Goal: Information Seeking & Learning: Learn about a topic

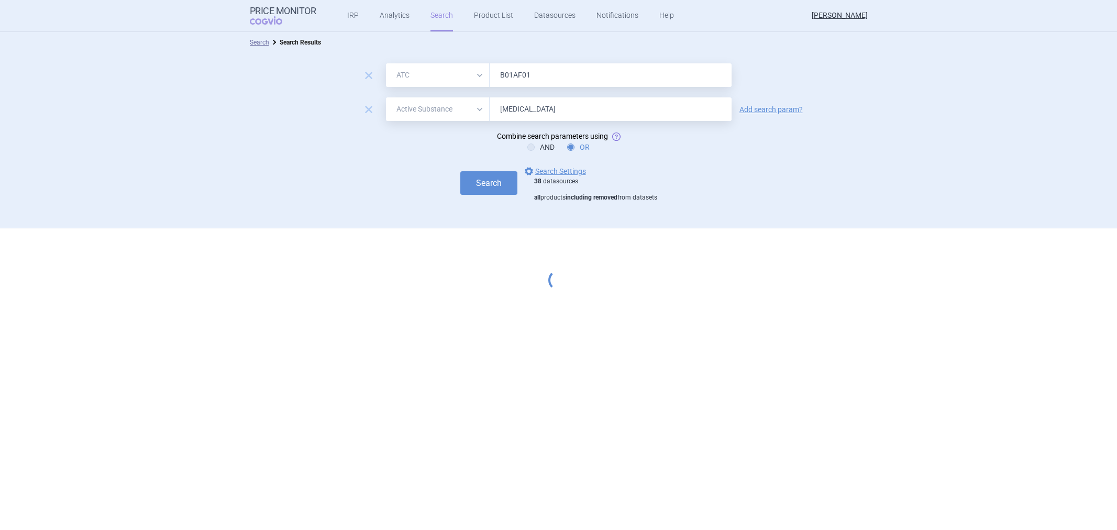
select select "atc"
select select "activeSubstance"
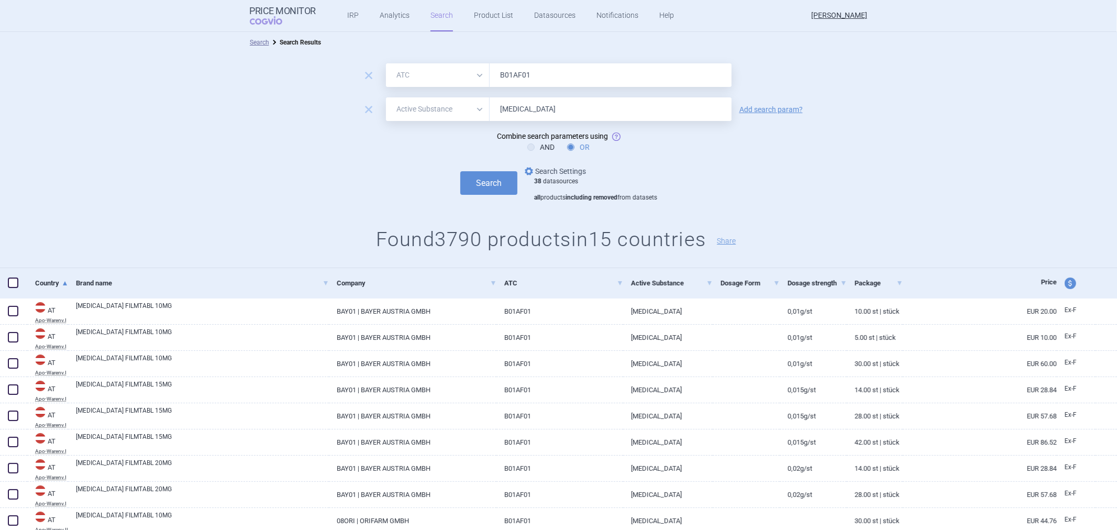
click at [565, 165] on link "options Search Settings" at bounding box center [554, 171] width 63 height 13
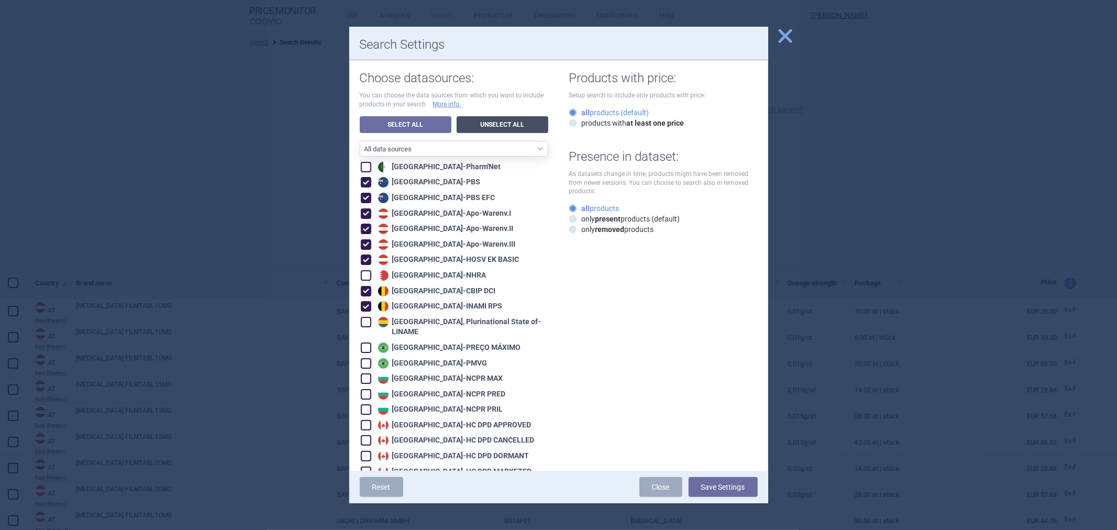
click at [477, 128] on link "Unselect All" at bounding box center [503, 124] width 92 height 17
checkbox input "false"
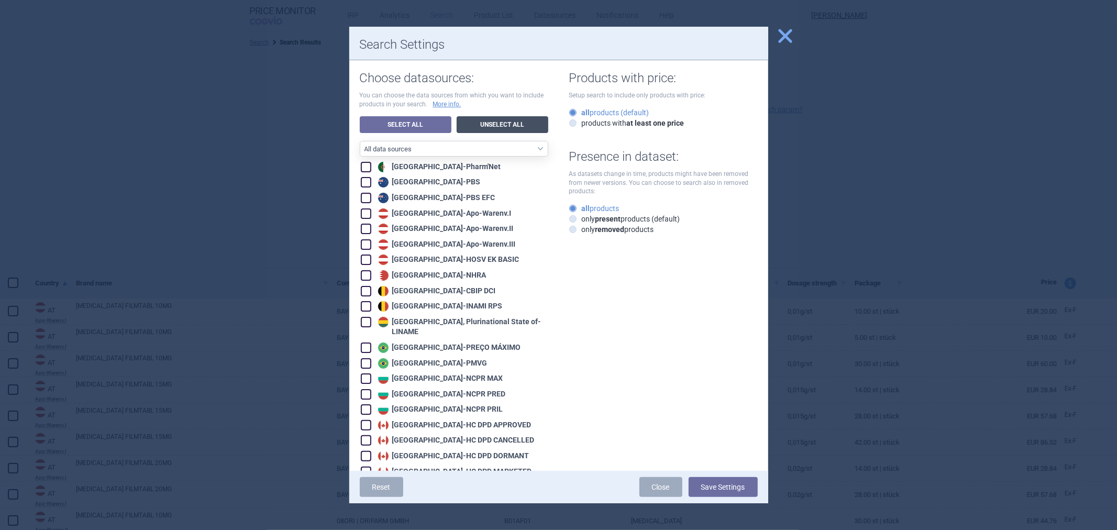
checkbox input "false"
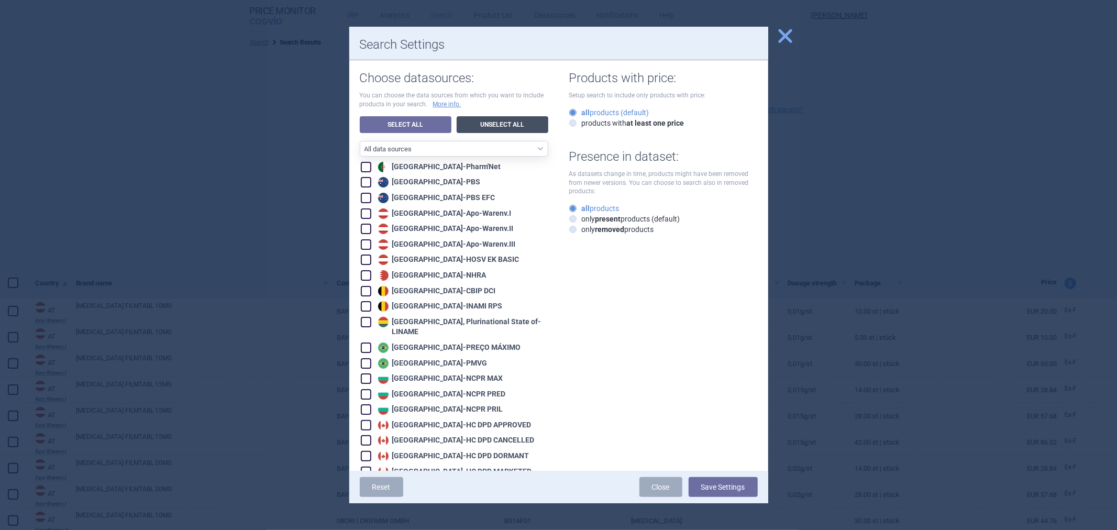
checkbox input "false"
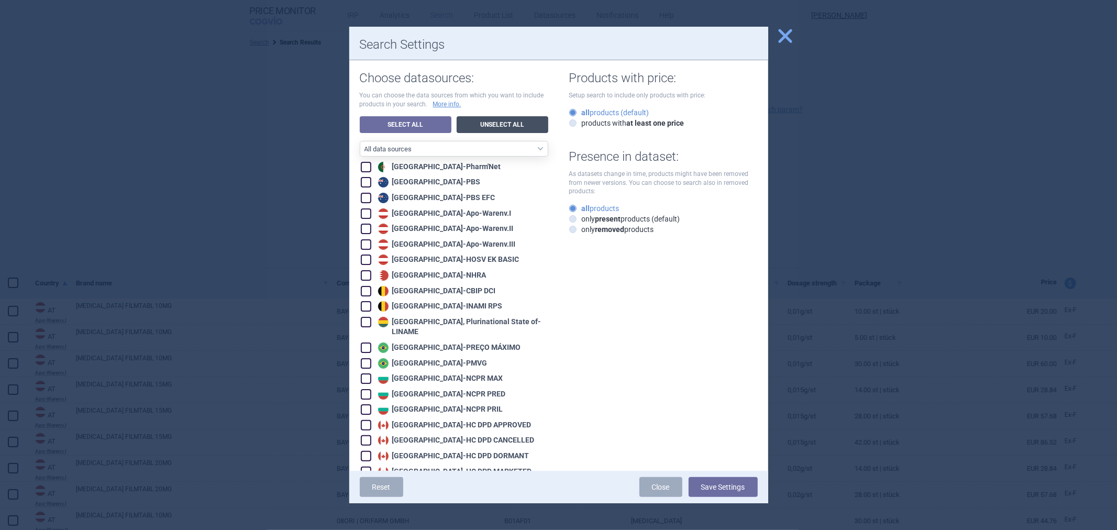
checkbox input "false"
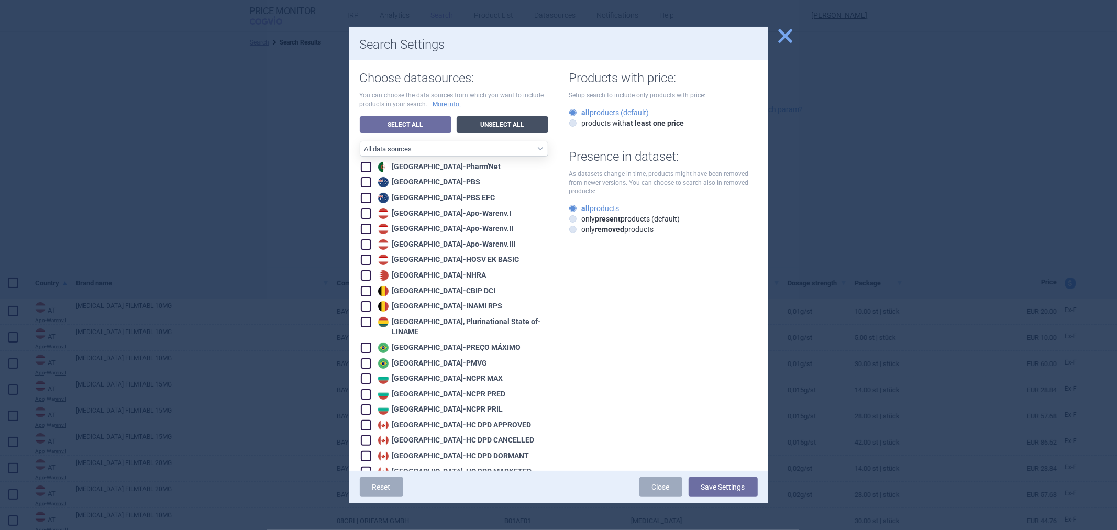
checkbox input "false"
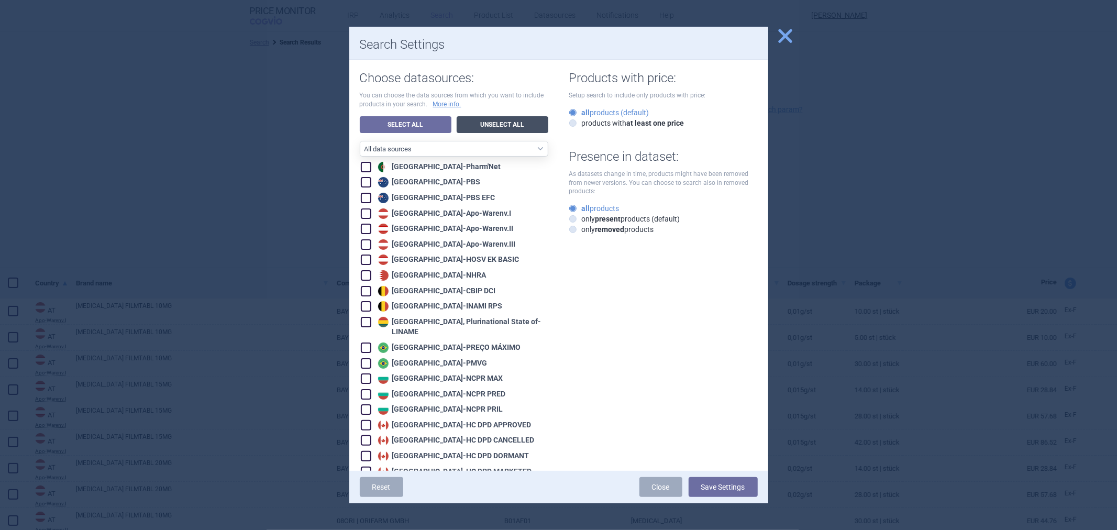
checkbox input "false"
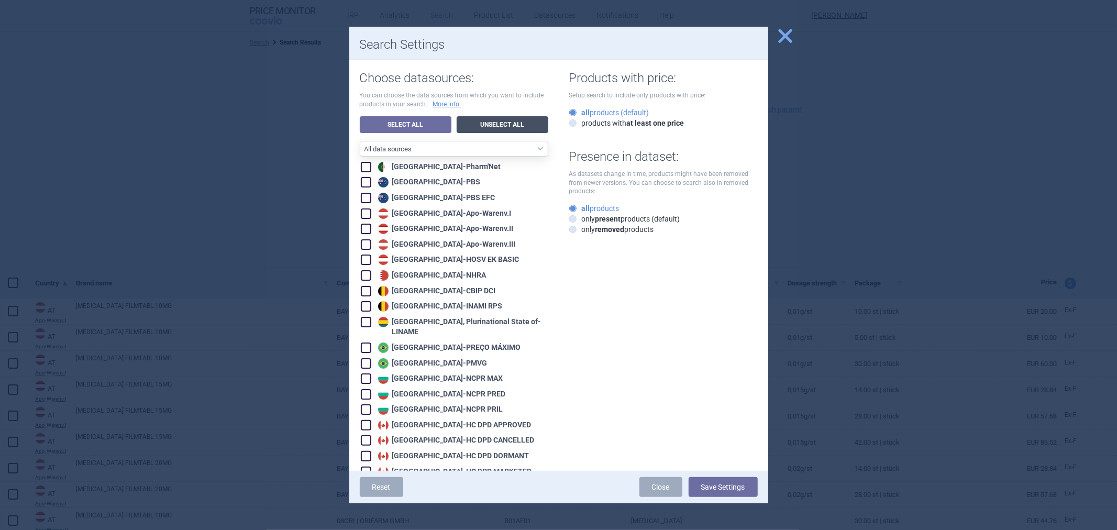
checkbox input "false"
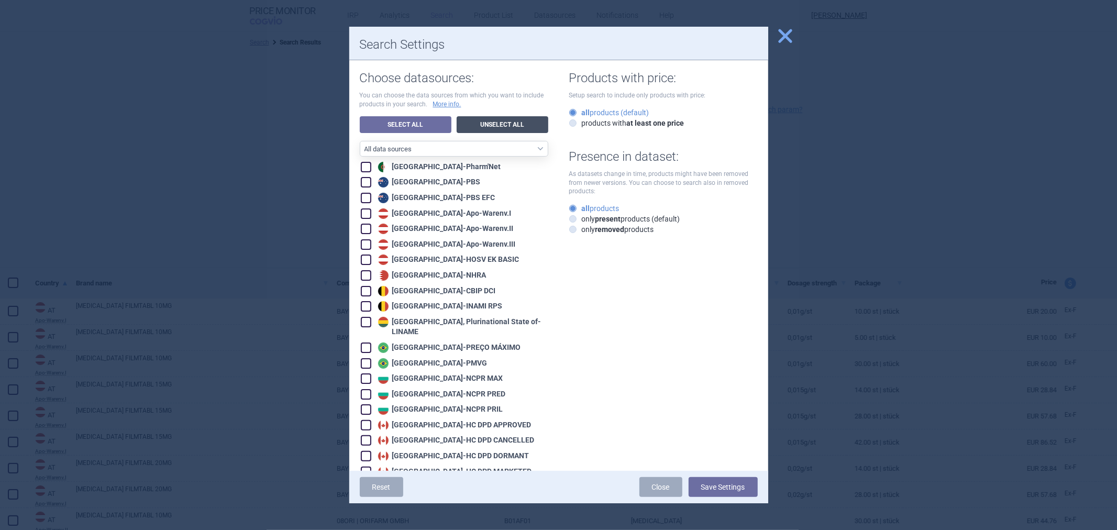
checkbox input "false"
click at [419, 215] on div "Austria - Apo-Warenv.I" at bounding box center [443, 213] width 136 height 10
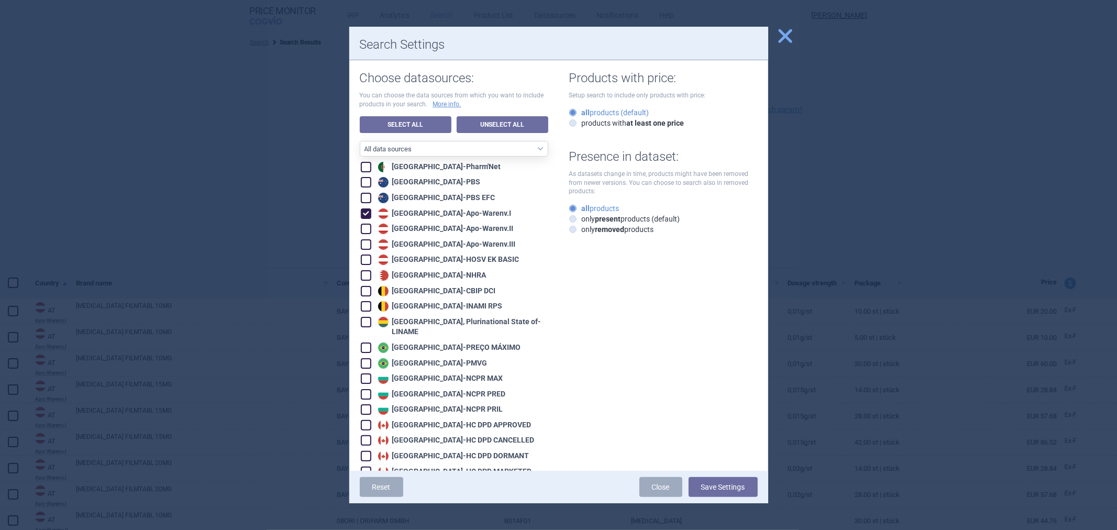
checkbox input "true"
click at [414, 232] on div "Austria - Apo-Warenv.II" at bounding box center [444, 229] width 138 height 10
checkbox input "true"
click at [410, 244] on div "Austria - Apo-Warenv.III" at bounding box center [445, 244] width 140 height 10
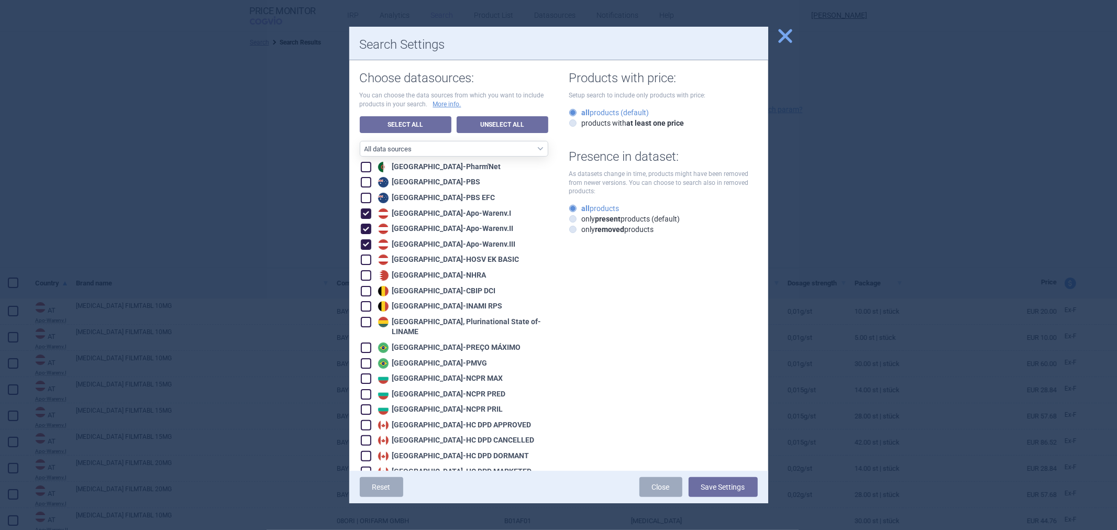
checkbox input "true"
click at [404, 260] on div "Austria - HOSV EK BASIC" at bounding box center [447, 260] width 144 height 10
checkbox input "true"
click at [704, 485] on button "Save Settings" at bounding box center [723, 487] width 69 height 20
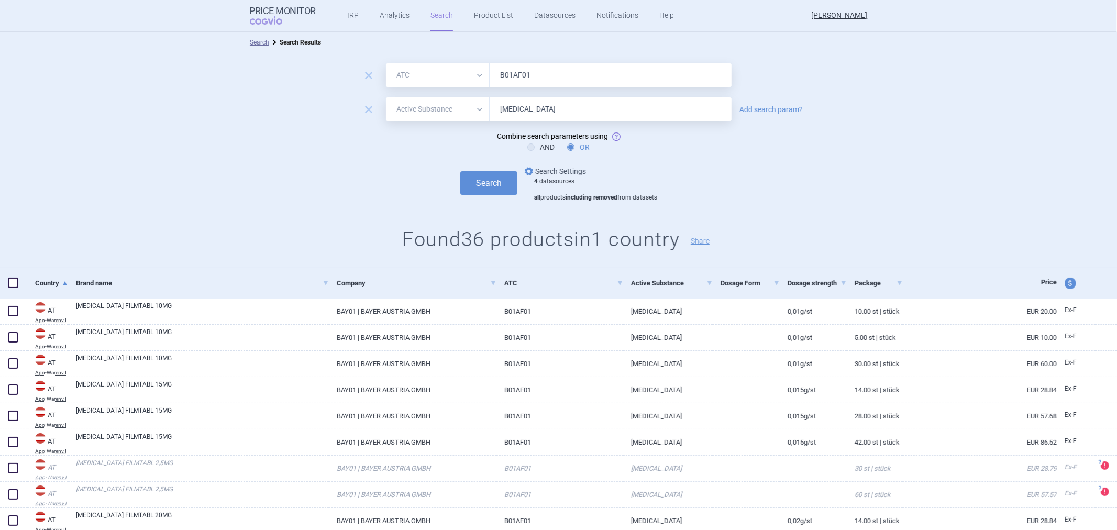
click at [575, 171] on link "options Search Settings" at bounding box center [554, 171] width 63 height 13
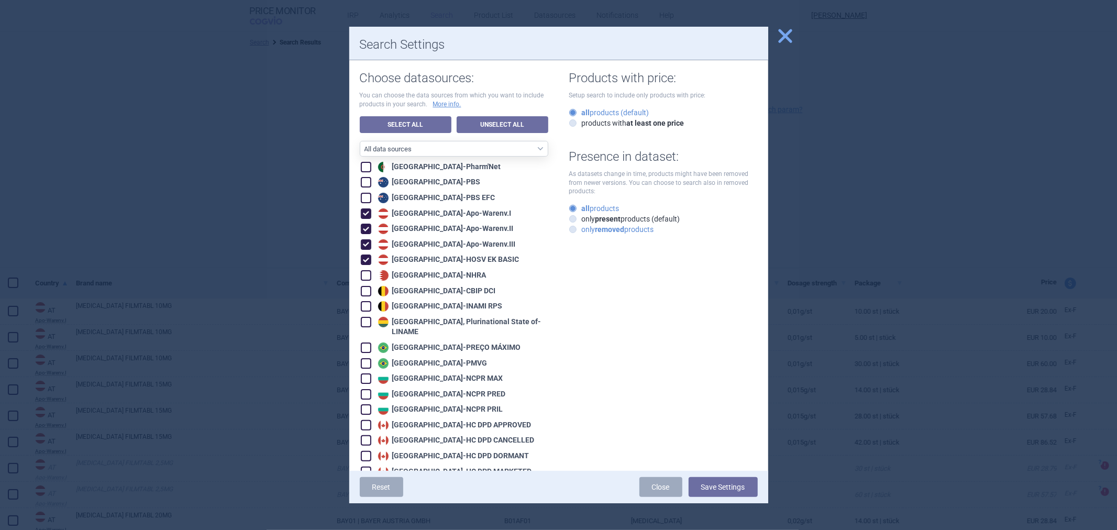
click at [598, 230] on strong "removed" at bounding box center [609, 229] width 29 height 8
click at [580, 230] on input "only removed products" at bounding box center [575, 230] width 10 height 10
radio input "true"
click at [600, 219] on strong "present" at bounding box center [608, 219] width 26 height 8
click at [580, 219] on input "only present products (default)" at bounding box center [575, 219] width 10 height 10
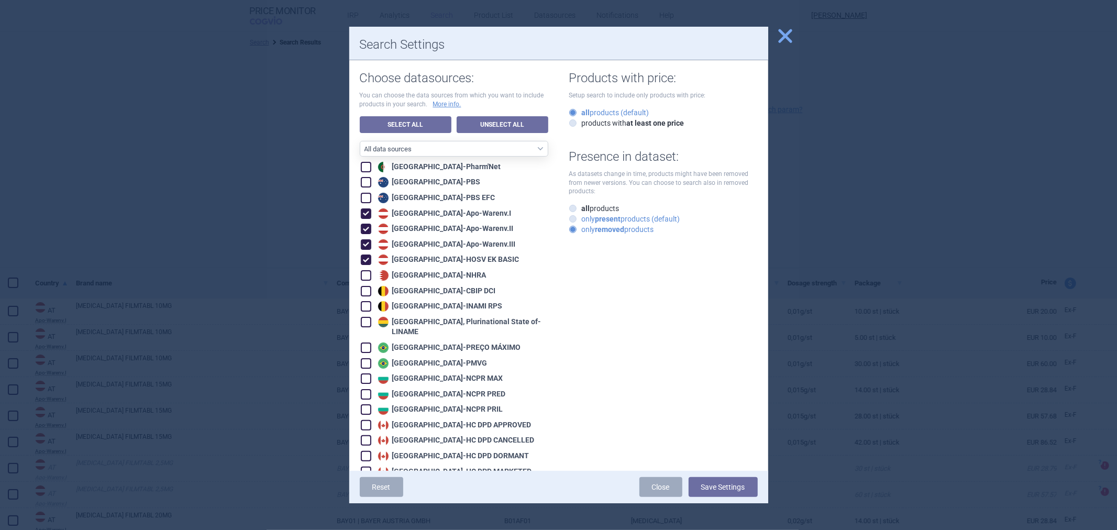
radio input "true"
click at [713, 480] on button "Save Settings" at bounding box center [723, 487] width 69 height 20
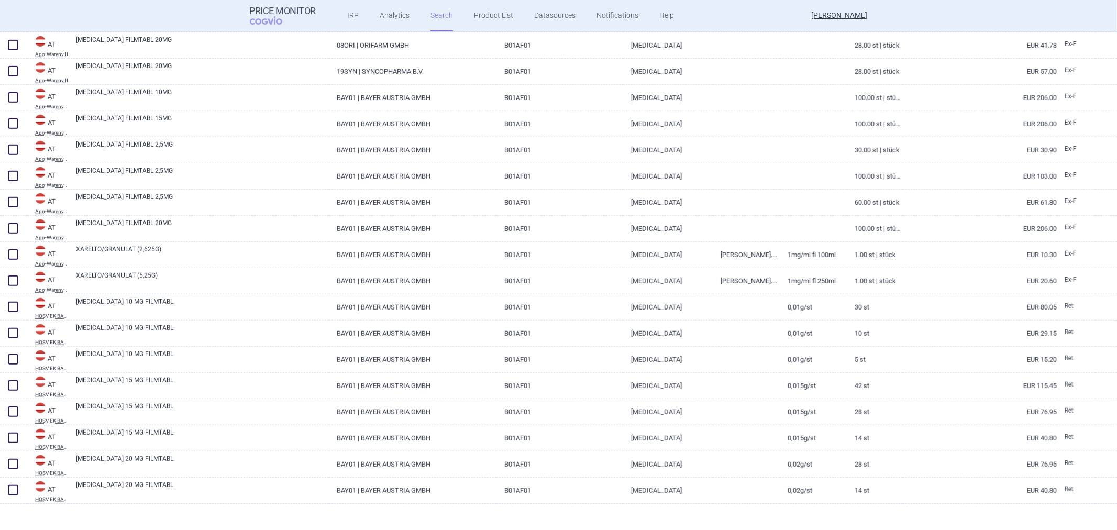
scroll to position [600, 0]
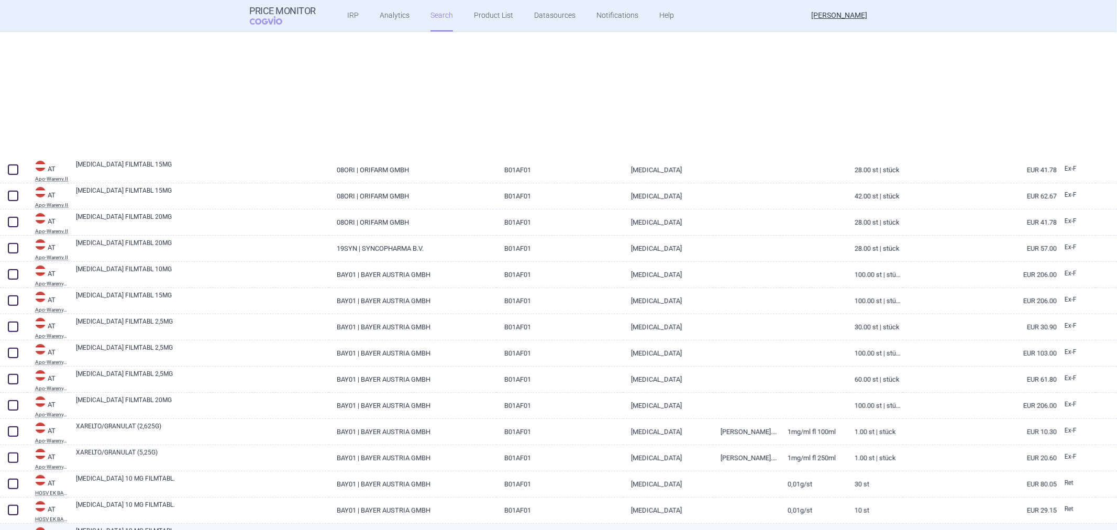
select select "atc"
select select "activeSubstance"
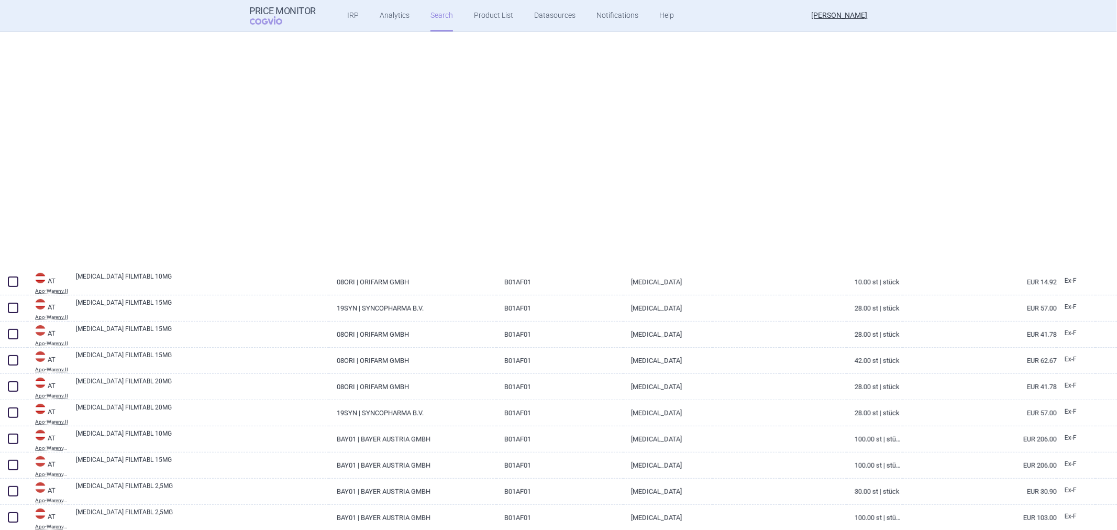
select select "atc"
select select "activeSubstance"
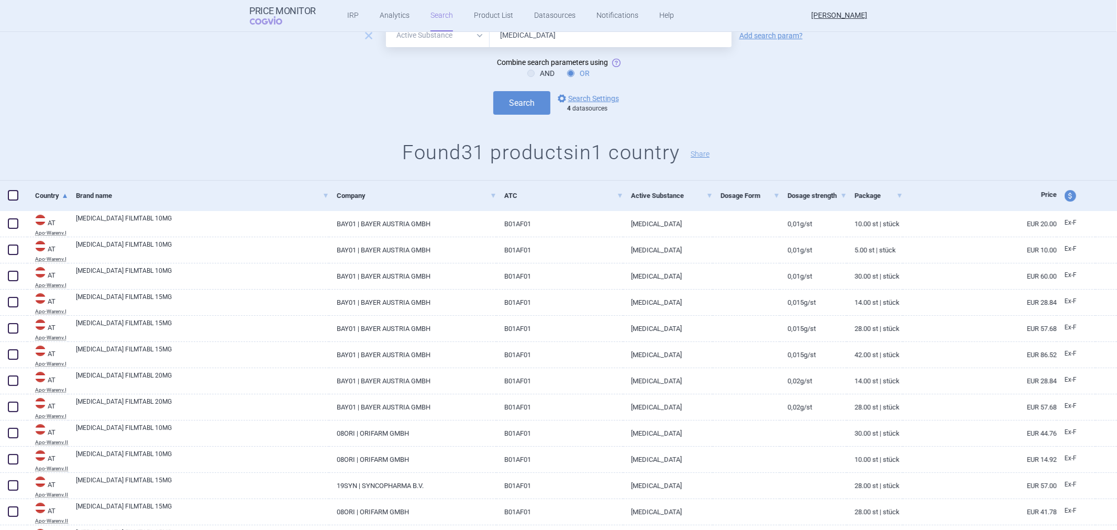
scroll to position [0, 0]
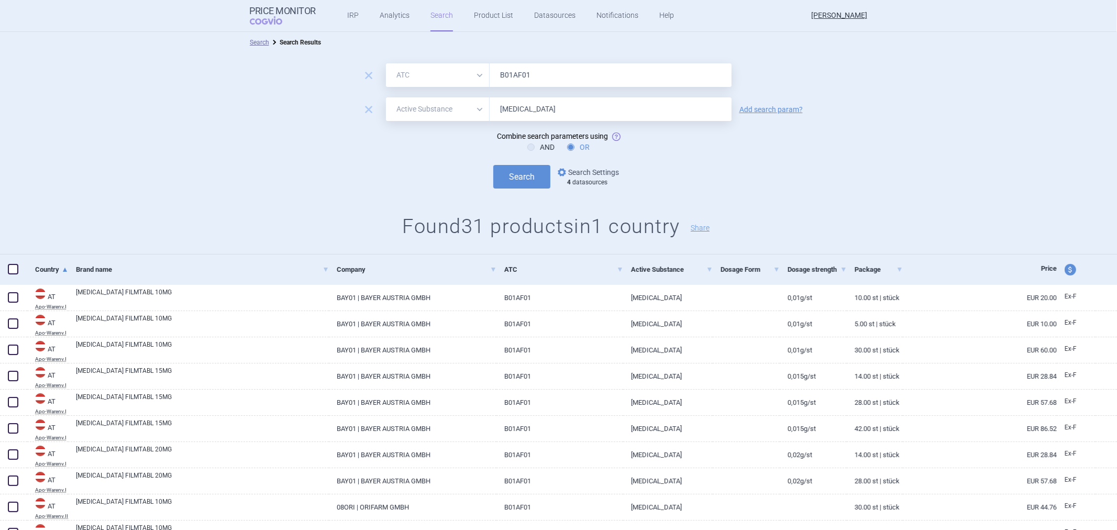
click at [569, 171] on link "options Search Settings" at bounding box center [587, 172] width 63 height 13
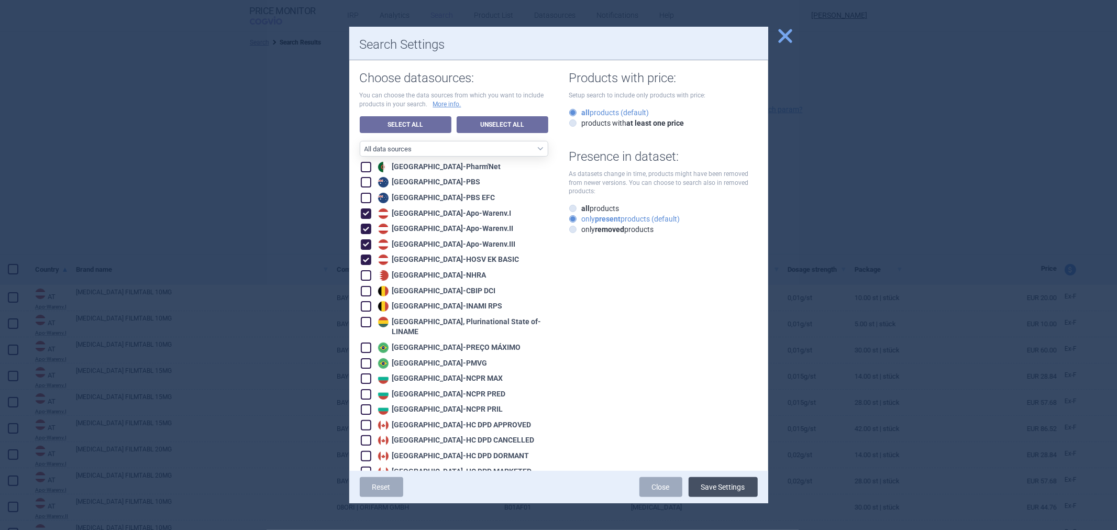
click at [711, 482] on button "Save Settings" at bounding box center [723, 487] width 69 height 20
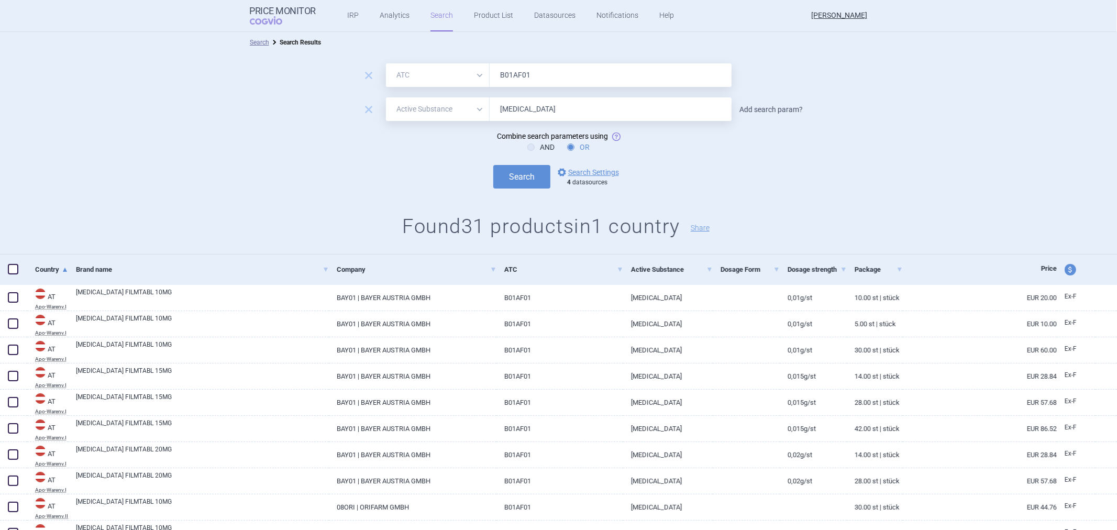
click at [748, 108] on link "Add search param?" at bounding box center [770, 109] width 63 height 7
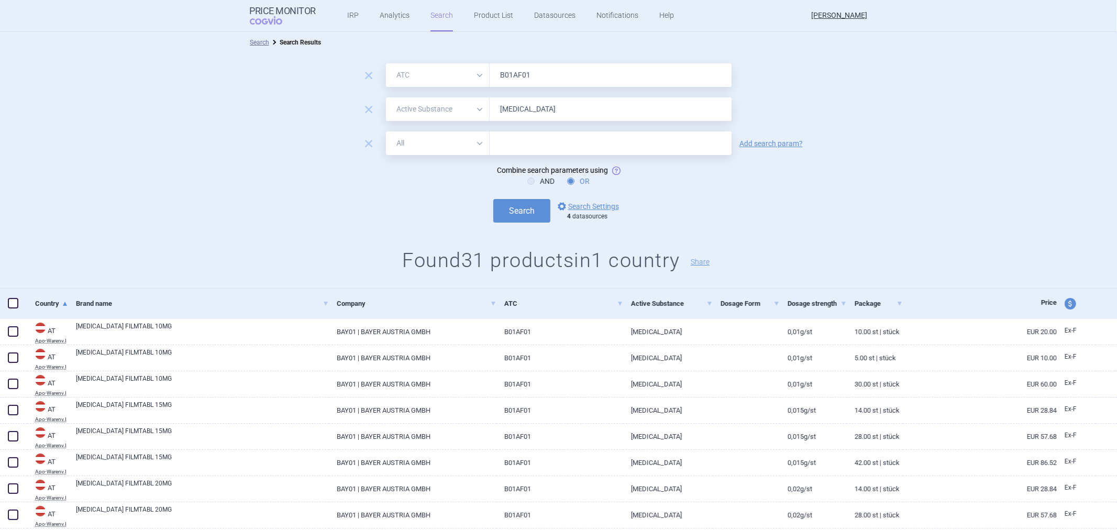
click at [469, 148] on select "All Brand Name ATC Company Active Substance Country Newer than" at bounding box center [438, 143] width 104 height 24
click at [361, 140] on span "remove" at bounding box center [368, 143] width 15 height 15
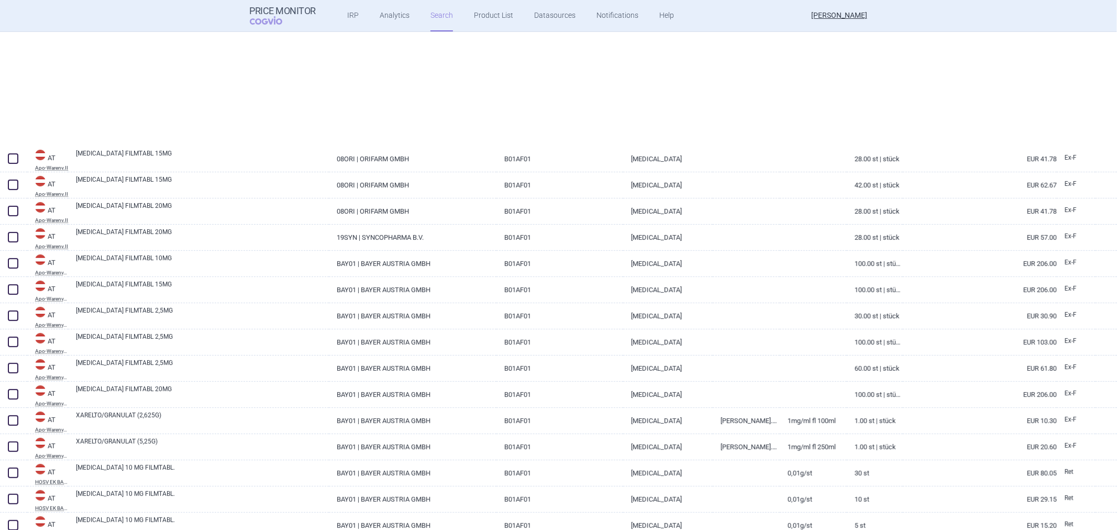
scroll to position [593, 0]
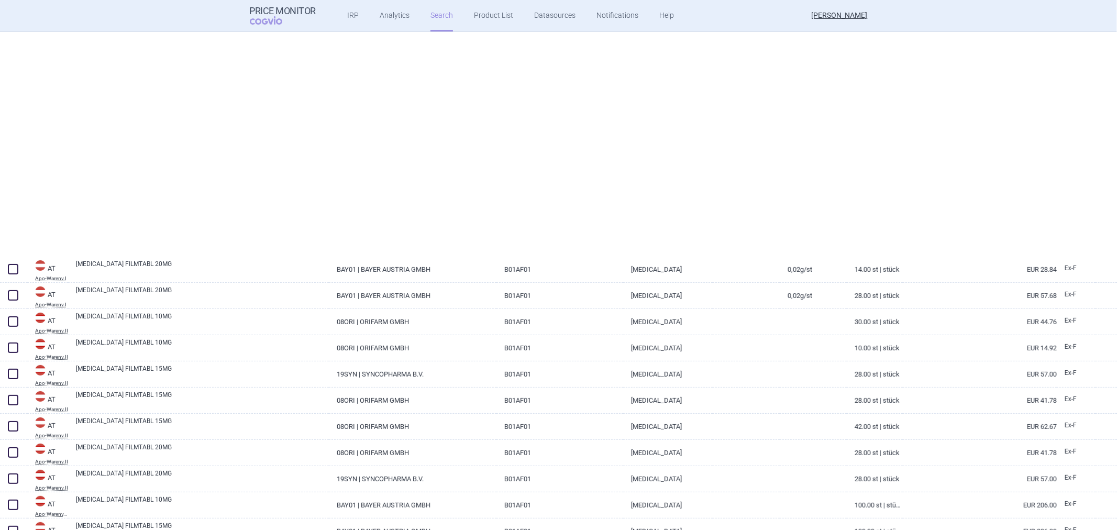
select select "atc"
select select "activeSubstance"
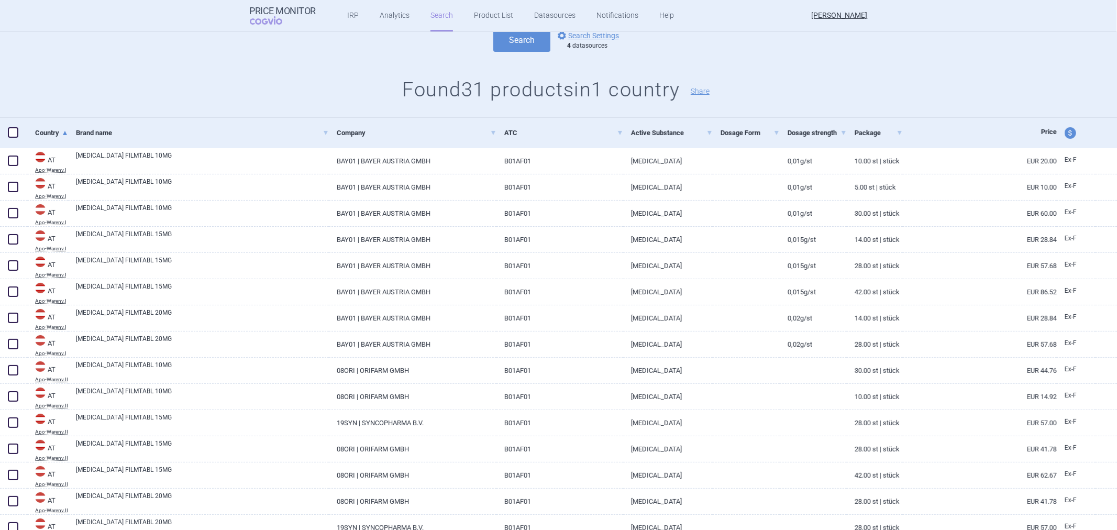
scroll to position [0, 0]
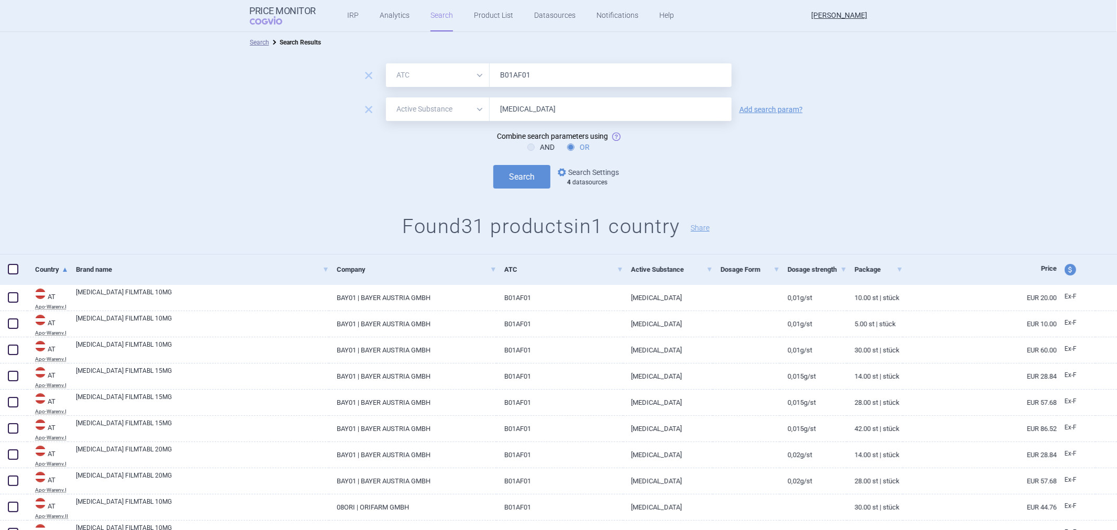
click at [580, 172] on link "options Search Settings" at bounding box center [587, 172] width 63 height 13
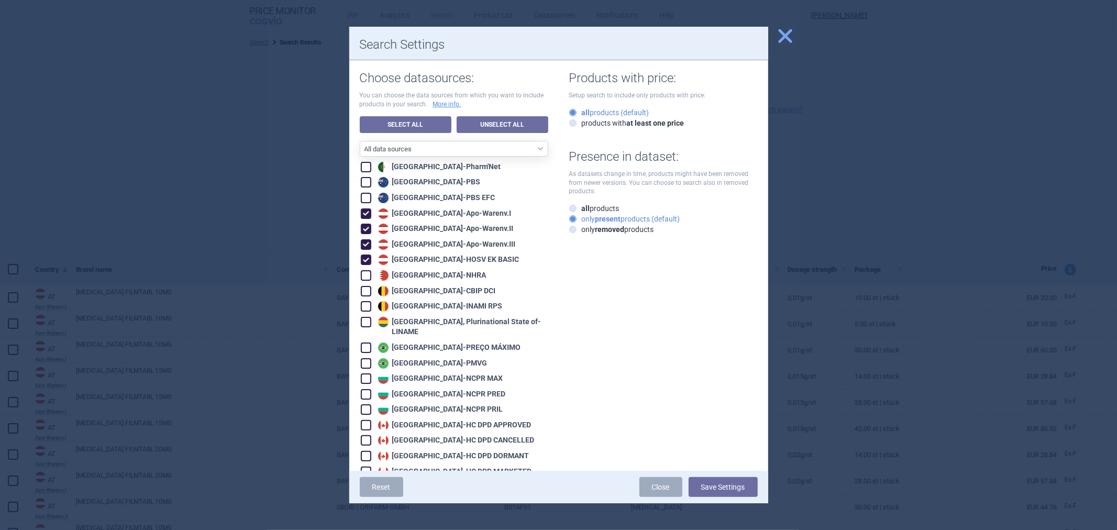
click at [414, 226] on div "Austria - Apo-Warenv.II" at bounding box center [444, 229] width 138 height 10
checkbox input "false"
click at [412, 239] on div "Austria - Apo-Warenv.III" at bounding box center [445, 244] width 140 height 10
checkbox input "false"
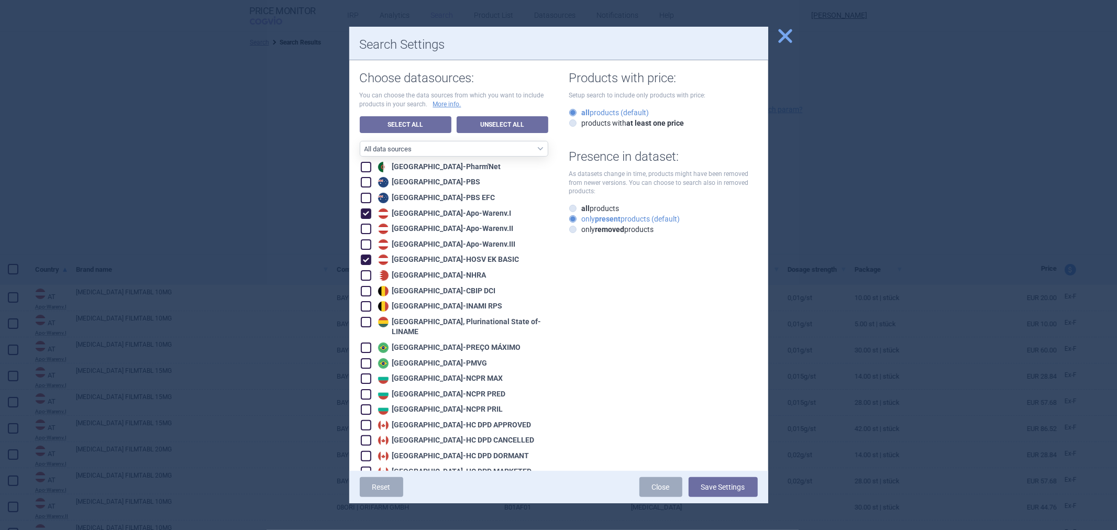
click at [397, 255] on div "Austria - HOSV EK BASIC" at bounding box center [447, 260] width 144 height 10
checkbox input "false"
click at [716, 489] on button "Save Settings" at bounding box center [723, 487] width 69 height 20
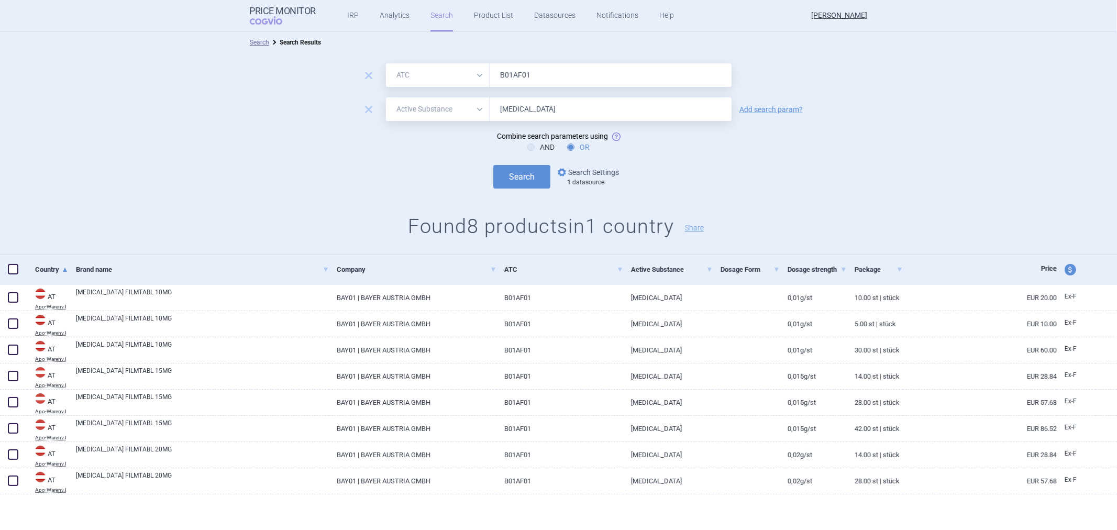
click at [577, 171] on link "options Search Settings" at bounding box center [587, 172] width 63 height 13
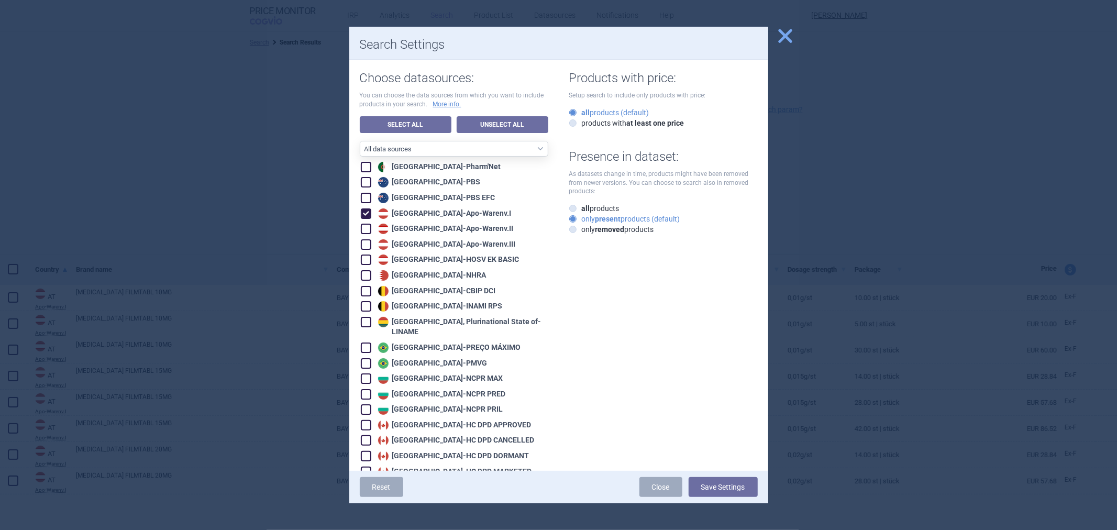
click at [404, 232] on div "Austria - Apo-Warenv.II" at bounding box center [444, 229] width 138 height 10
checkbox input "true"
click at [414, 212] on div "Austria - Apo-Warenv.I" at bounding box center [443, 213] width 136 height 10
checkbox input "false"
click at [716, 484] on button "Save Settings" at bounding box center [723, 487] width 69 height 20
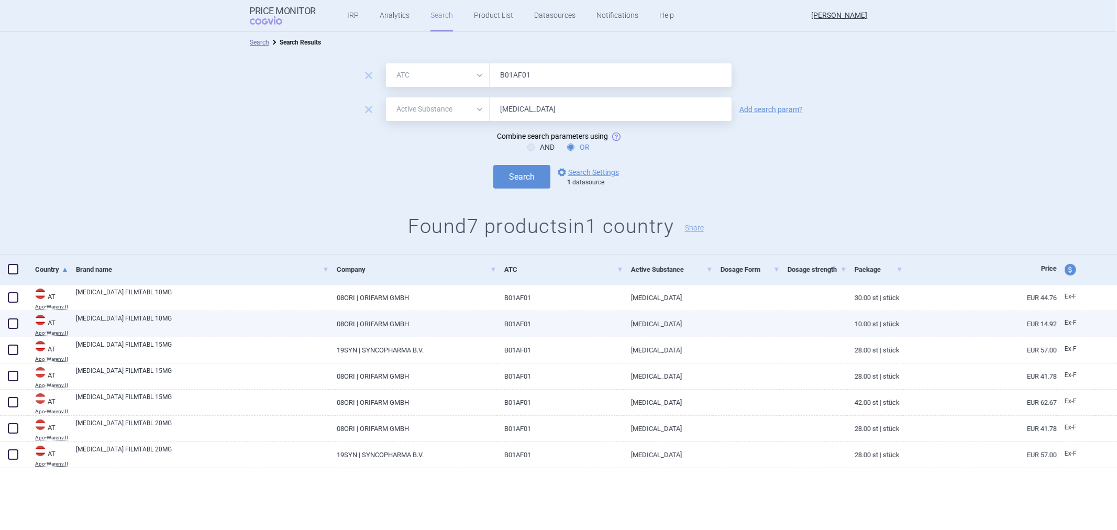
click at [603, 327] on link "B01AF01" at bounding box center [559, 324] width 127 height 26
select select "EUR"
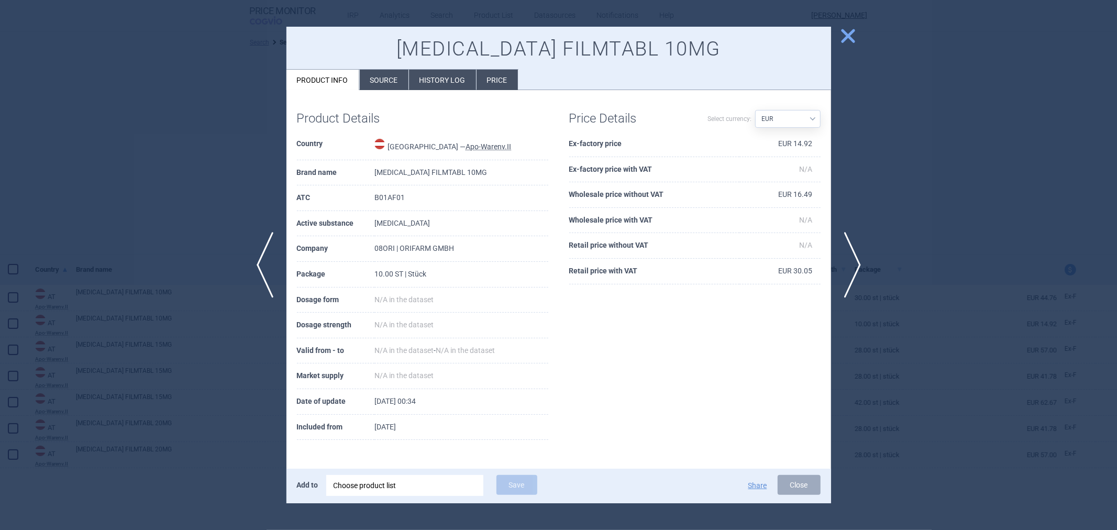
click at [923, 351] on div at bounding box center [558, 265] width 1117 height 530
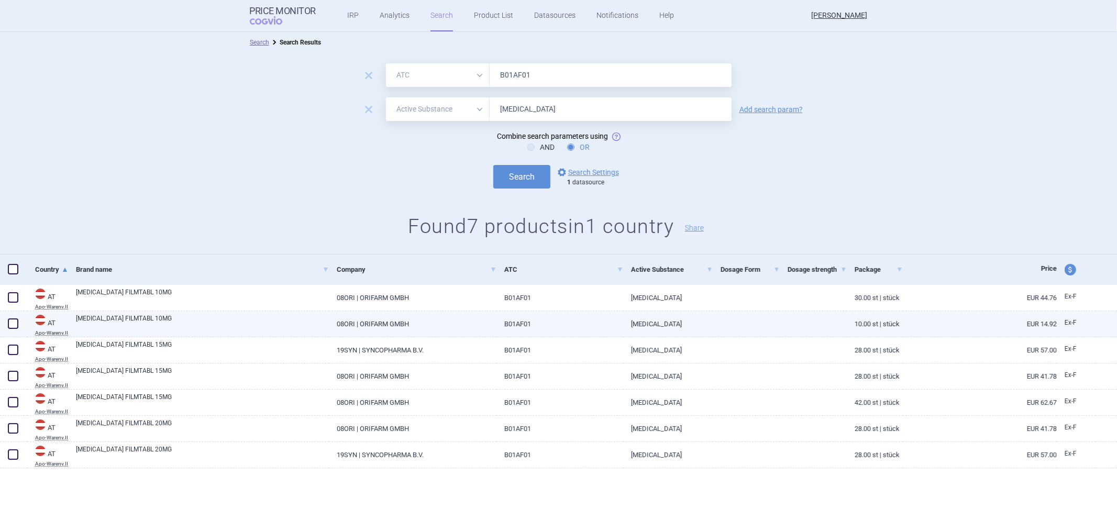
click at [447, 326] on link "08ORI | ORIFARM GMBH" at bounding box center [413, 324] width 168 height 26
select select "EUR"
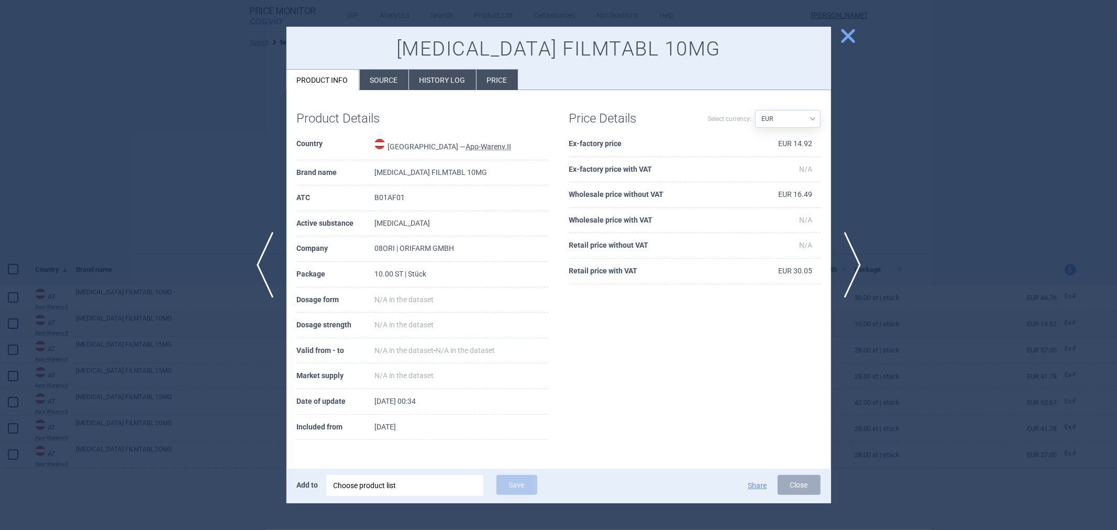
click at [389, 95] on div "Product Details Country Austria — Apo-Warenv.II Brand name XARELTO FILMTABL 10M…" at bounding box center [558, 275] width 545 height 371
click at [393, 84] on li "Source" at bounding box center [384, 80] width 49 height 20
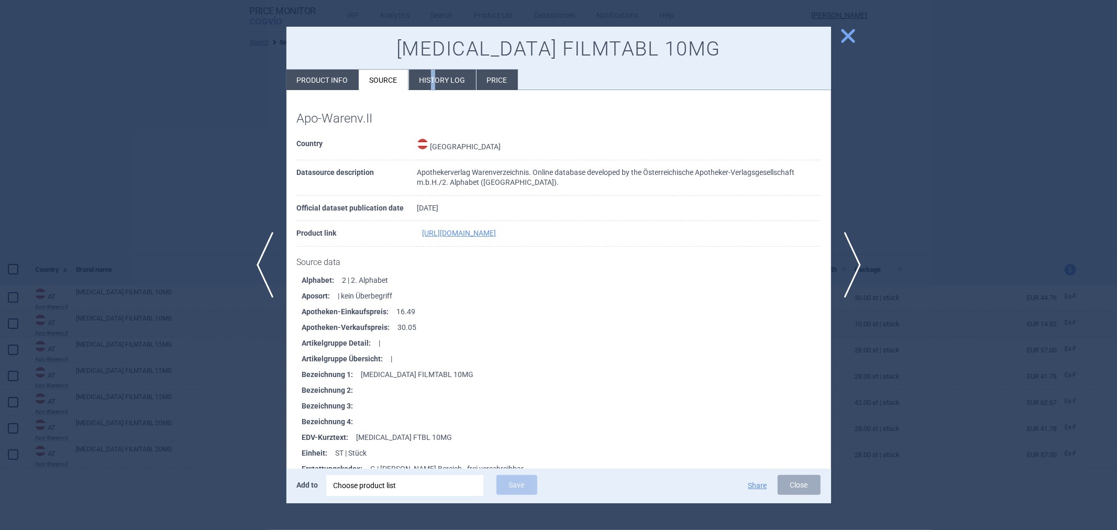
click at [433, 74] on li "History log" at bounding box center [442, 80] width 67 height 20
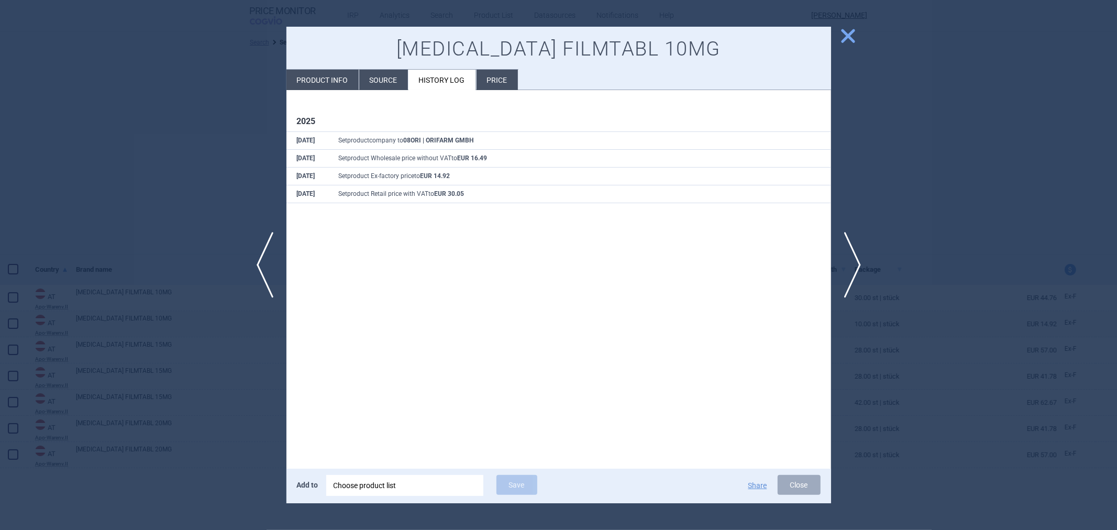
click at [495, 80] on li "Price" at bounding box center [497, 80] width 41 height 20
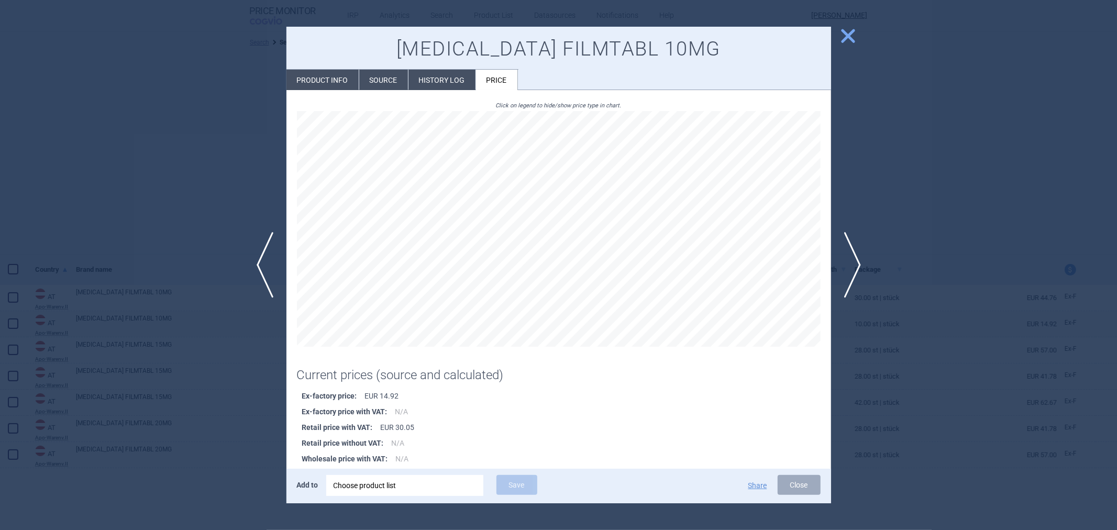
click at [450, 74] on li "History log" at bounding box center [441, 80] width 67 height 20
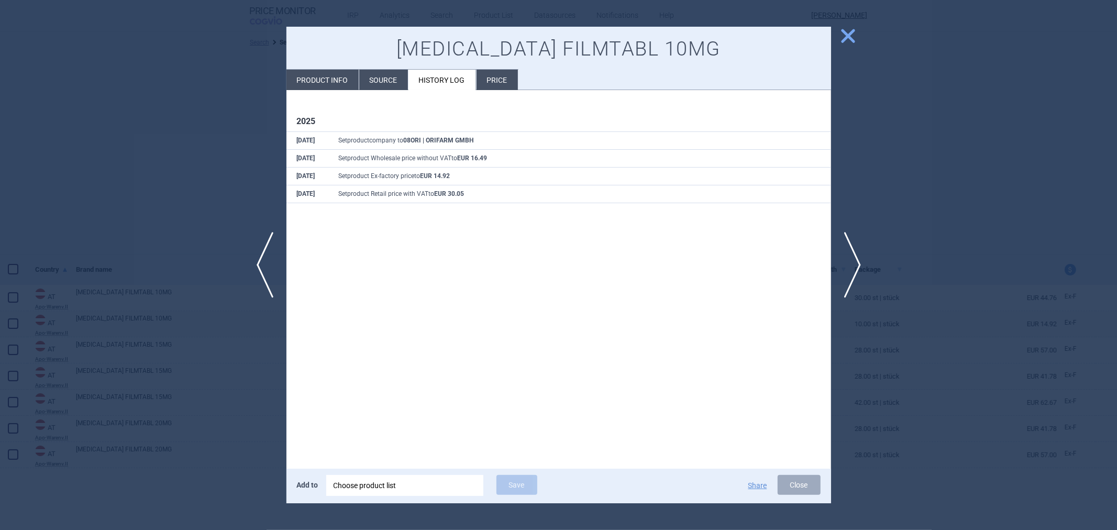
click at [193, 147] on div at bounding box center [558, 265] width 1117 height 530
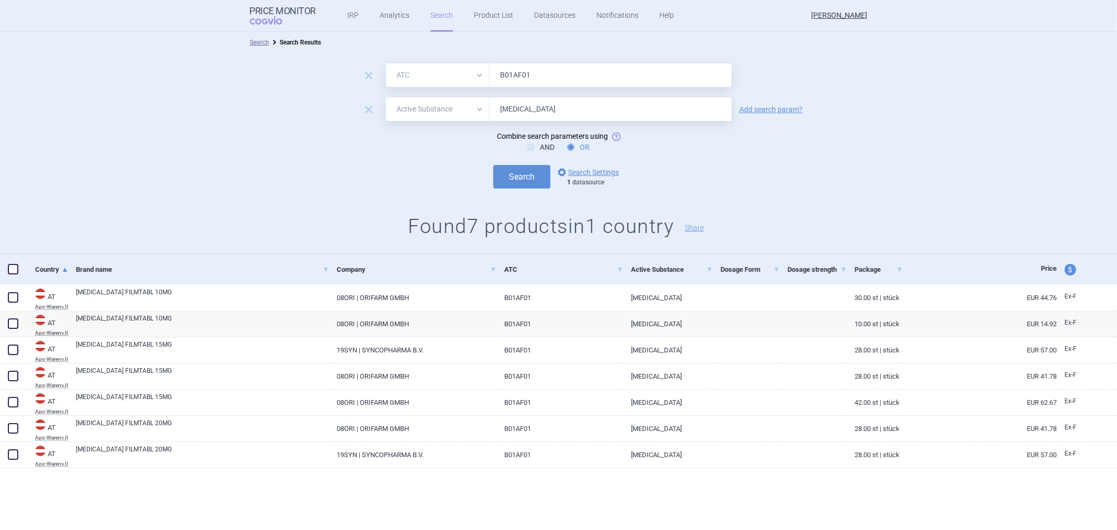
click at [754, 112] on link "Add search param?" at bounding box center [770, 109] width 63 height 7
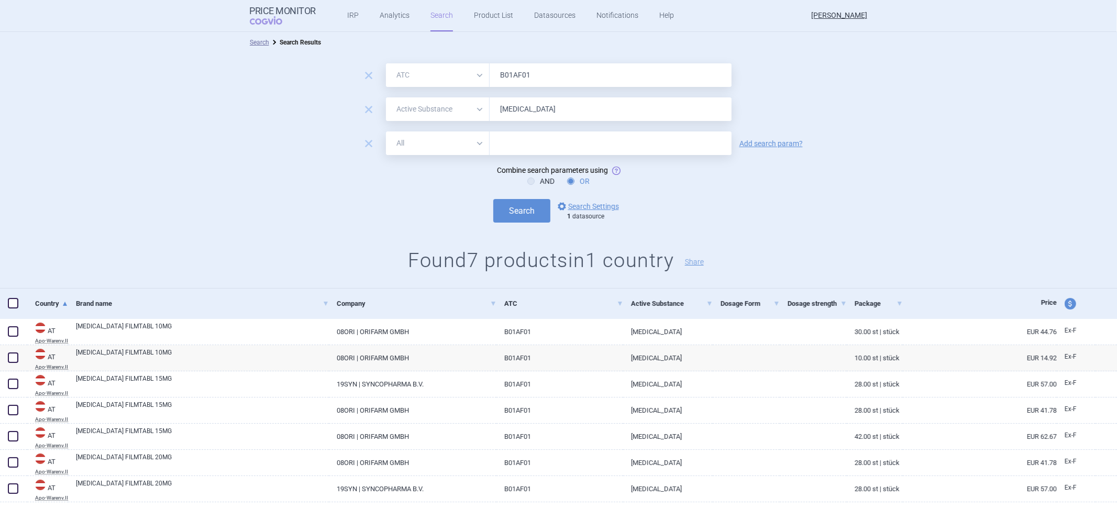
click at [468, 153] on select "All Brand Name ATC Company Active Substance Country Newer than" at bounding box center [438, 143] width 104 height 24
click at [467, 152] on select "All Brand Name ATC Company Active Substance Country Newer than" at bounding box center [438, 143] width 104 height 24
click at [382, 189] on form "remove All Brand Name ATC Company Active Substance Country Newer than B01AF01 r…" at bounding box center [558, 142] width 1117 height 159
click at [589, 202] on link "options Search Settings" at bounding box center [587, 206] width 63 height 13
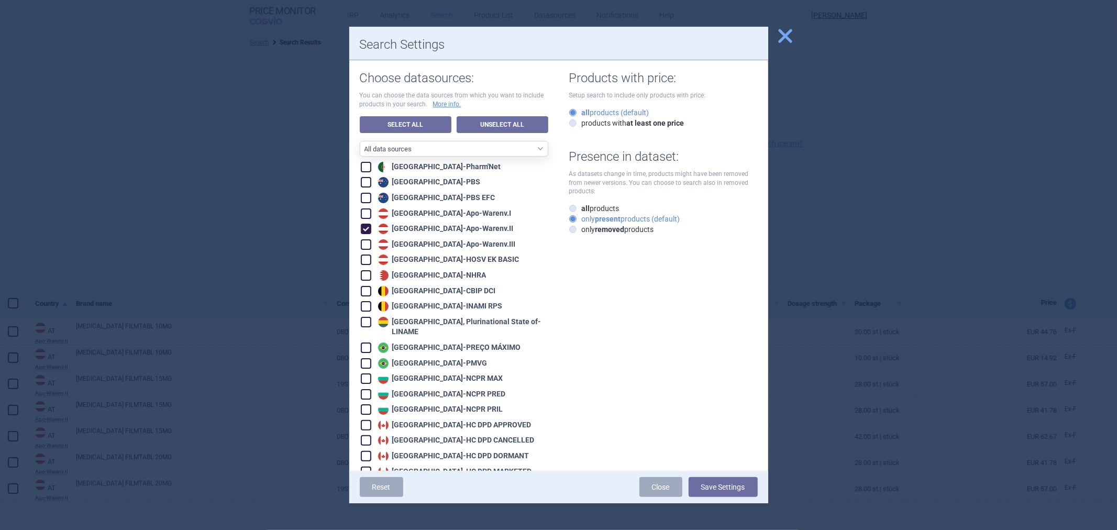
click at [441, 233] on div "Austria - Apo-Warenv.II" at bounding box center [444, 229] width 138 height 10
checkbox input "false"
click at [435, 241] on div "Austria - Apo-Warenv.III" at bounding box center [445, 244] width 140 height 10
checkbox input "true"
click at [704, 481] on button "Save Settings" at bounding box center [723, 487] width 69 height 20
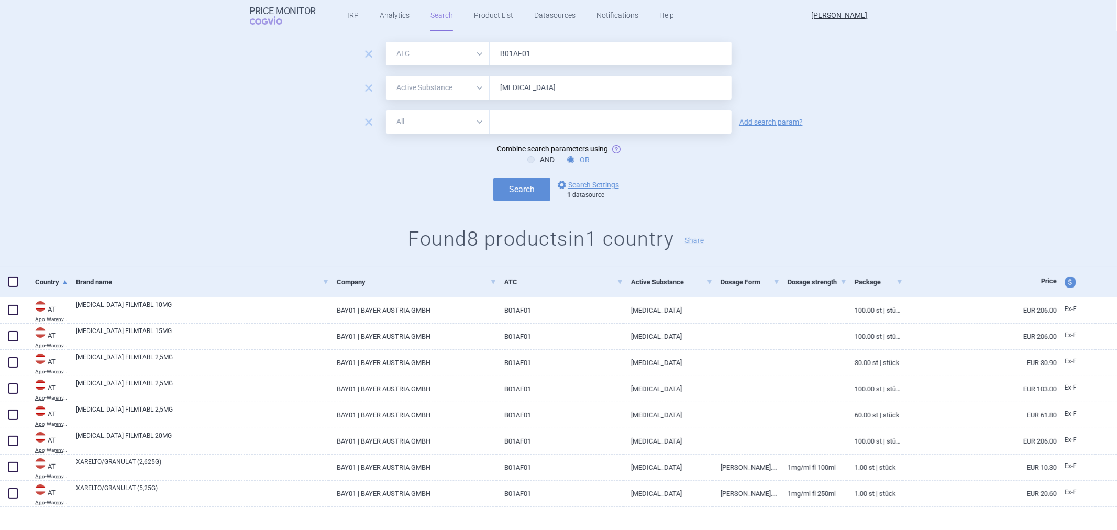
scroll to position [32, 0]
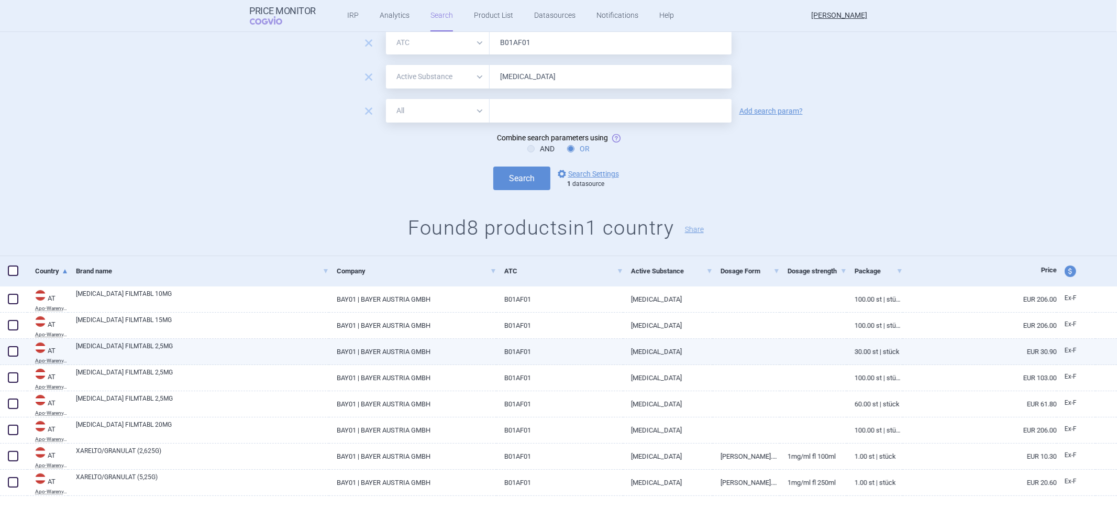
click at [451, 348] on link "BAY01 | BAYER AUSTRIA GMBH" at bounding box center [413, 352] width 168 height 26
select select "EUR"
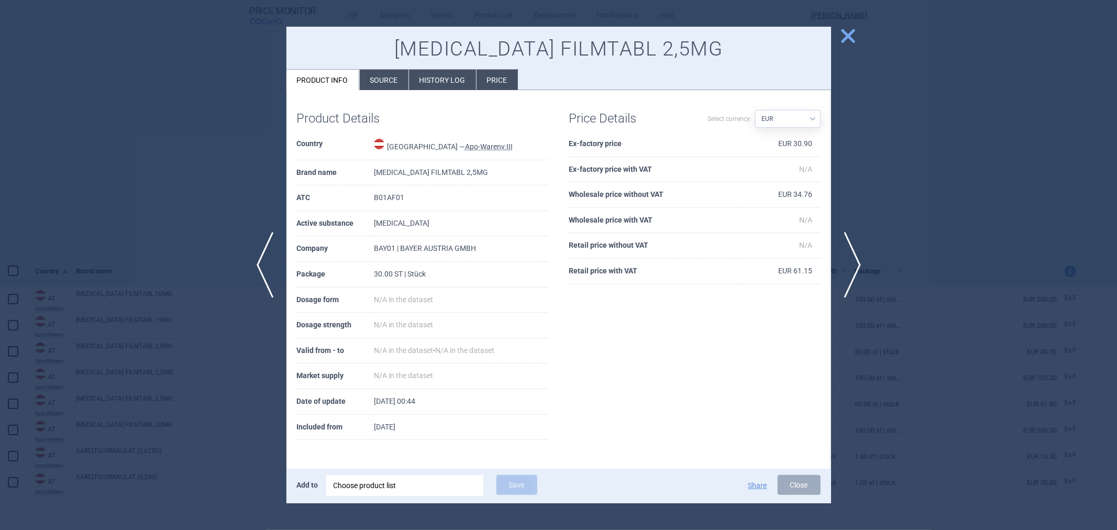
click at [392, 80] on li "Source" at bounding box center [384, 80] width 49 height 20
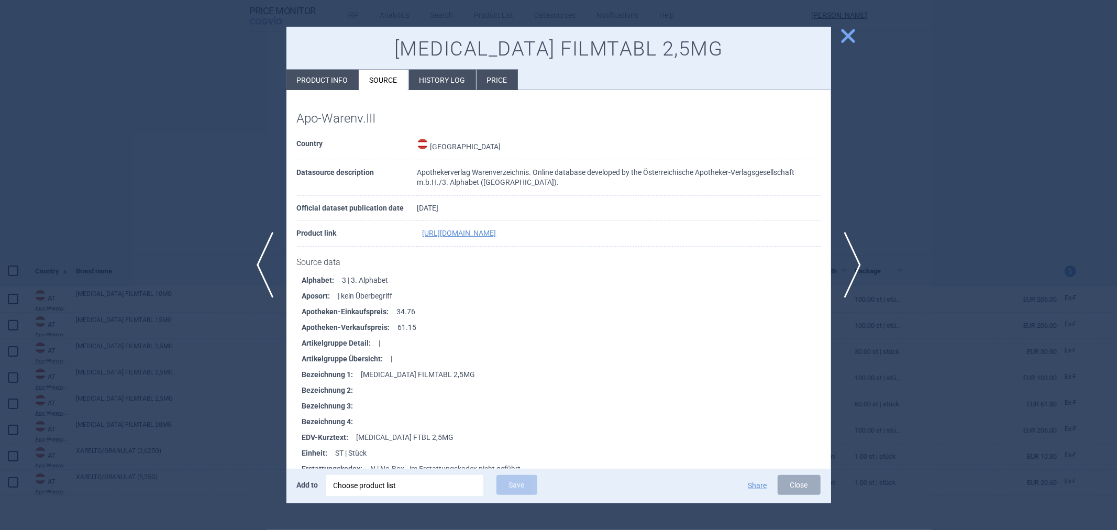
click at [345, 82] on li "Product info" at bounding box center [322, 80] width 72 height 20
select select "EUR"
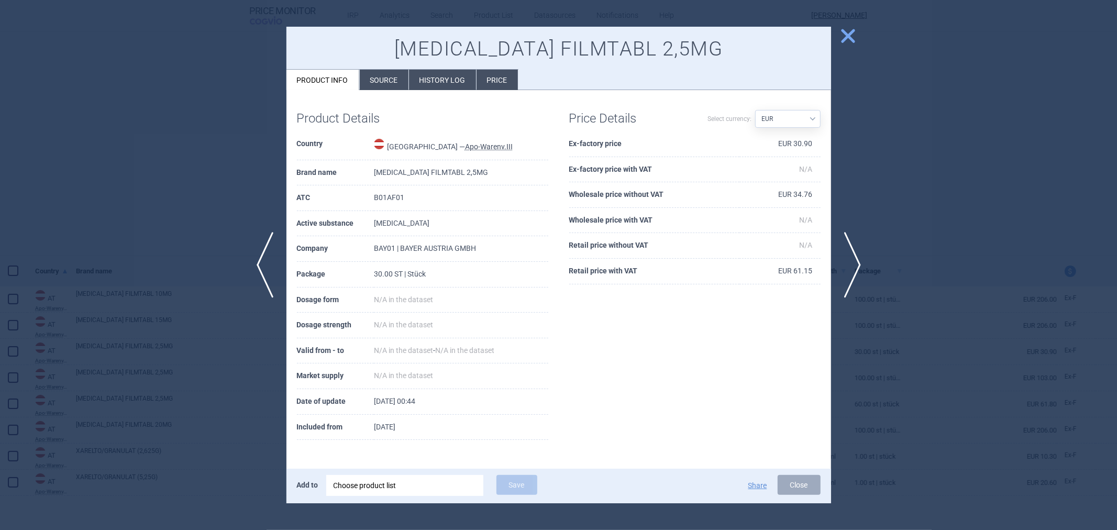
click at [228, 131] on div at bounding box center [558, 265] width 1117 height 530
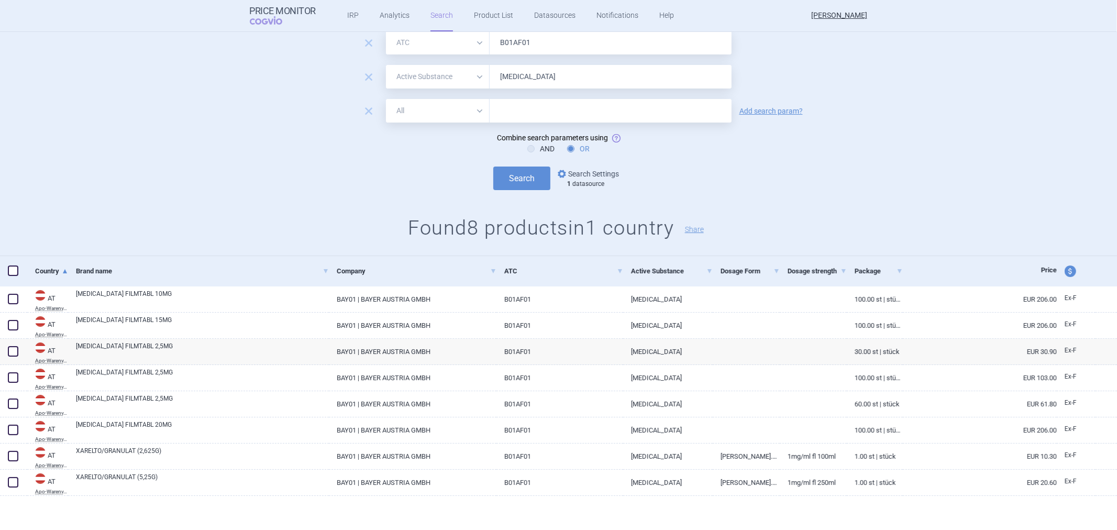
click at [567, 171] on link "options Search Settings" at bounding box center [587, 174] width 63 height 13
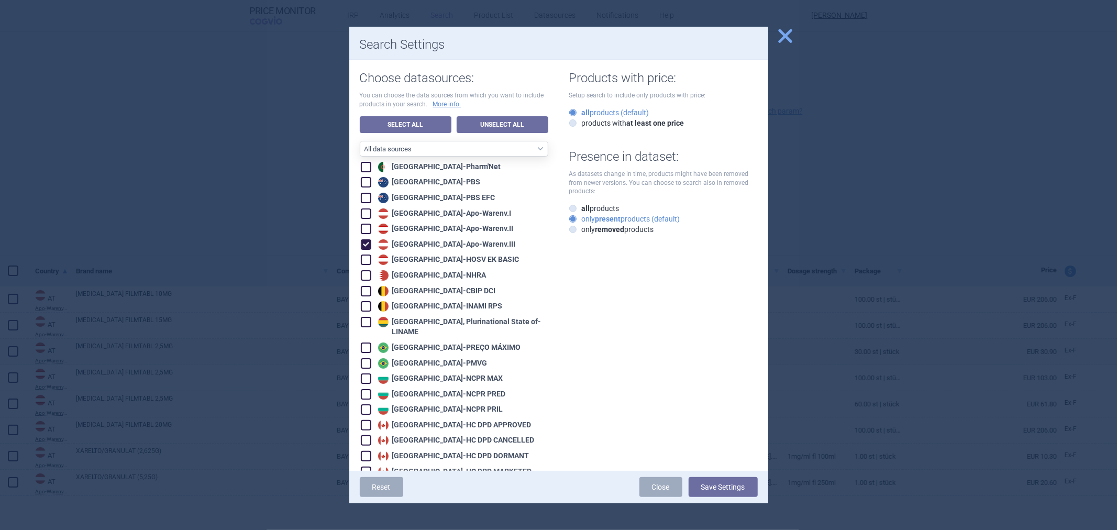
click at [433, 247] on div "Austria - Apo-Warenv.III" at bounding box center [445, 244] width 140 height 10
checkbox input "false"
click at [422, 263] on div "Austria - HOSV EK BASIC" at bounding box center [447, 260] width 144 height 10
checkbox input "true"
click at [707, 490] on button "Save Settings" at bounding box center [723, 487] width 69 height 20
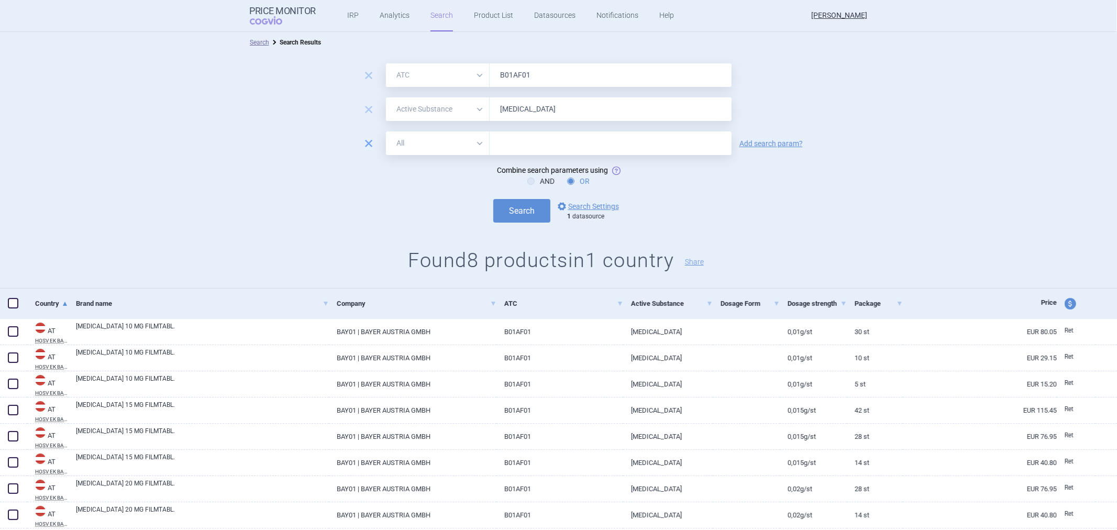
click at [364, 142] on span "remove" at bounding box center [368, 143] width 15 height 15
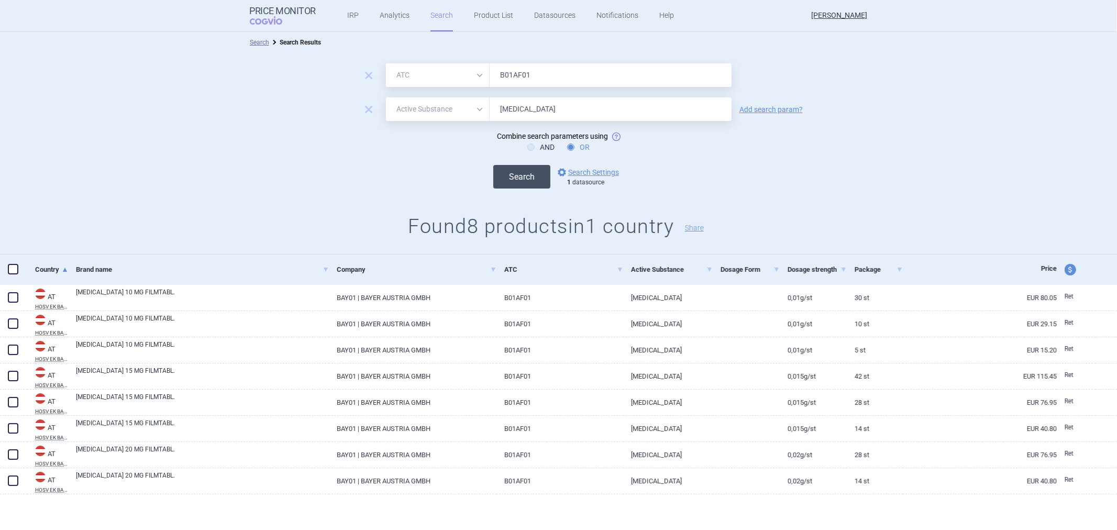
click at [530, 169] on button "Search" at bounding box center [521, 177] width 57 height 24
click at [570, 170] on link "options Search Settings" at bounding box center [587, 172] width 63 height 13
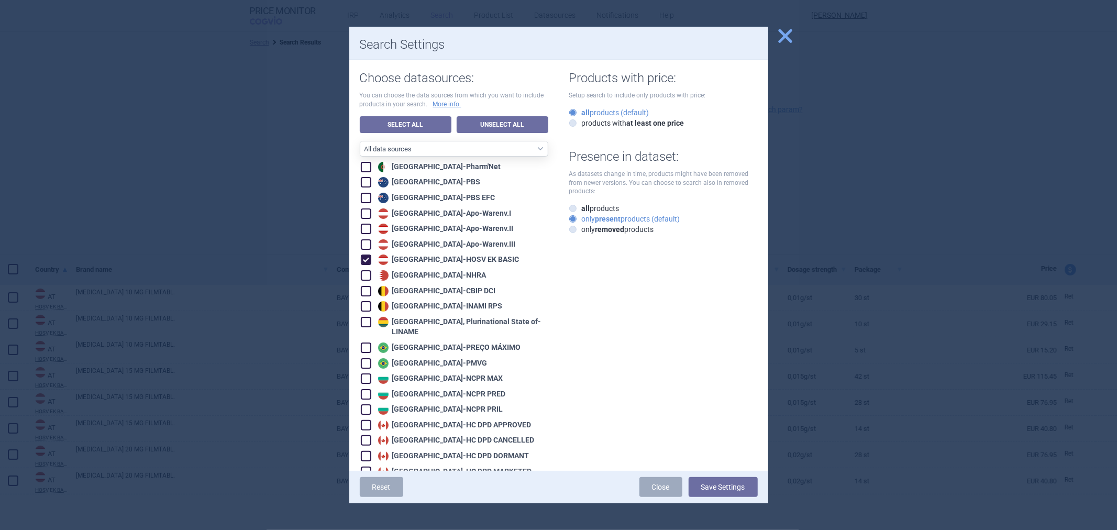
click at [362, 258] on span at bounding box center [366, 260] width 10 height 10
checkbox input "false"
click at [370, 202] on span at bounding box center [366, 198] width 10 height 10
checkbox input "true"
click at [363, 187] on span at bounding box center [366, 182] width 10 height 10
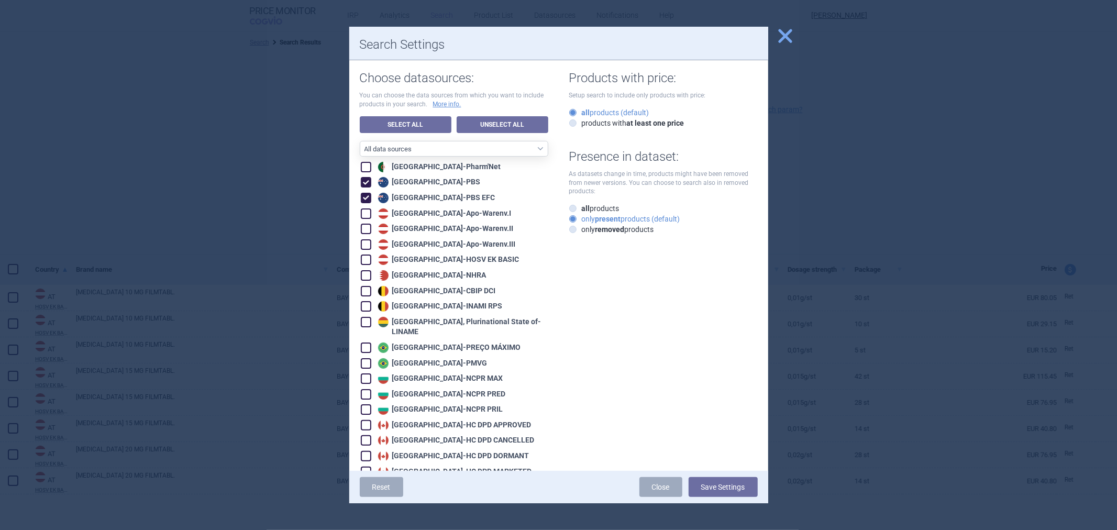
checkbox input "true"
click at [718, 495] on button "Save Settings" at bounding box center [723, 487] width 69 height 20
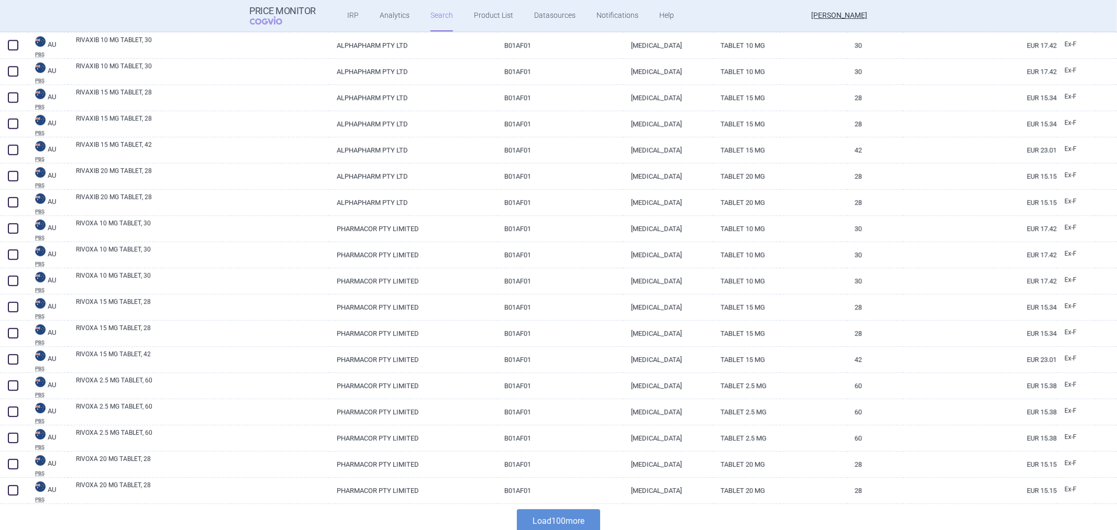
scroll to position [2407, 0]
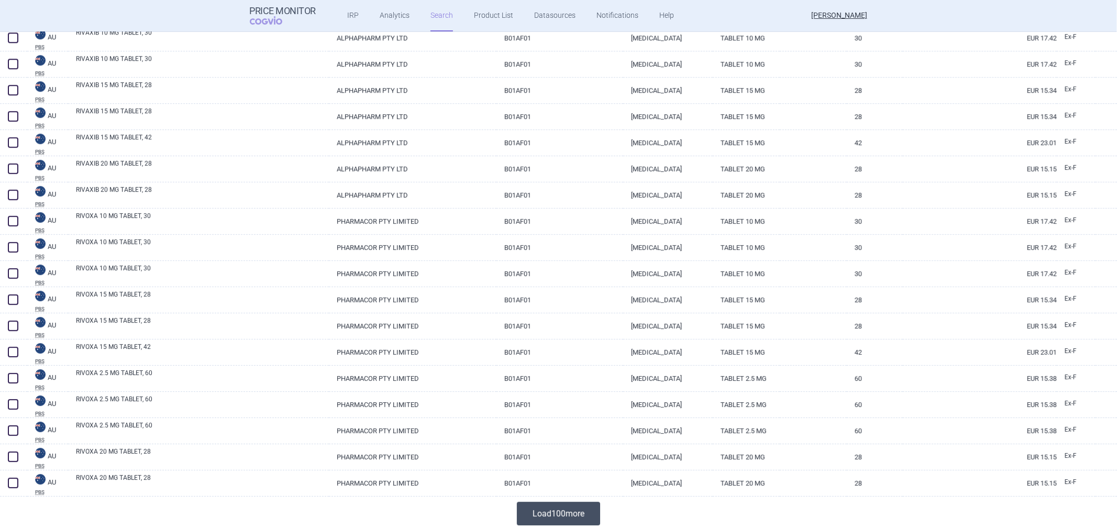
click at [539, 506] on button "Load 100 more" at bounding box center [558, 514] width 83 height 24
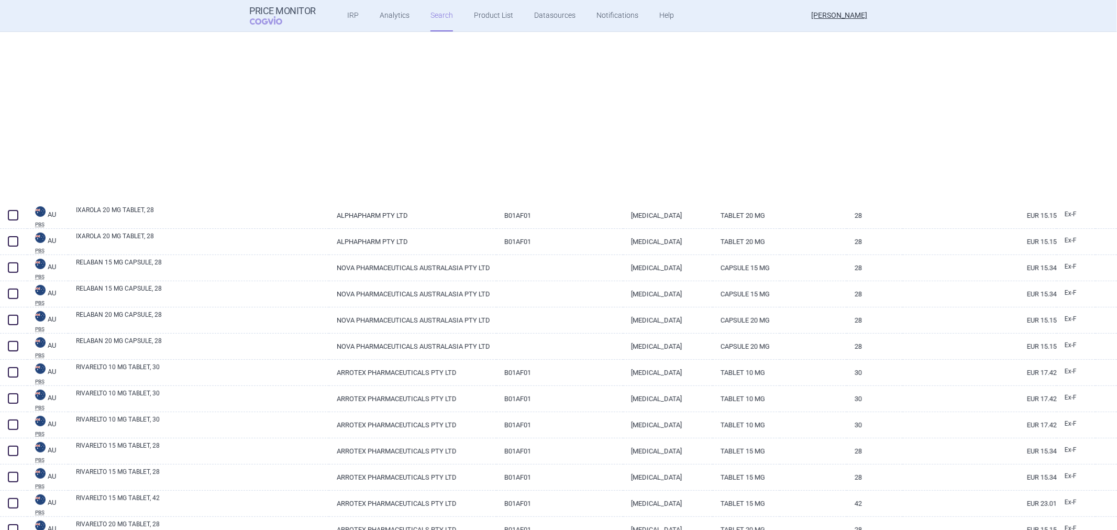
scroll to position [0, 0]
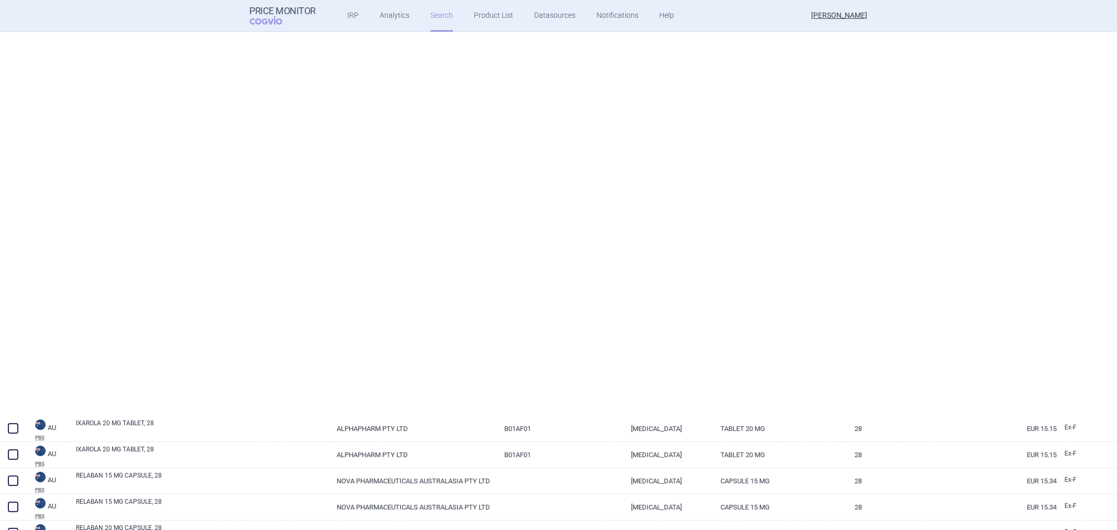
select select "atc"
select select "activeSubstance"
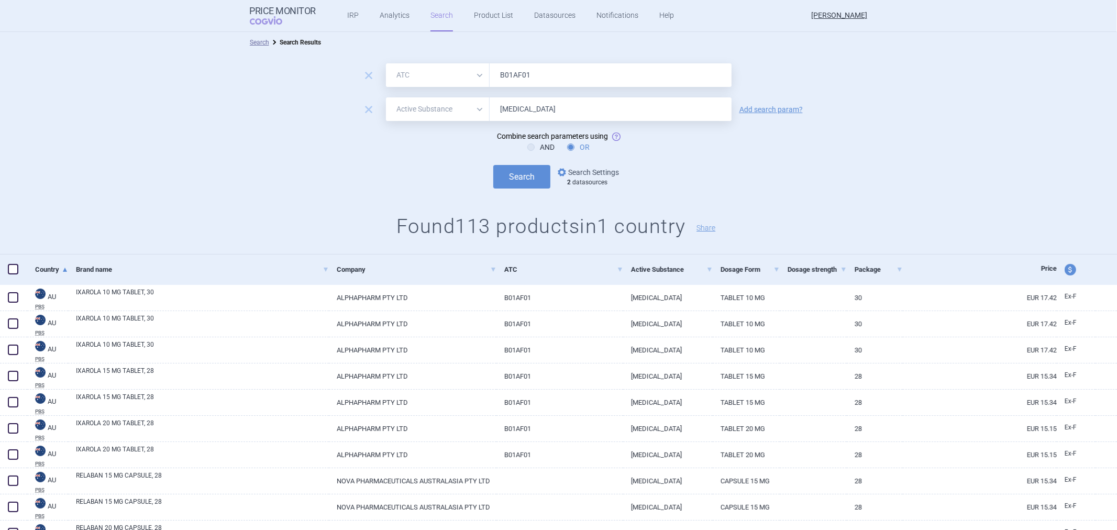
click at [581, 167] on link "options Search Settings" at bounding box center [587, 172] width 63 height 13
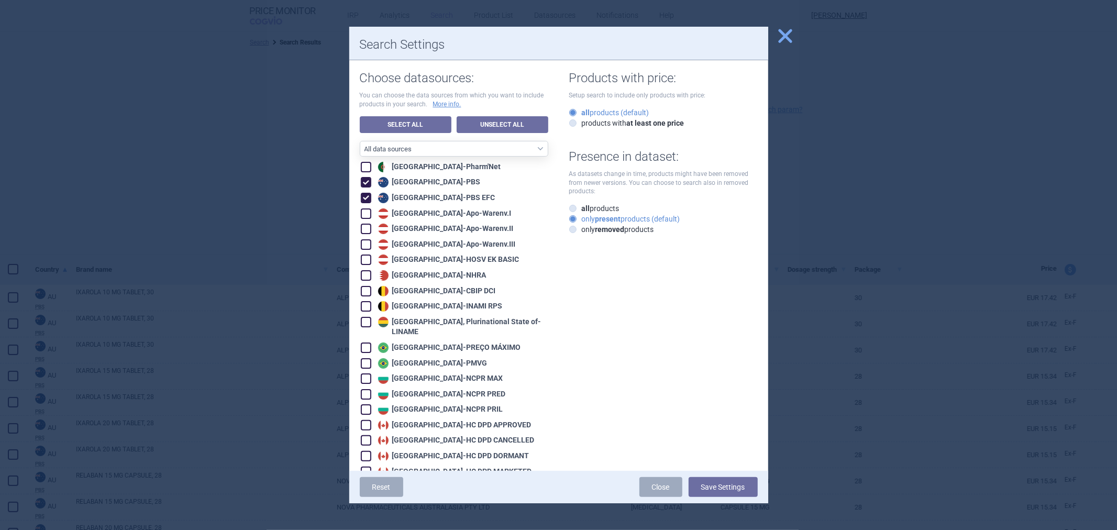
click at [433, 197] on div "Australia - PBS EFC" at bounding box center [435, 198] width 120 height 10
checkbox input "false"
click at [420, 182] on div "Australia - PBS" at bounding box center [427, 182] width 105 height 10
checkbox input "false"
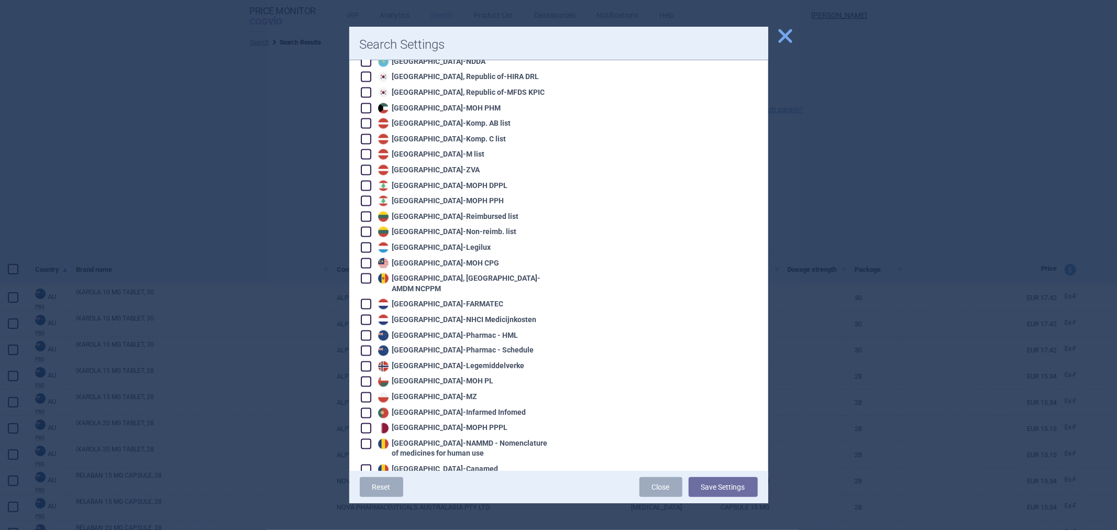
scroll to position [1222, 0]
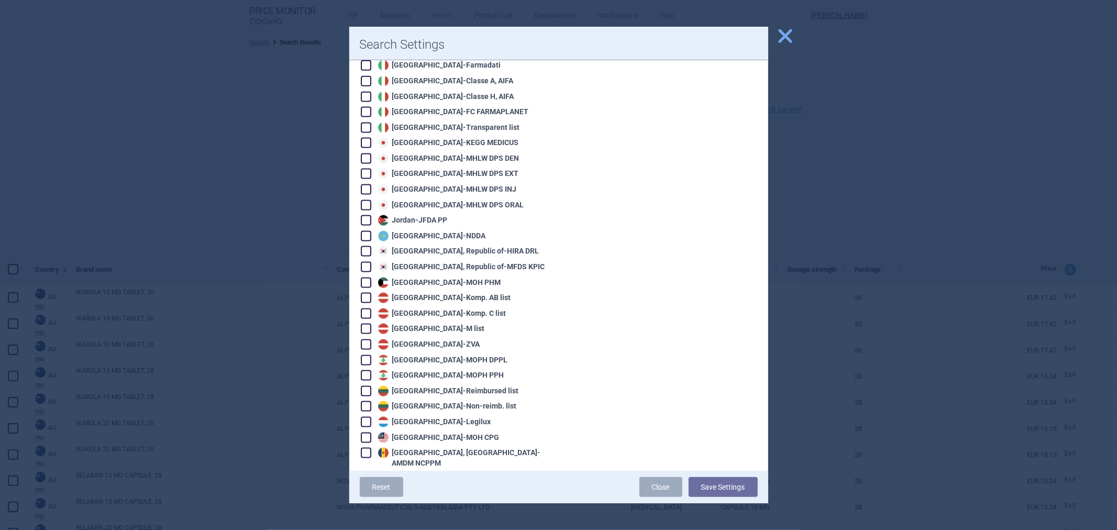
click at [435, 138] on div "Japan - KEGG MEDICUS" at bounding box center [446, 143] width 143 height 10
checkbox input "true"
click at [707, 486] on button "Save Settings" at bounding box center [723, 487] width 69 height 20
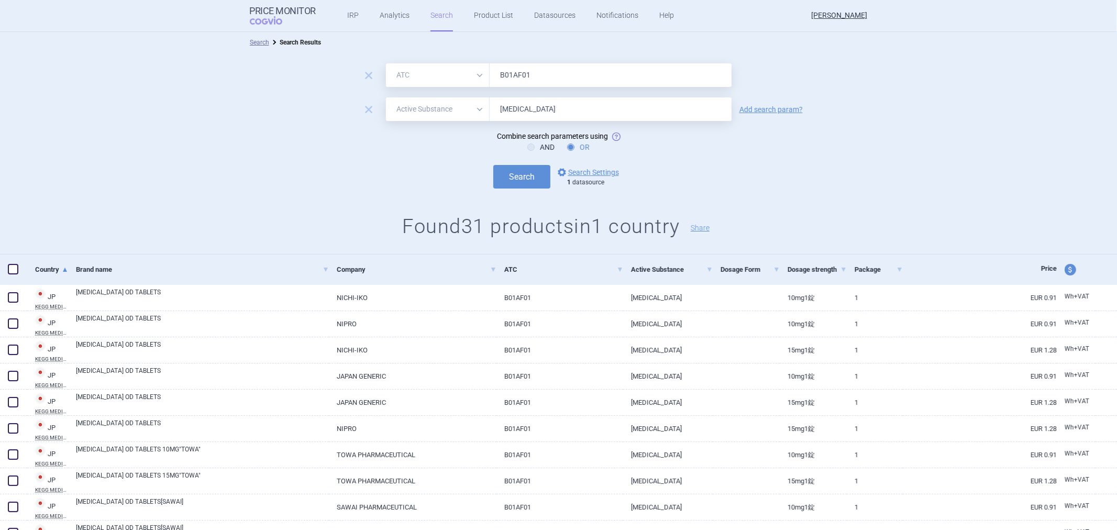
click at [312, 255] on div "Brand name" at bounding box center [198, 270] width 261 height 30
click at [312, 238] on div "remove All Brand Name ATC Company Active Substance Country Newer than B01AF01 r…" at bounding box center [558, 154] width 1117 height 202
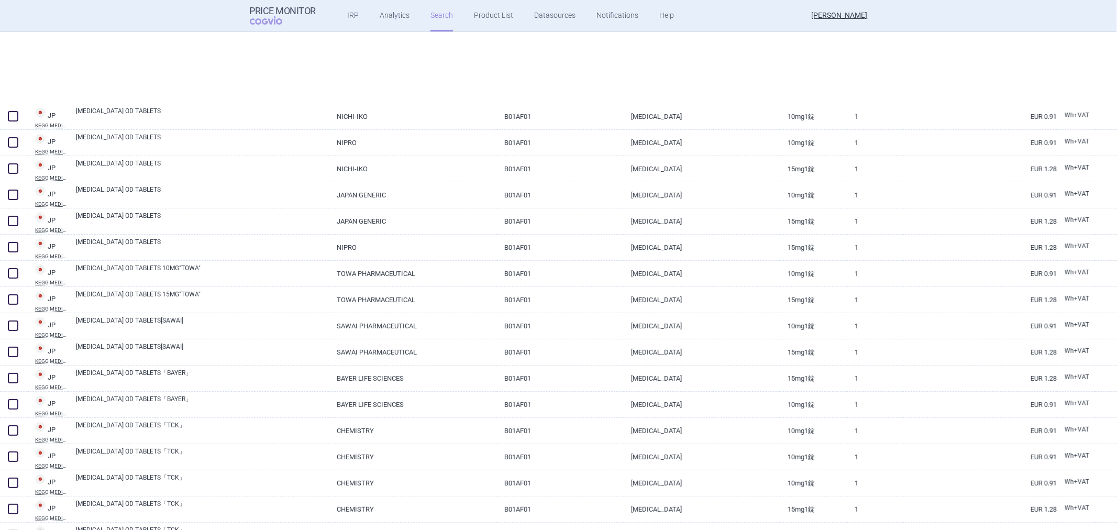
select select "atc"
select select "activeSubstance"
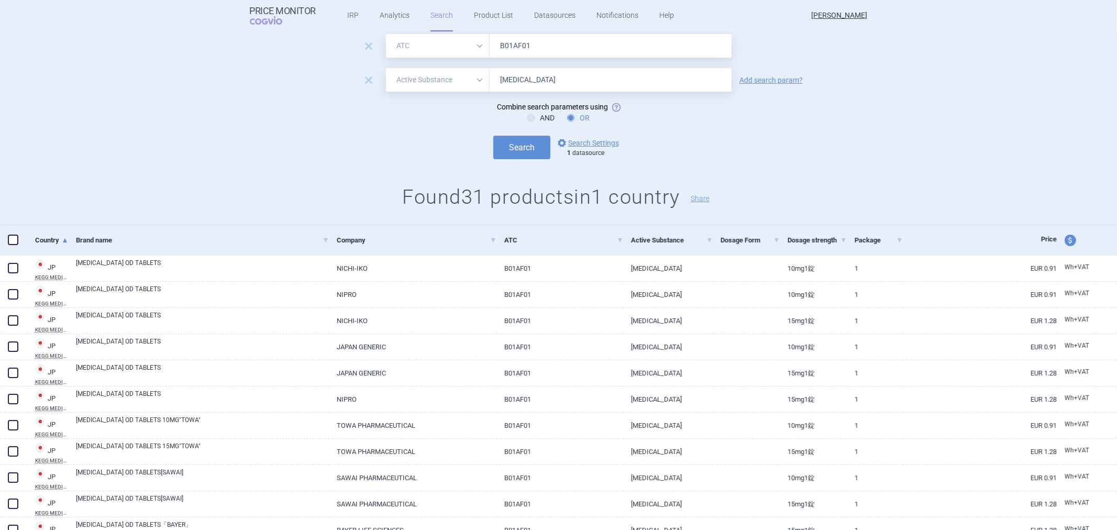
scroll to position [58, 0]
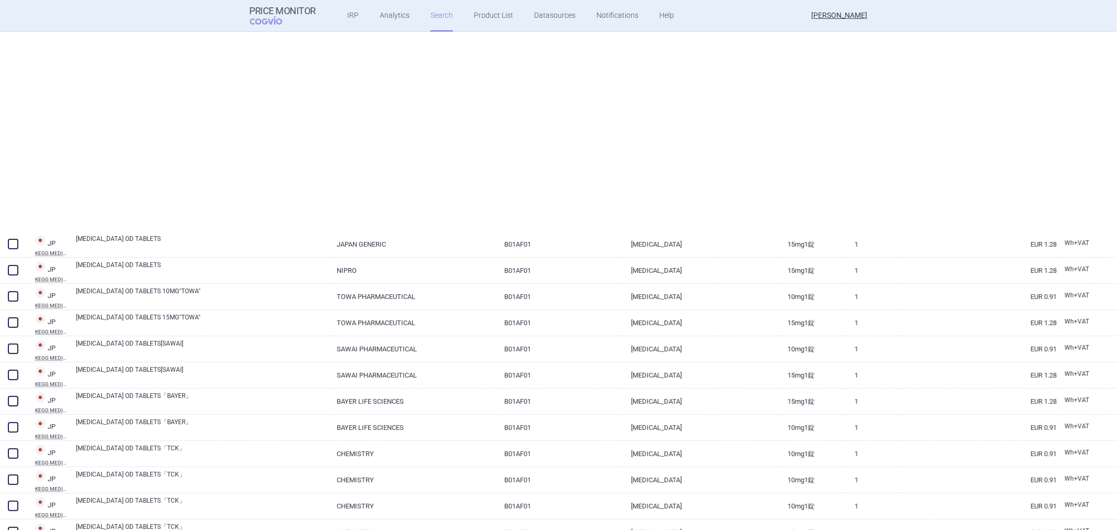
select select "atc"
select select "activeSubstance"
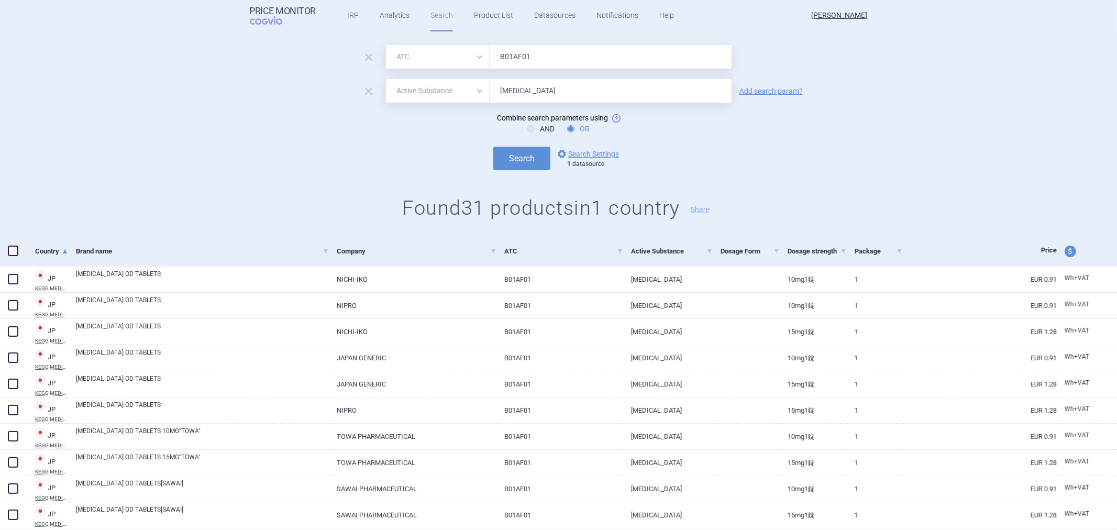
scroll to position [0, 0]
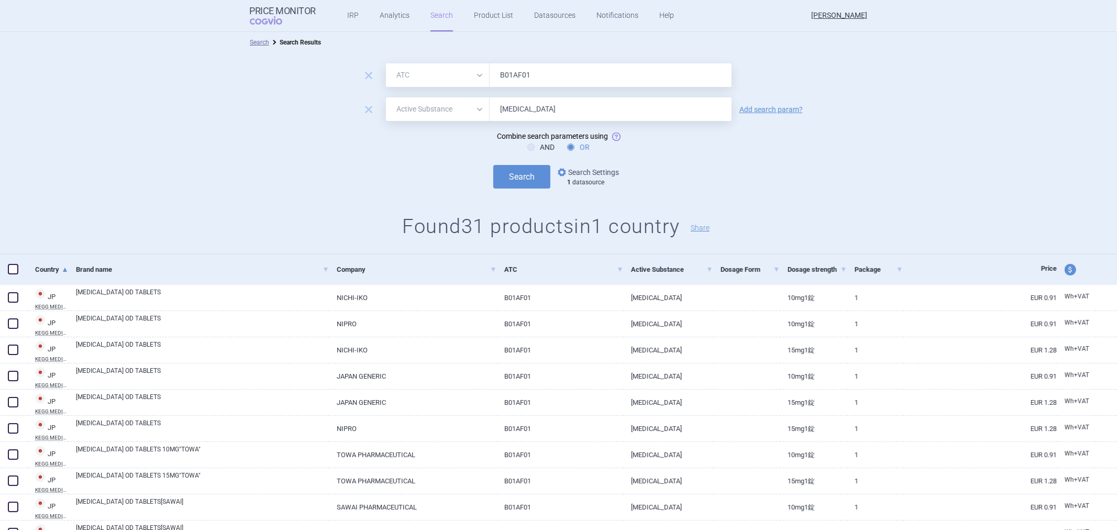
click at [595, 177] on link "options Search Settings" at bounding box center [587, 172] width 63 height 13
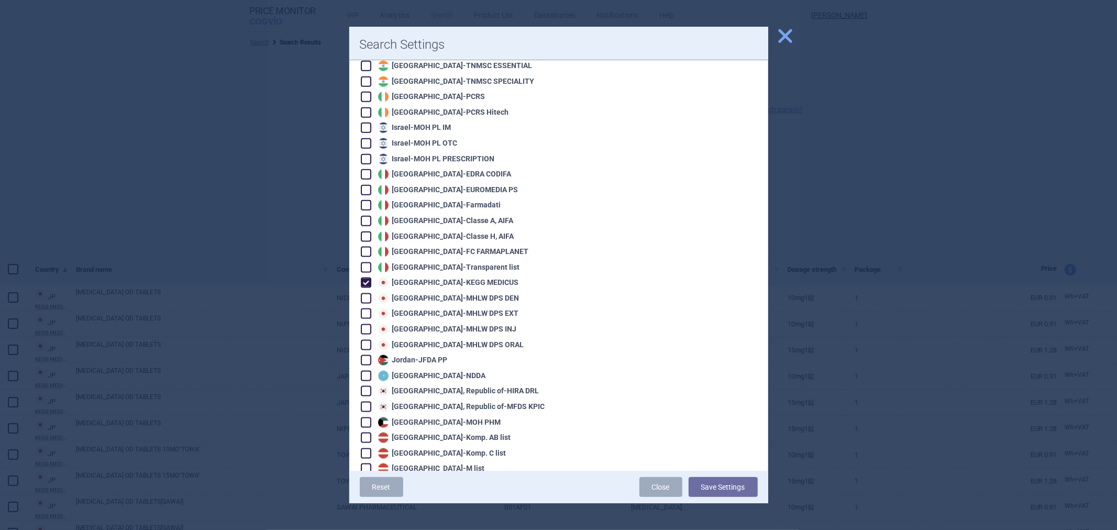
scroll to position [1105, 0]
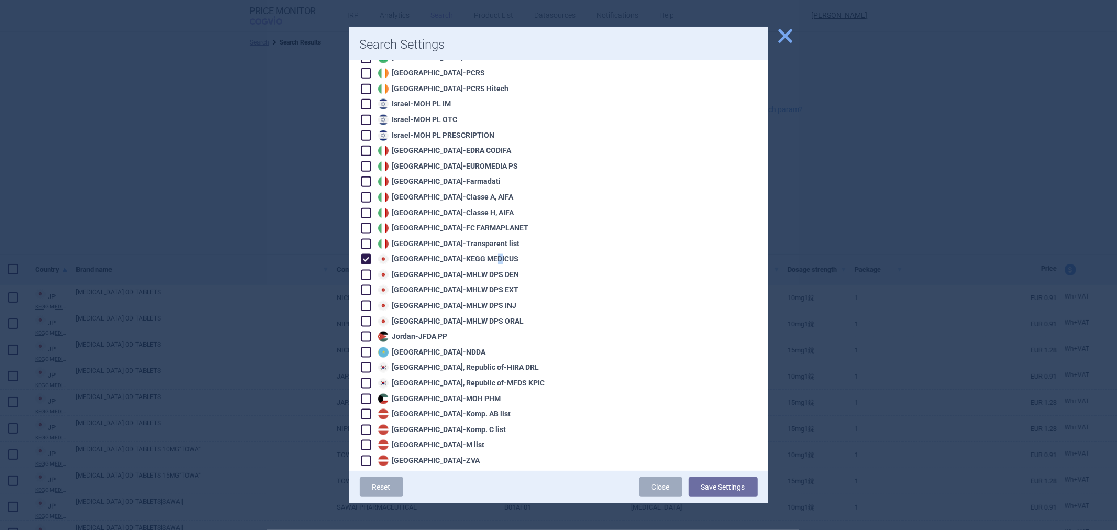
click at [452, 254] on div "Japan - KEGG MEDICUS" at bounding box center [446, 259] width 143 height 10
checkbox input "false"
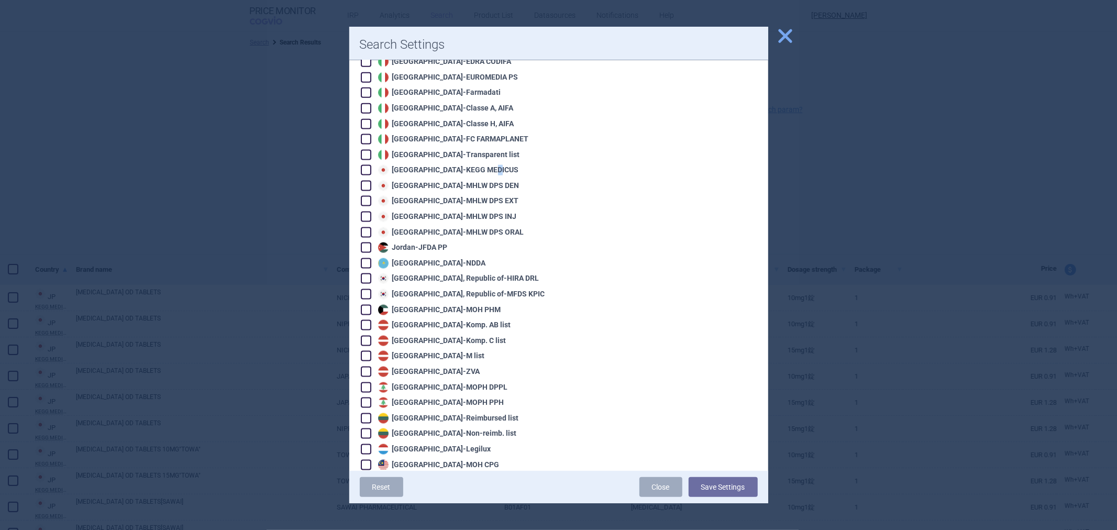
scroll to position [1338, 0]
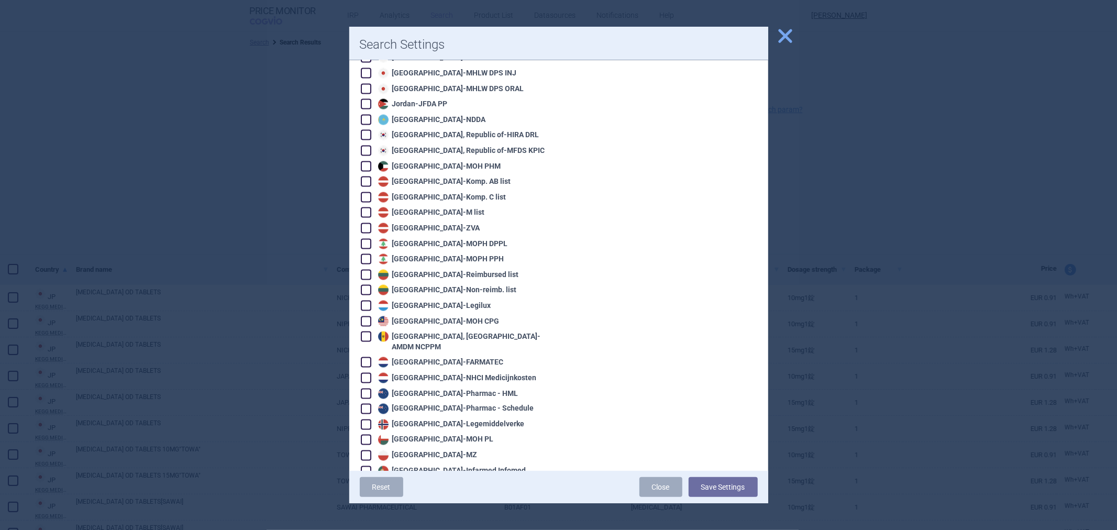
click at [424, 373] on div "Netherlands - NHCI Medicijnkosten" at bounding box center [455, 378] width 161 height 10
checkbox input "true"
click at [425, 357] on div "Netherlands - FARMATEC" at bounding box center [439, 362] width 128 height 10
checkbox input "true"
click at [727, 488] on button "Save Settings" at bounding box center [723, 487] width 69 height 20
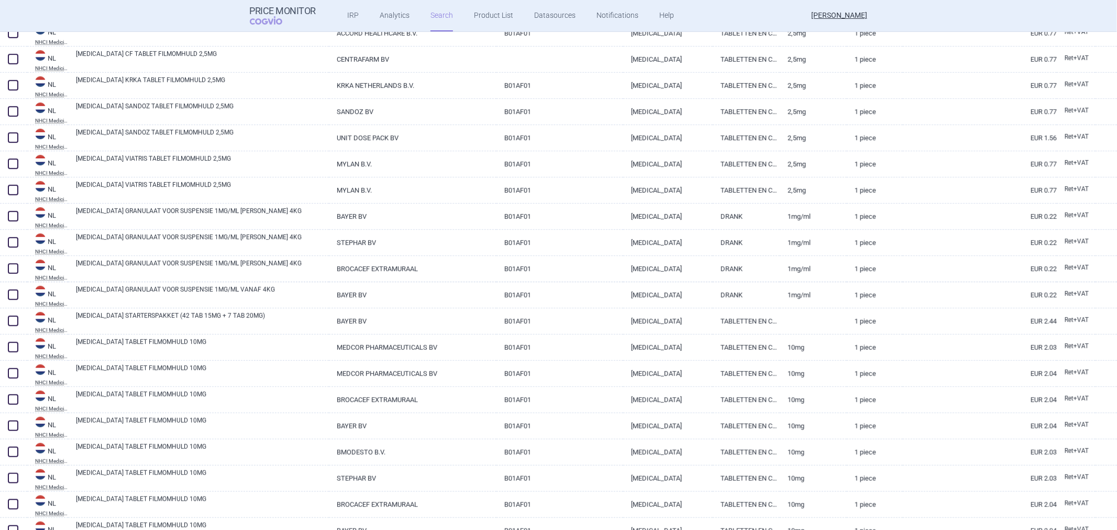
scroll to position [1338, 0]
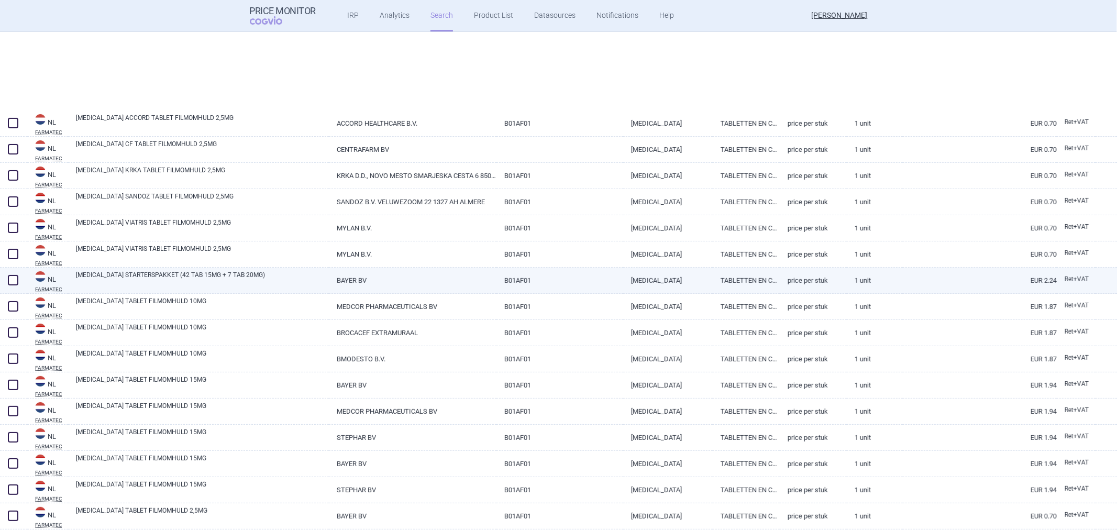
select select "atc"
select select "activeSubstance"
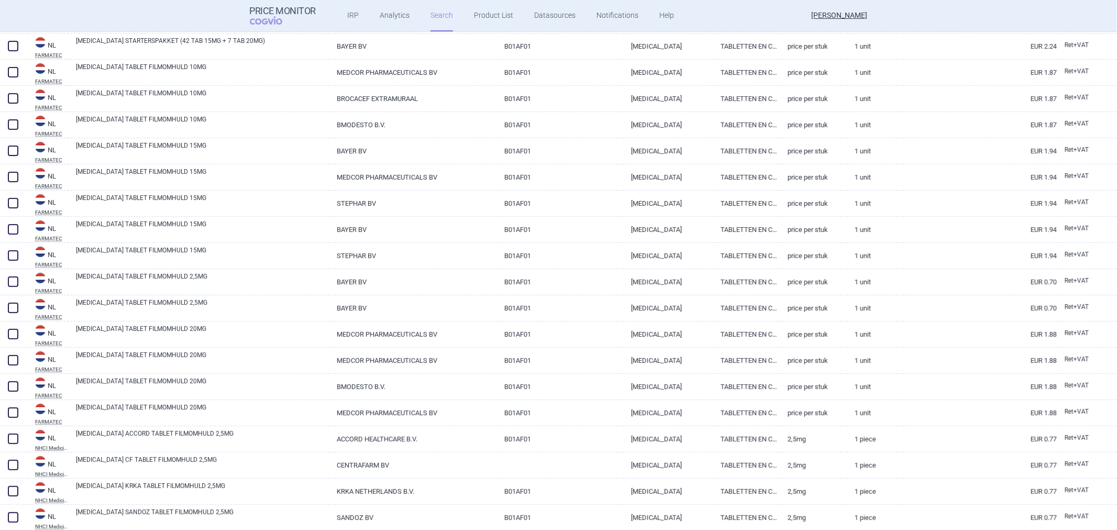
scroll to position [59, 0]
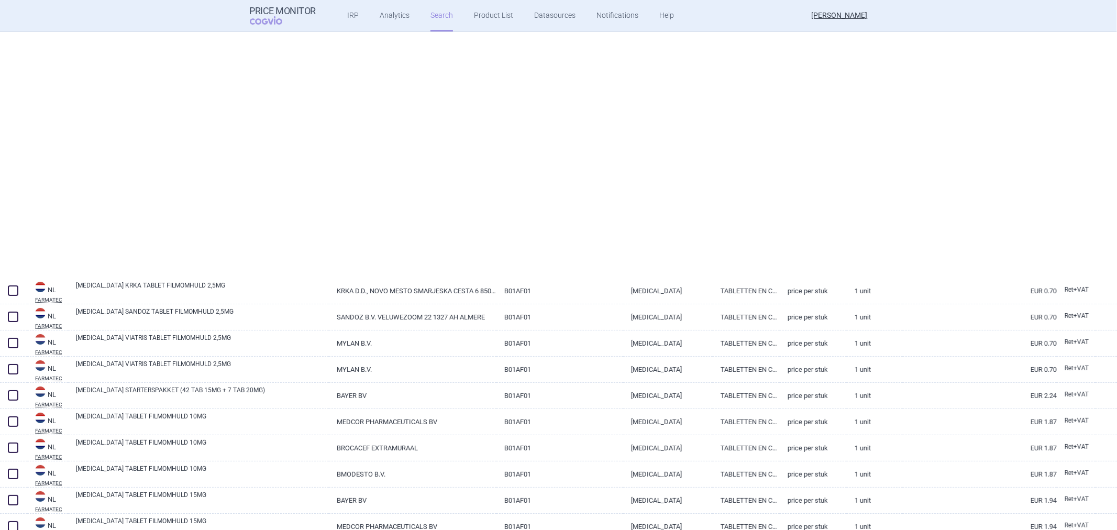
select select "atc"
select select "activeSubstance"
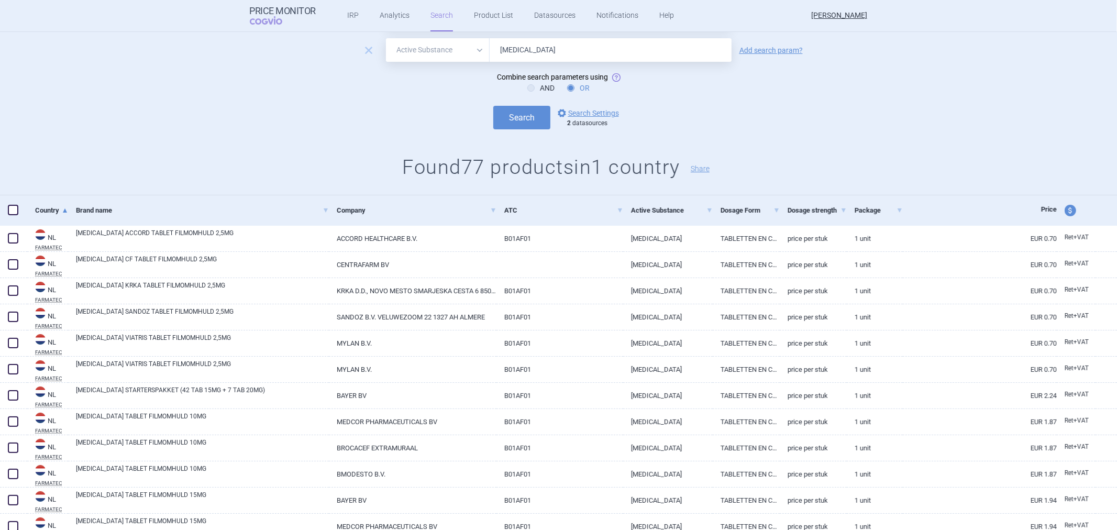
scroll to position [0, 0]
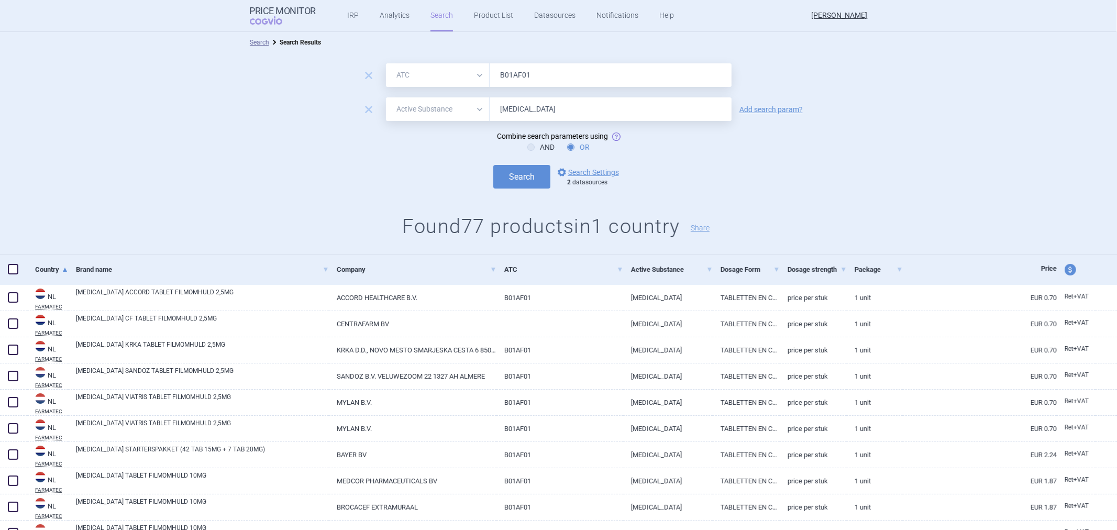
click at [228, 228] on h1 "Found 77 products in 1 country Share" at bounding box center [558, 227] width 1117 height 24
click at [235, 217] on h1 "Found 77 products in 1 country Share" at bounding box center [558, 227] width 1117 height 24
click at [361, 113] on span "remove" at bounding box center [368, 109] width 15 height 15
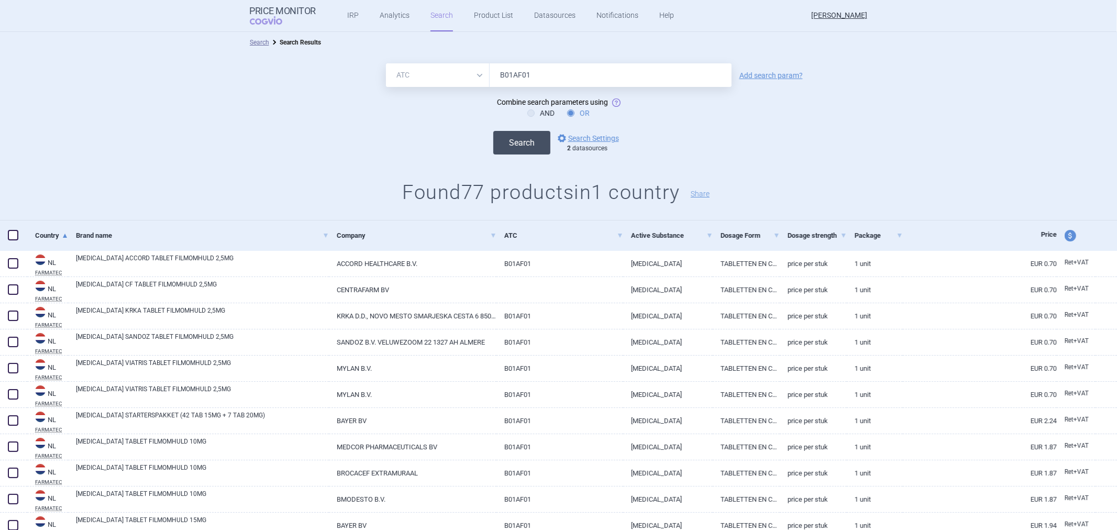
click at [493, 137] on button "Search" at bounding box center [521, 143] width 57 height 24
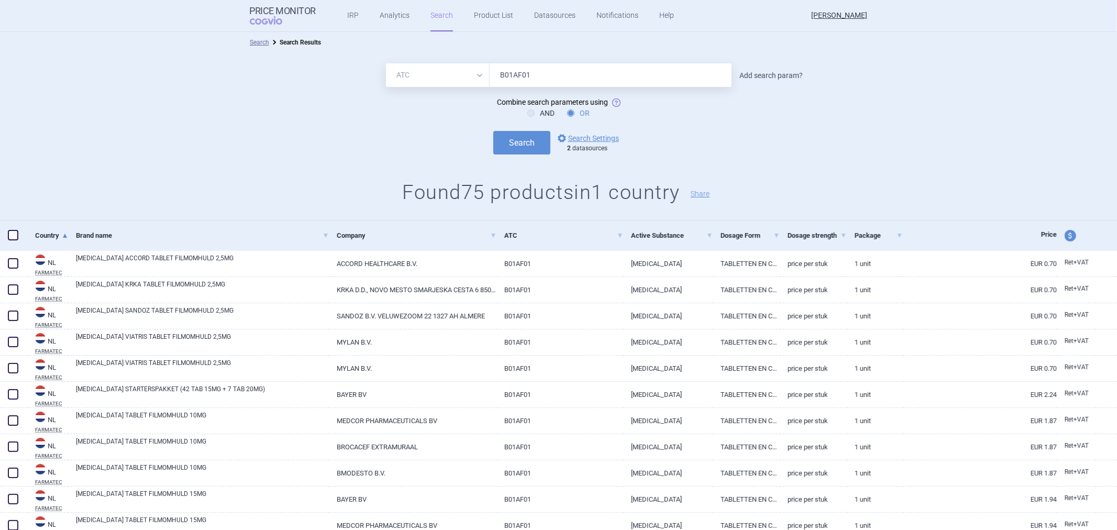
click at [764, 74] on link "Add search param?" at bounding box center [770, 75] width 63 height 7
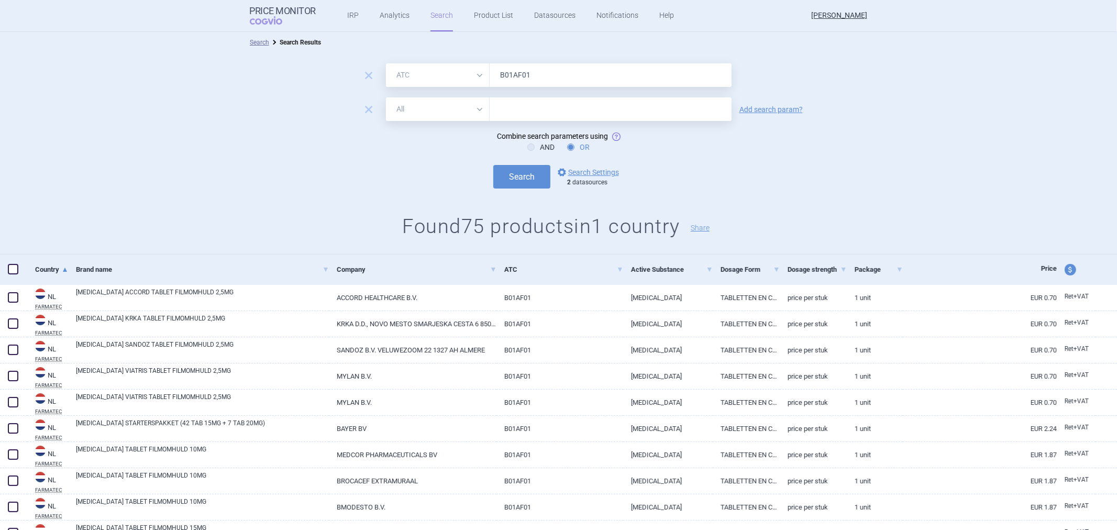
click at [477, 120] on select "All Brand Name ATC Company Active Substance Country Newer than" at bounding box center [438, 109] width 104 height 24
select select "activeSubstance"
click at [386, 97] on select "All Brand Name ATC Company Active Substance Country Newer than" at bounding box center [438, 109] width 104 height 24
click at [497, 117] on input "text" at bounding box center [611, 109] width 242 height 24
type input "Rivaroxaban"
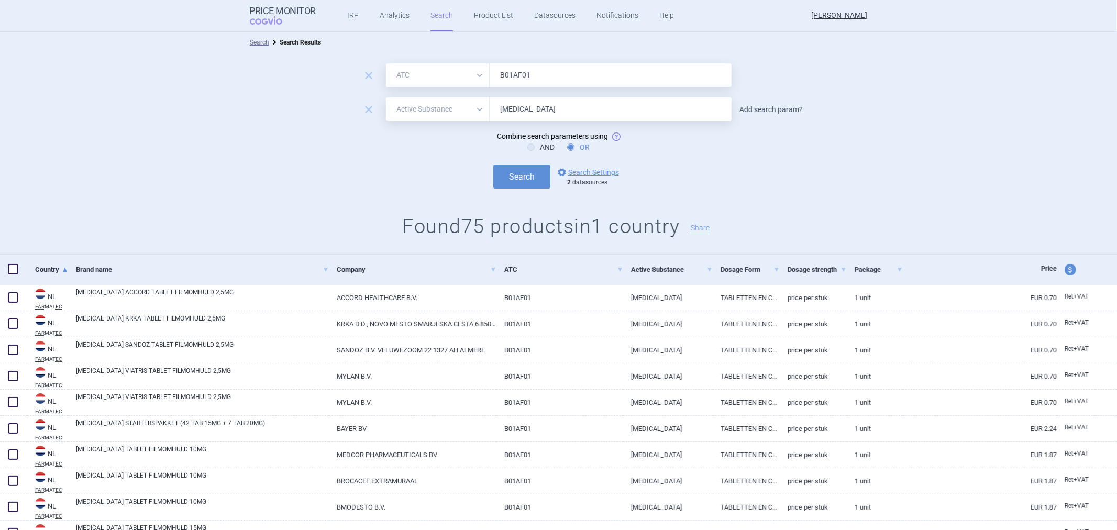
click at [744, 111] on link "Add search param?" at bounding box center [770, 109] width 63 height 7
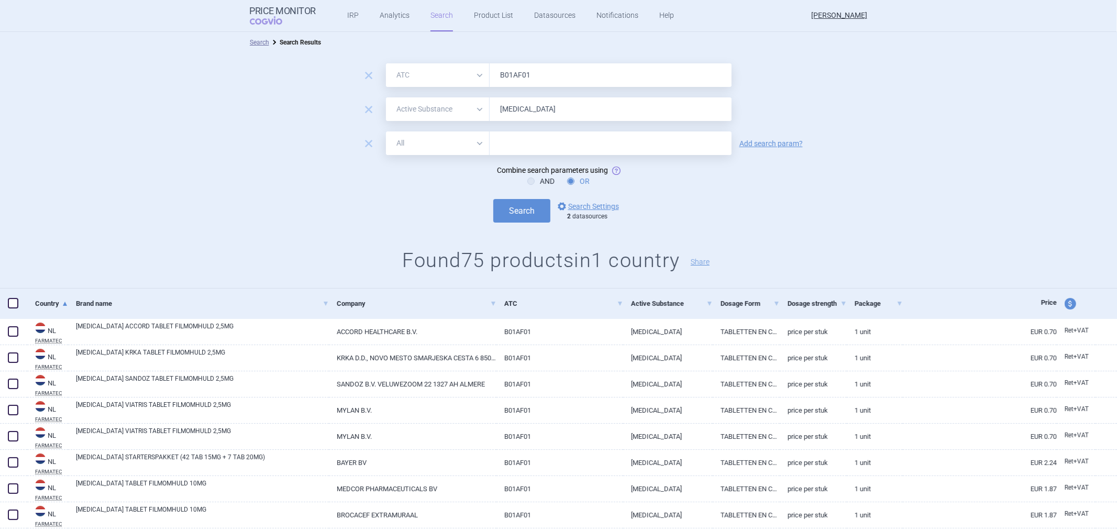
click at [451, 152] on select "All Brand Name ATC Company Active Substance Country Newer than" at bounding box center [438, 143] width 104 height 24
select select "brandName"
click at [386, 131] on select "All Brand Name ATC Company Active Substance Country Newer than" at bounding box center [438, 143] width 104 height 24
click at [505, 147] on input "text" at bounding box center [611, 143] width 242 height 24
type input "xarelto"
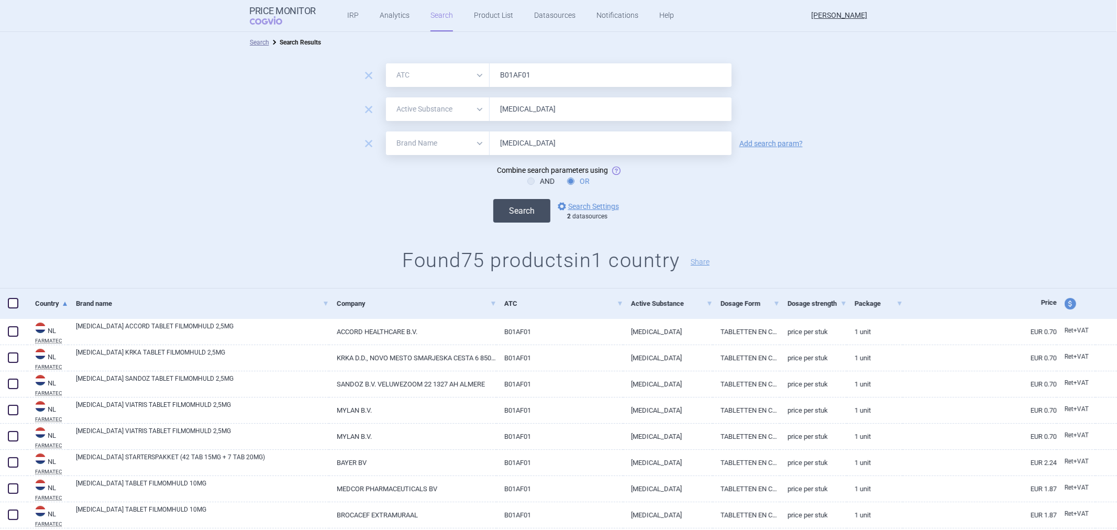
click at [508, 211] on button "Search" at bounding box center [521, 211] width 57 height 24
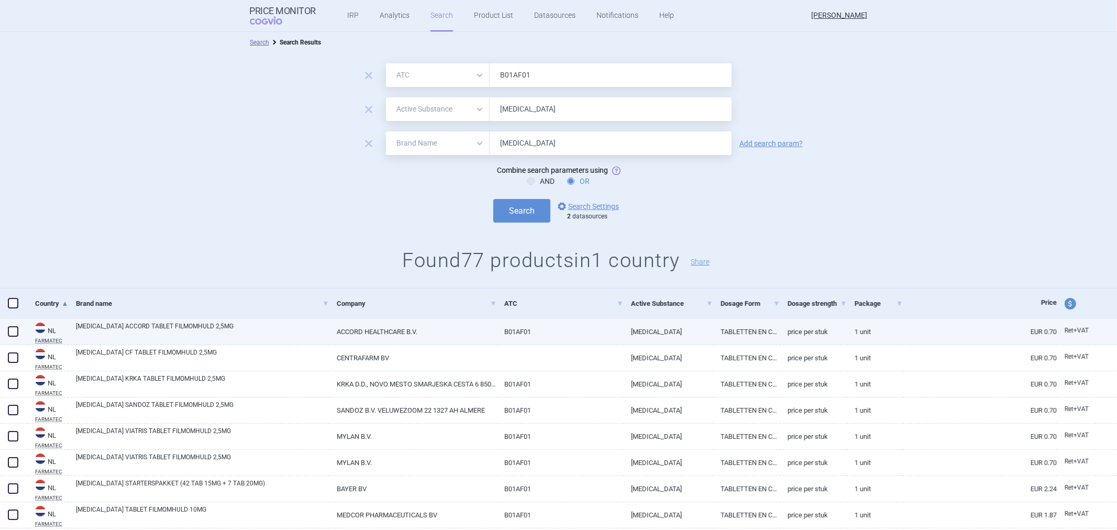
click at [419, 330] on link "ACCORD HEALTHCARE B.V." at bounding box center [413, 332] width 168 height 26
select select "EUR"
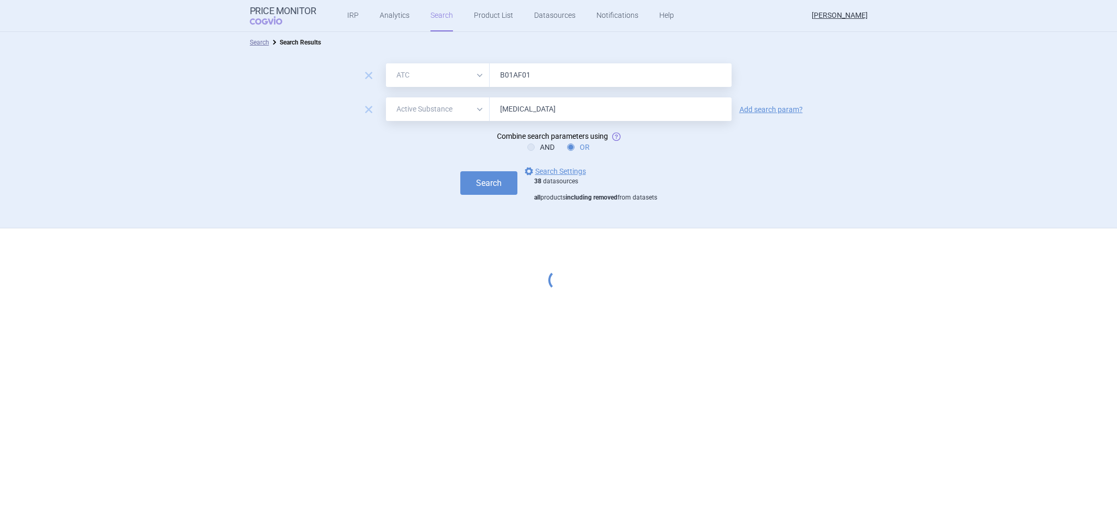
select select "atc"
select select "activeSubstance"
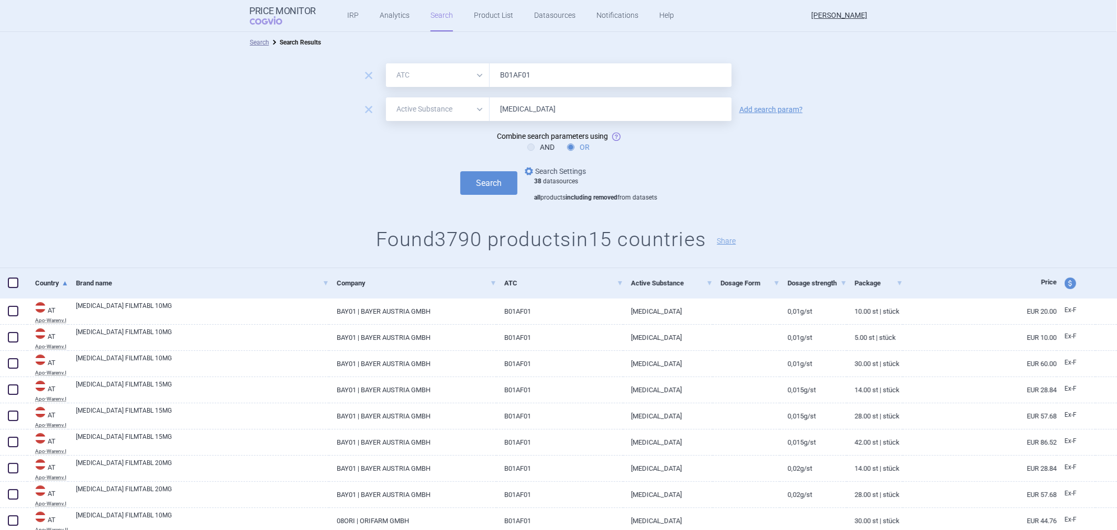
click at [567, 172] on link "options Search Settings" at bounding box center [554, 171] width 63 height 13
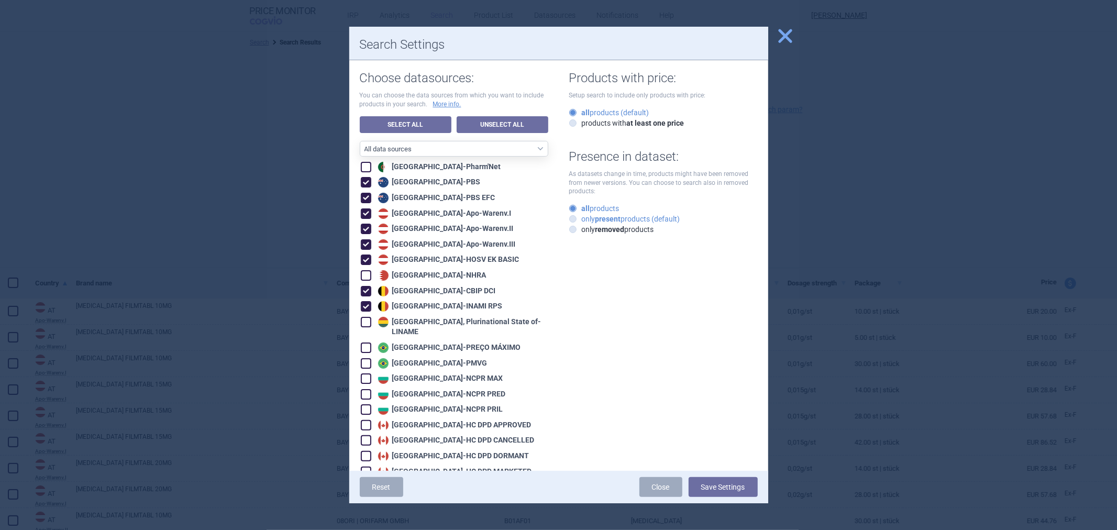
click at [603, 220] on strong "present" at bounding box center [608, 219] width 26 height 8
click at [580, 220] on input "only present products (default)" at bounding box center [575, 219] width 10 height 10
radio input "true"
click at [706, 485] on button "Save Settings" at bounding box center [723, 487] width 69 height 20
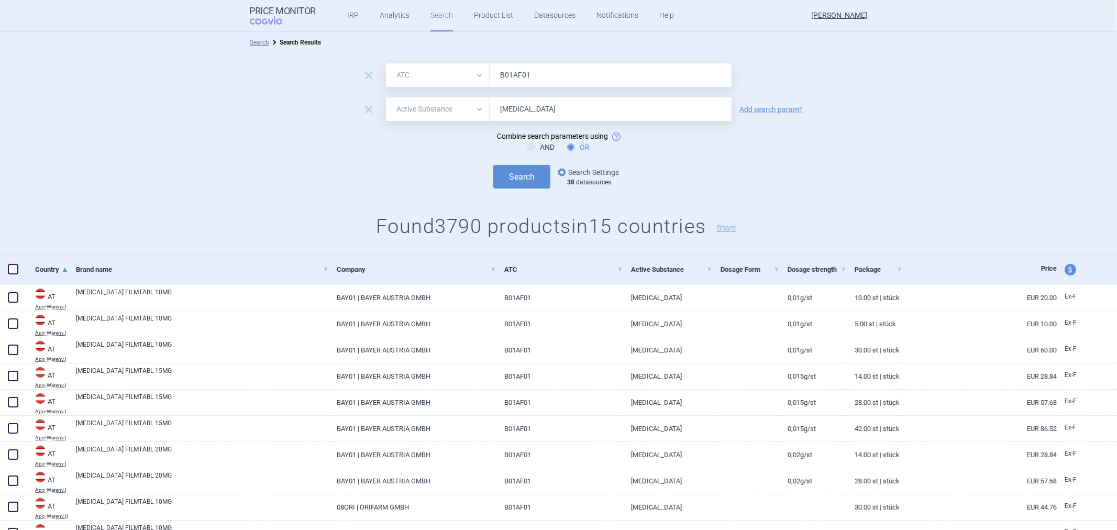
click at [601, 171] on link "options Search Settings" at bounding box center [587, 172] width 63 height 13
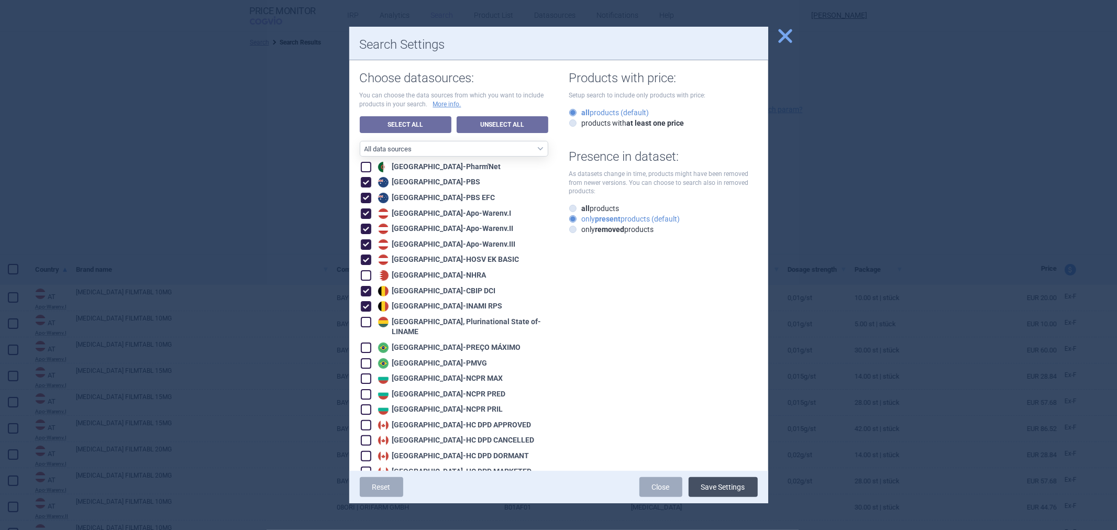
click at [726, 485] on button "Save Settings" at bounding box center [723, 487] width 69 height 20
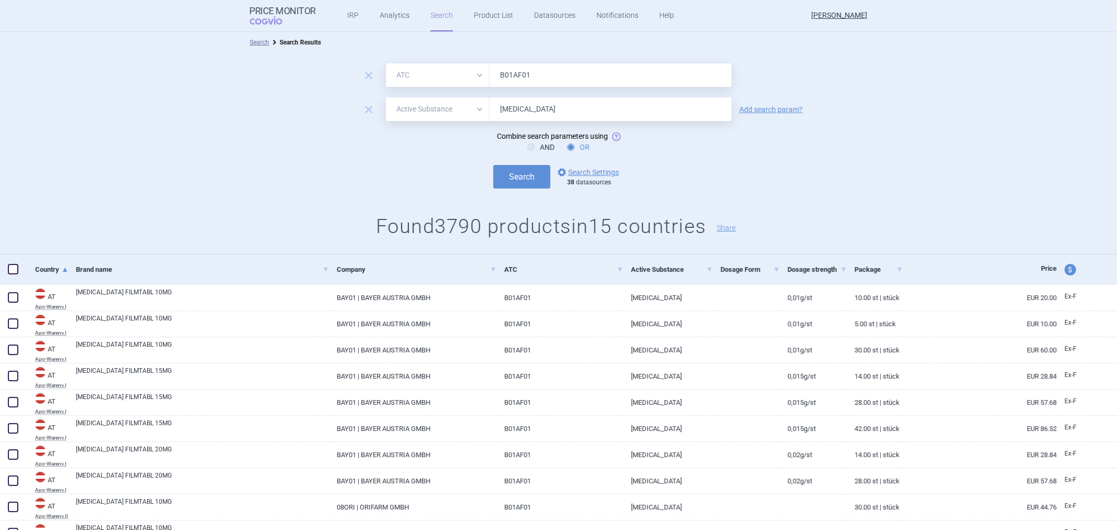
click at [531, 192] on div "remove All Brand Name ATC Company Active Substance Country Newer than B01AF01 r…" at bounding box center [558, 154] width 1117 height 202
click at [532, 184] on button "Search" at bounding box center [521, 177] width 57 height 24
click at [512, 171] on button "Search" at bounding box center [521, 177] width 57 height 24
click at [522, 175] on button "Search" at bounding box center [521, 177] width 57 height 24
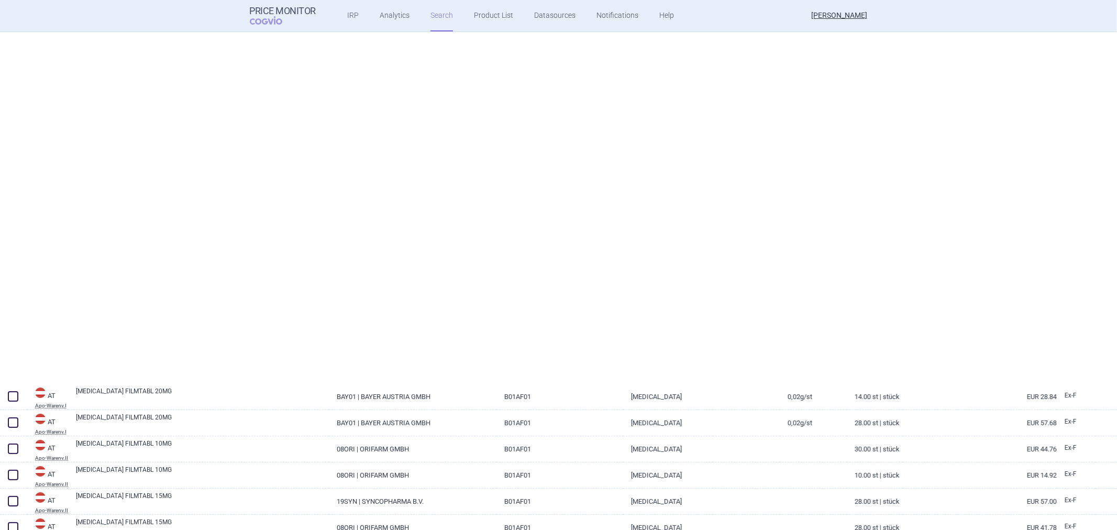
select select "atc"
select select "activeSubstance"
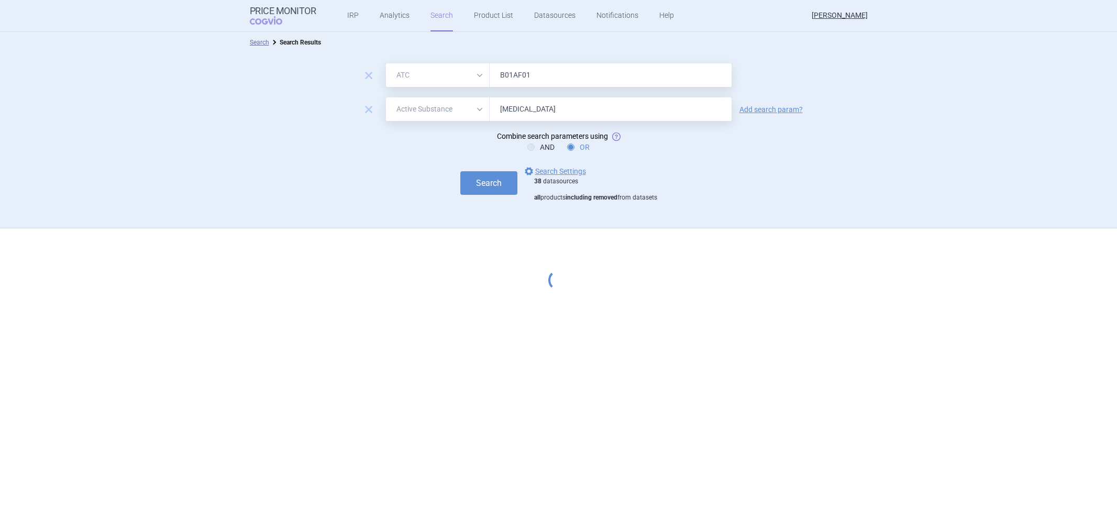
select select "atc"
select select "activeSubstance"
select select "atc"
select select "activeSubstance"
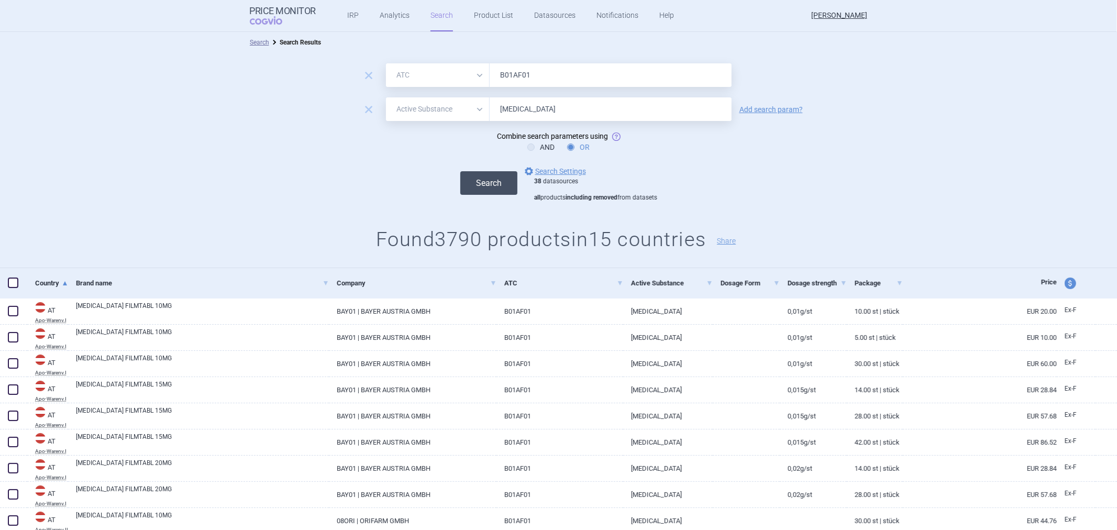
click at [472, 171] on button "Search" at bounding box center [488, 183] width 57 height 24
click at [491, 192] on button "Search" at bounding box center [488, 183] width 57 height 24
click at [535, 174] on link "options Search Settings" at bounding box center [554, 171] width 63 height 13
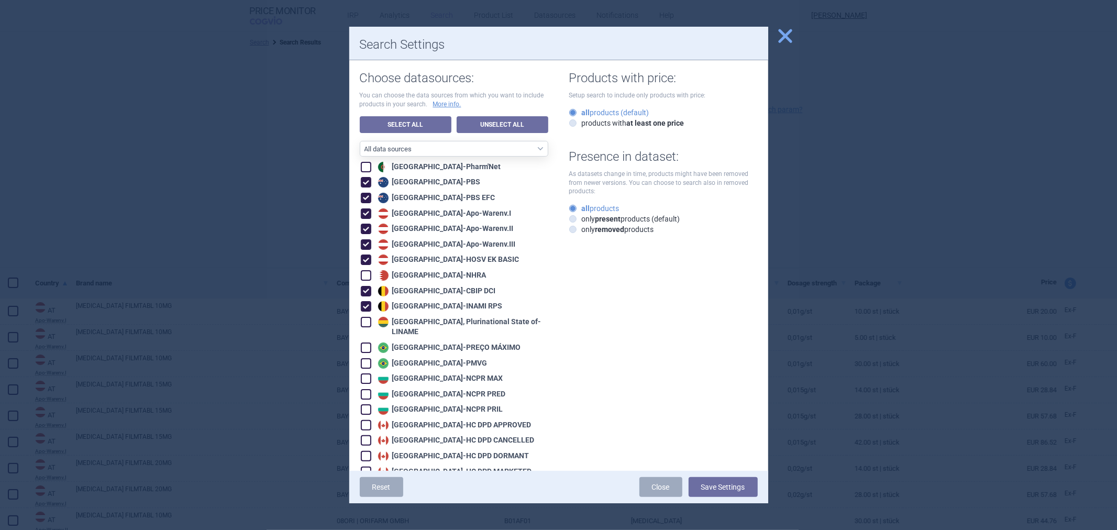
click at [348, 168] on div at bounding box center [558, 265] width 1117 height 530
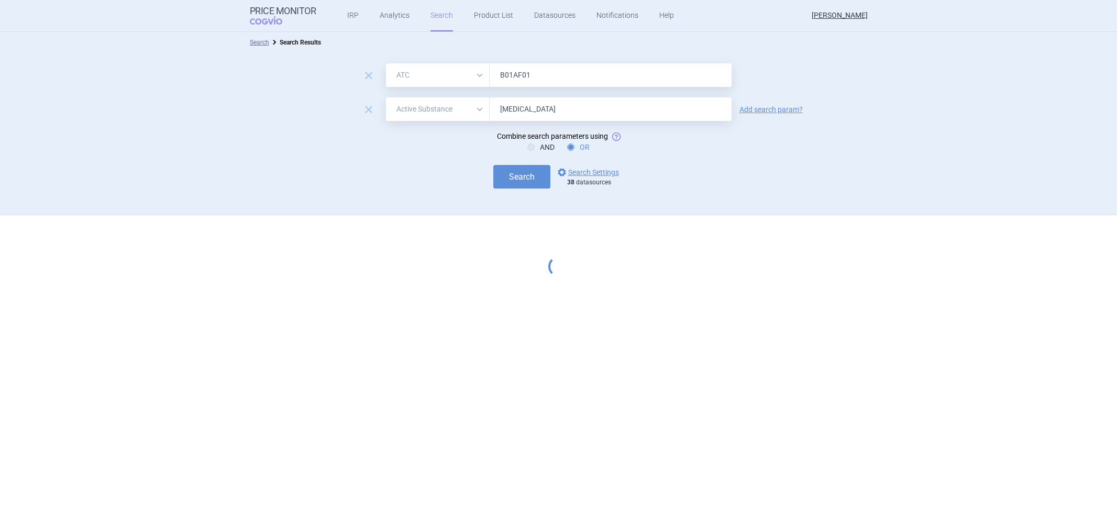
select select "atc"
select select "activeSubstance"
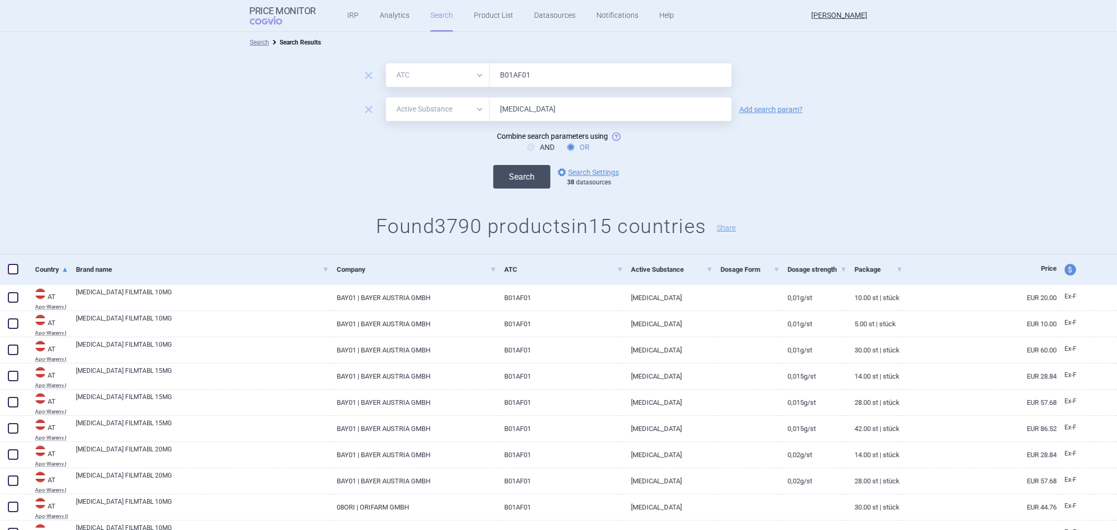
click at [535, 175] on button "Search" at bounding box center [521, 177] width 57 height 24
click at [592, 169] on link "options Search Settings" at bounding box center [587, 172] width 63 height 13
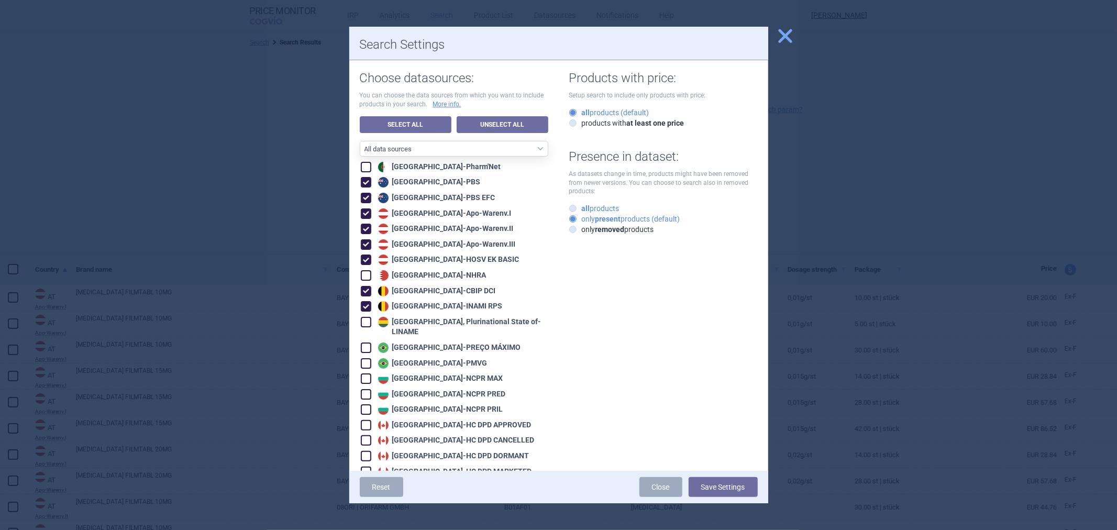
click at [588, 208] on label "all products" at bounding box center [594, 208] width 50 height 10
click at [580, 208] on input "all products" at bounding box center [575, 209] width 10 height 10
radio input "true"
click at [716, 488] on button "Save Settings" at bounding box center [723, 487] width 69 height 20
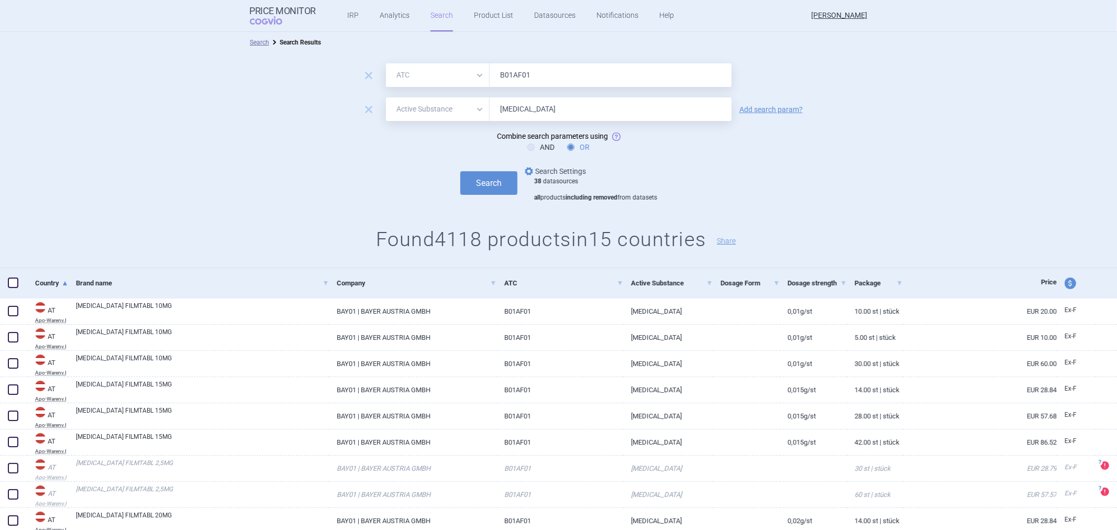
click at [564, 171] on link "options Search Settings" at bounding box center [554, 171] width 63 height 13
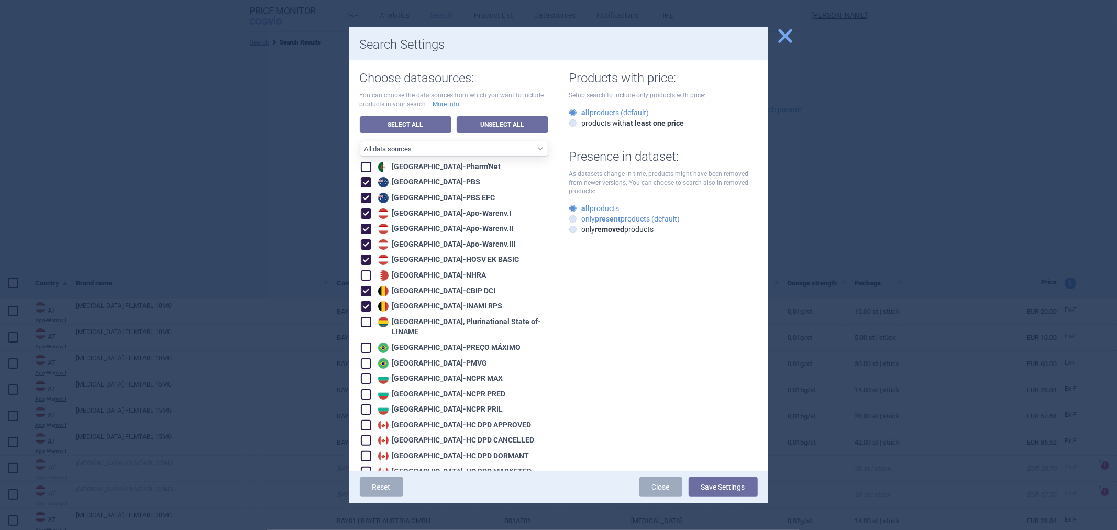
click at [595, 217] on strong "present" at bounding box center [608, 219] width 26 height 8
click at [580, 217] on input "only present products (default)" at bounding box center [575, 219] width 10 height 10
radio input "true"
click at [725, 490] on button "Save Settings" at bounding box center [723, 487] width 69 height 20
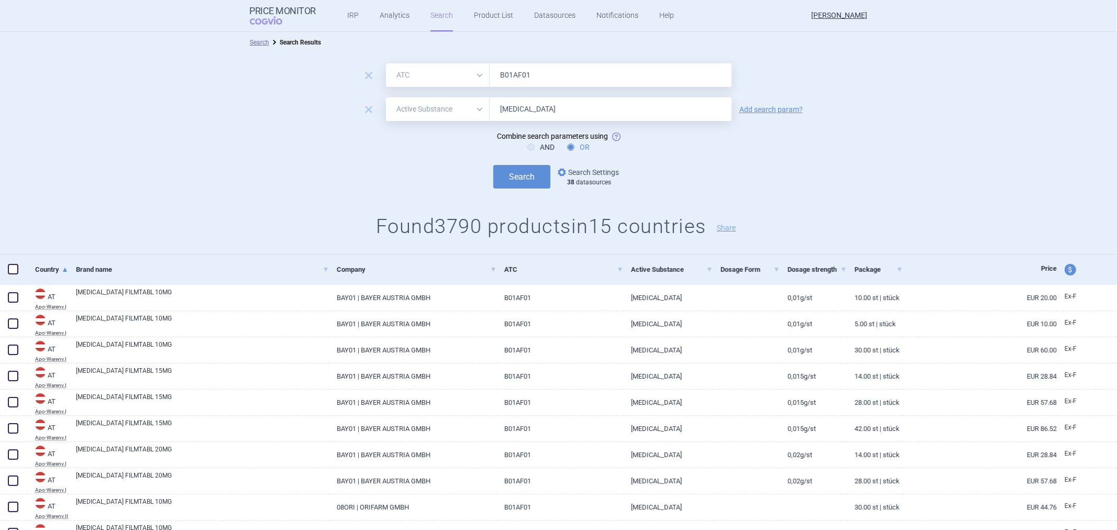
click at [574, 172] on link "options Search Settings" at bounding box center [587, 172] width 63 height 13
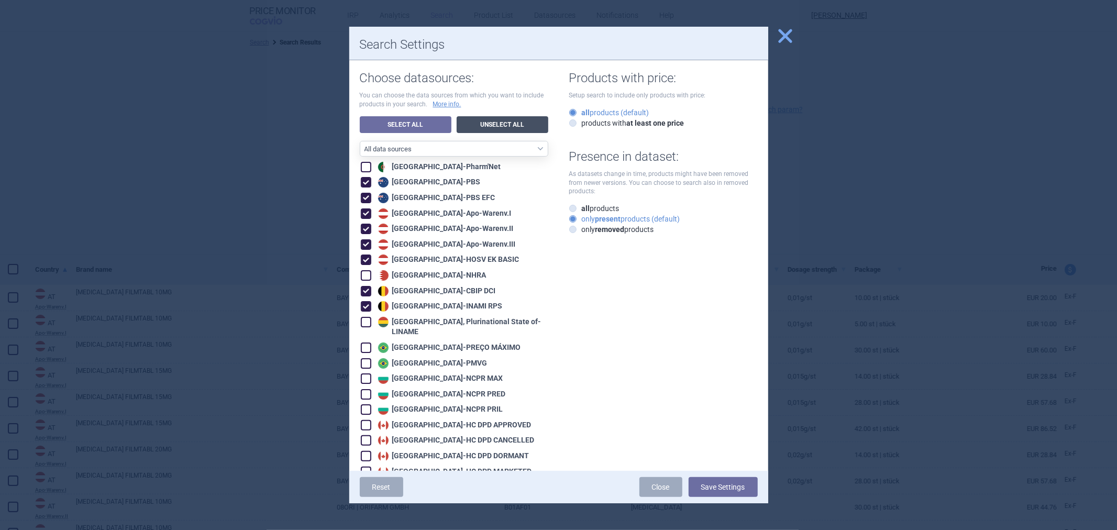
click at [496, 125] on link "Unselect All" at bounding box center [503, 124] width 92 height 17
checkbox input "false"
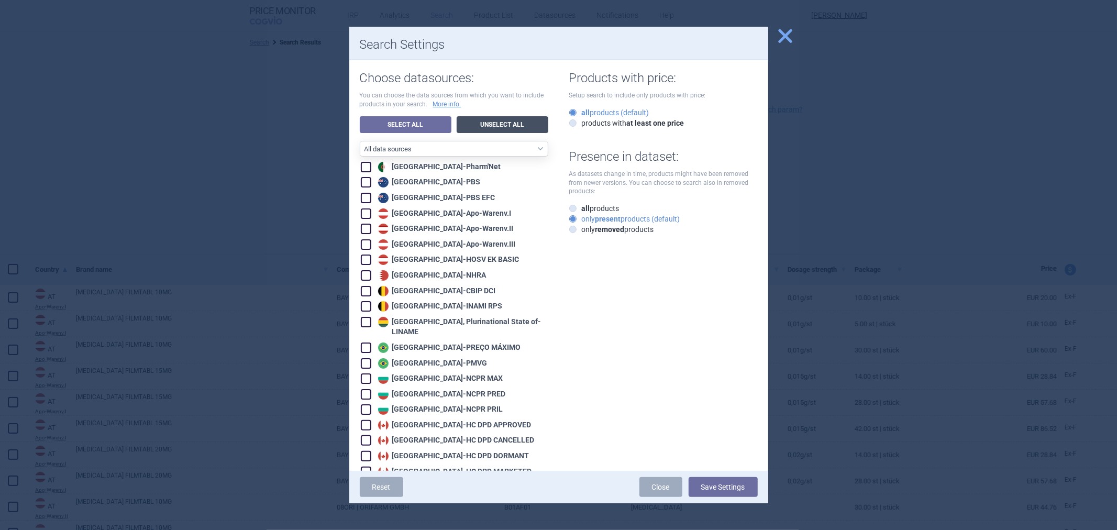
checkbox input "false"
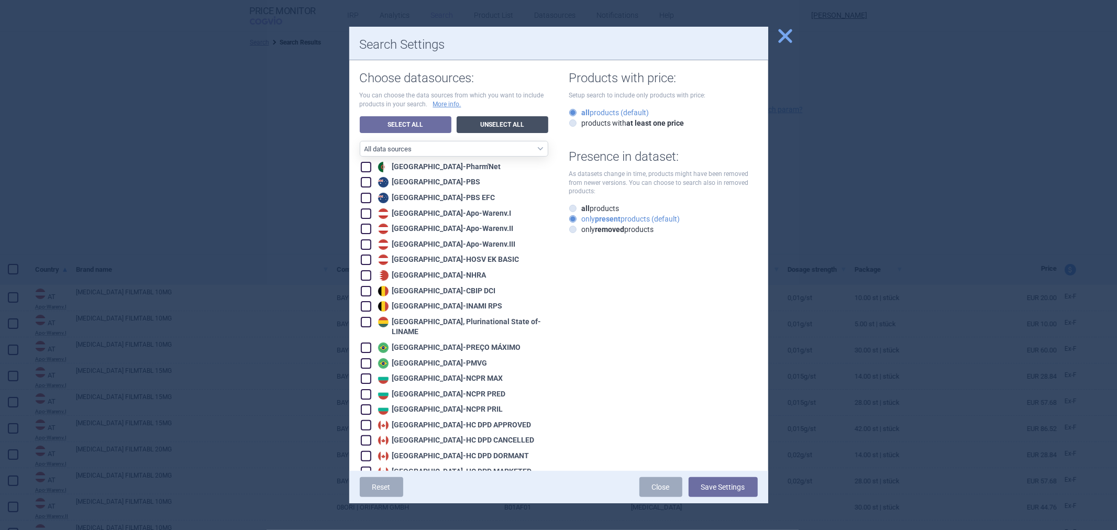
checkbox input "false"
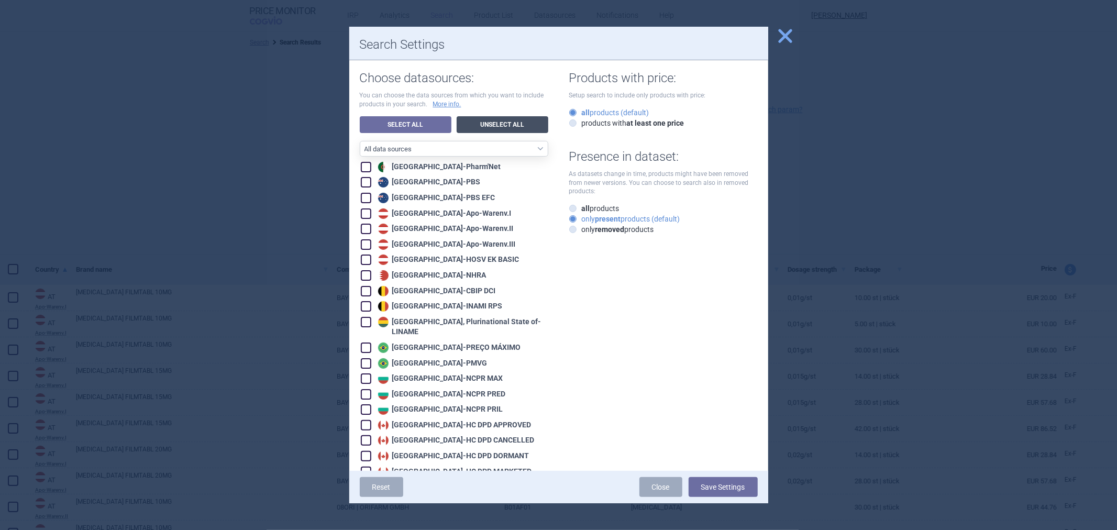
checkbox input "false"
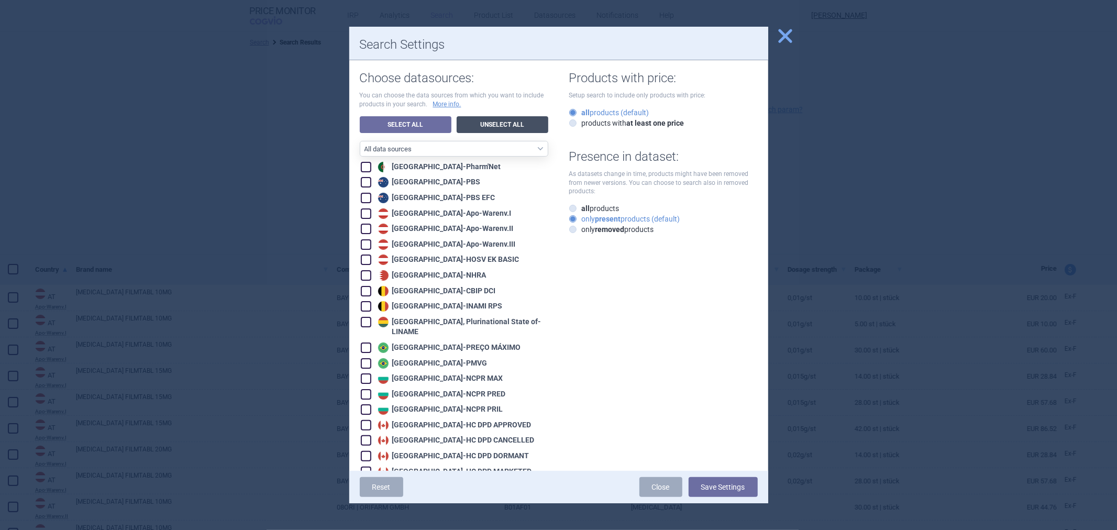
checkbox input "false"
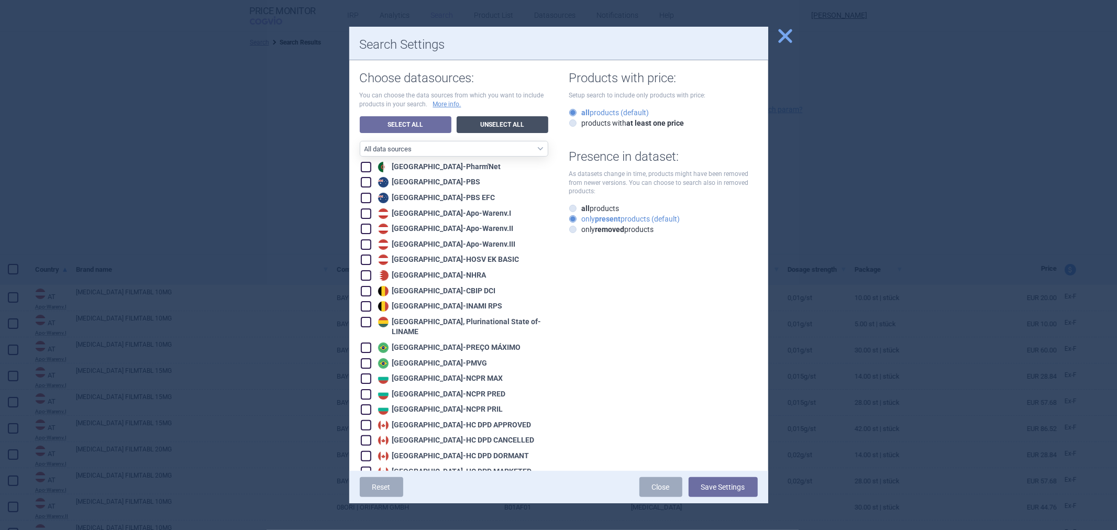
checkbox input "false"
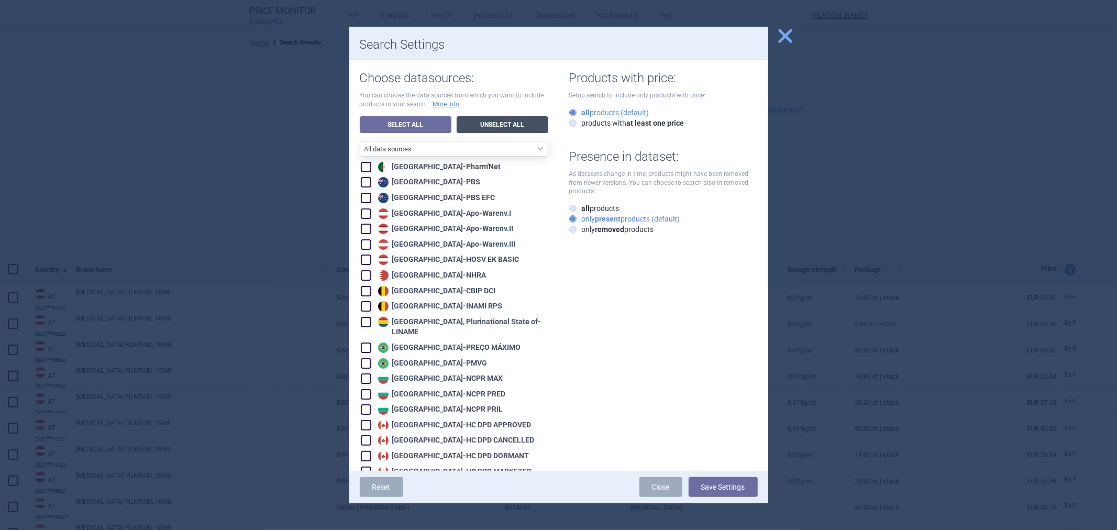
checkbox input "false"
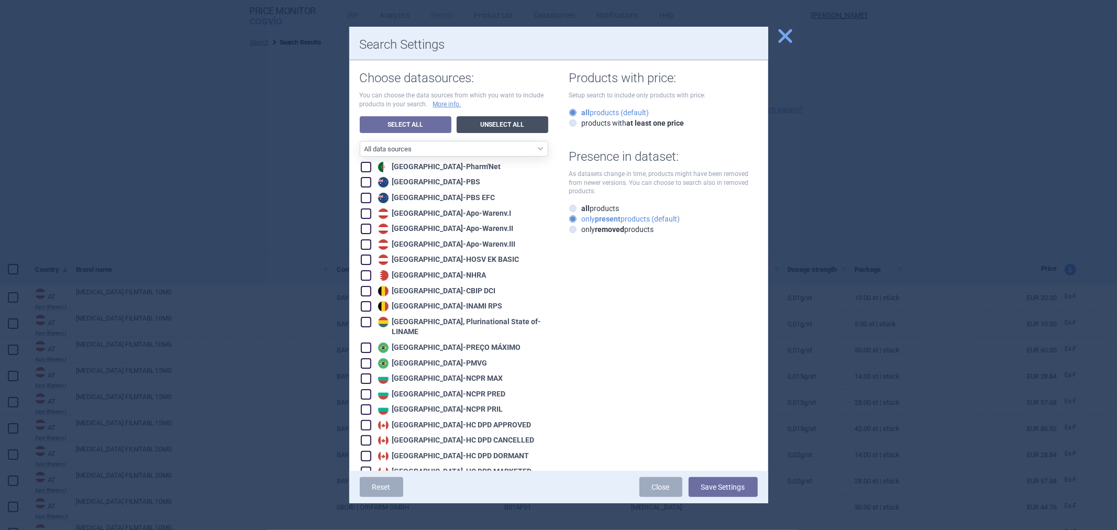
checkbox input "false"
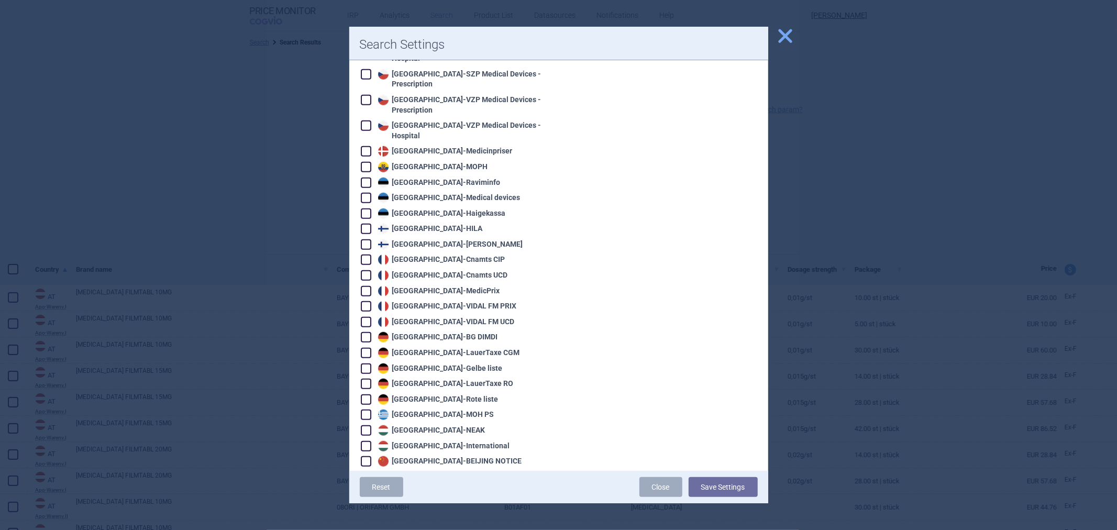
scroll to position [698, 0]
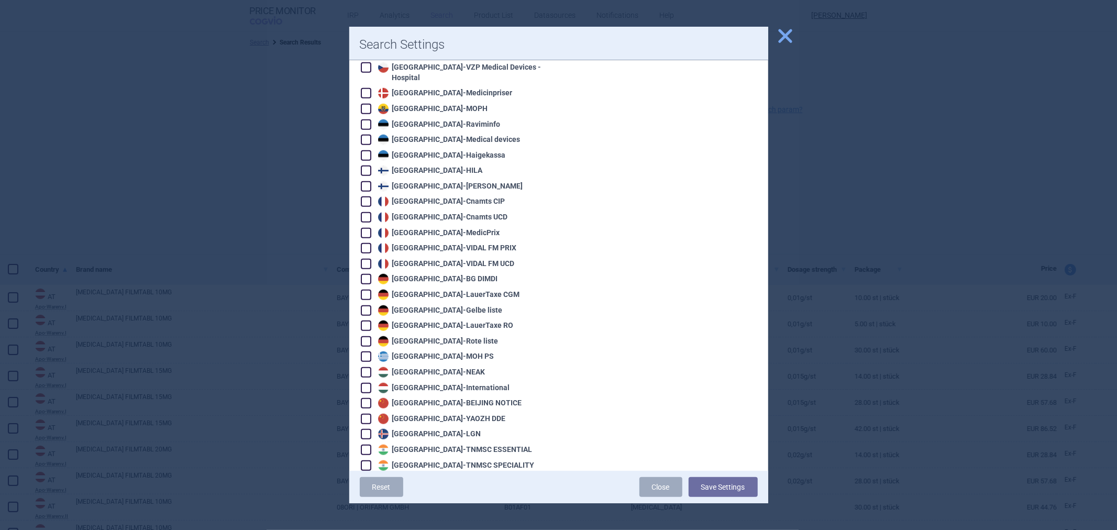
click at [394, 351] on div "Greece - MOH PS" at bounding box center [434, 356] width 119 height 10
checkbox input "true"
click at [707, 475] on div "Reset Close Save Settings" at bounding box center [558, 487] width 419 height 32
click at [711, 485] on button "Save Settings" at bounding box center [723, 487] width 69 height 20
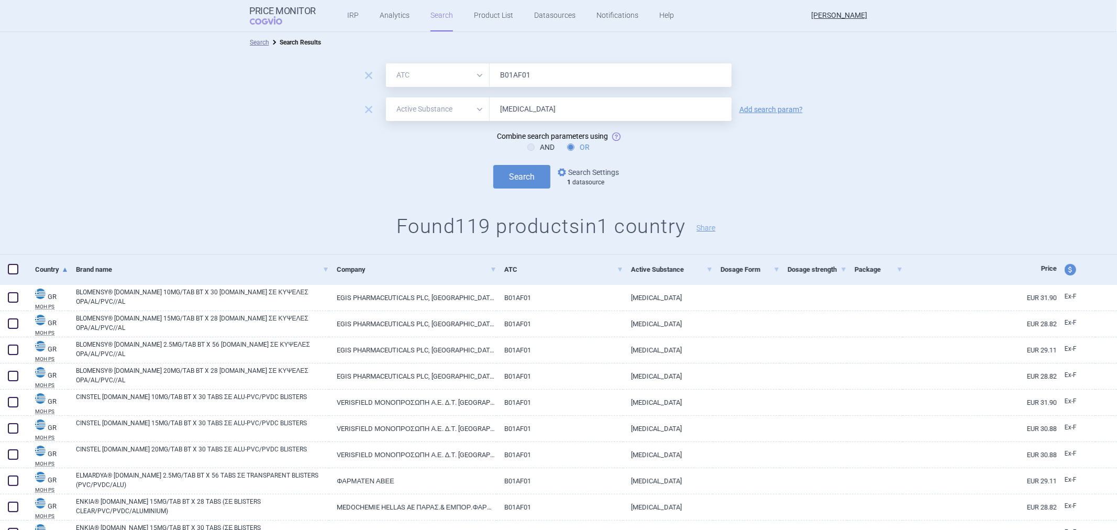
click at [578, 170] on link "options Search Settings" at bounding box center [587, 172] width 63 height 13
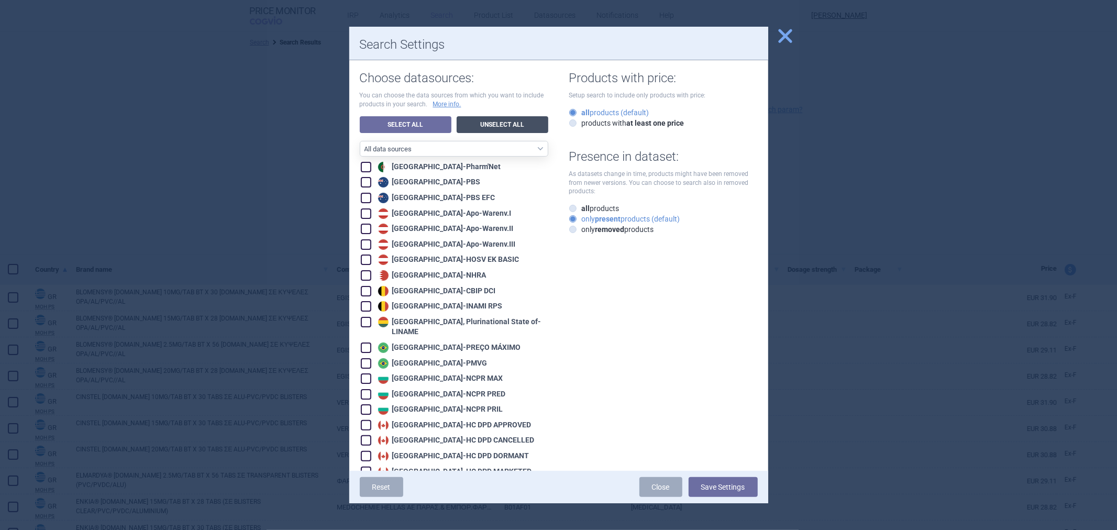
click at [487, 121] on link "Unselect All" at bounding box center [503, 124] width 92 height 17
checkbox input "false"
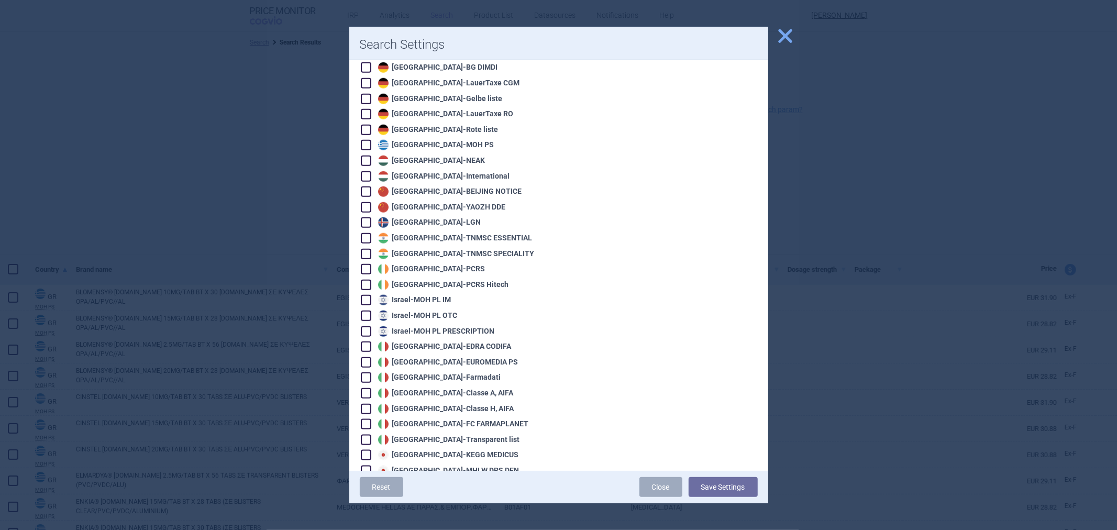
scroll to position [931, 0]
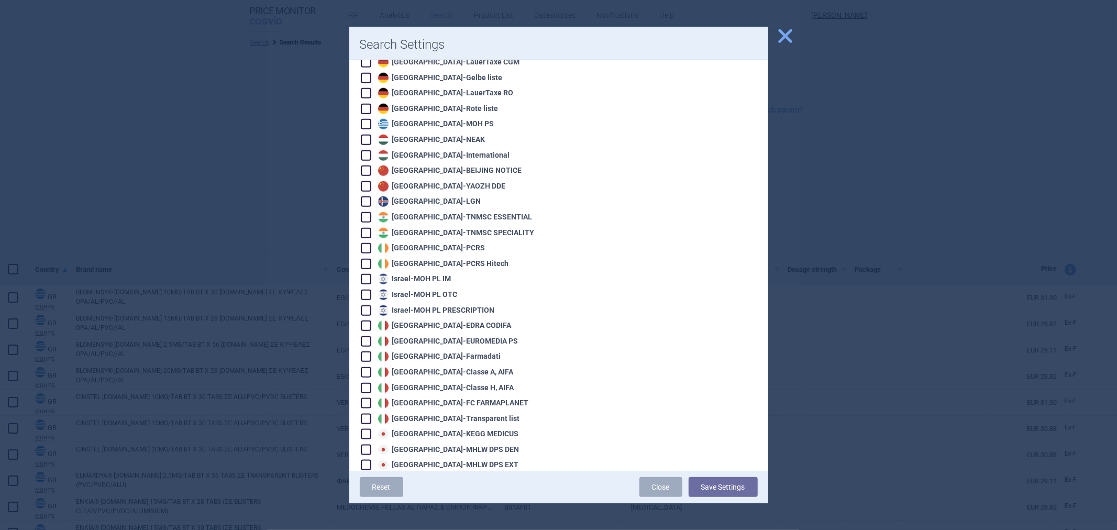
click at [400, 351] on div "Italy - Farmadati" at bounding box center [438, 356] width 126 height 10
checkbox input "true"
click at [399, 367] on div "Italy - Classe A, AIFA" at bounding box center [444, 372] width 138 height 10
checkbox input "true"
click at [401, 383] on div "Italy - Classe H, AIFA" at bounding box center [444, 388] width 139 height 10
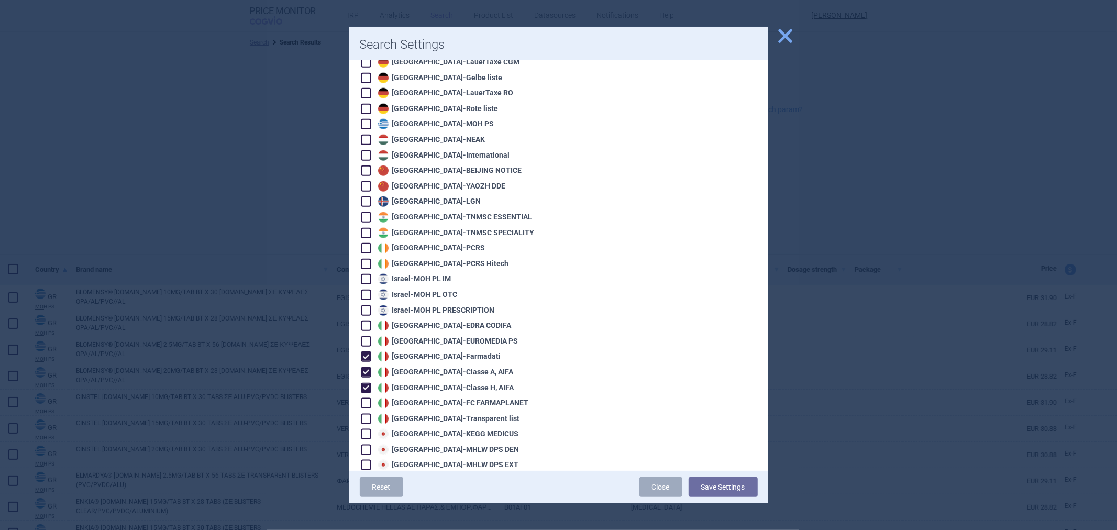
checkbox input "true"
click at [410, 320] on div "Italy - EDRA CODIFA" at bounding box center [443, 325] width 136 height 10
drag, startPoint x: 422, startPoint y: 305, endPoint x: 418, endPoint y: 314, distance: 10.1
click at [422, 320] on div "Italy - EDRA CODIFA" at bounding box center [443, 325] width 136 height 10
checkbox input "false"
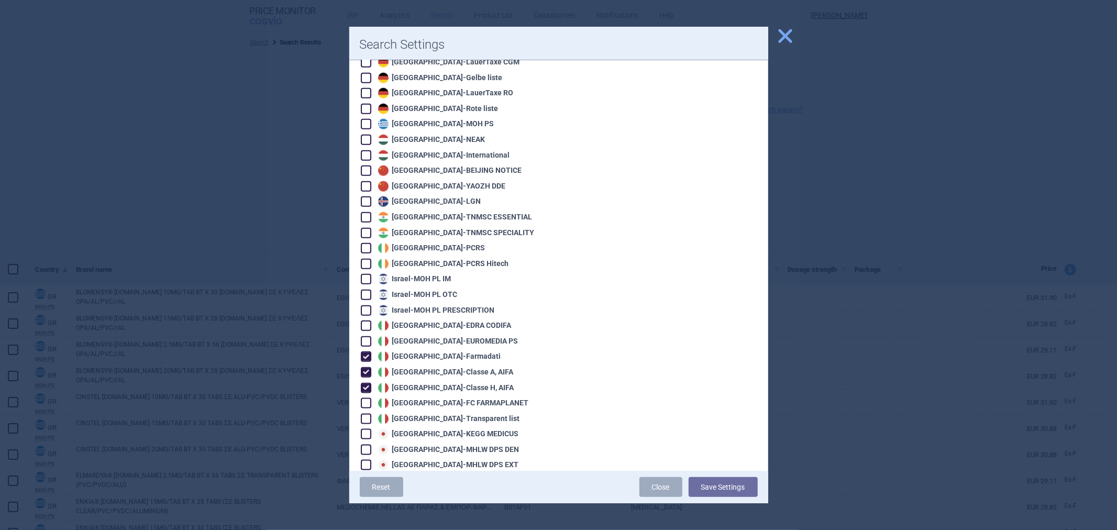
click at [410, 351] on div "Italy - Farmadati" at bounding box center [438, 356] width 126 height 10
checkbox input "false"
click at [403, 367] on div "Italy - Classe A, AIFA" at bounding box center [444, 372] width 138 height 10
checkbox input "false"
click at [715, 495] on button "Save Settings" at bounding box center [723, 487] width 69 height 20
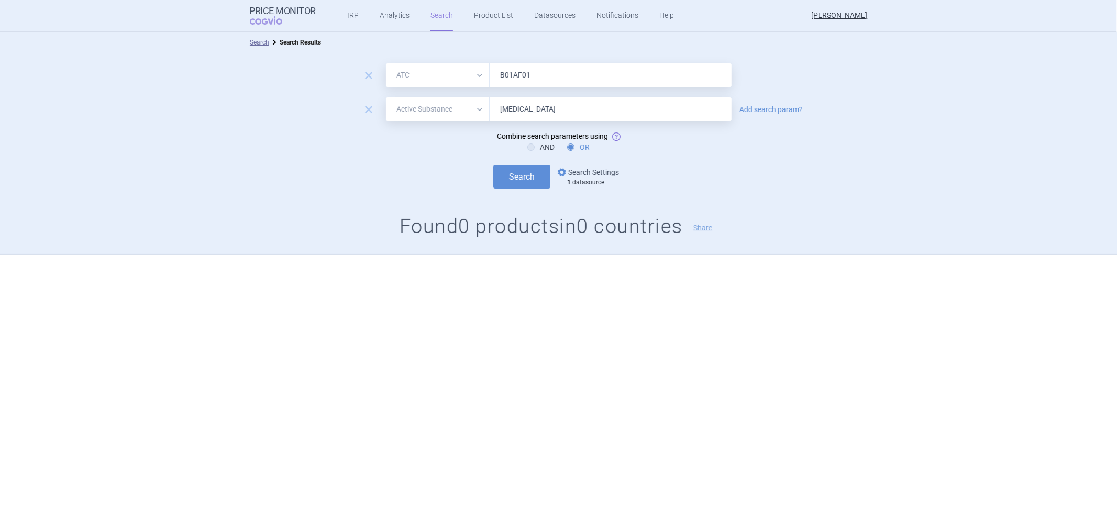
click at [590, 168] on link "options Search Settings" at bounding box center [587, 172] width 63 height 13
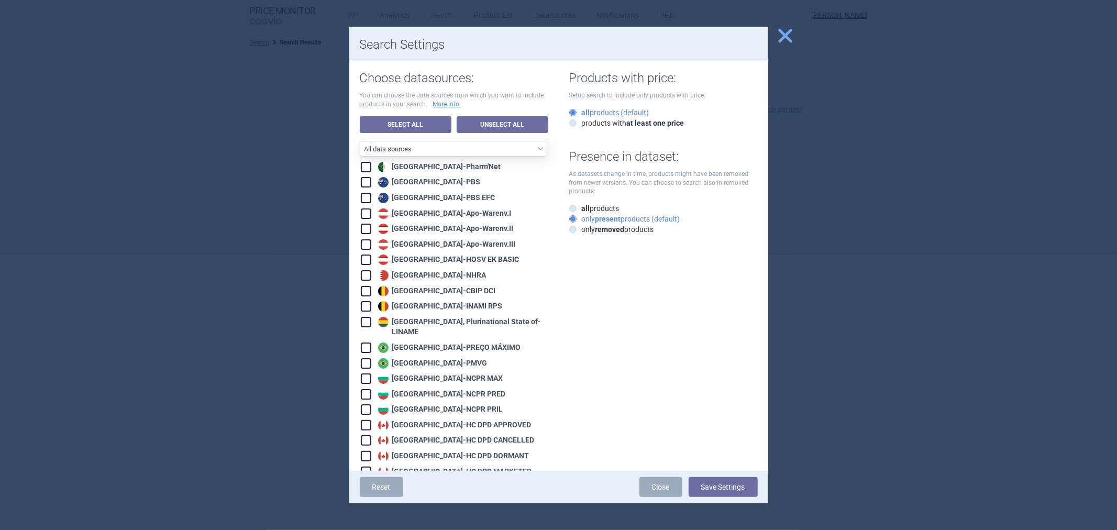
click at [789, 28] on span "close" at bounding box center [785, 36] width 18 height 18
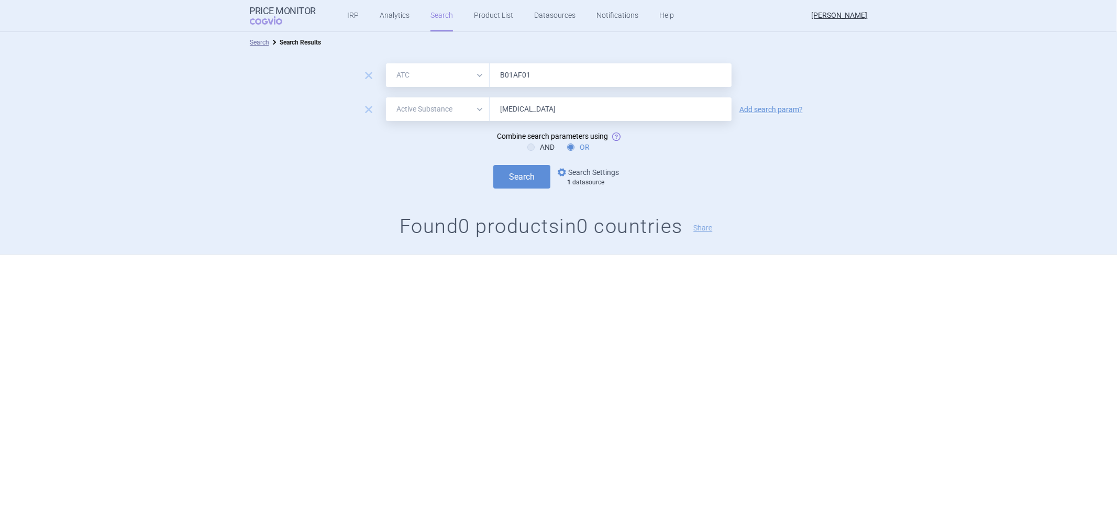
click at [579, 171] on link "options Search Settings" at bounding box center [587, 172] width 63 height 13
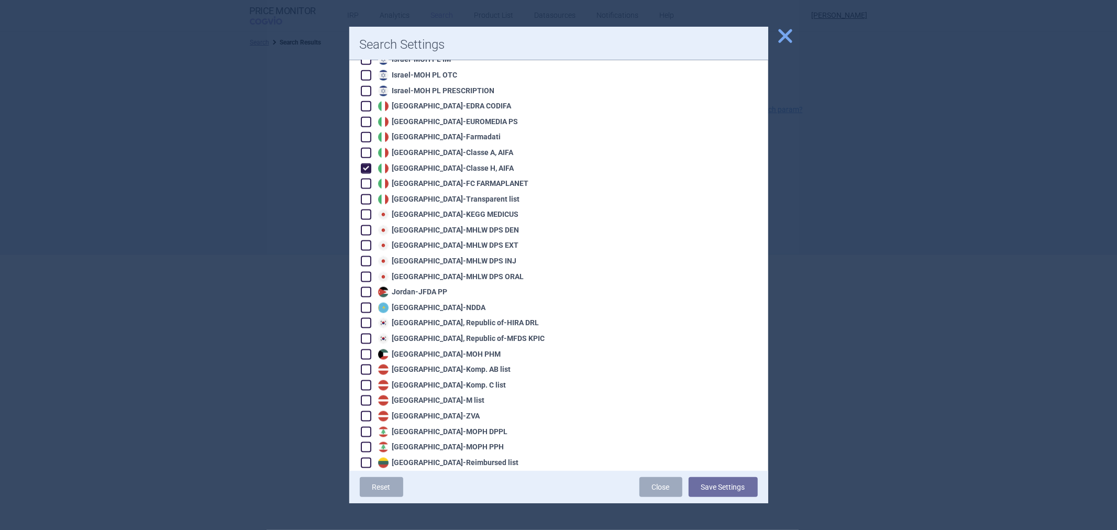
scroll to position [1047, 0]
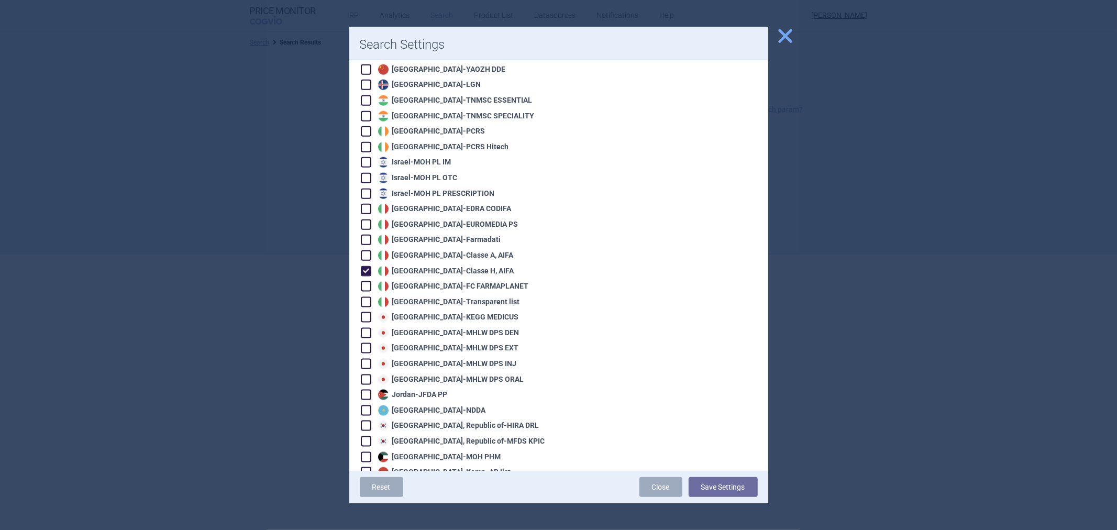
click at [429, 250] on div "Italy - Classe A, AIFA" at bounding box center [444, 255] width 138 height 10
checkbox input "true"
click at [428, 235] on div "Italy - Farmadati" at bounding box center [438, 240] width 126 height 10
checkbox input "true"
click at [419, 204] on div "Italy - EDRA CODIFA" at bounding box center [443, 209] width 136 height 10
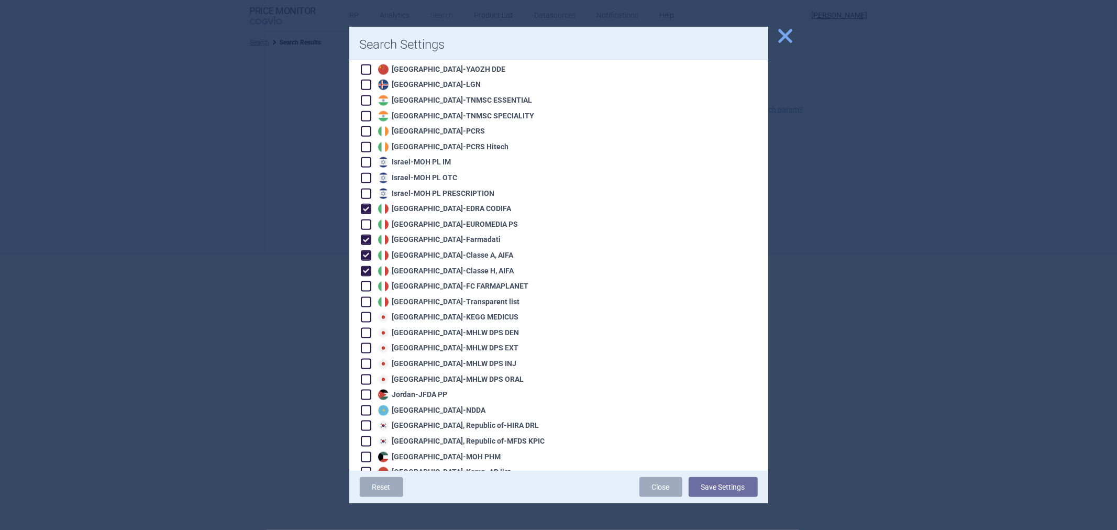
checkbox input "true"
click at [393, 297] on div "Italy - Transparent list" at bounding box center [447, 302] width 145 height 10
checkbox input "true"
click at [715, 493] on button "Save Settings" at bounding box center [723, 487] width 69 height 20
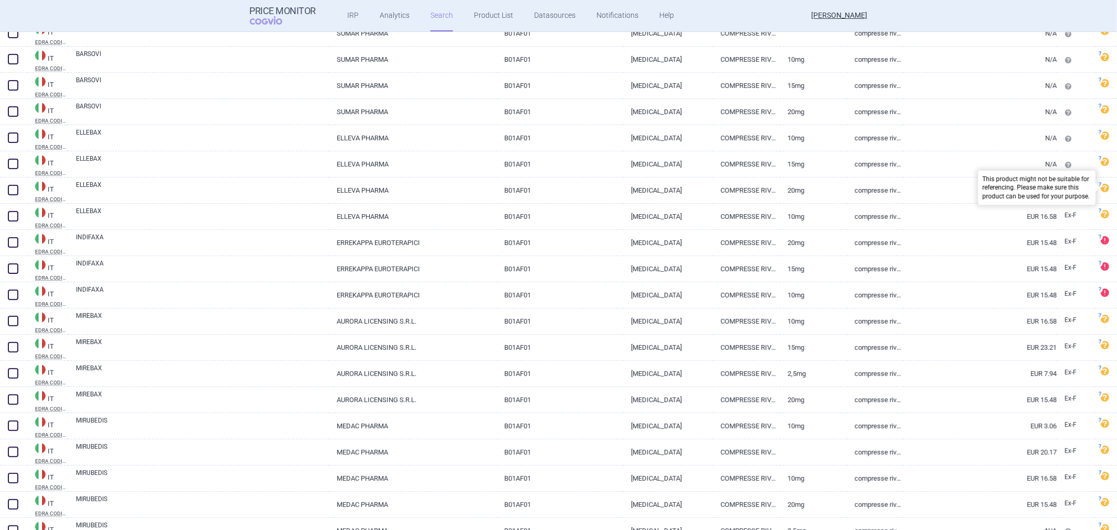
scroll to position [6, 0]
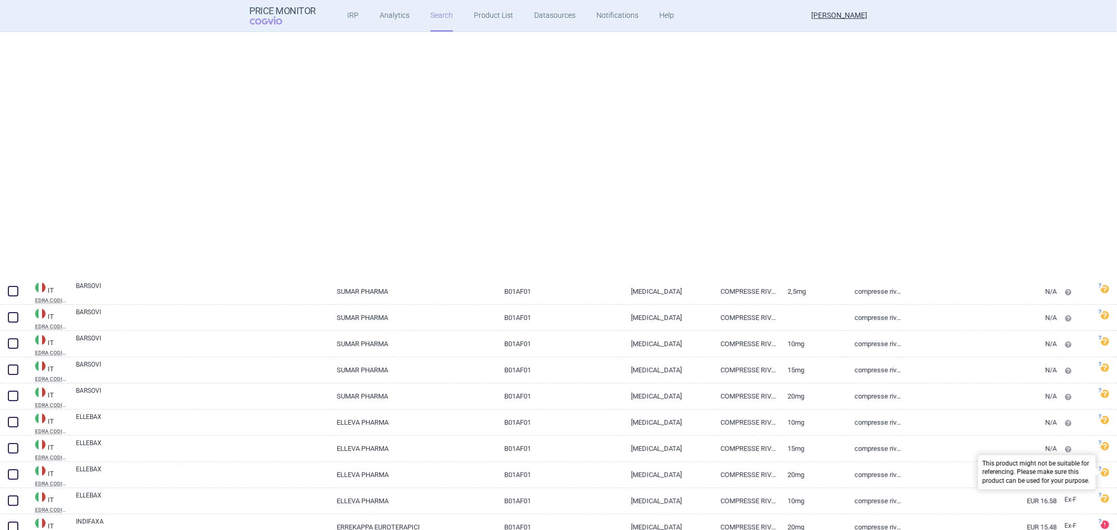
select select "atc"
select select "activeSubstance"
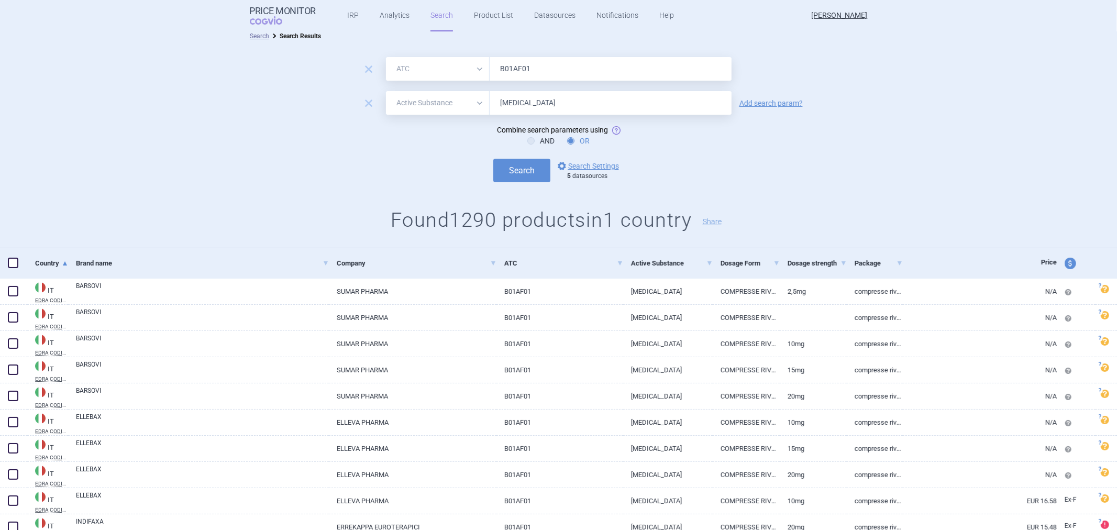
scroll to position [0, 0]
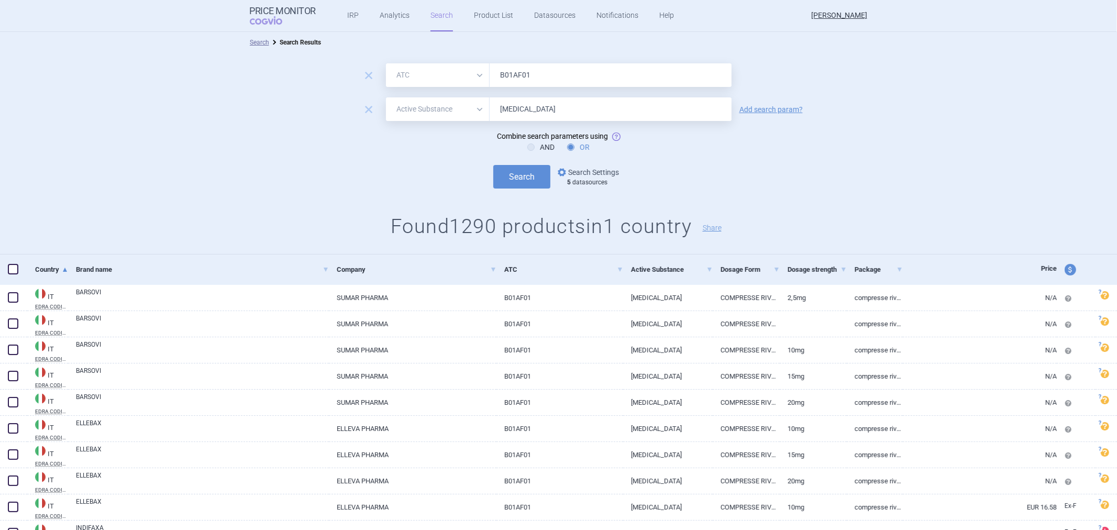
click at [607, 169] on link "options Search Settings" at bounding box center [587, 172] width 63 height 13
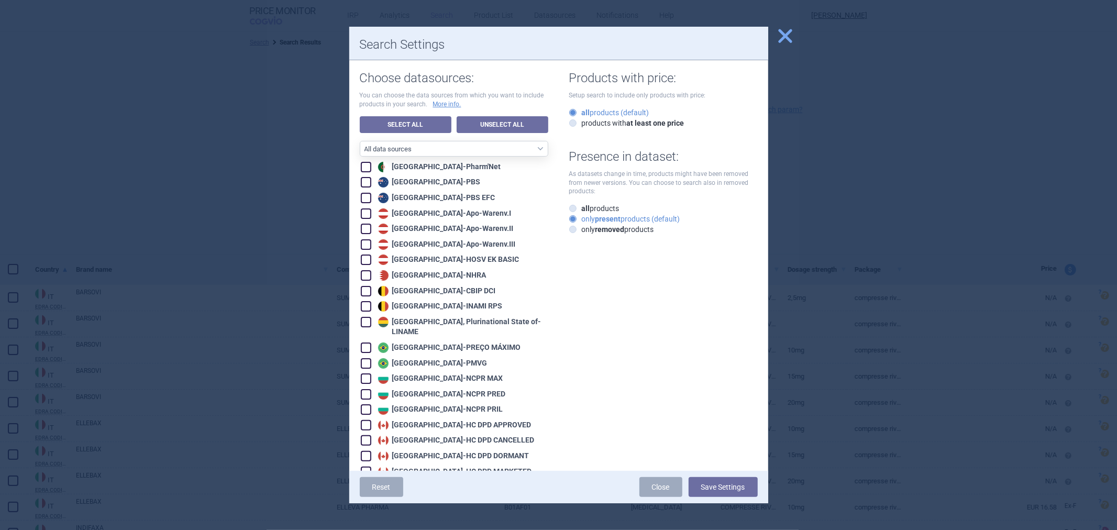
click at [595, 220] on strong "present" at bounding box center [608, 219] width 26 height 8
click at [580, 220] on input "only present products (default)" at bounding box center [575, 219] width 10 height 10
click at [652, 119] on strong "at least one price" at bounding box center [656, 123] width 58 height 8
click at [580, 118] on input "products with at least one price" at bounding box center [575, 123] width 10 height 10
radio input "true"
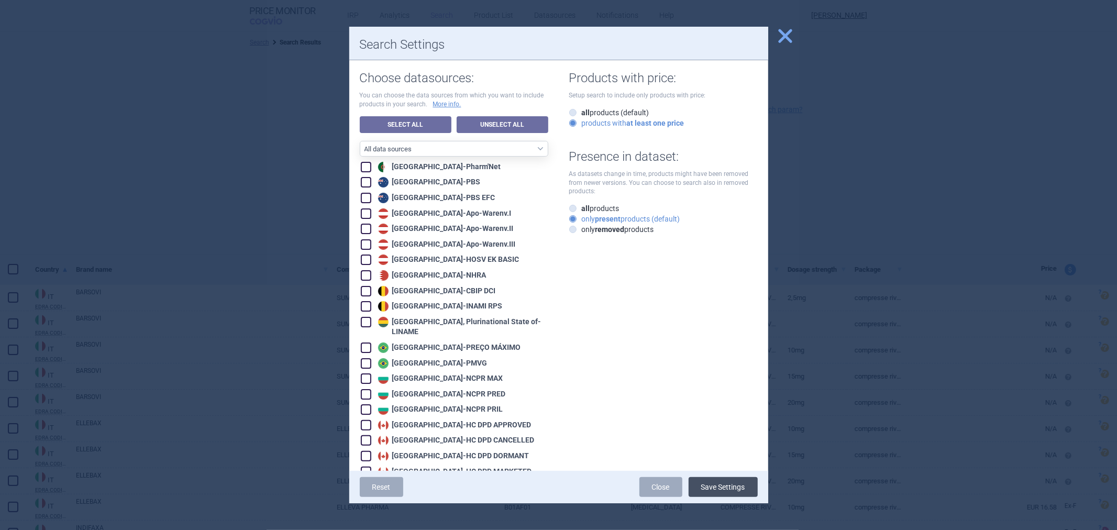
click at [723, 488] on button "Save Settings" at bounding box center [723, 487] width 69 height 20
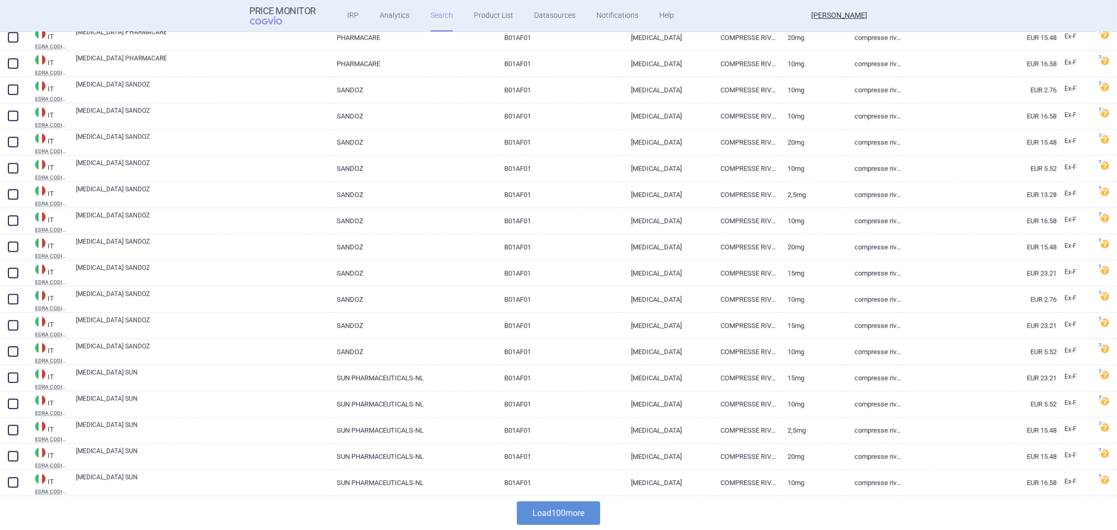
scroll to position [275, 0]
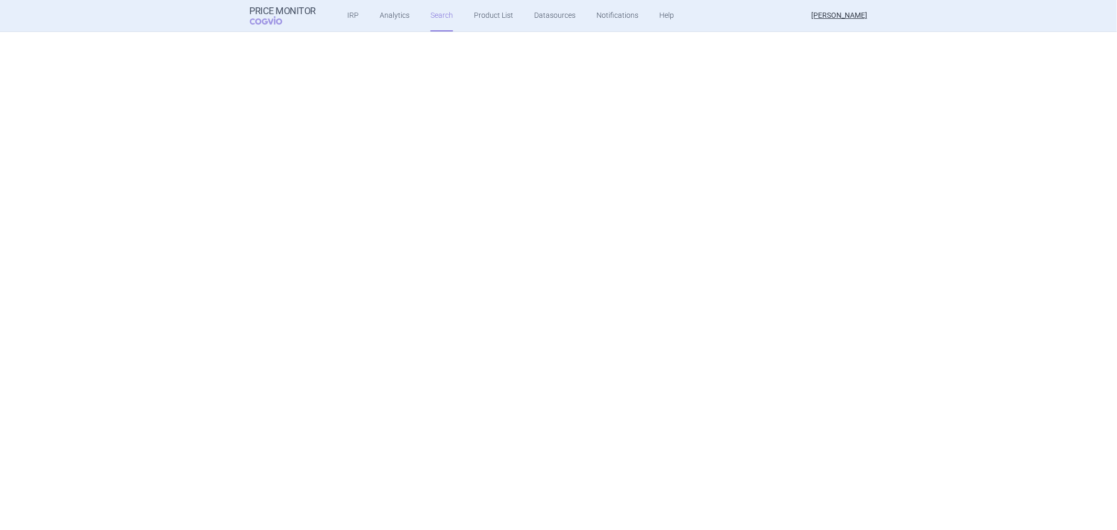
select select "atc"
select select "activeSubstance"
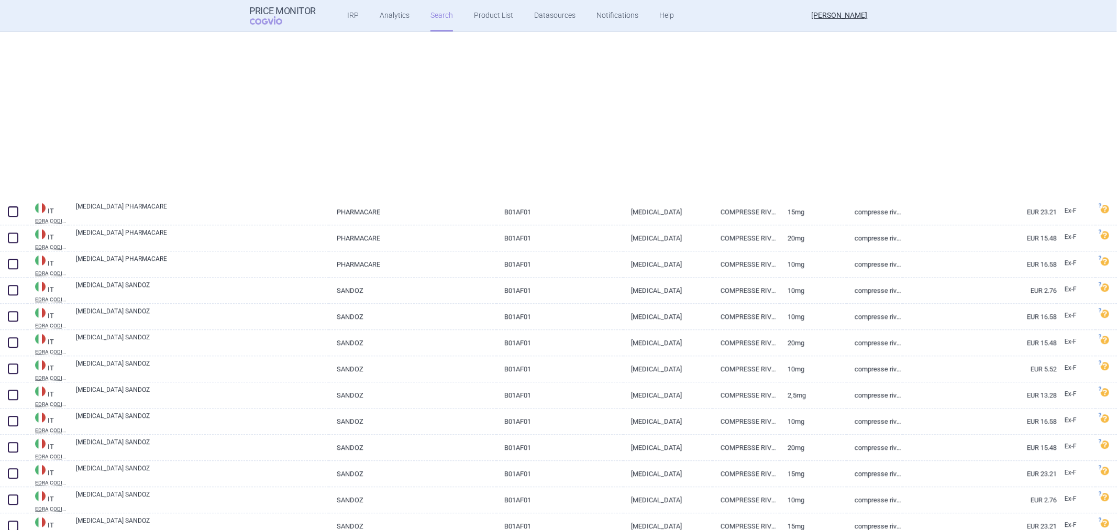
scroll to position [2421, 0]
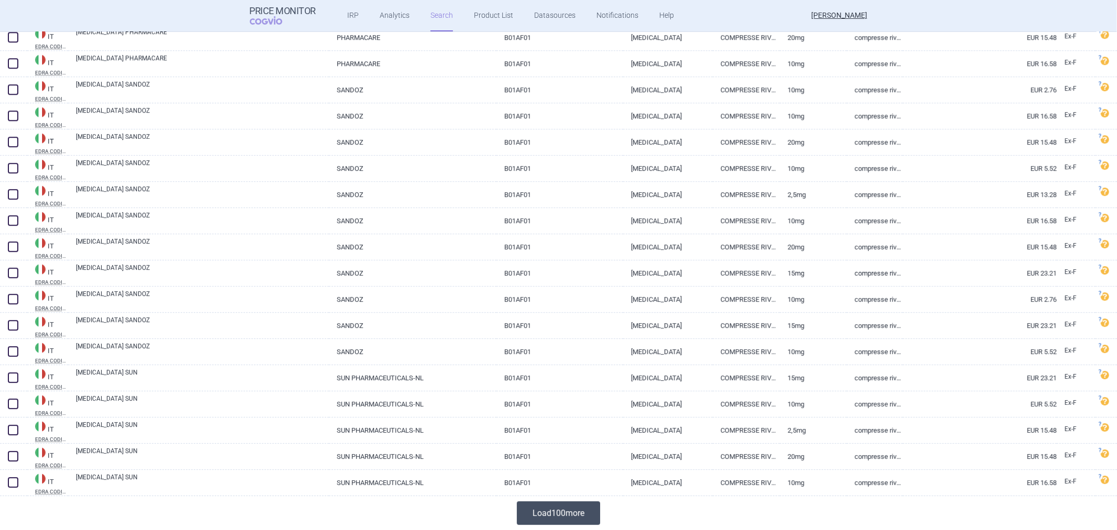
click at [582, 511] on button "Load 100 more" at bounding box center [558, 513] width 83 height 24
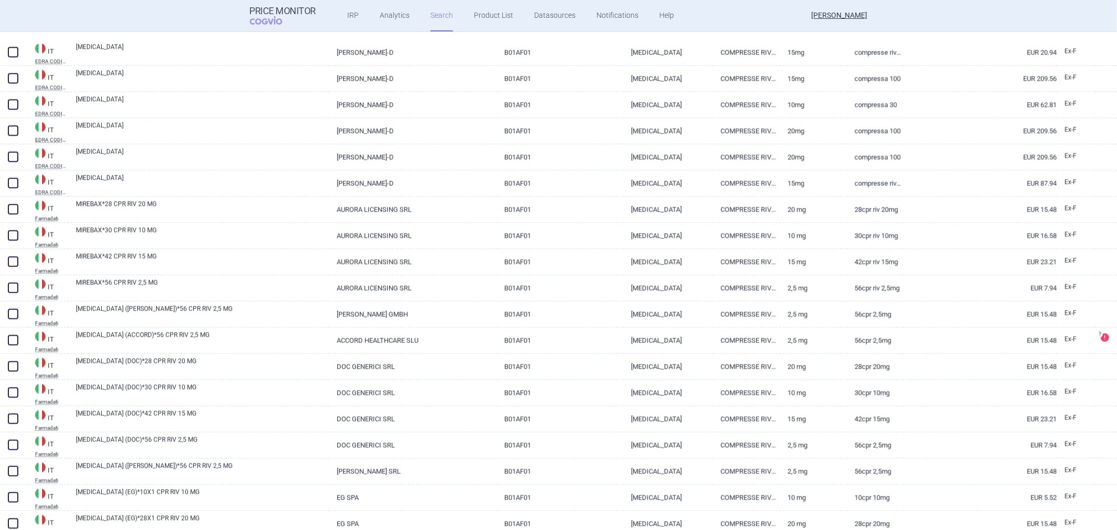
scroll to position [5039, 0]
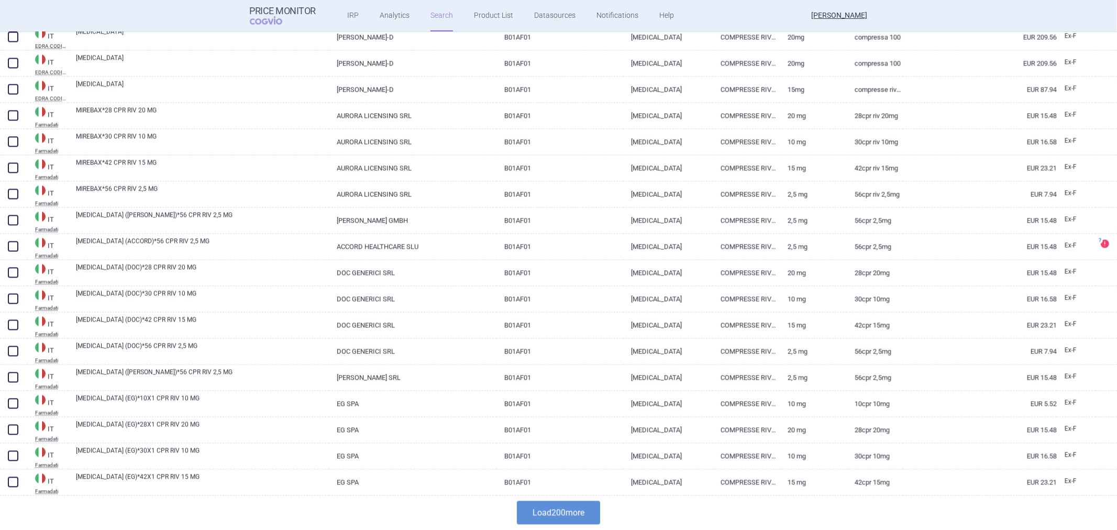
click at [582, 509] on button "Load 200 more" at bounding box center [558, 513] width 83 height 24
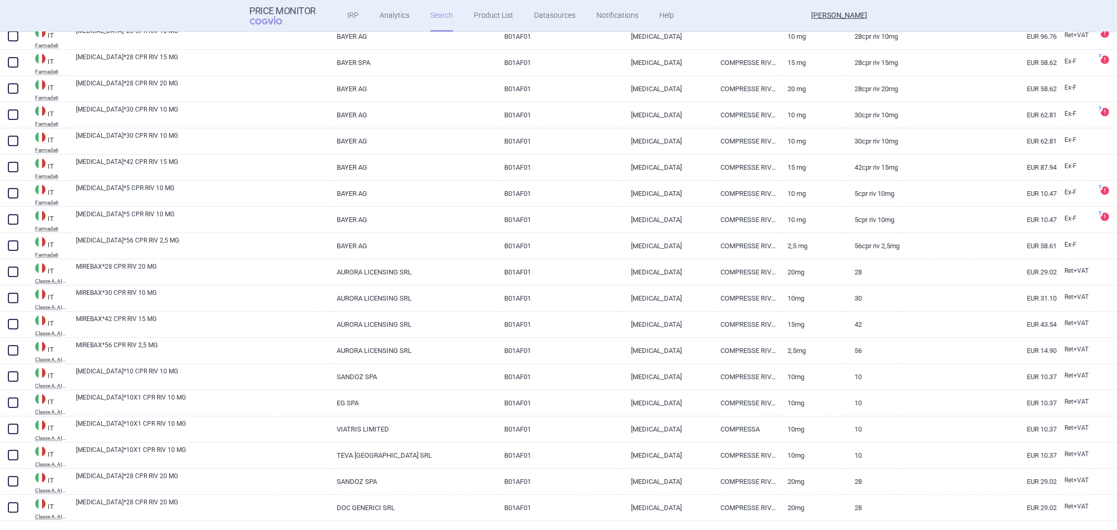
scroll to position [6359, 0]
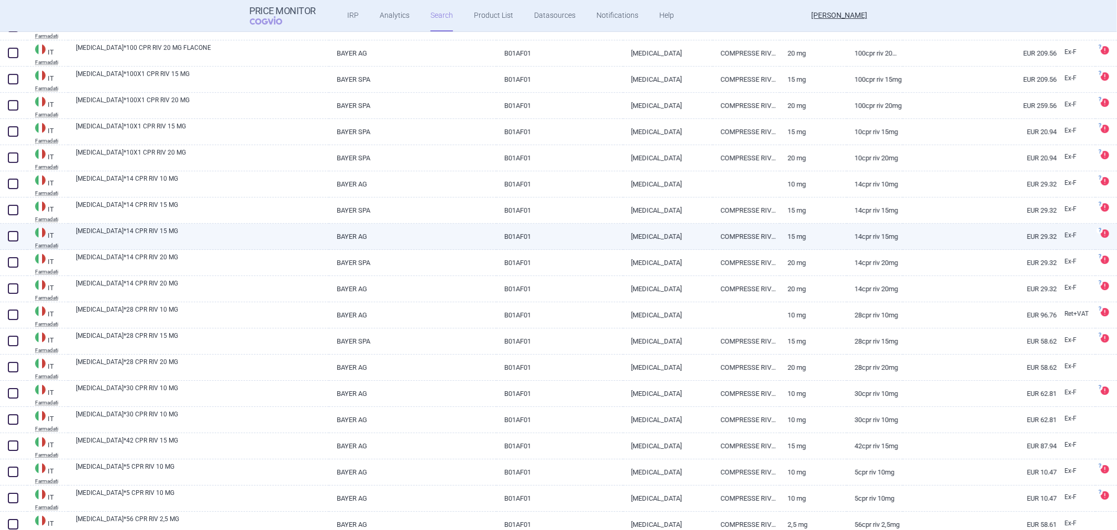
click at [143, 232] on link "XARELTO*14 CPR RIV 15 MG" at bounding box center [202, 235] width 253 height 19
select select "EUR"
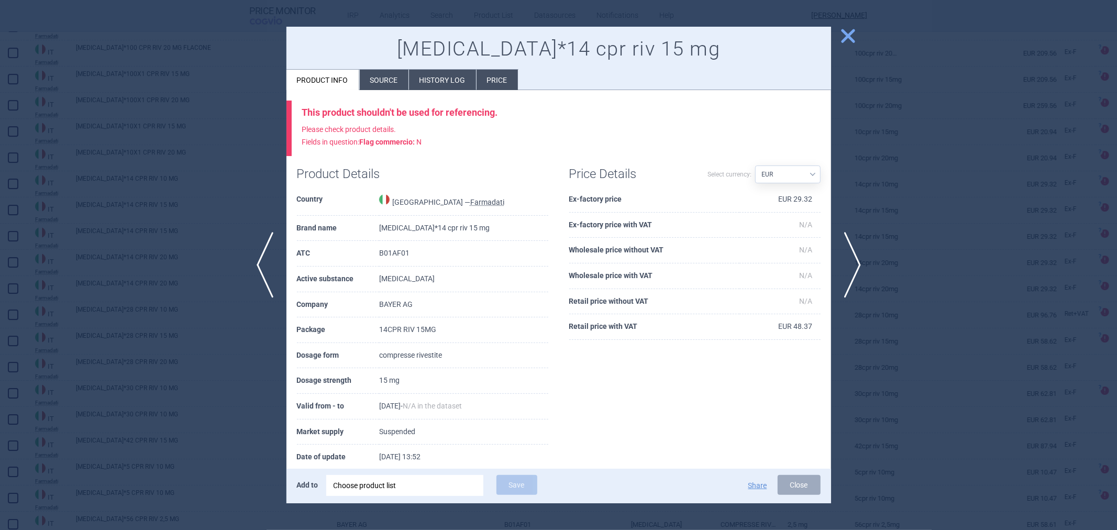
click at [411, 228] on td "XARELTO*14 cpr riv 15 mg" at bounding box center [463, 229] width 169 height 26
copy td "XARELTO*14 cpr riv 15 mg"
click at [542, 51] on h1 "XARELTO*14 cpr riv 15 mg" at bounding box center [559, 49] width 524 height 24
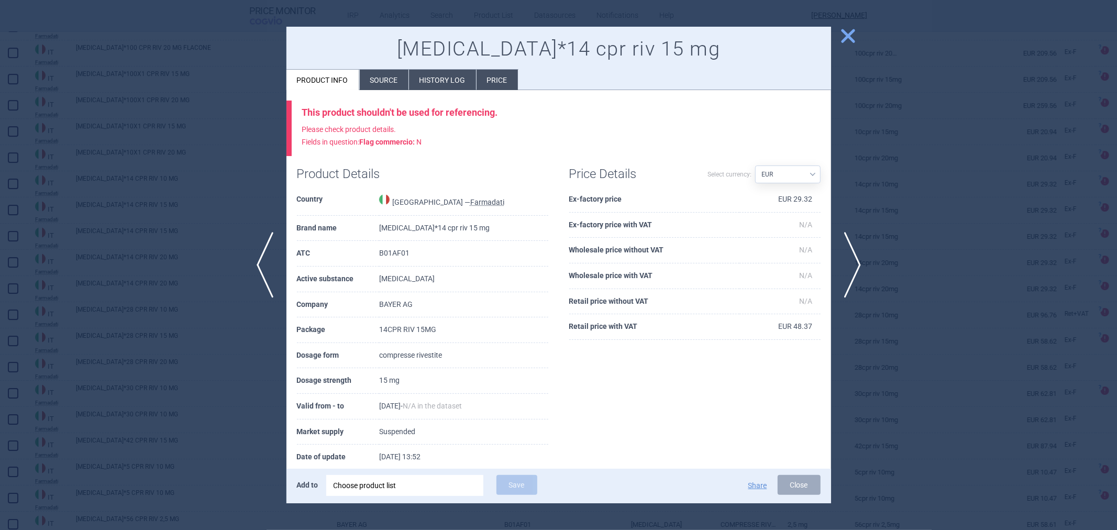
click at [389, 81] on li "Source" at bounding box center [384, 80] width 49 height 20
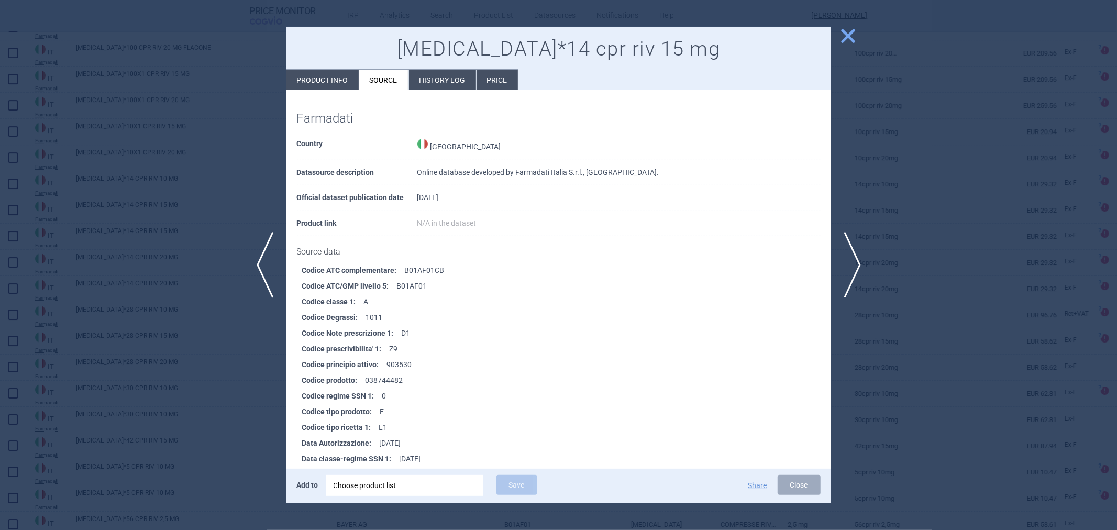
click at [438, 78] on li "History log" at bounding box center [442, 80] width 67 height 20
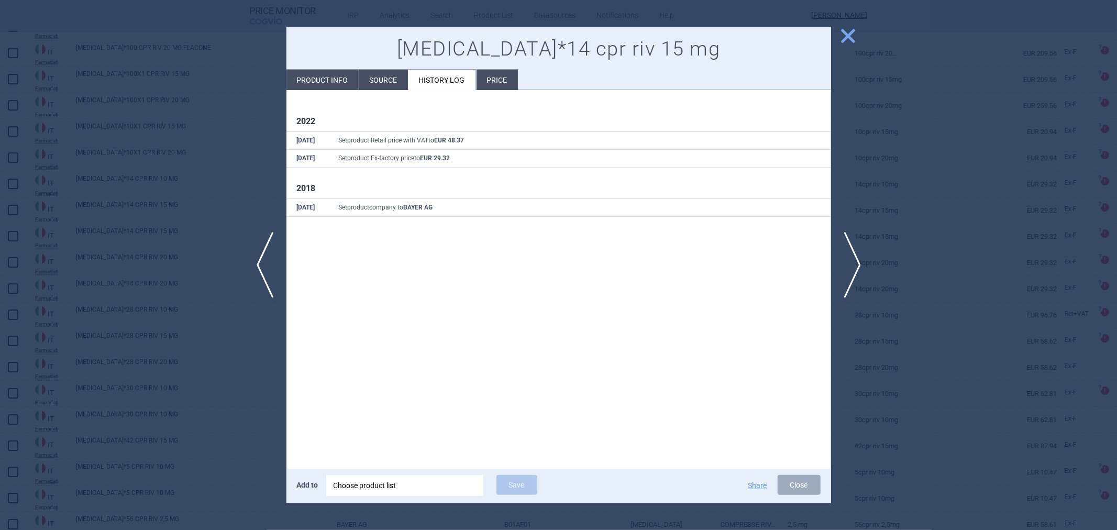
click at [379, 80] on li "Source" at bounding box center [383, 80] width 49 height 20
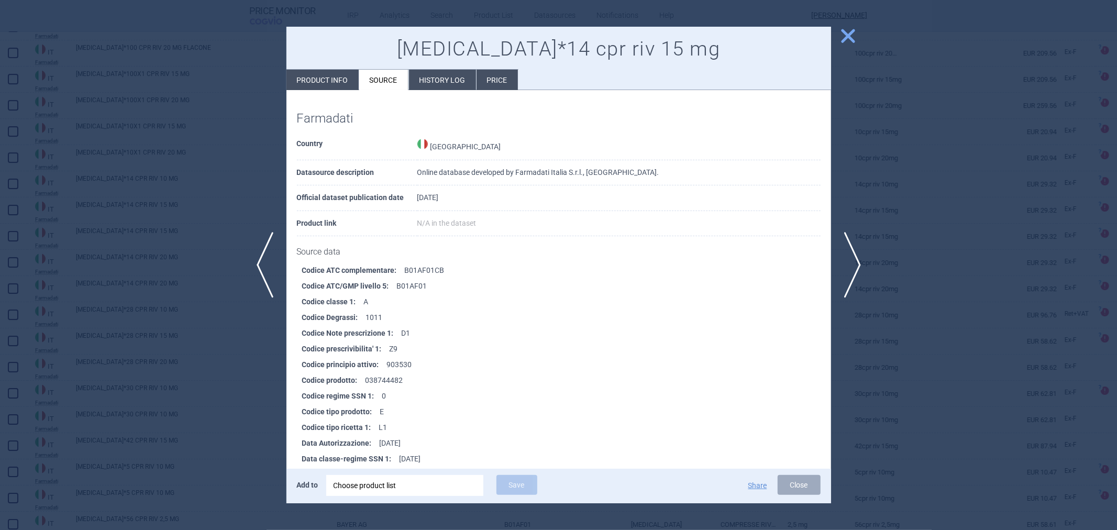
click at [339, 80] on li "Product info" at bounding box center [322, 80] width 72 height 20
select select "EUR"
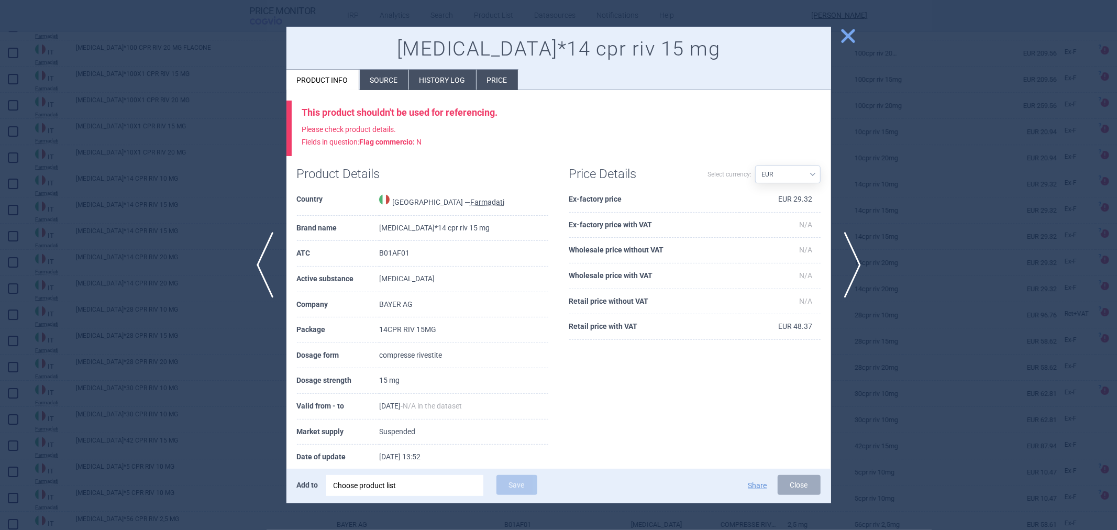
click at [373, 86] on li "Source" at bounding box center [384, 80] width 49 height 20
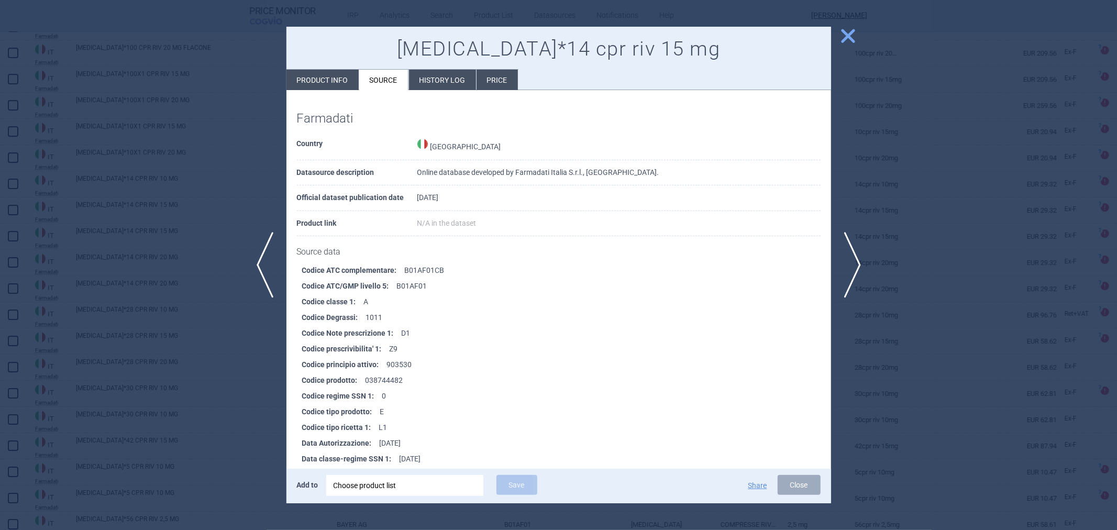
click at [838, 34] on button "close" at bounding box center [844, 37] width 26 height 20
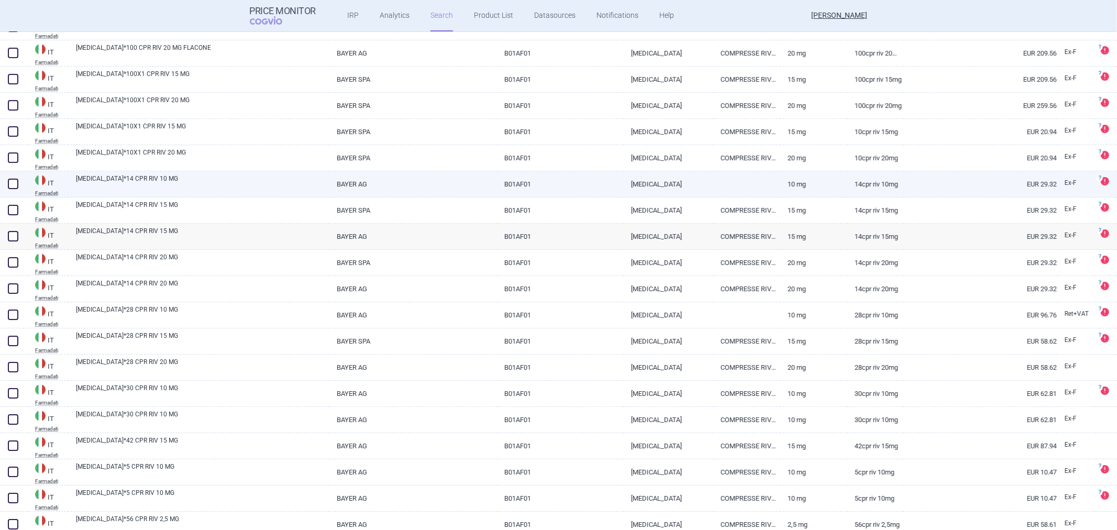
click at [781, 181] on link "10 mg" at bounding box center [813, 184] width 67 height 26
select select "EUR"
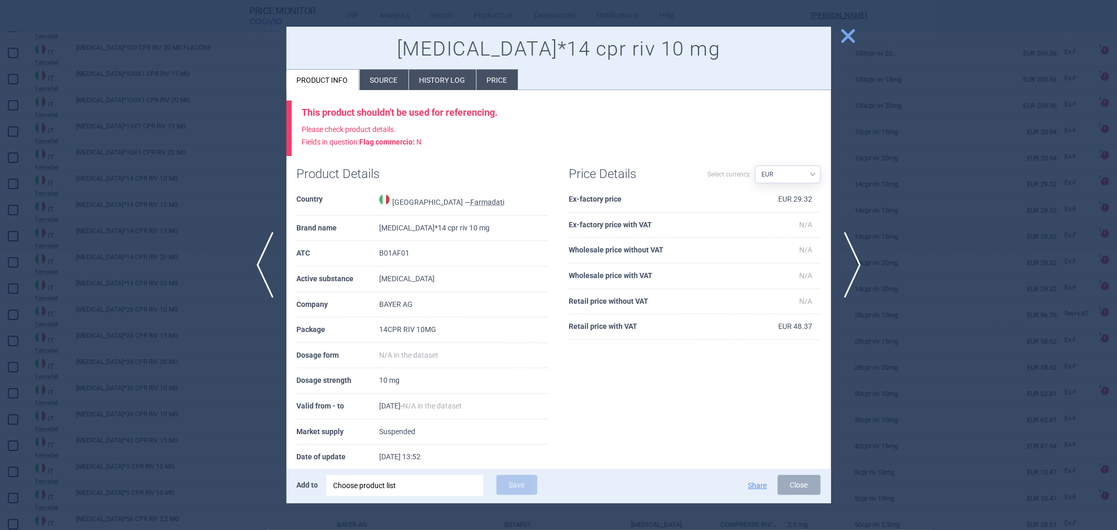
click at [835, 36] on button "close" at bounding box center [844, 37] width 26 height 20
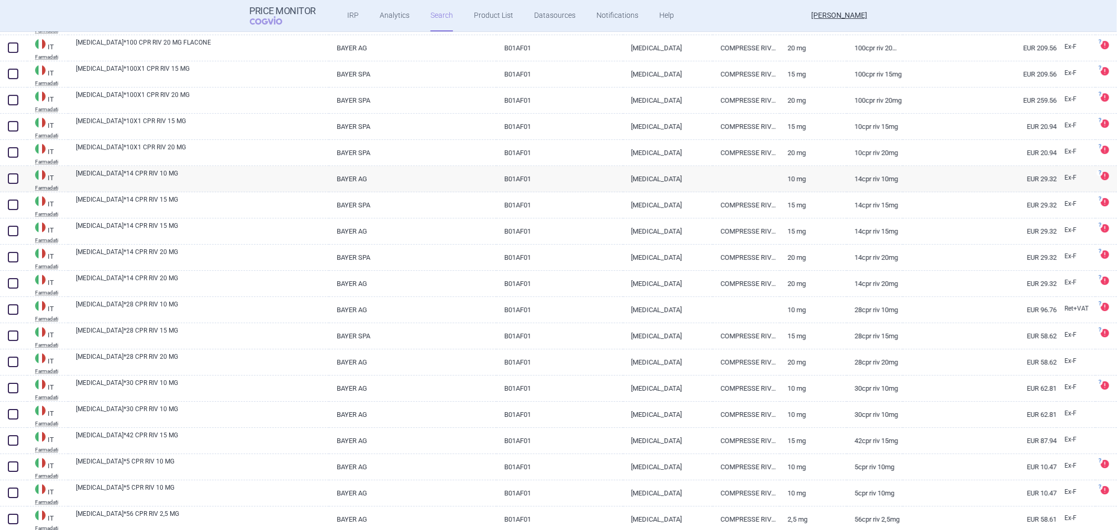
scroll to position [6359, 0]
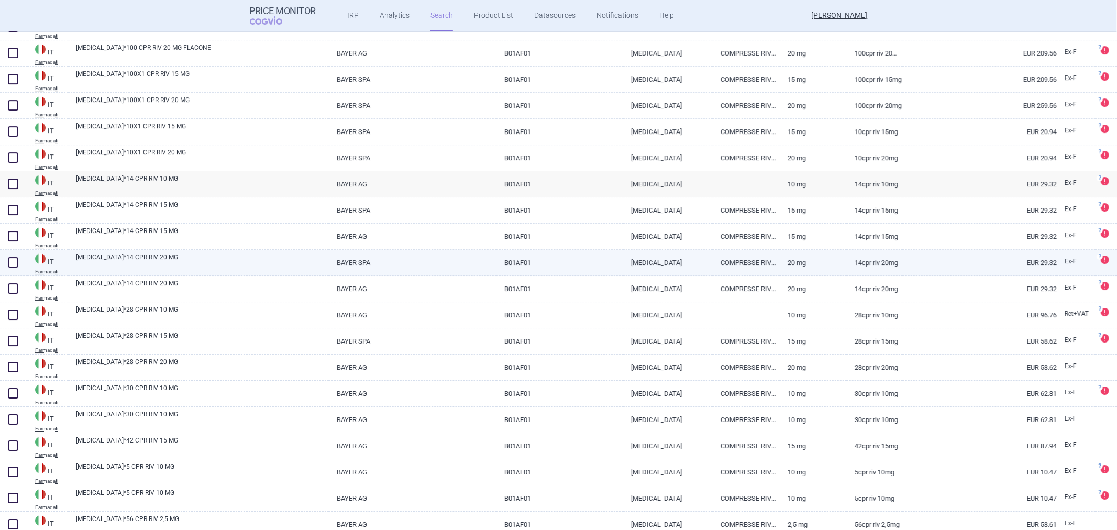
click at [1043, 263] on link "EUR 29.32" at bounding box center [980, 263] width 154 height 26
select select "EUR"
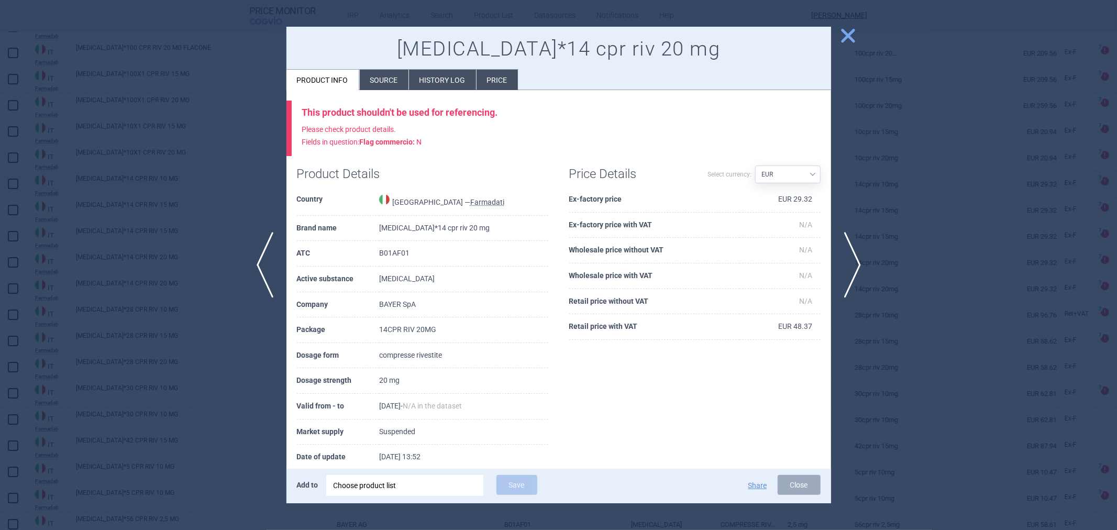
click at [846, 40] on span "close" at bounding box center [848, 36] width 18 height 18
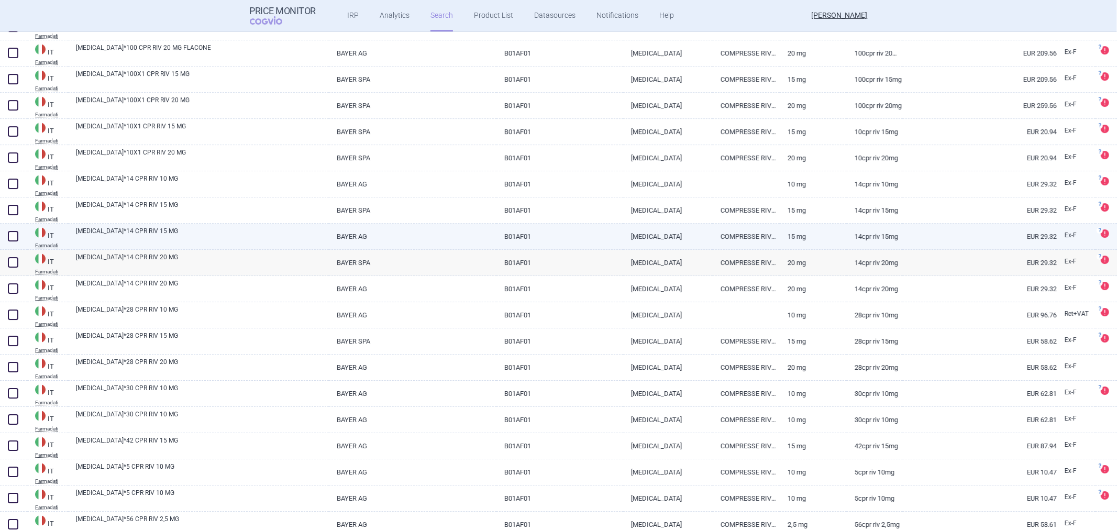
click at [280, 247] on div "XARELTO*14 CPR RIV 15 MG" at bounding box center [198, 237] width 261 height 26
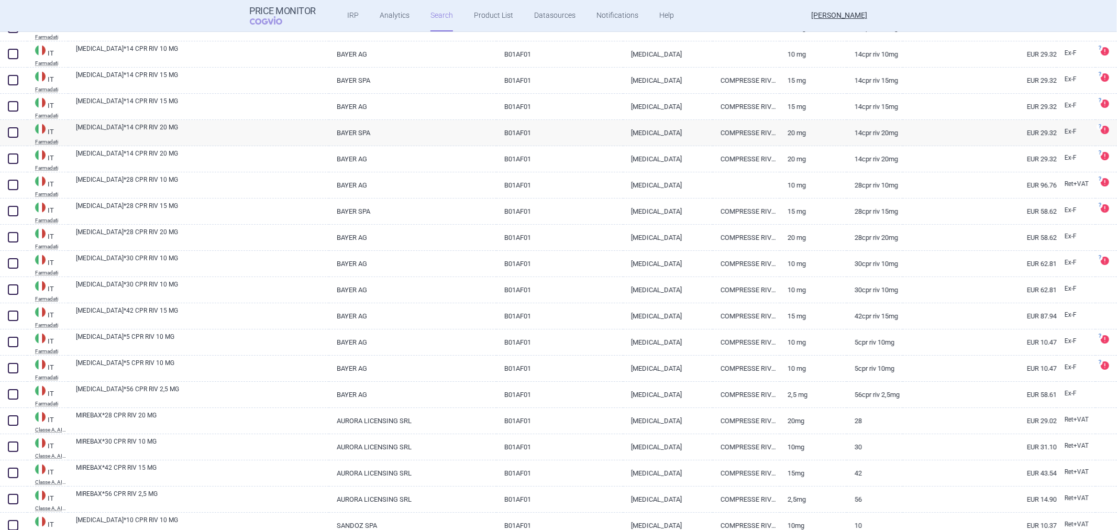
scroll to position [6475, 0]
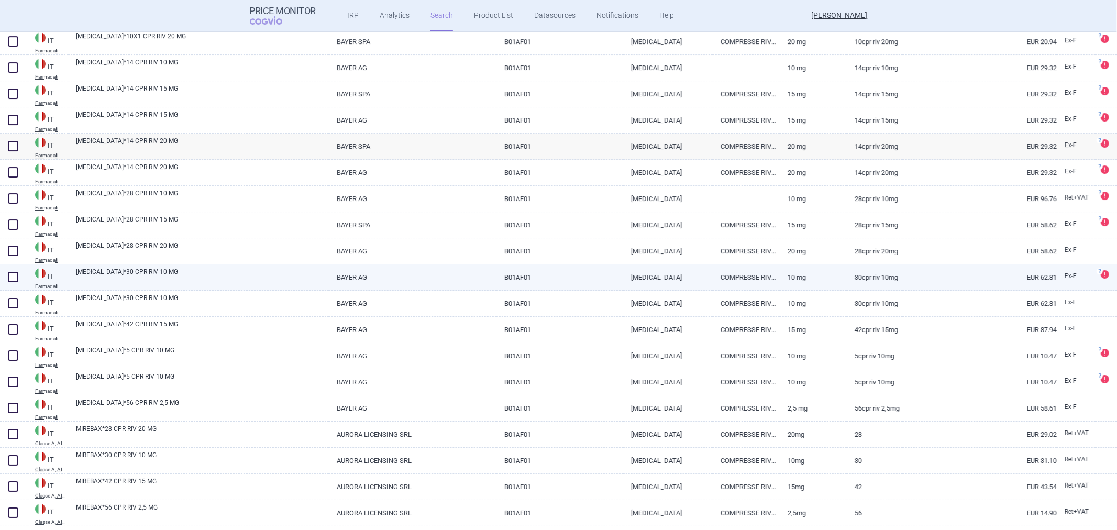
click at [847, 280] on link "30CPR RIV 10MG" at bounding box center [875, 277] width 56 height 26
select select "EUR"
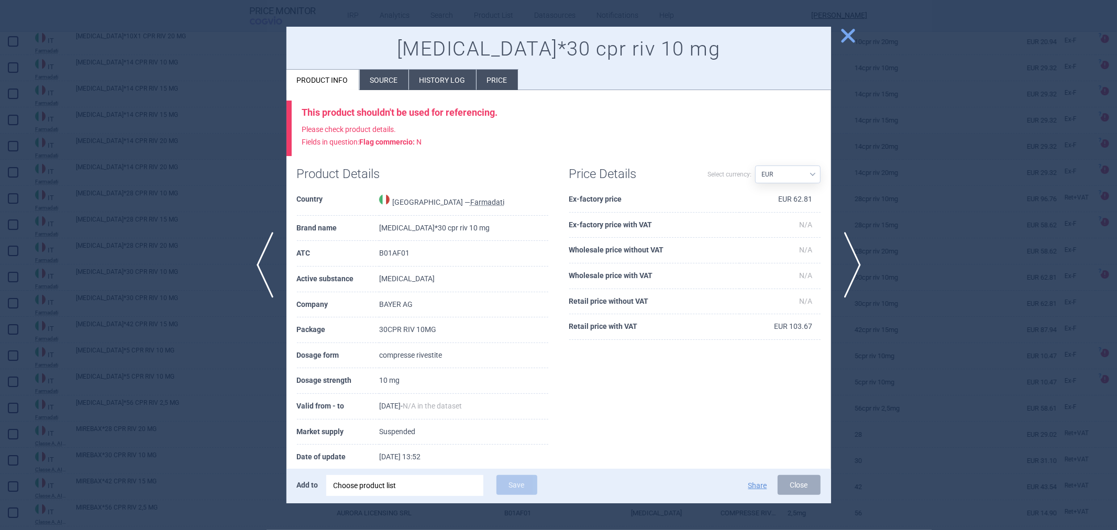
click at [840, 37] on span "close" at bounding box center [848, 36] width 18 height 18
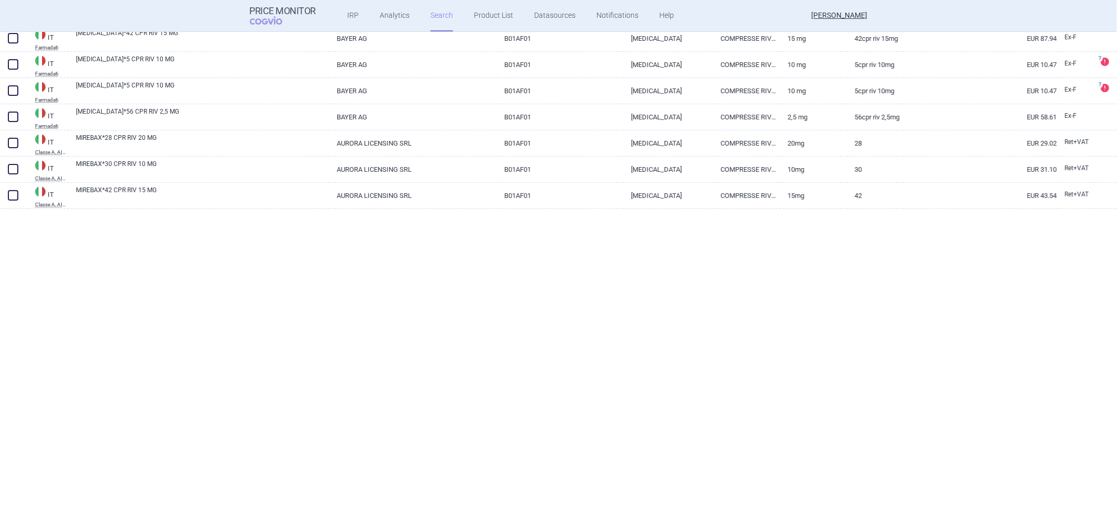
scroll to position [4642, 0]
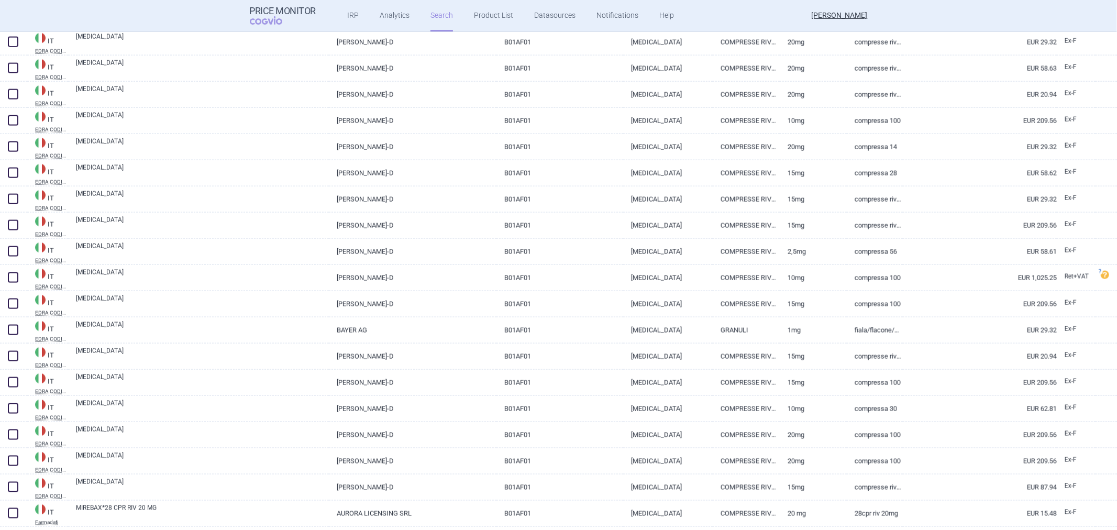
click at [1101, 46] on div "IT EDRA CODIFA XARELTO BAYER AG-D B01AF01 RIVAROXABAN COMPRESSE RIVESTITE 20MG …" at bounding box center [558, 281] width 1117 height 498
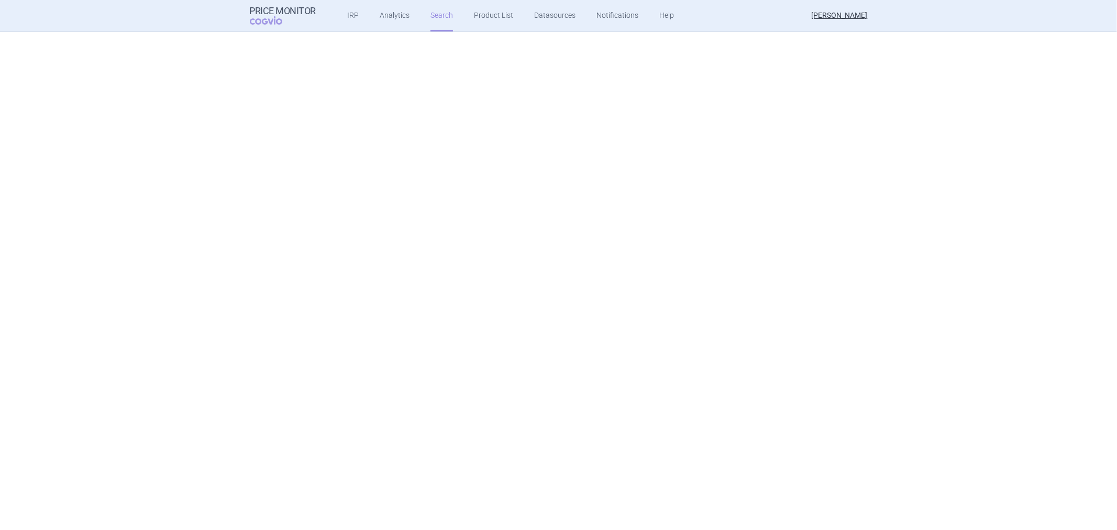
select select "atc"
select select "activeSubstance"
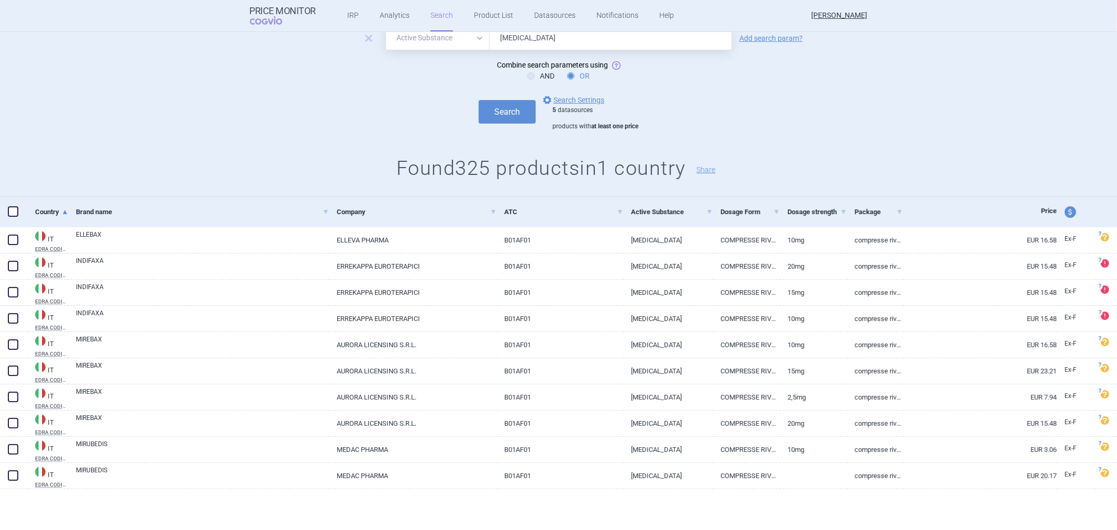
scroll to position [0, 0]
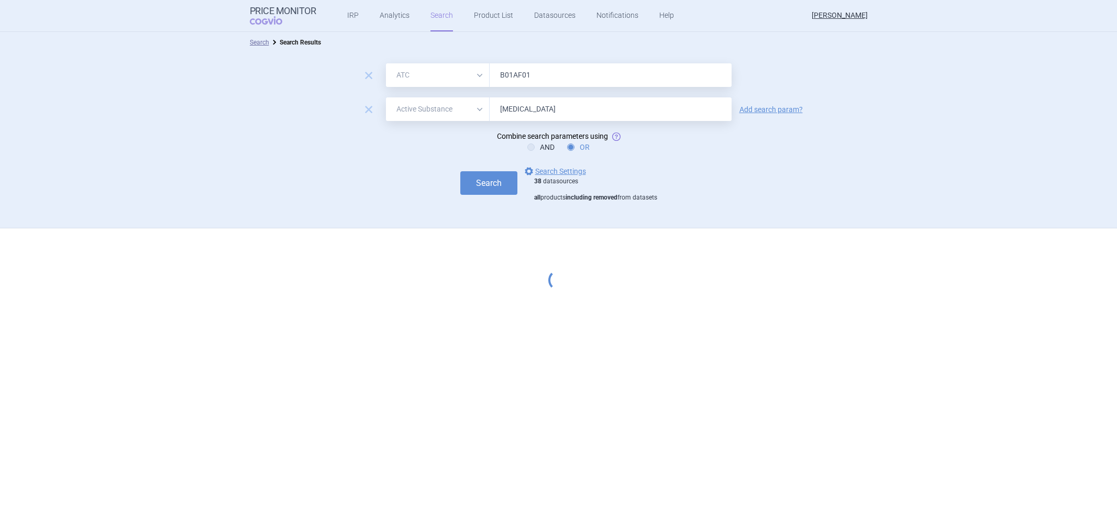
select select "atc"
select select "activeSubstance"
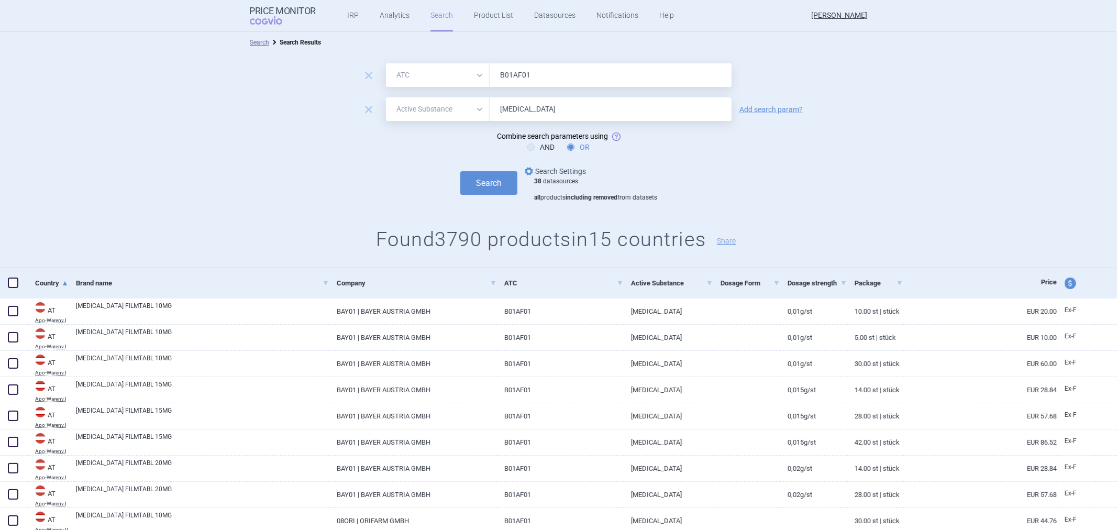
click at [570, 170] on link "options Search Settings" at bounding box center [554, 171] width 63 height 13
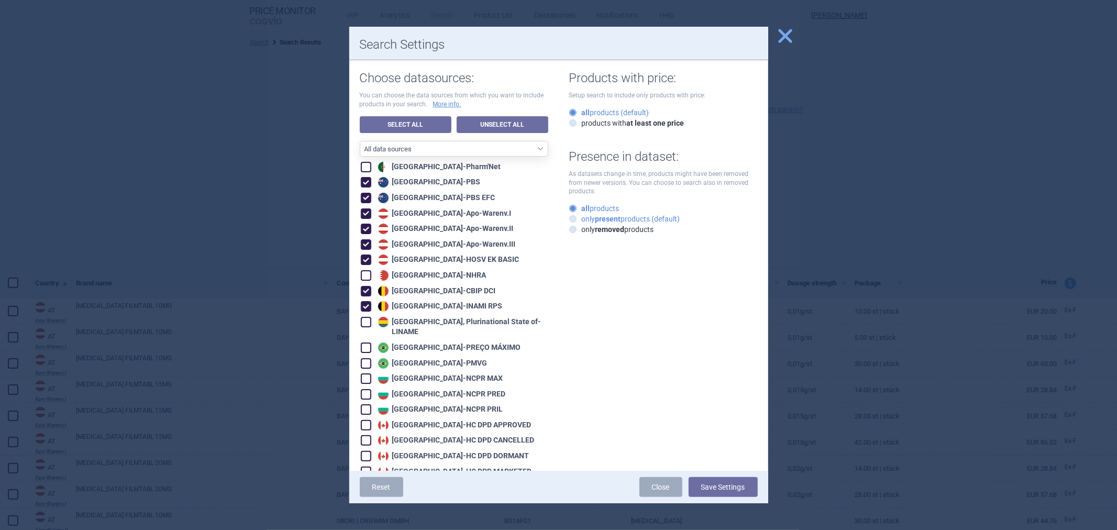
click at [577, 222] on label "only present products (default)" at bounding box center [624, 219] width 111 height 10
click at [577, 222] on input "only present products (default)" at bounding box center [575, 219] width 10 height 10
radio input "true"
click at [721, 487] on button "Save Settings" at bounding box center [723, 487] width 69 height 20
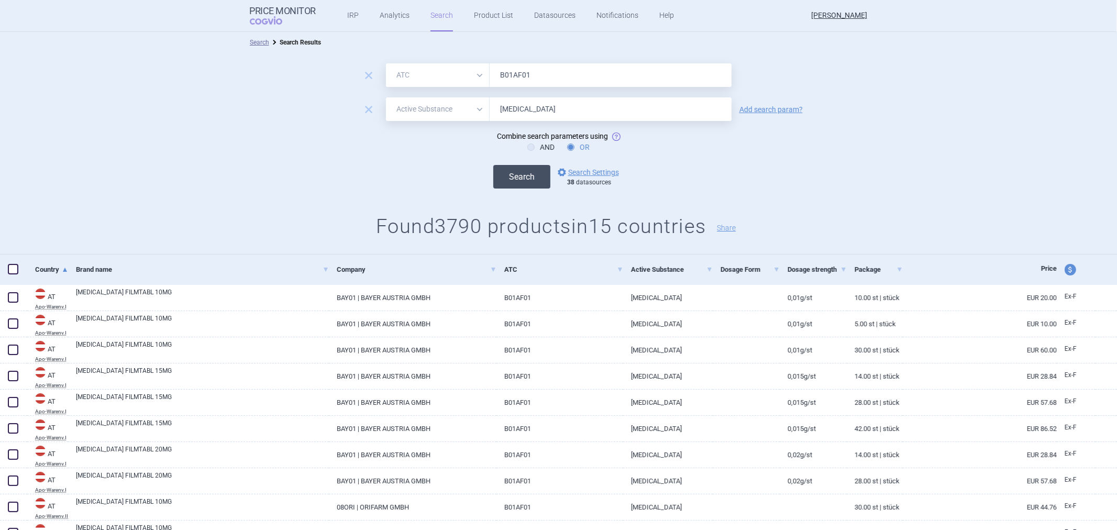
click at [518, 173] on button "Search" at bounding box center [521, 177] width 57 height 24
click at [506, 171] on button "Search" at bounding box center [521, 177] width 57 height 24
click at [579, 175] on link "options Search Settings" at bounding box center [587, 172] width 63 height 13
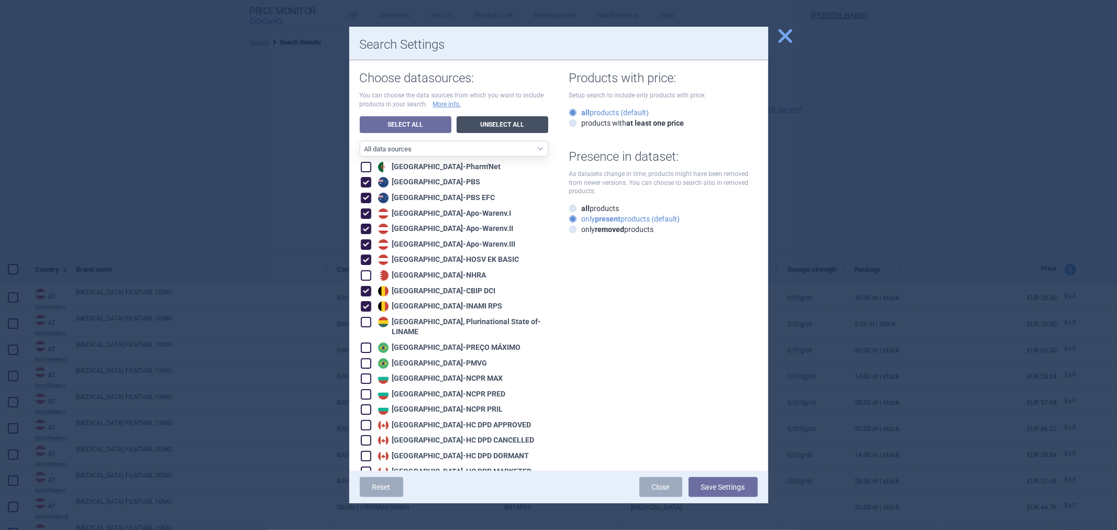
click at [483, 126] on link "Unselect All" at bounding box center [503, 124] width 92 height 17
checkbox input "false"
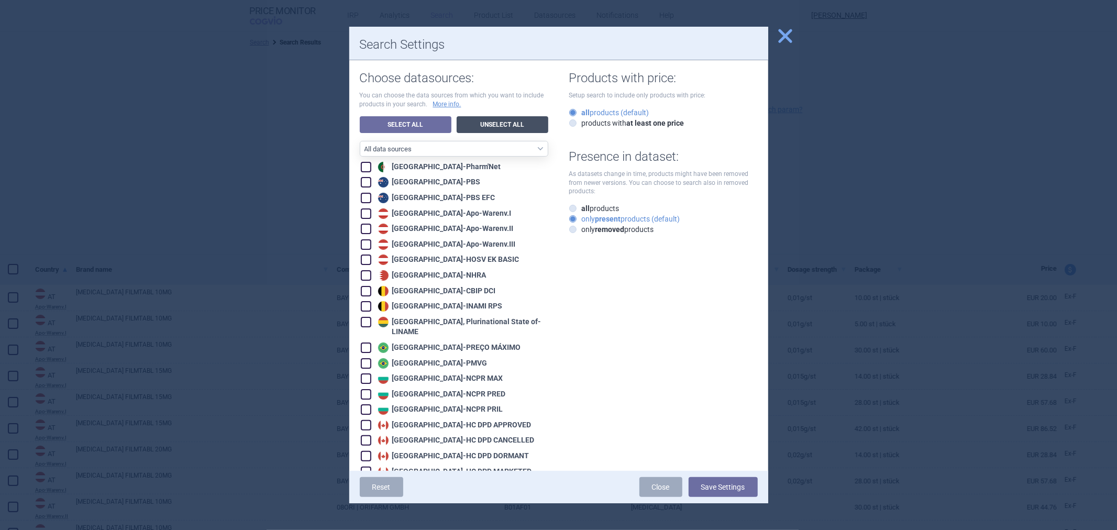
checkbox input "false"
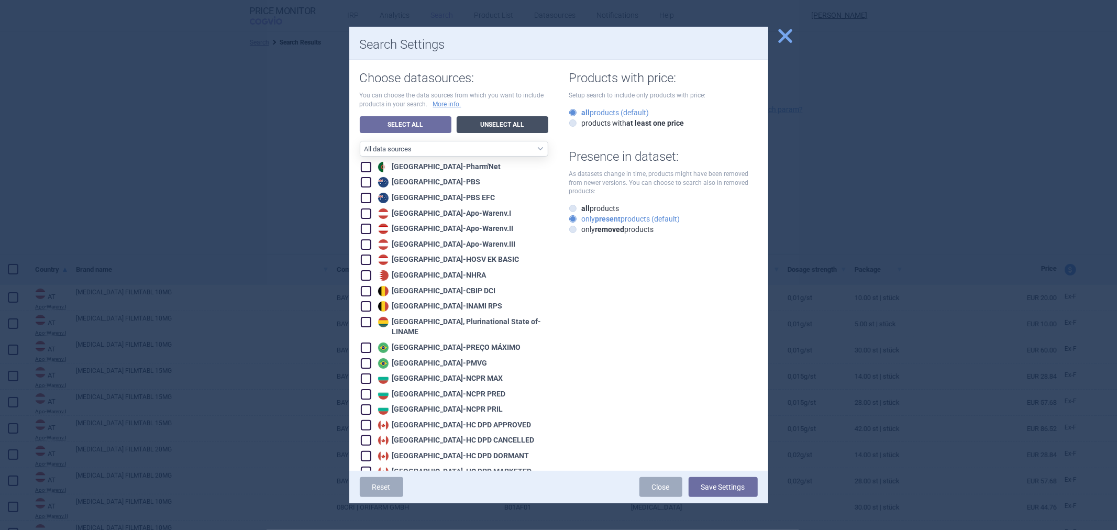
checkbox input "false"
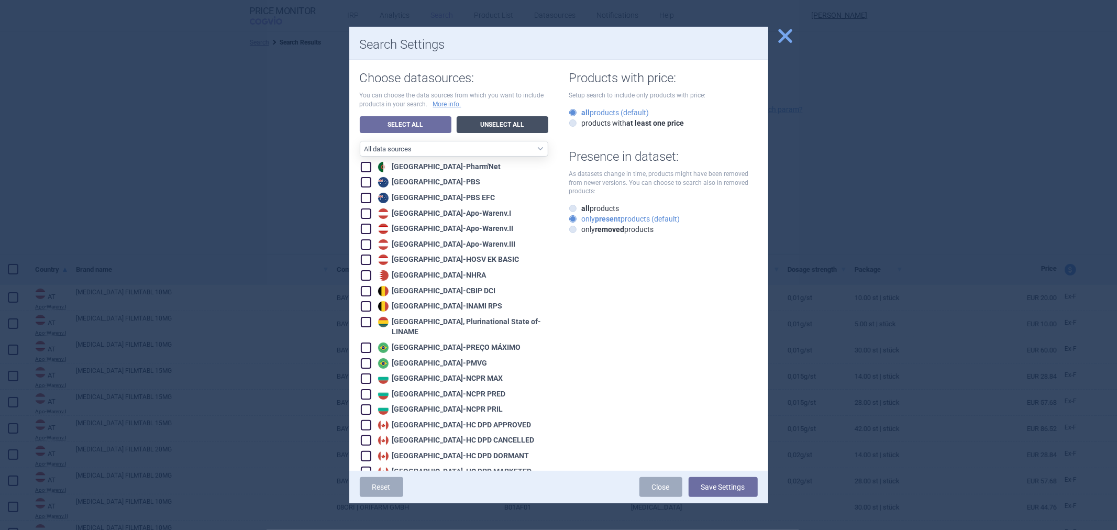
checkbox input "false"
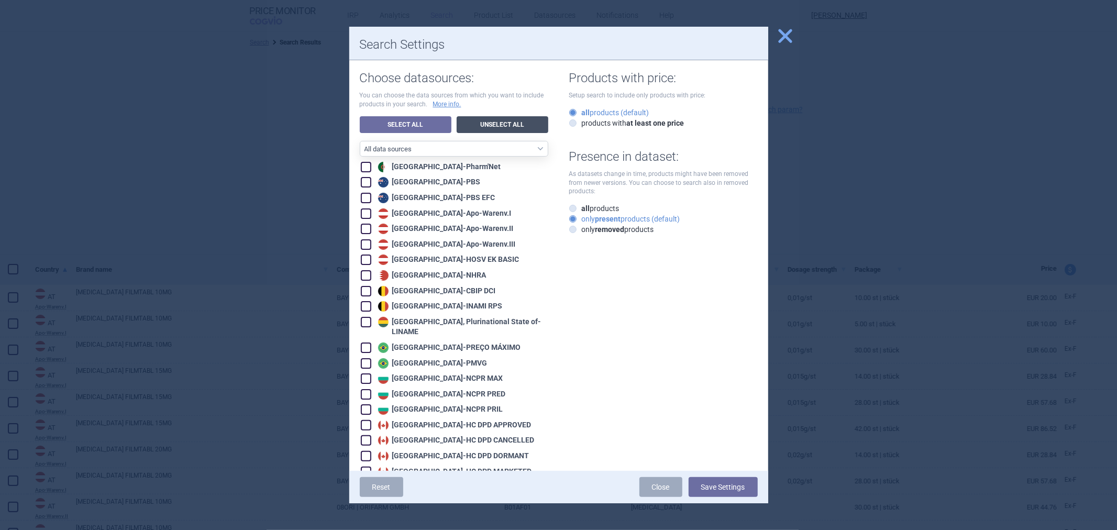
checkbox input "false"
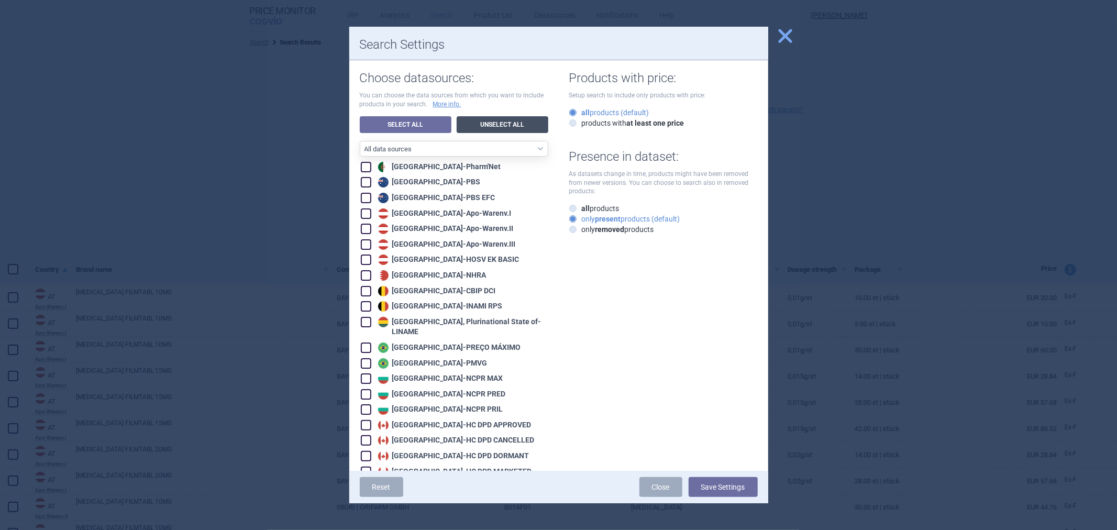
checkbox input "false"
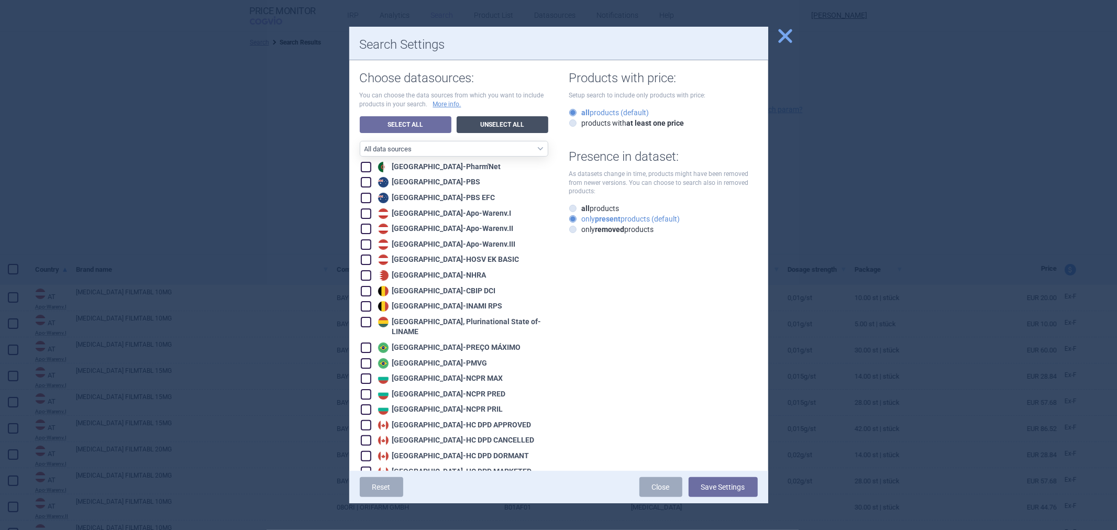
checkbox input "false"
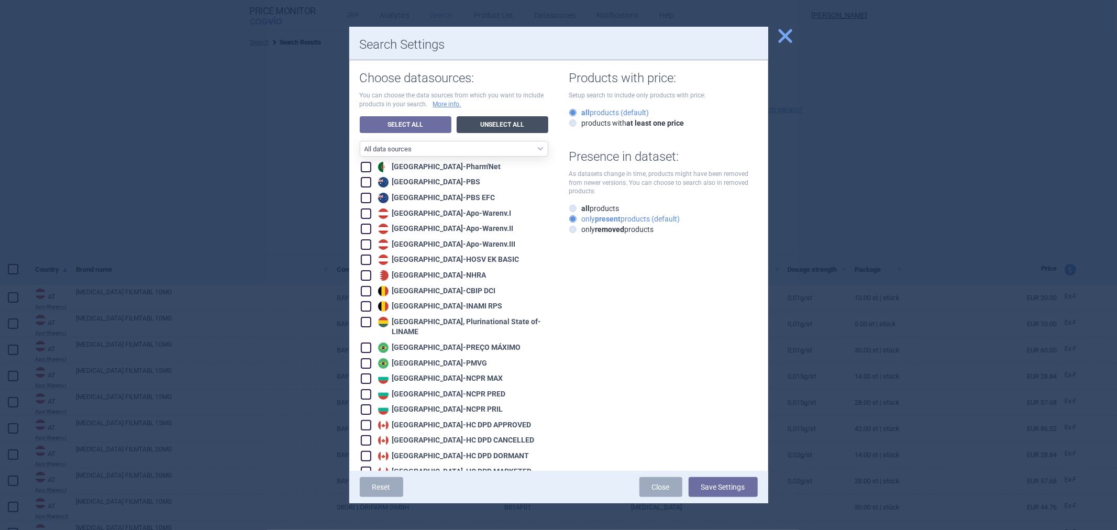
checkbox input "false"
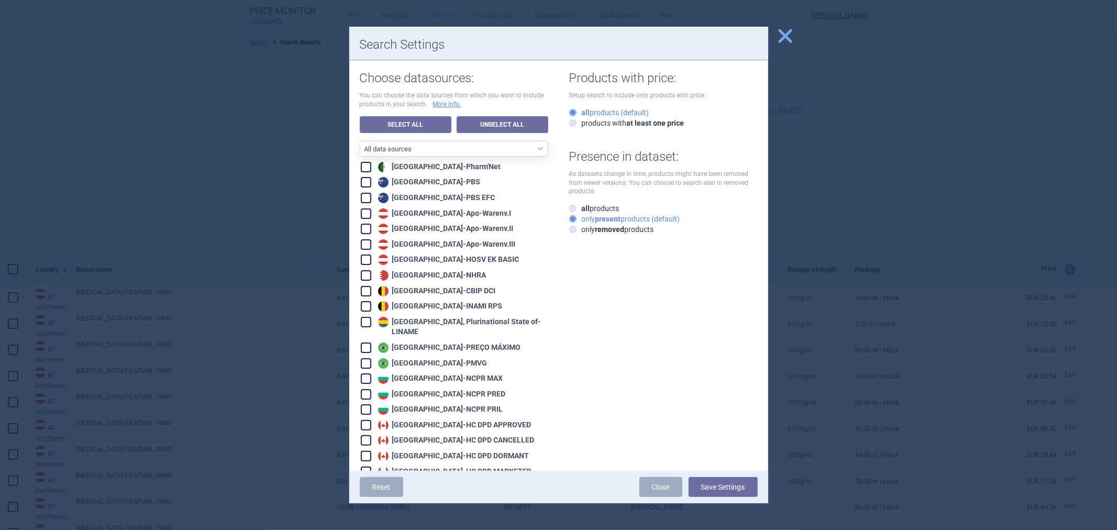
click at [413, 197] on div "Australia - PBS EFC" at bounding box center [435, 198] width 120 height 10
checkbox input "true"
click at [413, 186] on div "Australia - PBS" at bounding box center [427, 182] width 105 height 10
checkbox input "true"
click at [714, 484] on button "Save Settings" at bounding box center [723, 487] width 69 height 20
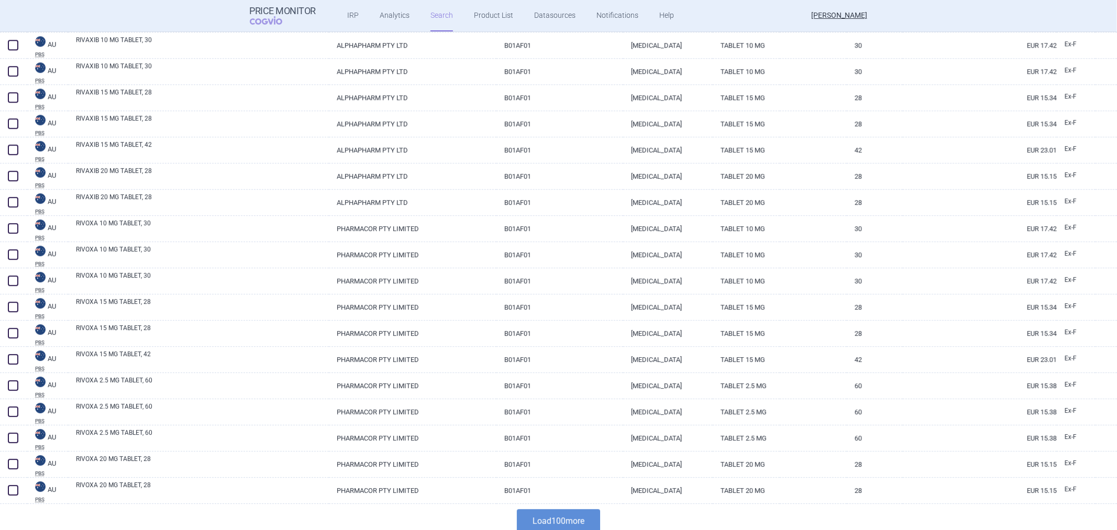
scroll to position [2407, 0]
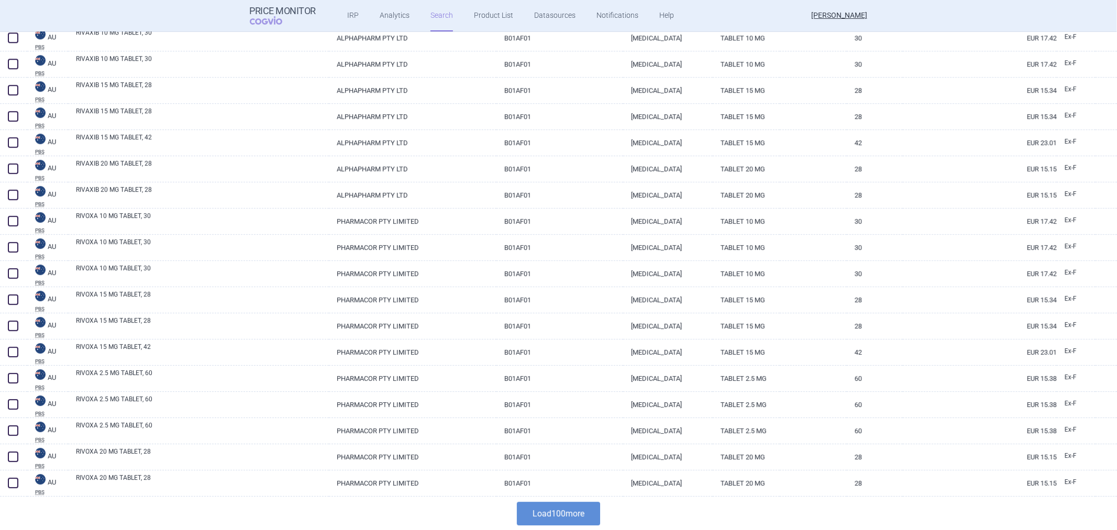
drag, startPoint x: 549, startPoint y: 514, endPoint x: 548, endPoint y: 506, distance: 7.9
click at [549, 514] on button "Load 100 more" at bounding box center [558, 514] width 83 height 24
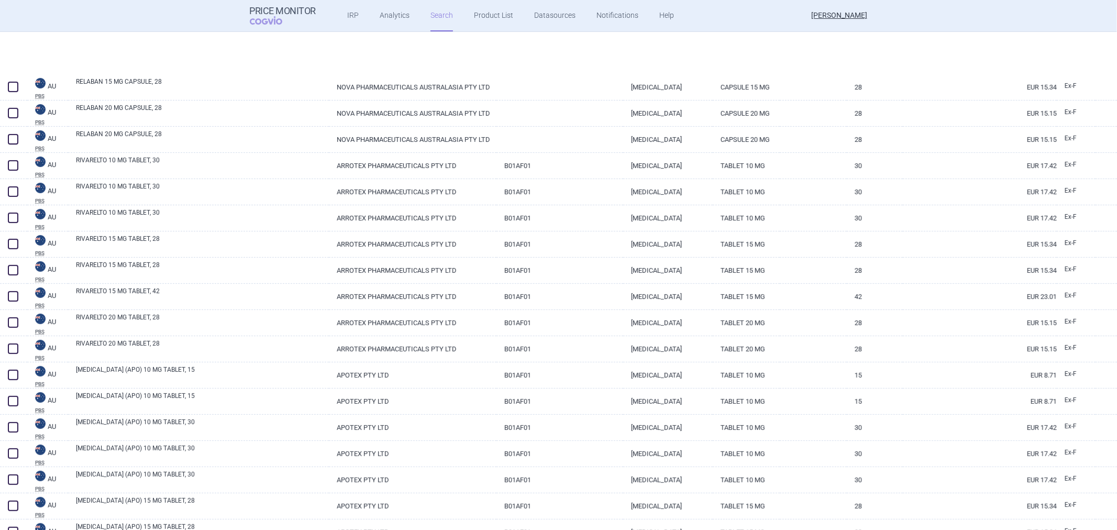
select select "atc"
select select "activeSubstance"
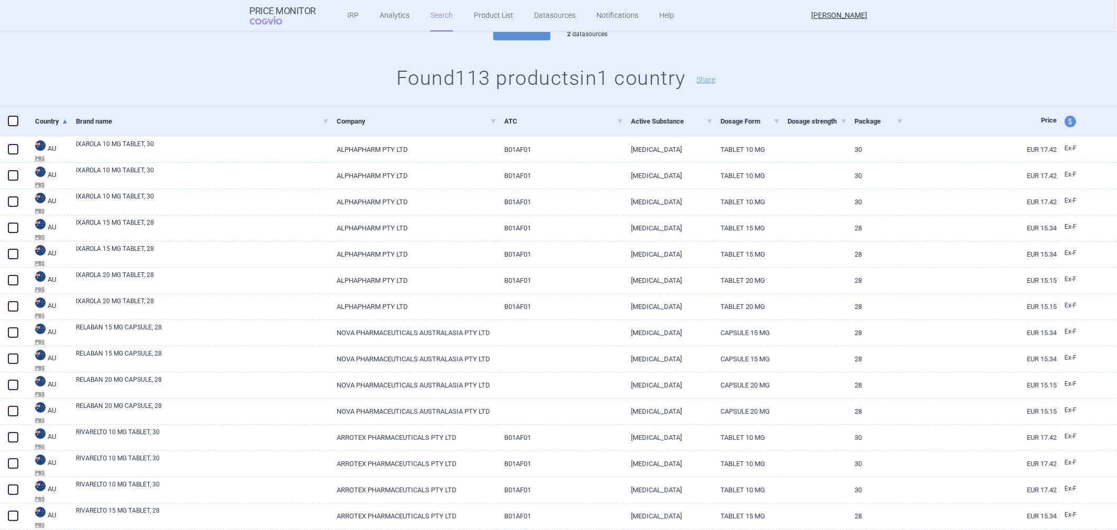
scroll to position [0, 0]
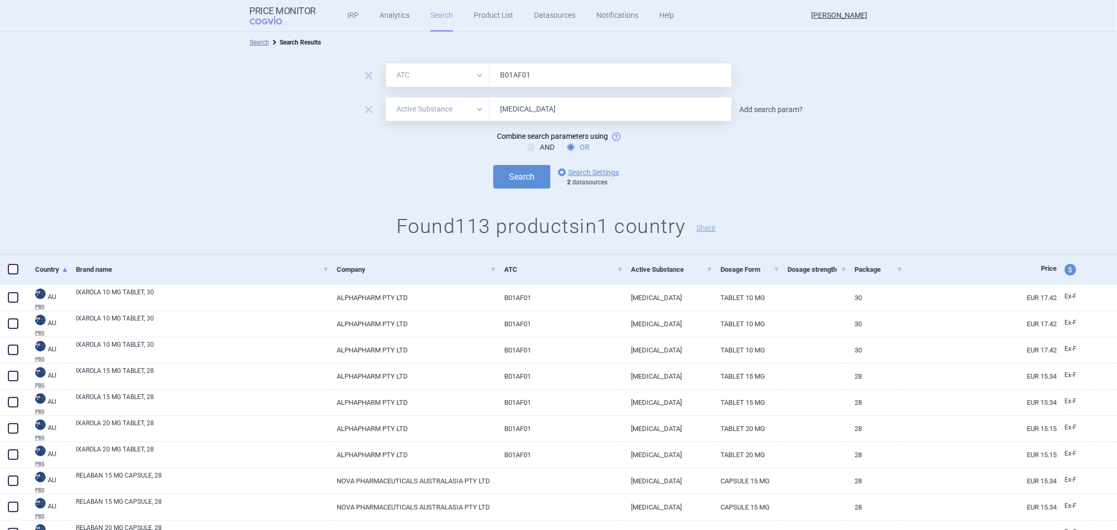
click at [791, 109] on link "Add search param?" at bounding box center [770, 109] width 63 height 7
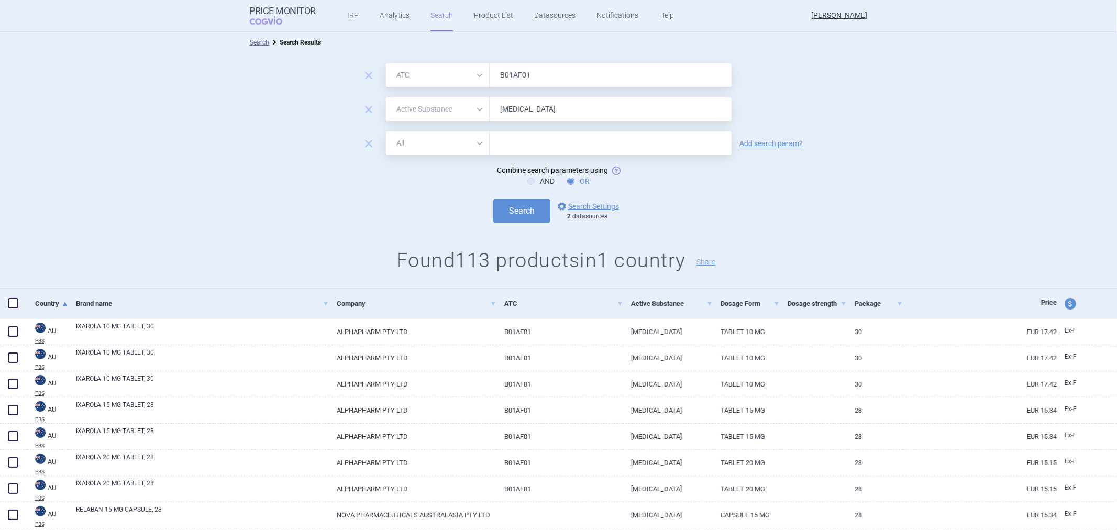
click at [461, 150] on select "All Brand Name ATC Company Active Substance Country Newer than" at bounding box center [438, 143] width 104 height 24
select select "newerThan"
click at [386, 131] on select "All Brand Name ATC Company Active Substance Country Newer than" at bounding box center [438, 143] width 104 height 24
click at [510, 151] on input "text" at bounding box center [611, 143] width 242 height 24
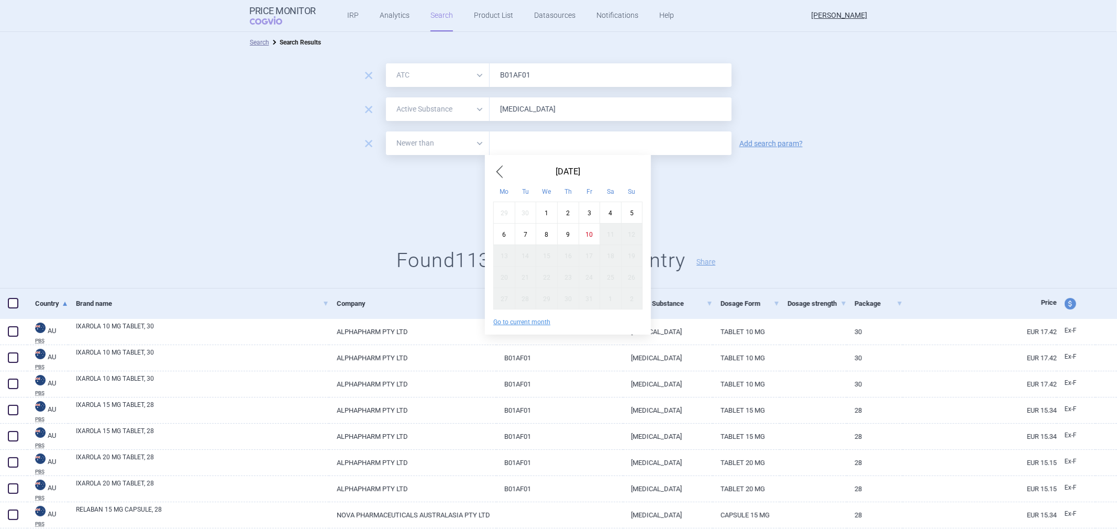
click at [504, 176] on span "Previous Month" at bounding box center [499, 171] width 13 height 17
click at [524, 296] on div "30" at bounding box center [525, 297] width 21 height 21
type input "30. 9. 2025"
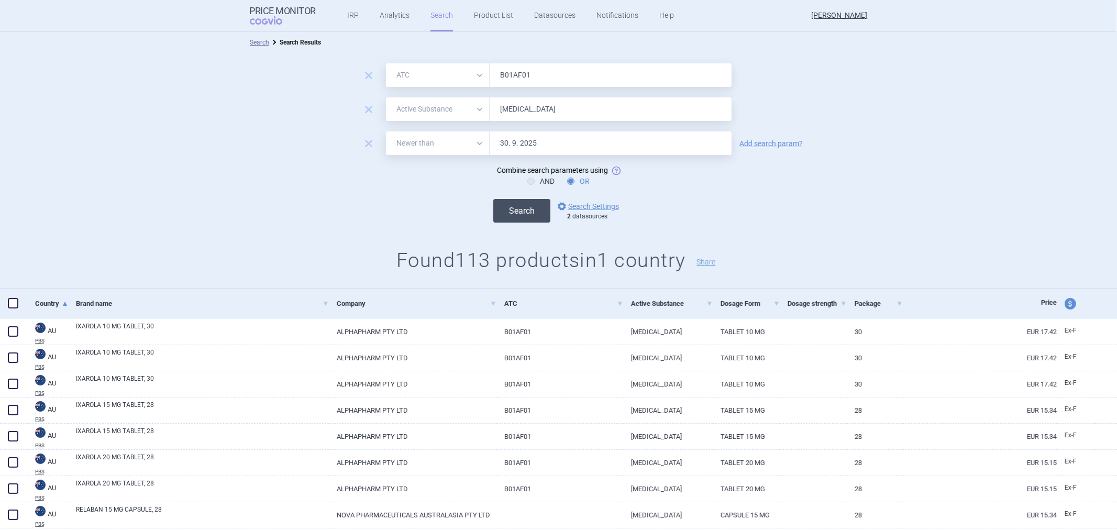
click at [519, 213] on button "Search" at bounding box center [521, 211] width 57 height 24
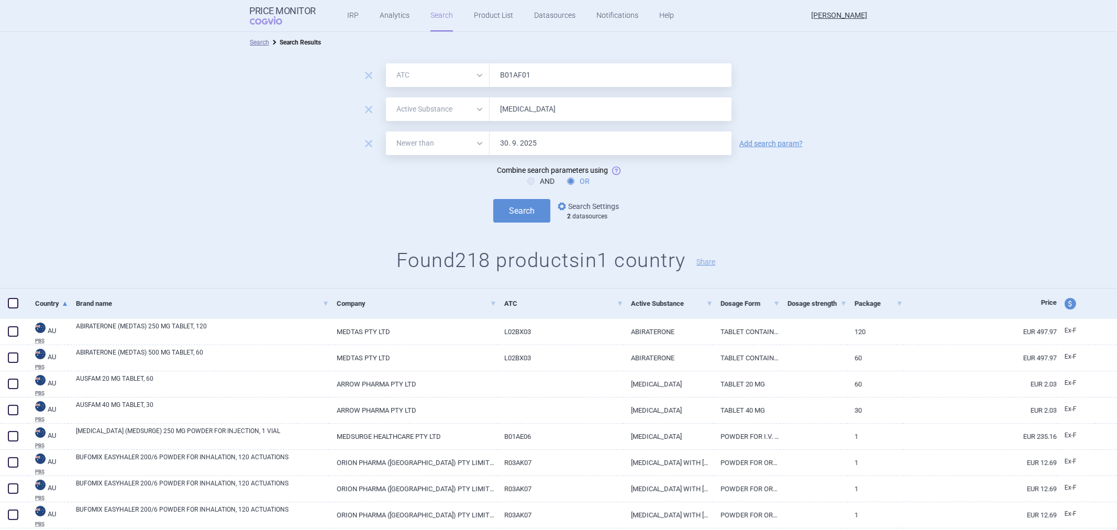
click at [583, 207] on link "options Search Settings" at bounding box center [587, 206] width 63 height 13
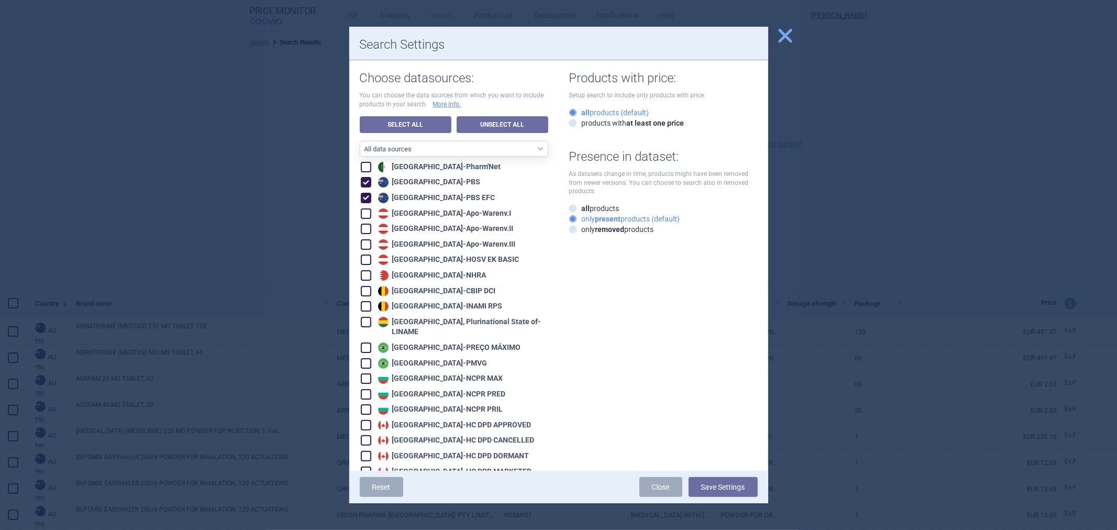
click at [782, 33] on span "close" at bounding box center [785, 36] width 18 height 18
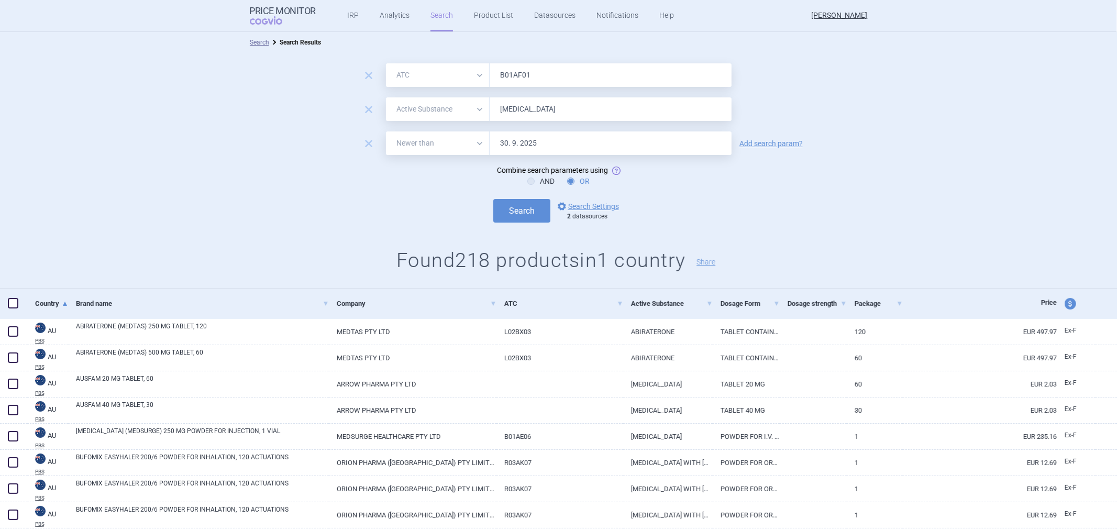
click at [571, 67] on input "B01AF01" at bounding box center [611, 75] width 242 height 24
click at [366, 106] on span "remove" at bounding box center [368, 109] width 15 height 15
select select "newerThan"
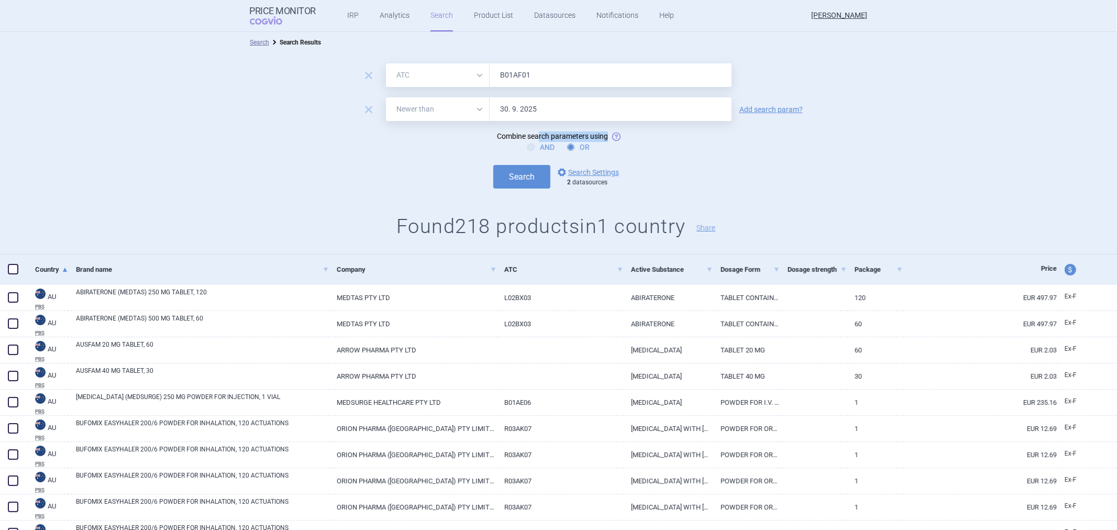
click at [535, 141] on form "remove All Brand Name ATC Company Active Substance Country Newer than B01AF01 r…" at bounding box center [558, 125] width 1117 height 125
click at [529, 147] on icon at bounding box center [530, 146] width 7 height 7
click at [529, 147] on input "AND" at bounding box center [533, 147] width 10 height 10
radio input "true"
click at [508, 178] on button "Search" at bounding box center [521, 177] width 57 height 24
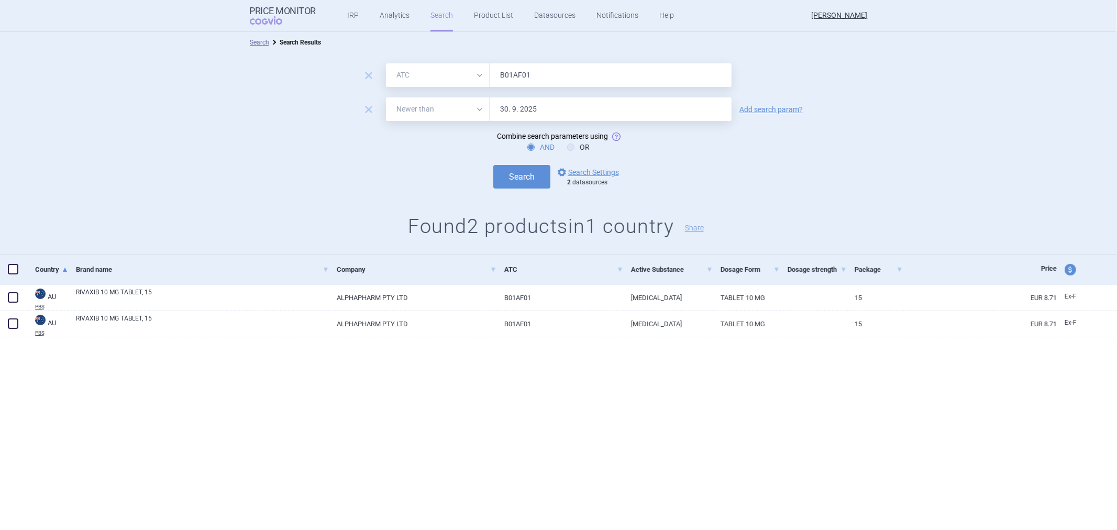
click at [440, 73] on select "All Brand Name ATC Company Active Substance Country Newer than" at bounding box center [438, 75] width 104 height 24
click at [570, 70] on input "B01AF01" at bounding box center [611, 75] width 242 height 24
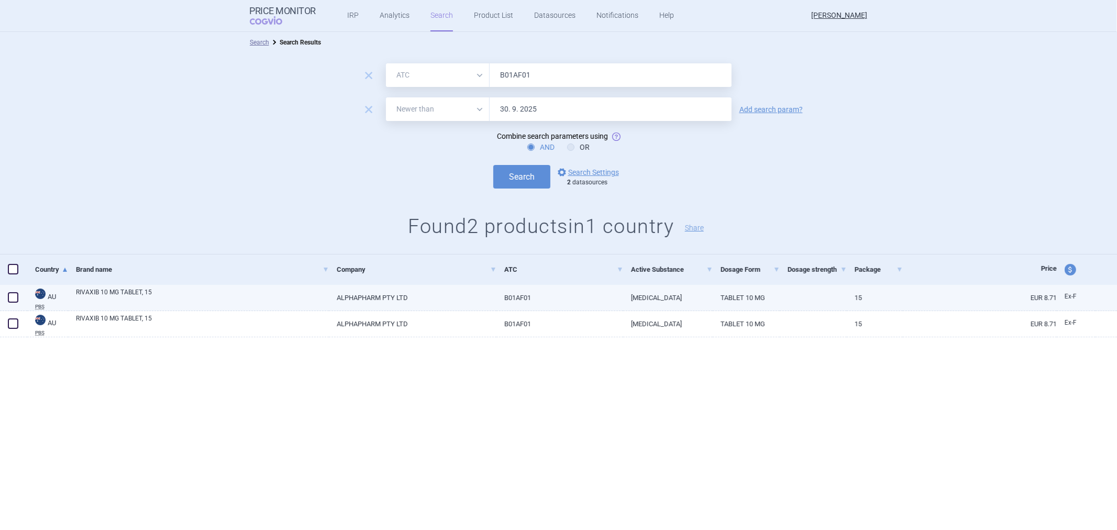
click at [390, 296] on link "ALPHAPHARM PTY LTD" at bounding box center [413, 298] width 168 height 26
select select "EUR"
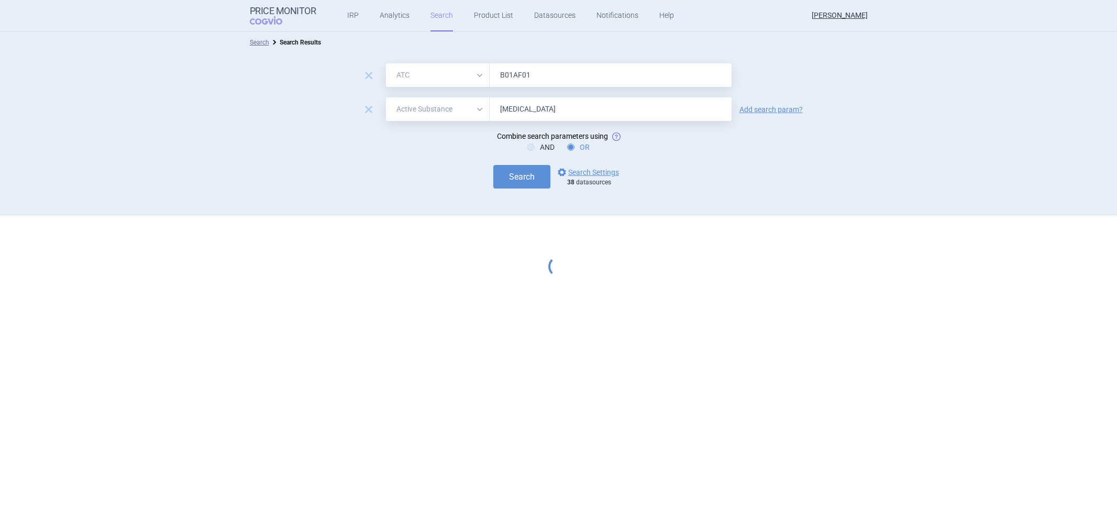
select select "atc"
select select "activeSubstance"
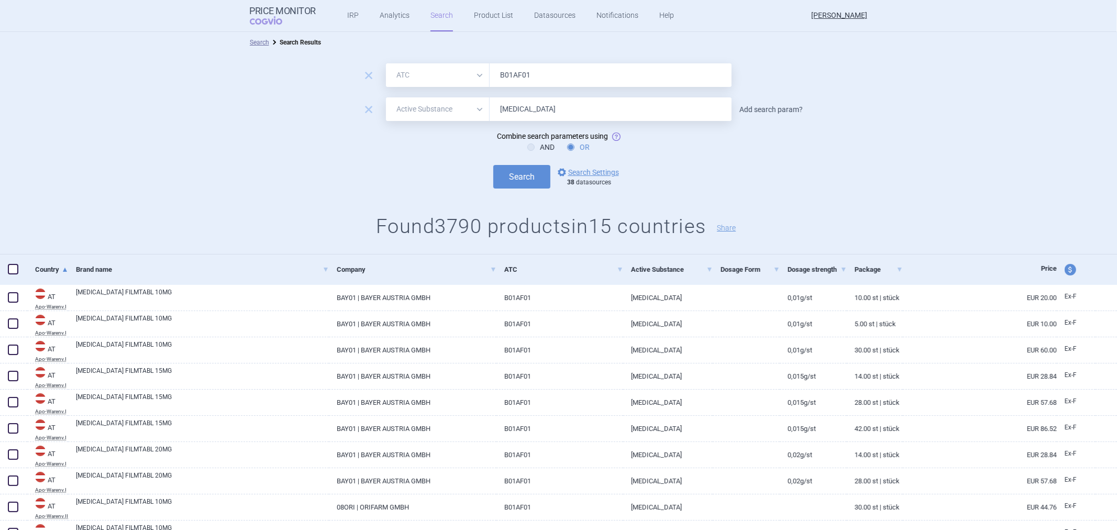
click at [766, 106] on link "Add search param?" at bounding box center [770, 109] width 63 height 7
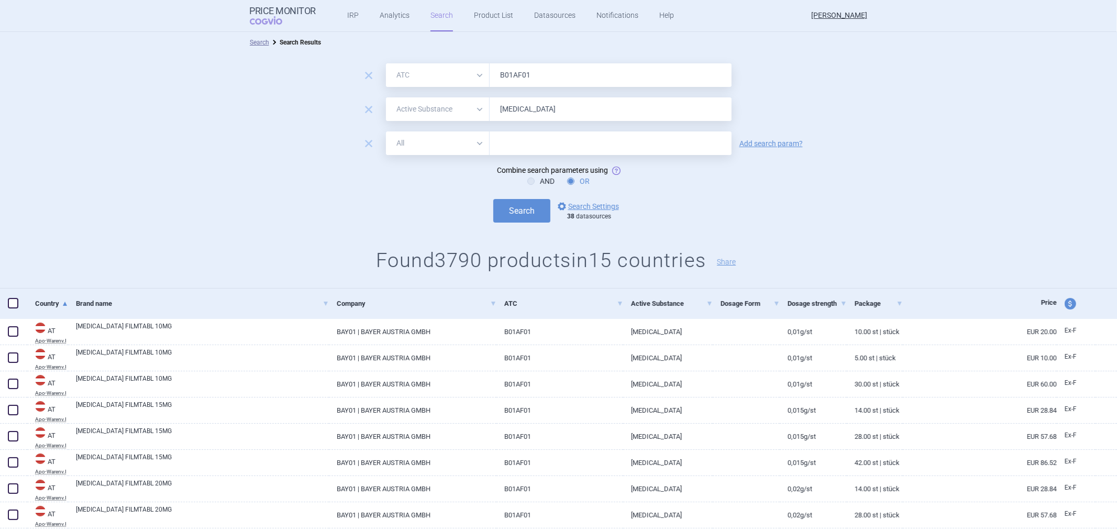
click at [452, 147] on select "All Brand Name ATC Company Active Substance Country Newer than" at bounding box center [438, 143] width 104 height 24
click at [335, 186] on form "remove All Brand Name ATC Company Active Substance Country Newer than B01AF01 r…" at bounding box center [558, 142] width 1117 height 159
click at [473, 142] on select "All Brand Name ATC Company Active Substance Country Newer than" at bounding box center [438, 143] width 104 height 24
select select "newerThan"
click at [386, 131] on select "All Brand Name ATC Company Active Substance Country Newer than" at bounding box center [438, 143] width 104 height 24
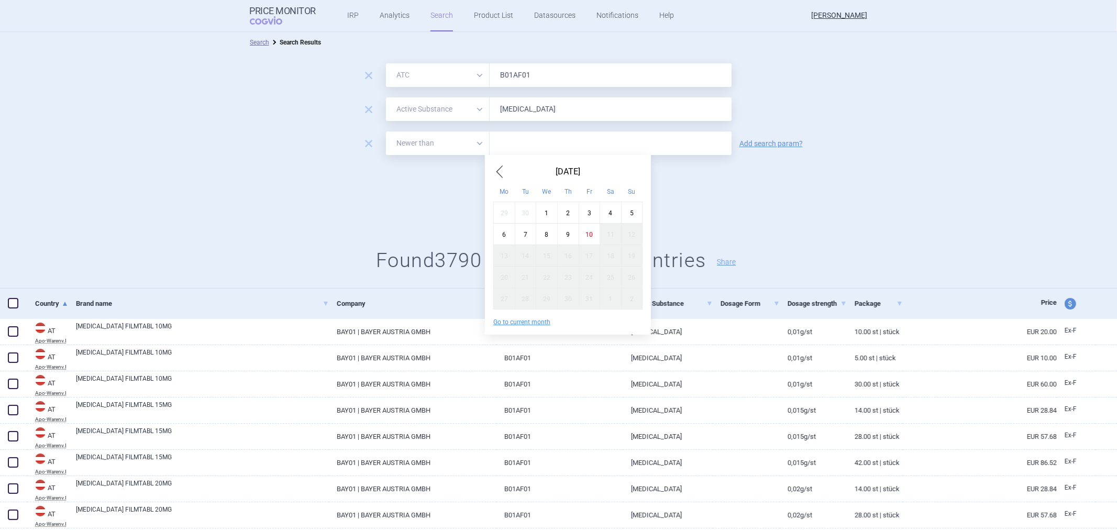
click at [526, 153] on input "text" at bounding box center [611, 143] width 242 height 24
click at [498, 176] on span "Previous Month" at bounding box center [499, 171] width 13 height 17
click at [524, 296] on div "30" at bounding box center [525, 297] width 21 height 21
type input "30. 9. 2025"
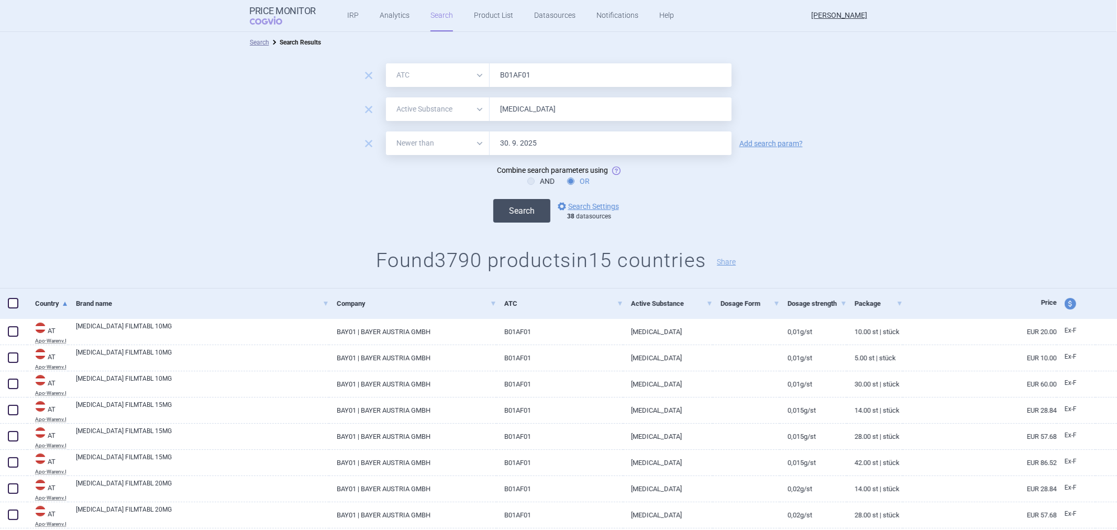
click at [513, 206] on button "Search" at bounding box center [521, 211] width 57 height 24
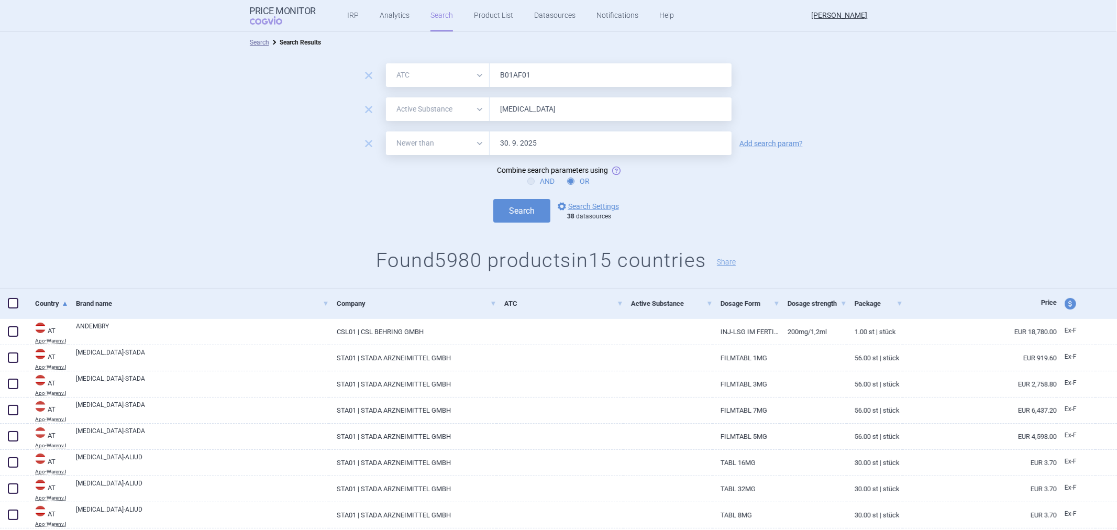
click at [530, 176] on label "AND" at bounding box center [540, 181] width 27 height 10
click at [530, 176] on input "AND" at bounding box center [533, 181] width 10 height 10
radio input "true"
click at [515, 208] on button "Search" at bounding box center [521, 211] width 57 height 24
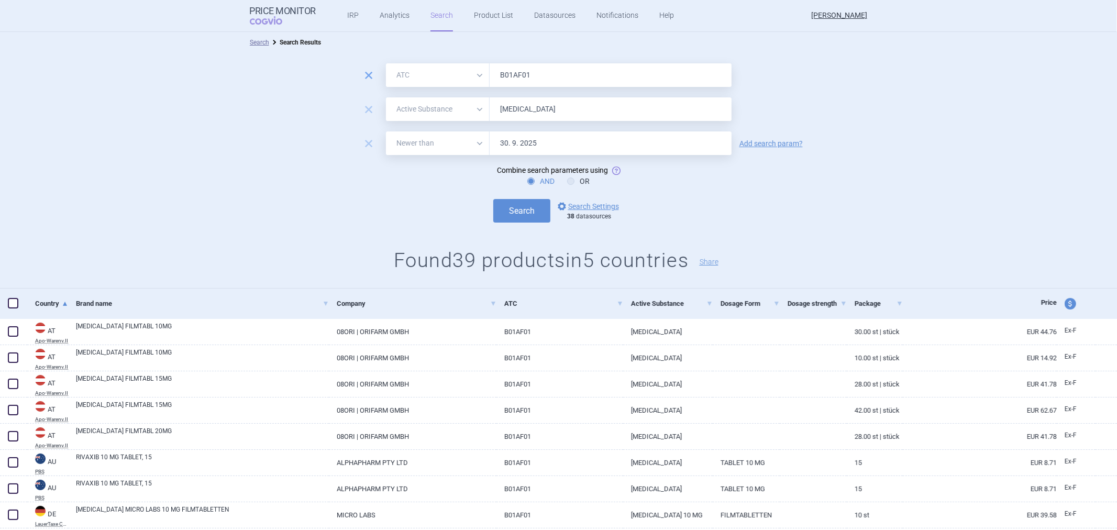
click at [361, 74] on span "remove" at bounding box center [368, 75] width 15 height 15
select select "activeSubstance"
type input "[MEDICAL_DATA]"
select select "newerThan"
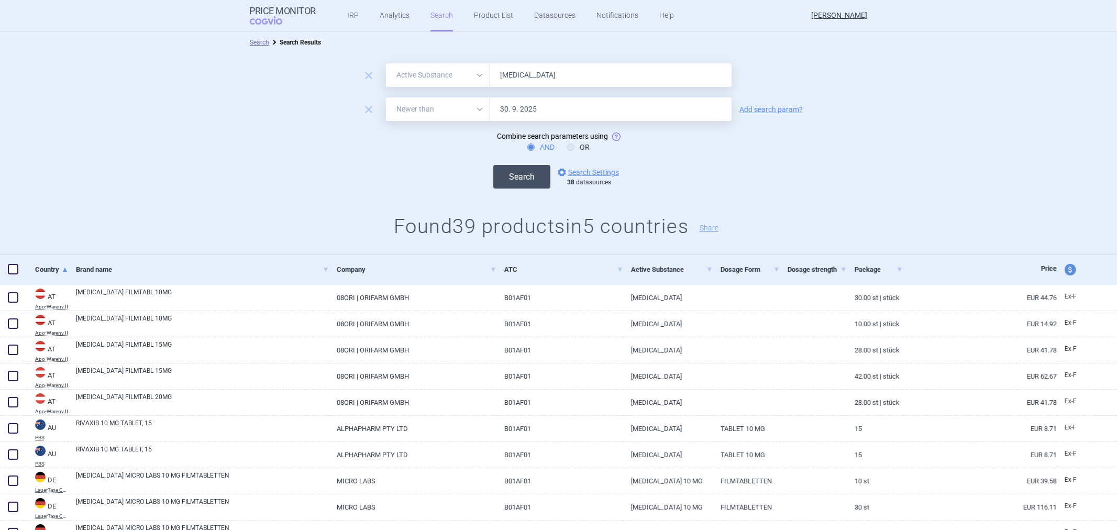
click at [511, 165] on button "Search" at bounding box center [521, 177] width 57 height 24
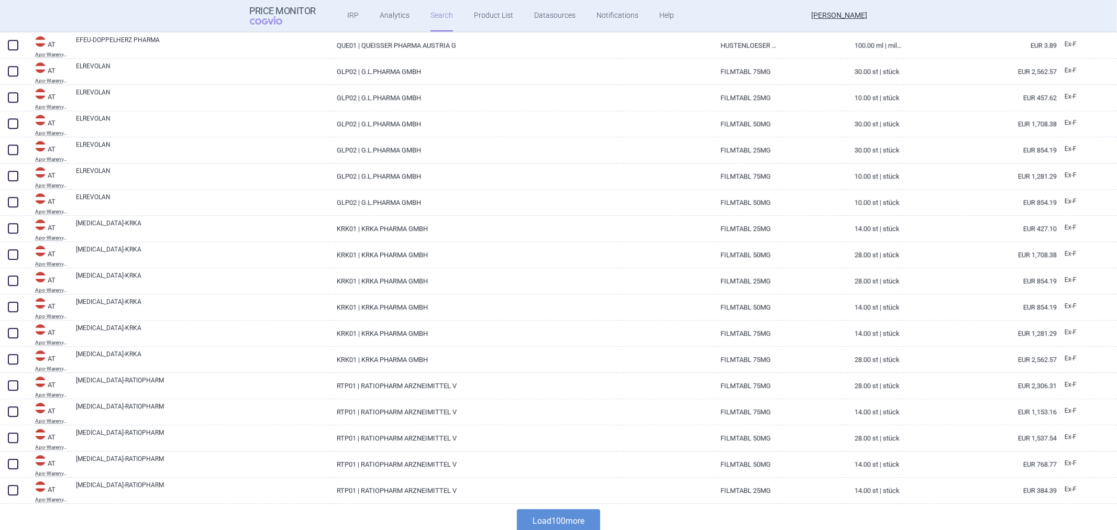
scroll to position [2407, 0]
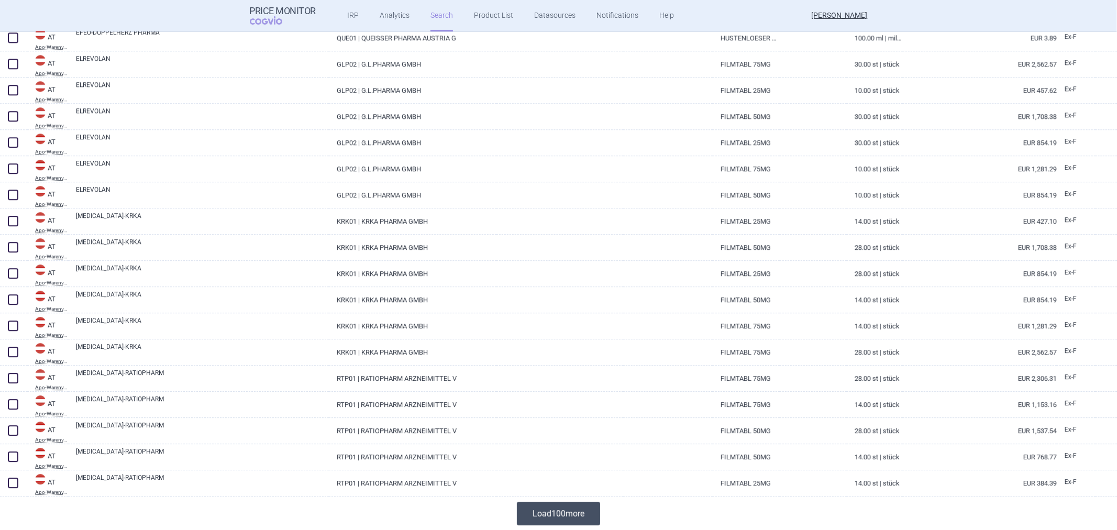
click at [551, 503] on button "Load 100 more" at bounding box center [558, 514] width 83 height 24
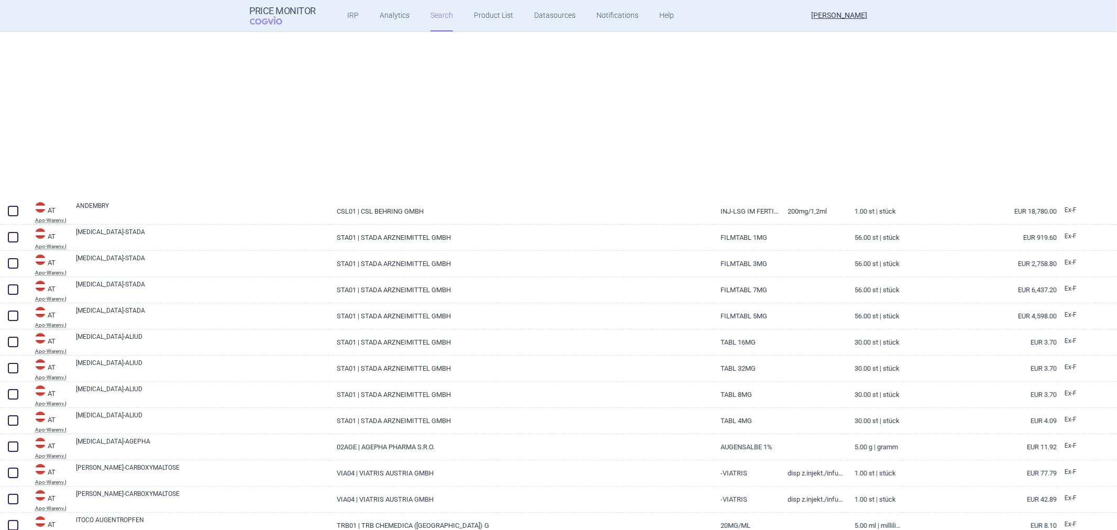
scroll to position [0, 0]
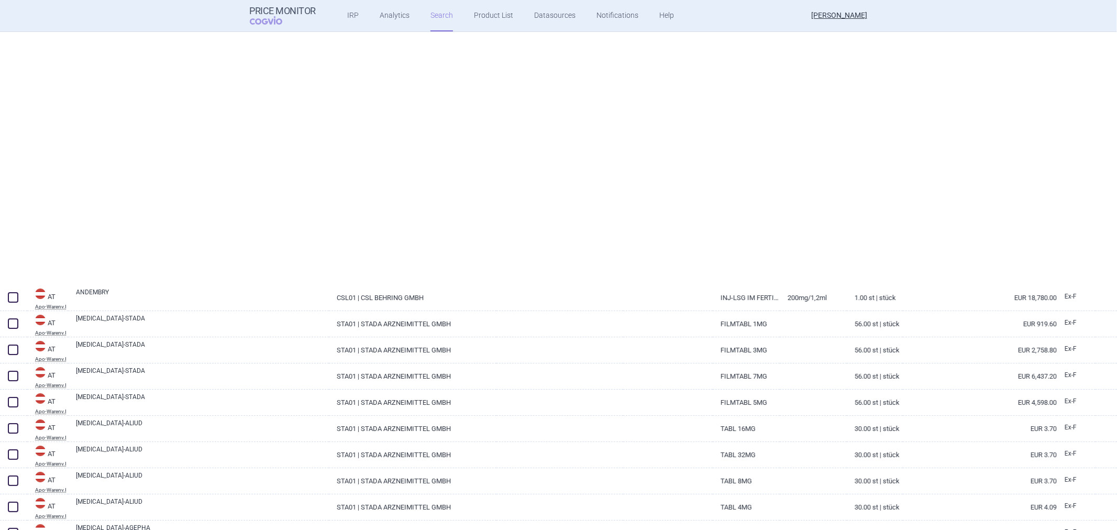
select select "atc"
select select "activeSubstance"
select select "newerThan"
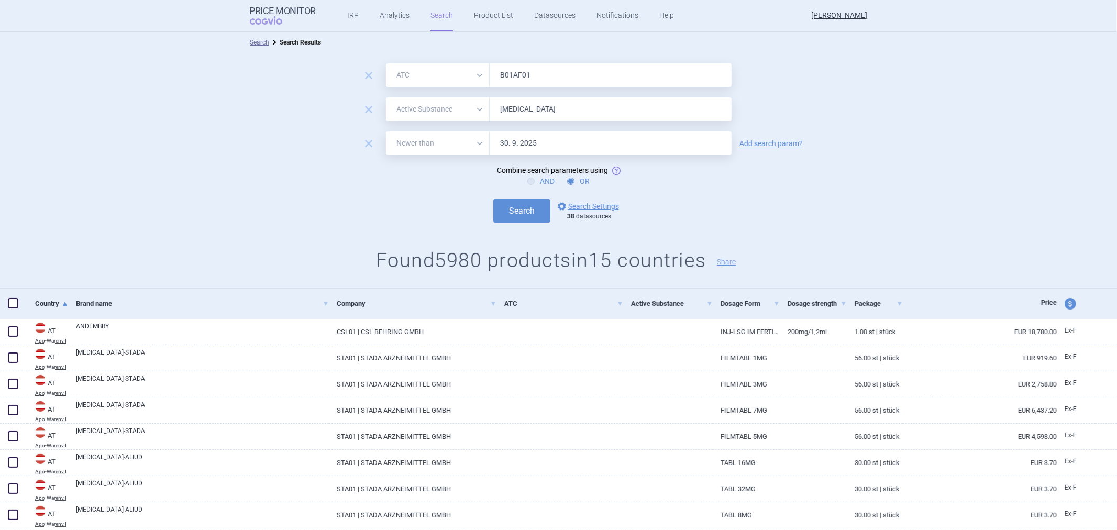
click at [538, 180] on label "AND" at bounding box center [540, 181] width 27 height 10
click at [538, 180] on input "AND" at bounding box center [533, 181] width 10 height 10
radio input "true"
click at [519, 226] on div "remove All Brand Name ATC Company Active Substance Country Newer than B01AF01 r…" at bounding box center [558, 171] width 1117 height 236
click at [519, 220] on button "Search" at bounding box center [521, 211] width 57 height 24
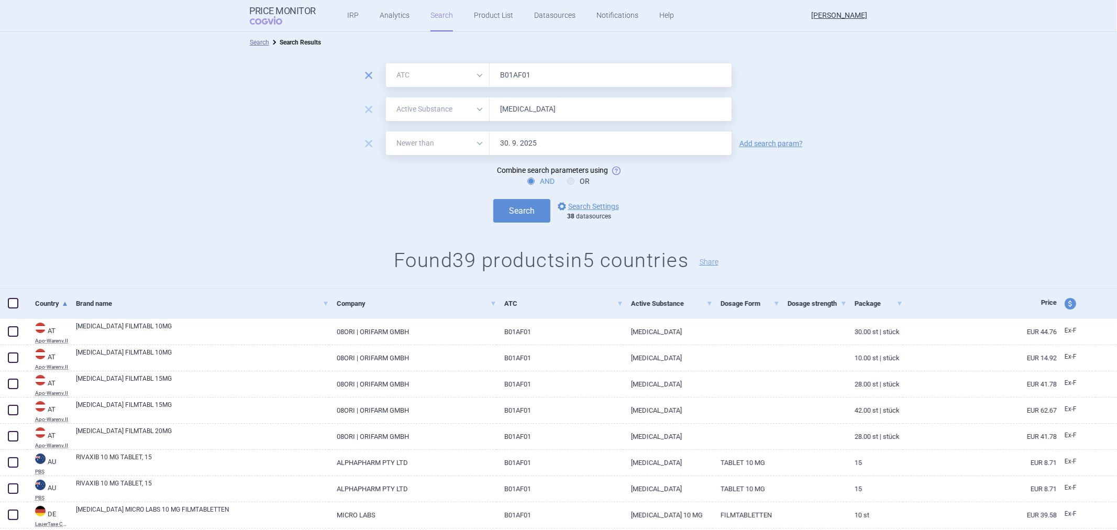
click at [364, 76] on span "remove" at bounding box center [368, 75] width 15 height 15
select select "activeSubstance"
type input "[MEDICAL_DATA]"
select select "newerThan"
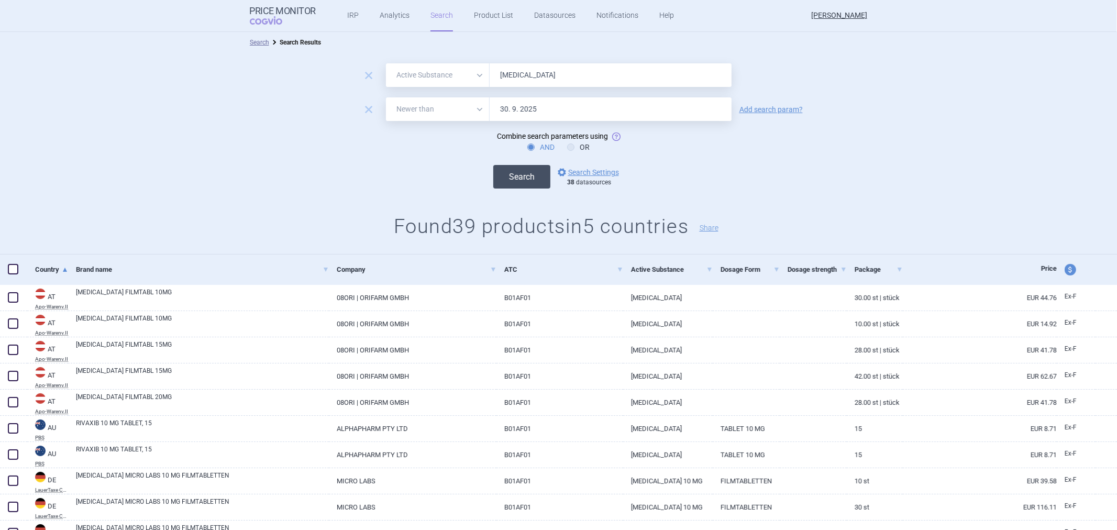
click at [517, 175] on button "Search" at bounding box center [521, 177] width 57 height 24
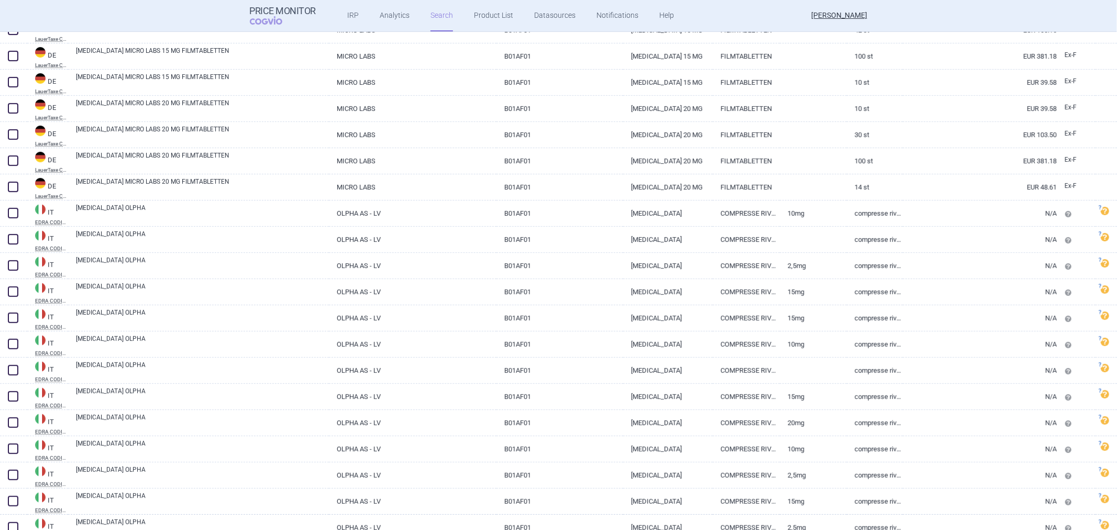
scroll to position [810, 0]
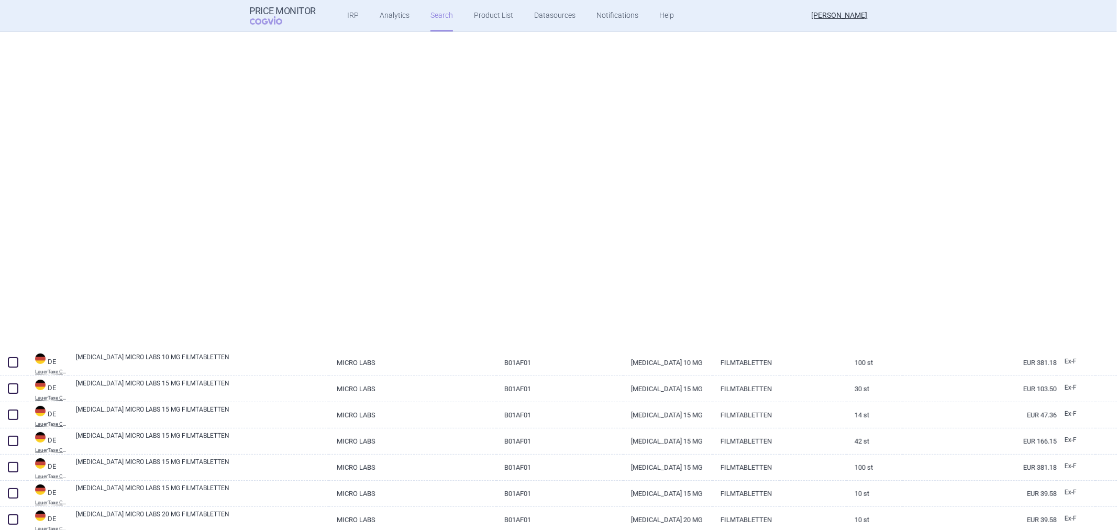
select select "activeSubstance"
select select "newerThan"
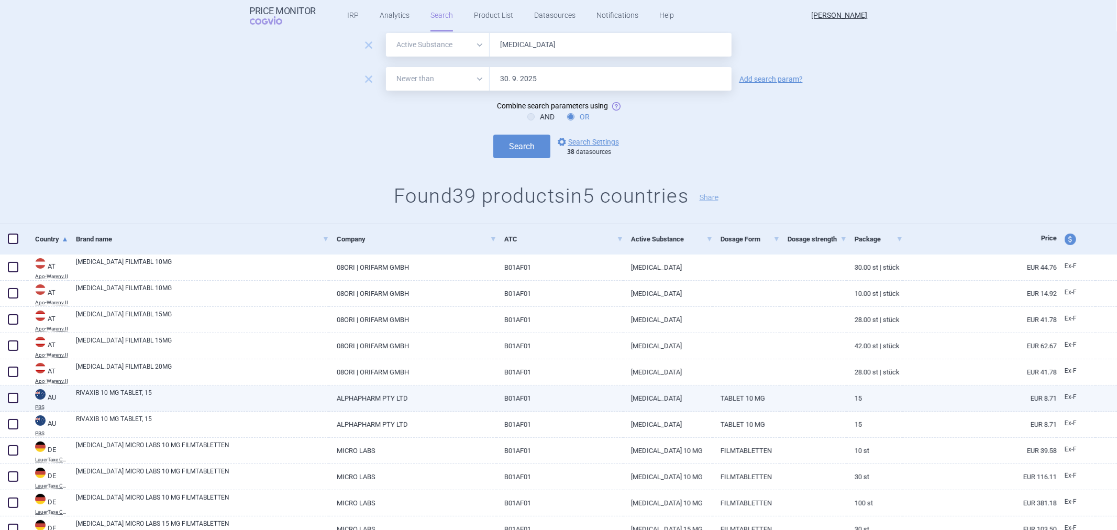
scroll to position [0, 0]
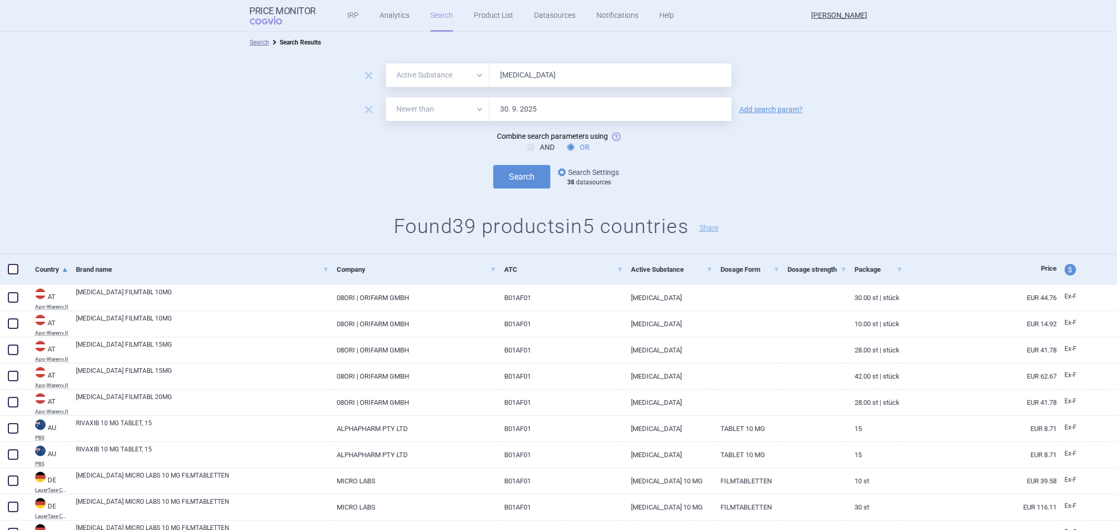
click at [577, 175] on link "options Search Settings" at bounding box center [587, 172] width 63 height 13
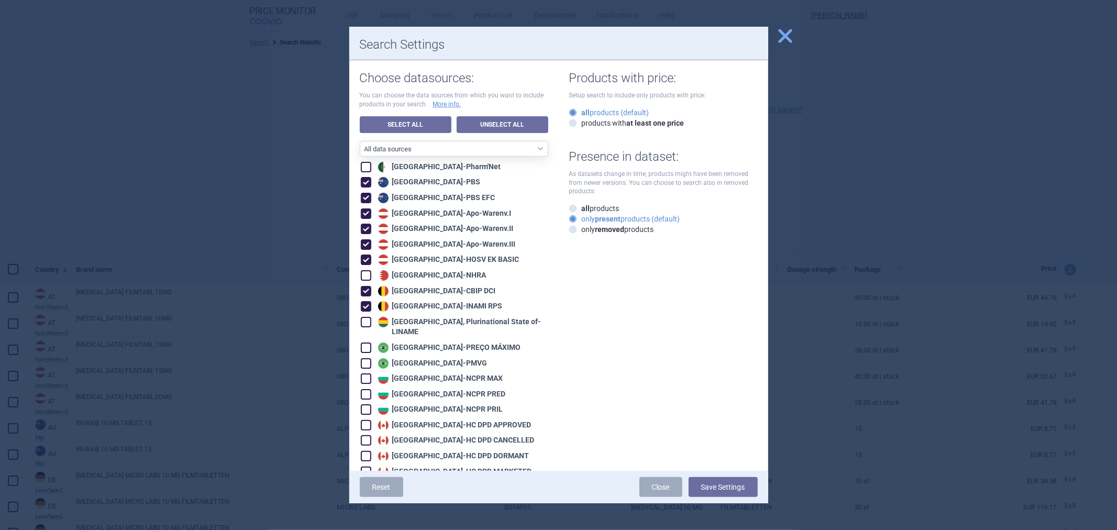
click at [1111, 483] on div at bounding box center [558, 265] width 1117 height 530
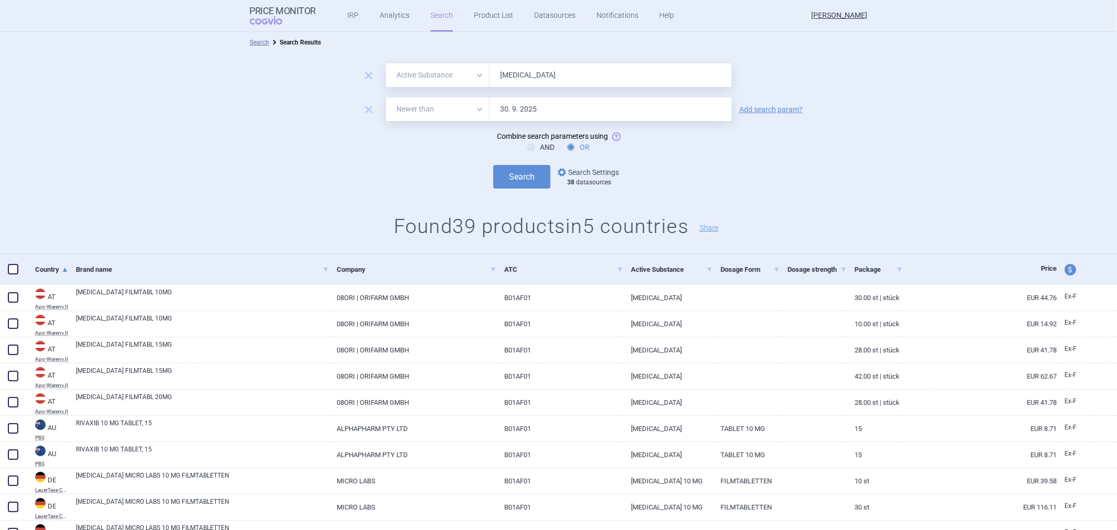
click at [604, 175] on link "options Search Settings" at bounding box center [587, 172] width 63 height 13
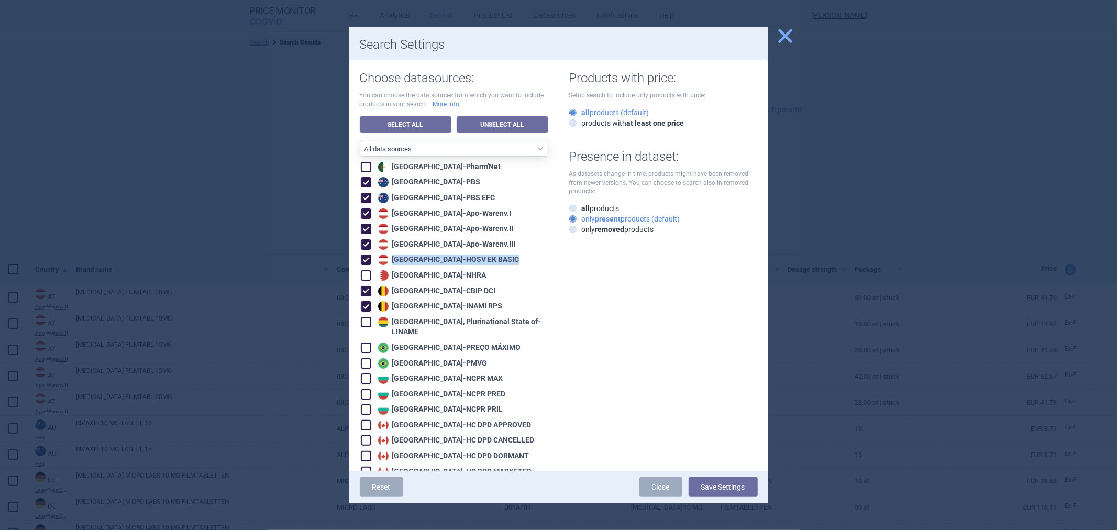
drag, startPoint x: 481, startPoint y: 259, endPoint x: 394, endPoint y: 258, distance: 86.9
click at [394, 258] on div "Austria - HOSV EK BASIC" at bounding box center [454, 259] width 187 height 12
copy div "Austria - HOSV EK BASIC"
click at [505, 255] on div "Austria - HOSV EK BASIC" at bounding box center [454, 259] width 187 height 12
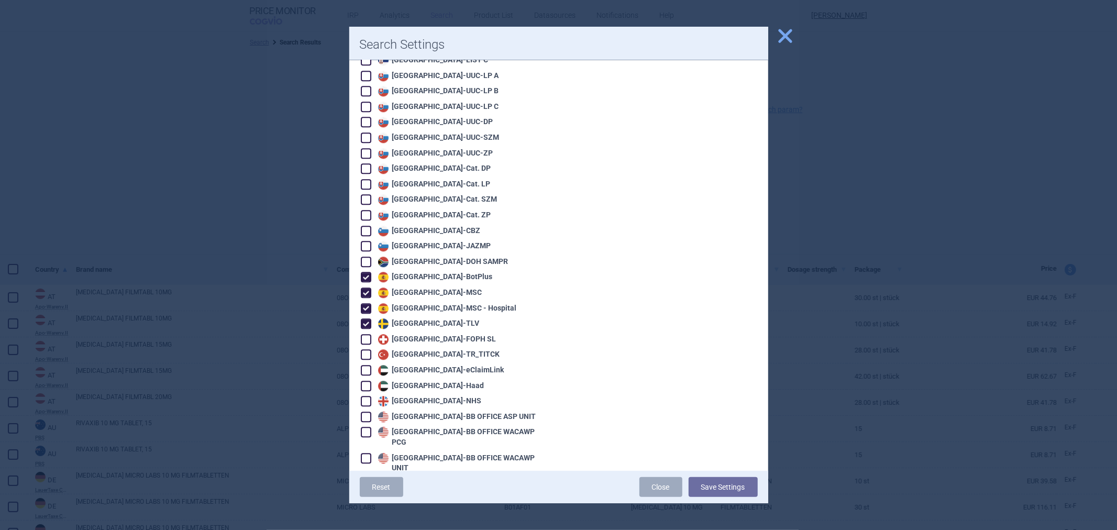
scroll to position [2205, 0]
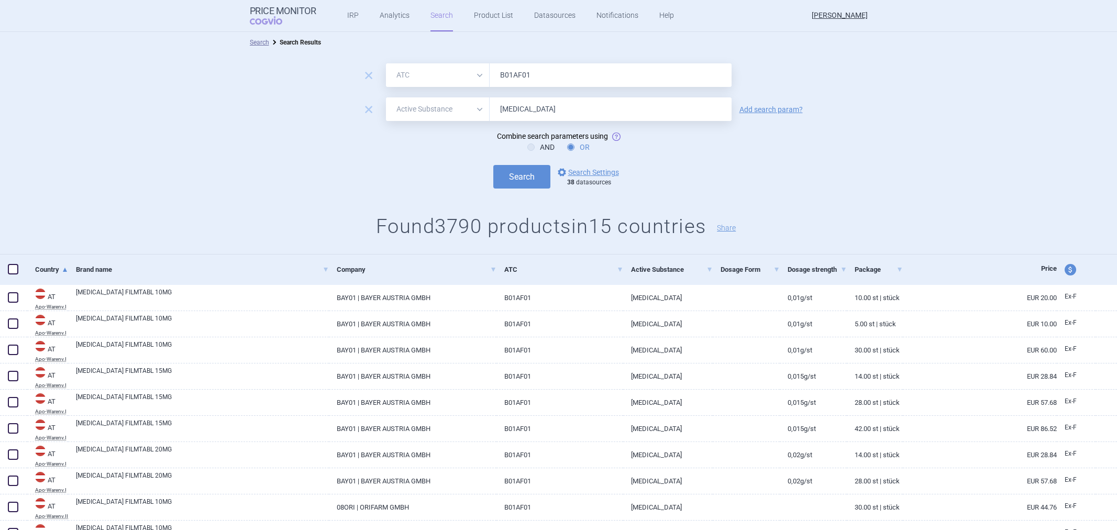
select select "atc"
select select "activeSubstance"
click at [577, 168] on link "options Search Settings" at bounding box center [587, 172] width 63 height 13
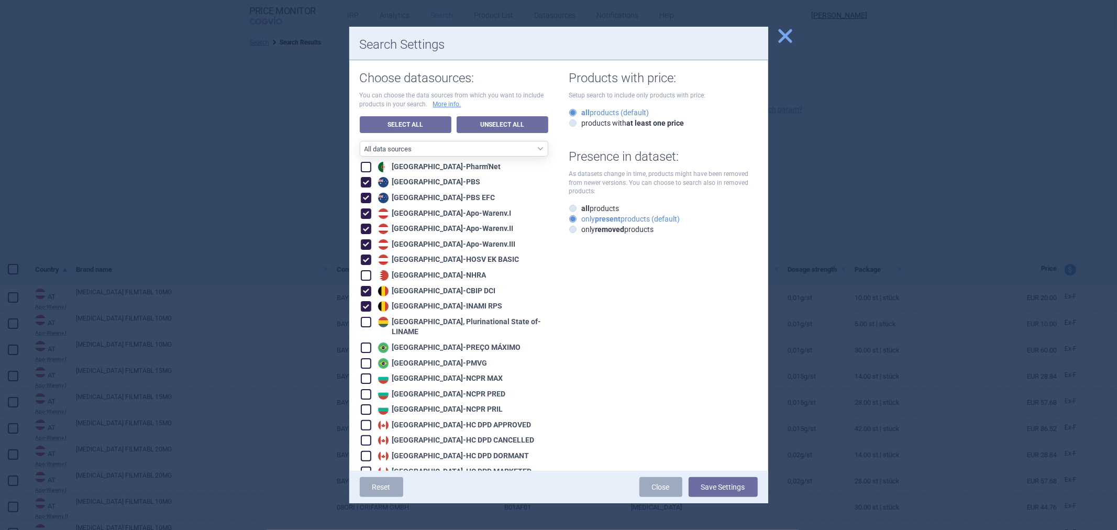
drag, startPoint x: 723, startPoint y: 481, endPoint x: 612, endPoint y: 144, distance: 354.7
click at [611, 159] on div "Search Settings Choose datasources: You can choose the data sources from which …" at bounding box center [558, 265] width 419 height 477
click at [616, 119] on label "products with at least one price" at bounding box center [626, 123] width 115 height 10
click at [580, 119] on input "products with at least one price" at bounding box center [575, 123] width 10 height 10
radio input "true"
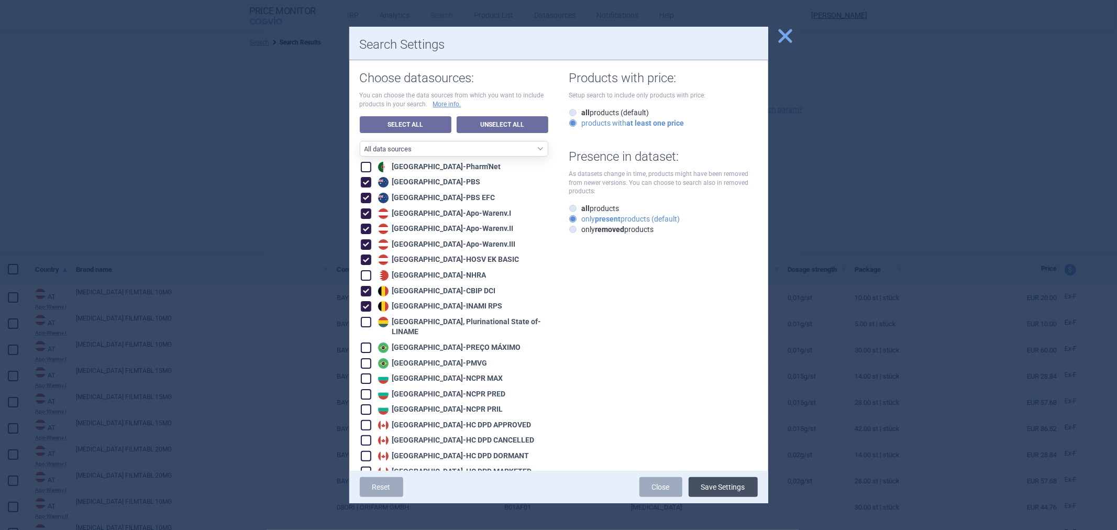
click at [703, 486] on button "Save Settings" at bounding box center [723, 487] width 69 height 20
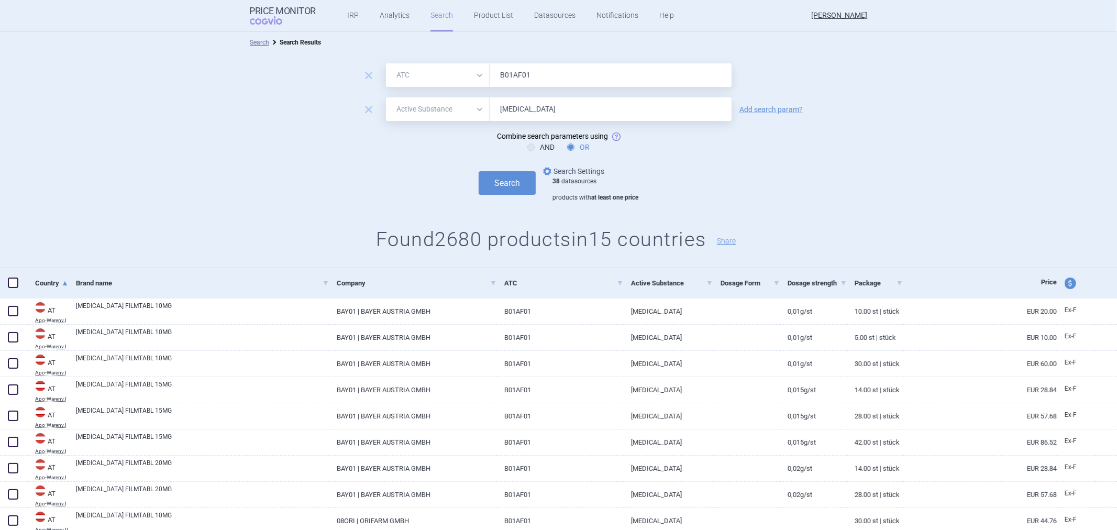
click at [569, 173] on link "options Search Settings" at bounding box center [572, 171] width 63 height 13
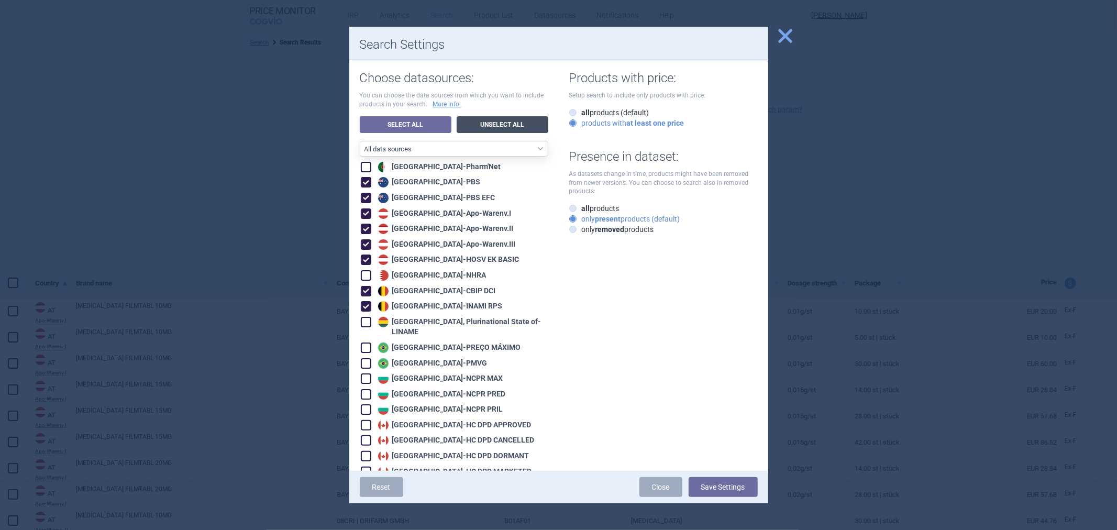
click at [489, 125] on link "Unselect All" at bounding box center [503, 124] width 92 height 17
checkbox input "false"
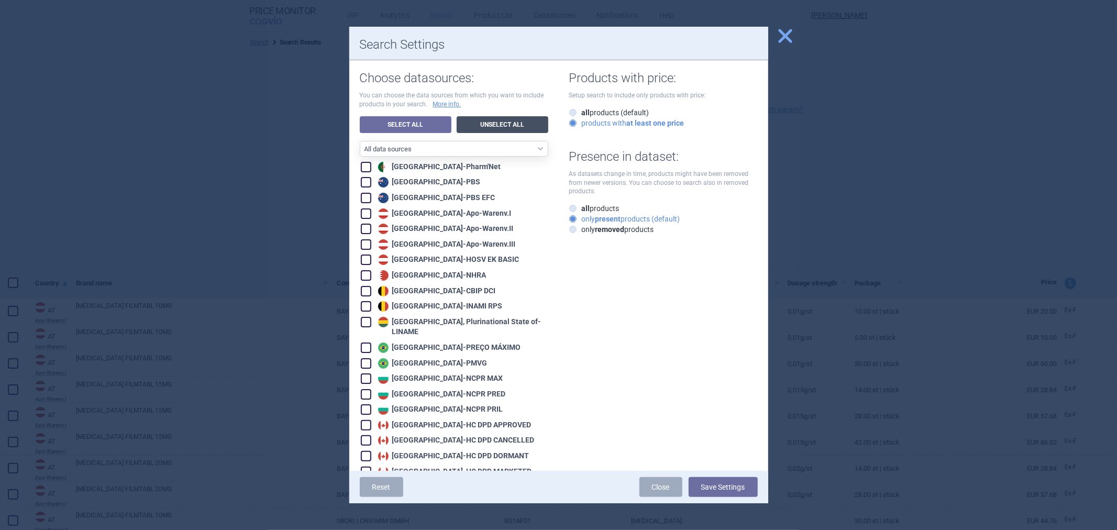
checkbox input "false"
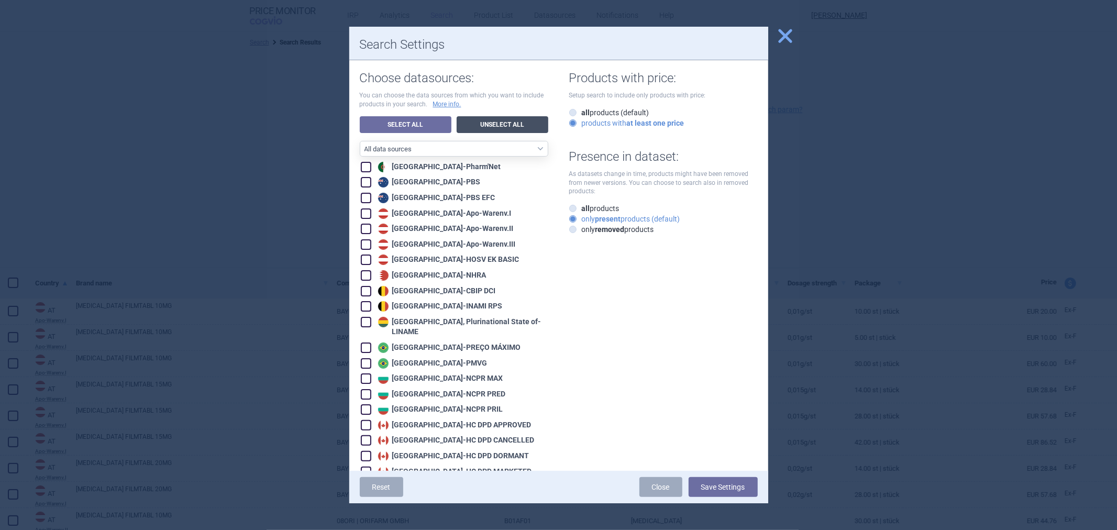
checkbox input "false"
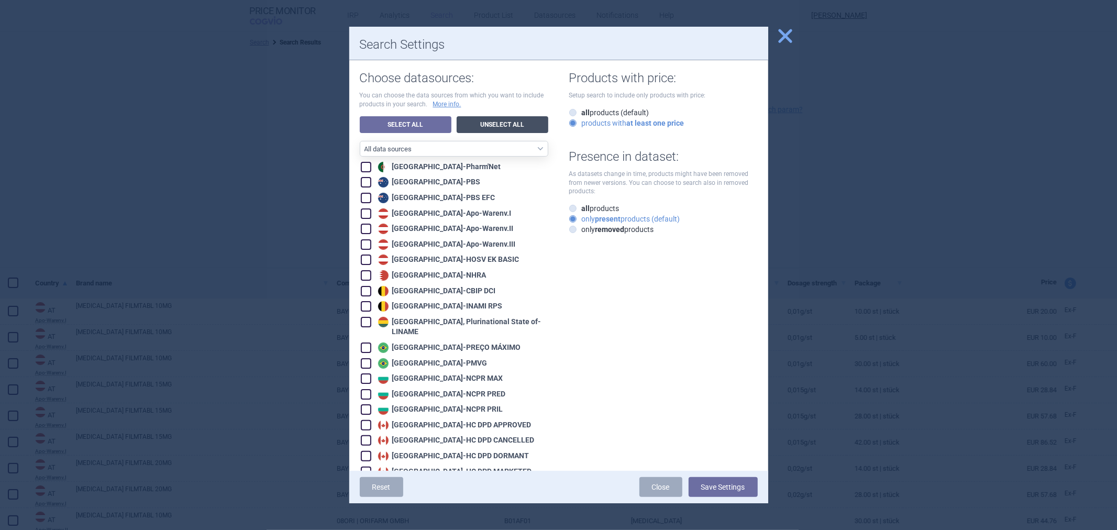
checkbox input "false"
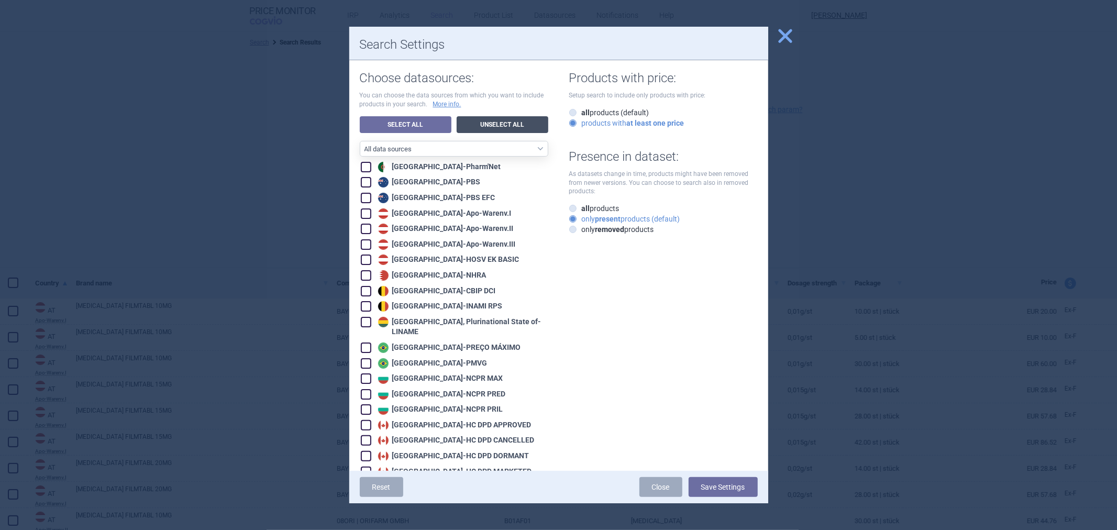
checkbox input "false"
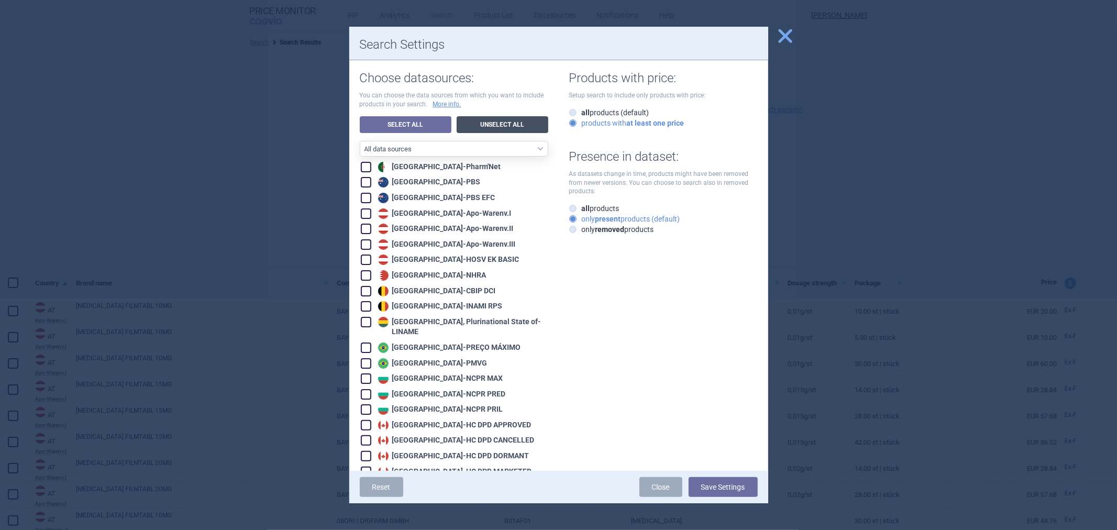
checkbox input "false"
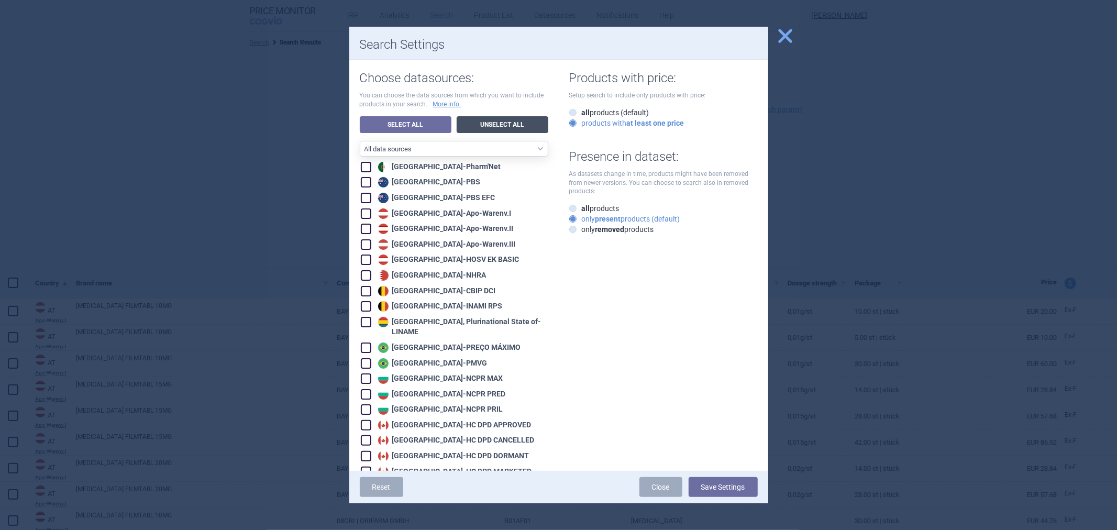
checkbox input "false"
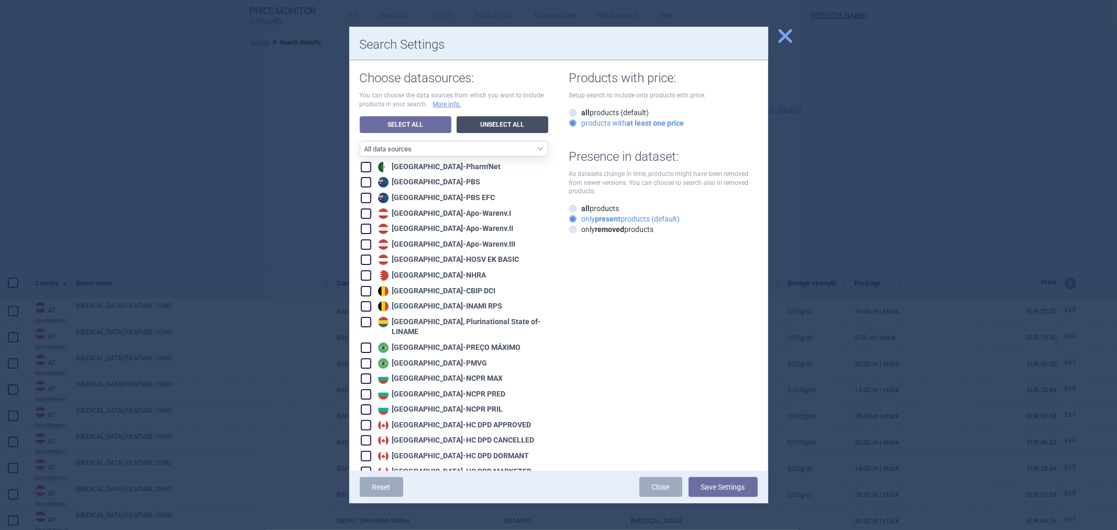
checkbox input "false"
click at [416, 200] on div "Australia - PBS EFC" at bounding box center [435, 198] width 120 height 10
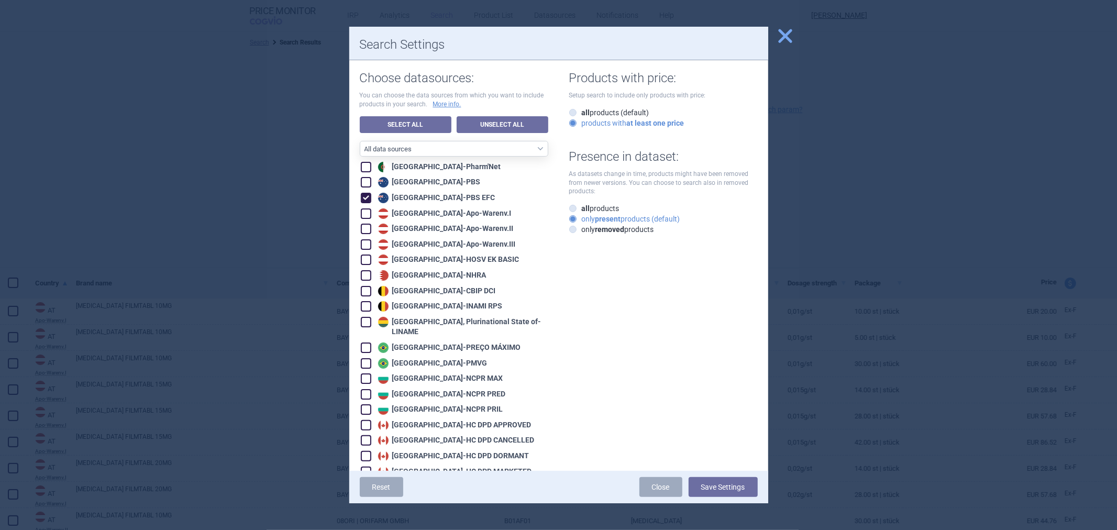
checkbox input "true"
click at [416, 183] on div "Australia - PBS" at bounding box center [427, 182] width 105 height 10
checkbox input "true"
click at [711, 483] on button "Save Settings" at bounding box center [723, 487] width 69 height 20
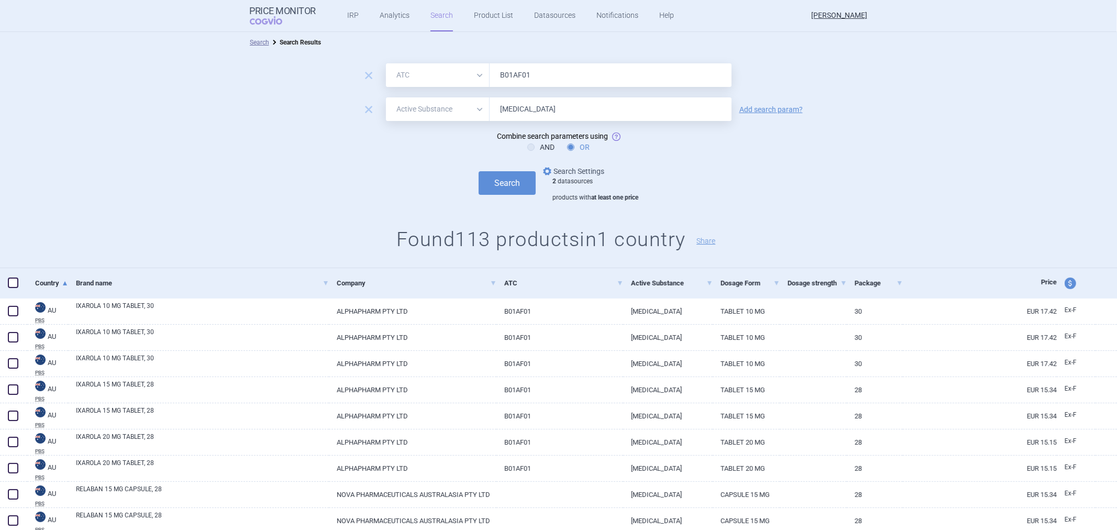
click at [559, 165] on link "options Search Settings" at bounding box center [572, 171] width 63 height 13
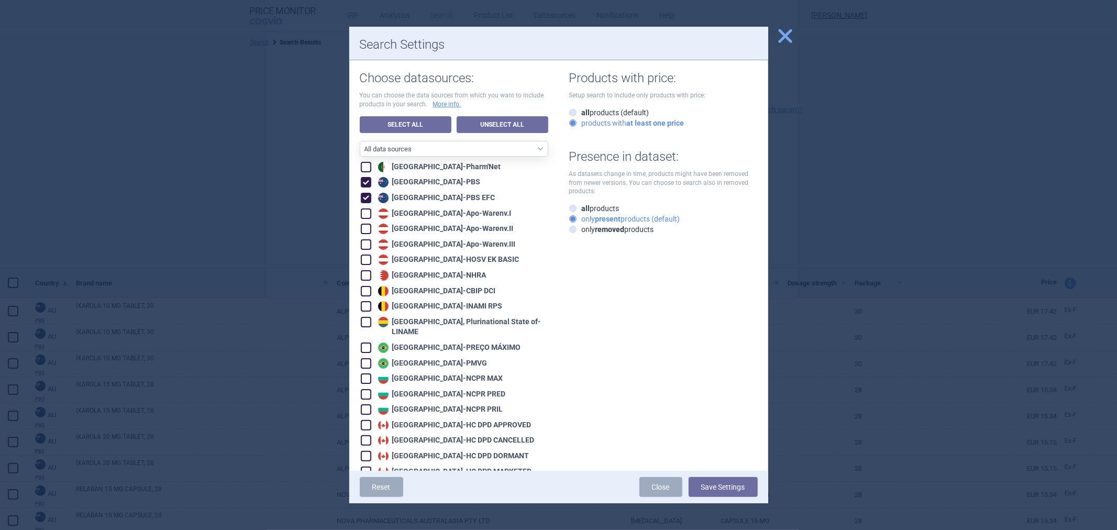
click at [411, 262] on div "Austria - HOSV EK BASIC" at bounding box center [447, 260] width 144 height 10
checkbox input "true"
click at [411, 247] on div "Austria - Apo-Warenv.III" at bounding box center [445, 244] width 140 height 10
checkbox input "true"
click at [409, 231] on div "Austria - Apo-Warenv.II" at bounding box center [444, 229] width 138 height 10
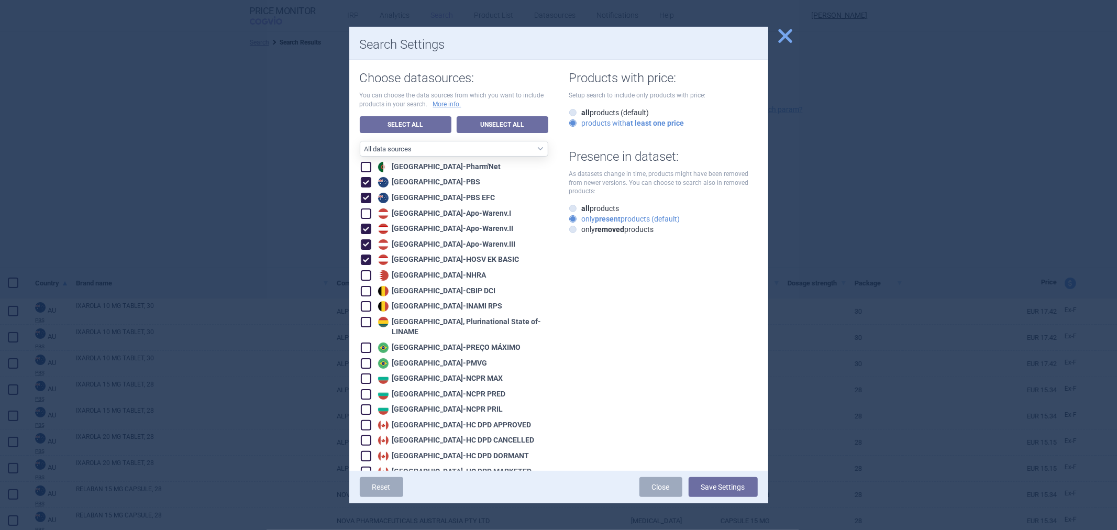
checkbox input "true"
click at [399, 214] on div "Austria - Apo-Warenv.I" at bounding box center [443, 213] width 136 height 10
checkbox input "true"
click at [402, 196] on div "Australia - PBS EFC" at bounding box center [435, 198] width 120 height 10
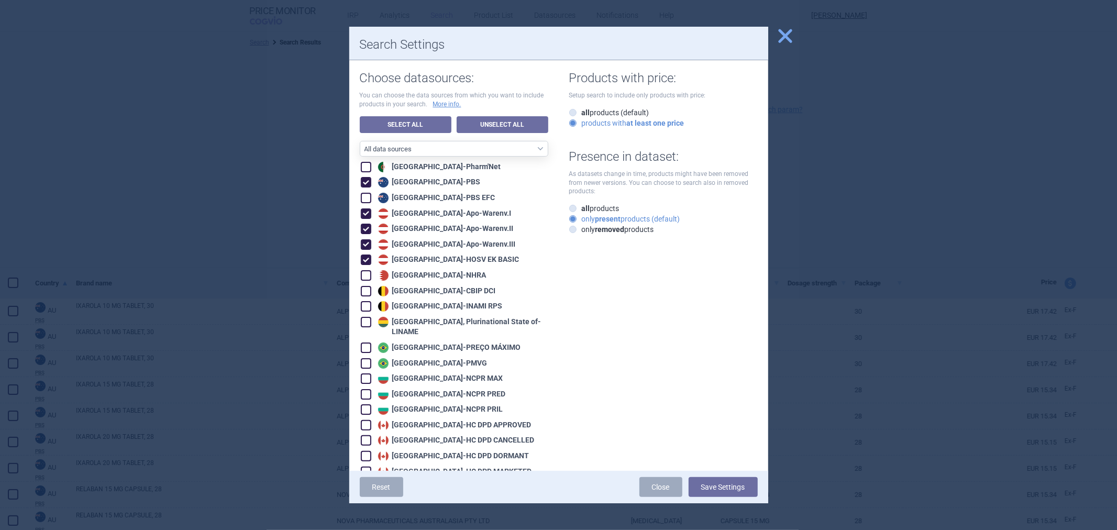
checkbox input "false"
click at [402, 186] on div "Australia - PBS" at bounding box center [427, 182] width 105 height 10
checkbox input "false"
click at [714, 489] on button "Save Settings" at bounding box center [723, 487] width 69 height 20
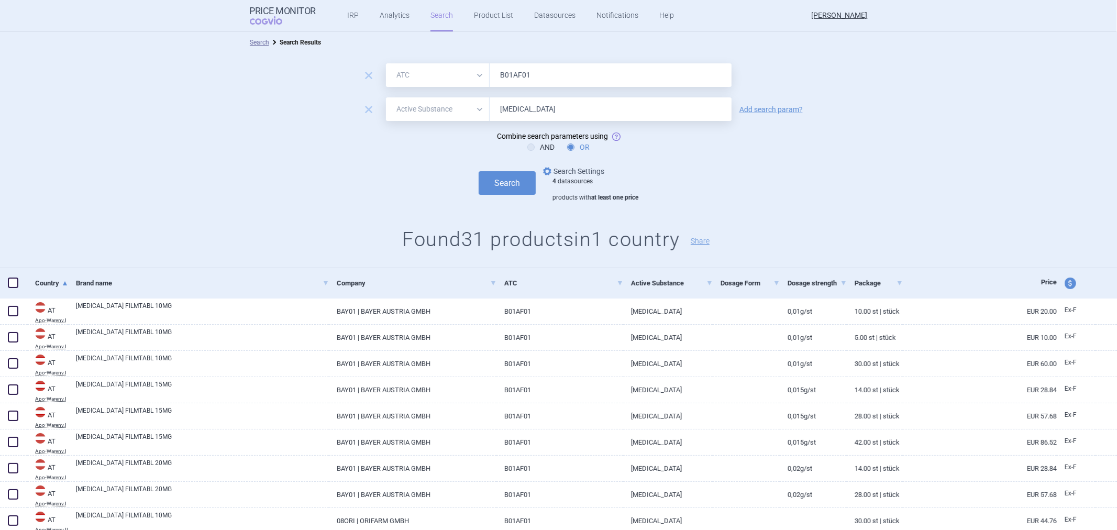
click at [562, 172] on link "options Search Settings" at bounding box center [572, 171] width 63 height 13
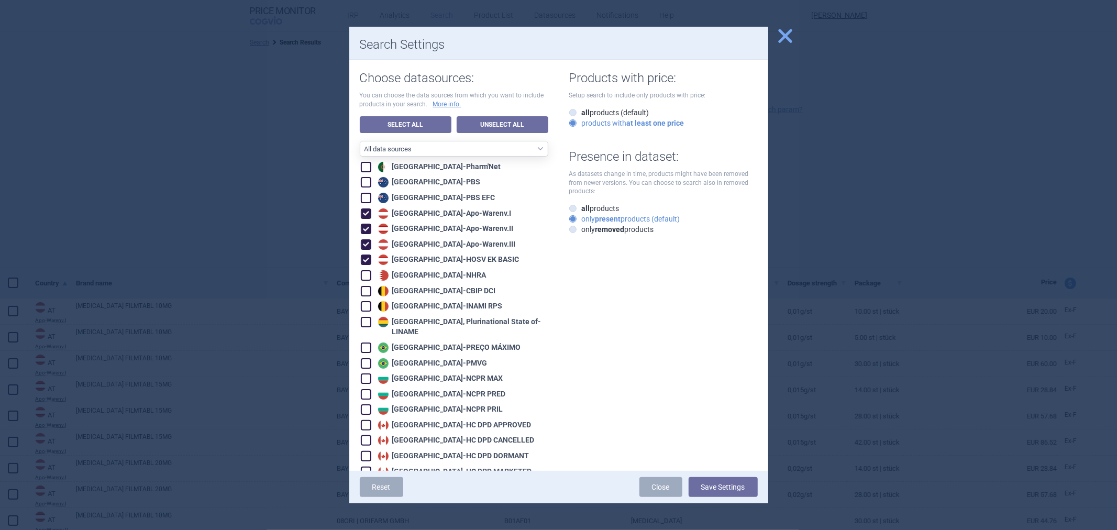
click at [407, 258] on div "Austria - HOSV EK BASIC" at bounding box center [447, 260] width 144 height 10
checkbox input "false"
click at [407, 244] on div "Austria - Apo-Warenv.III" at bounding box center [445, 244] width 140 height 10
checkbox input "false"
click at [407, 227] on div "Austria - Apo-Warenv.II" at bounding box center [444, 229] width 138 height 10
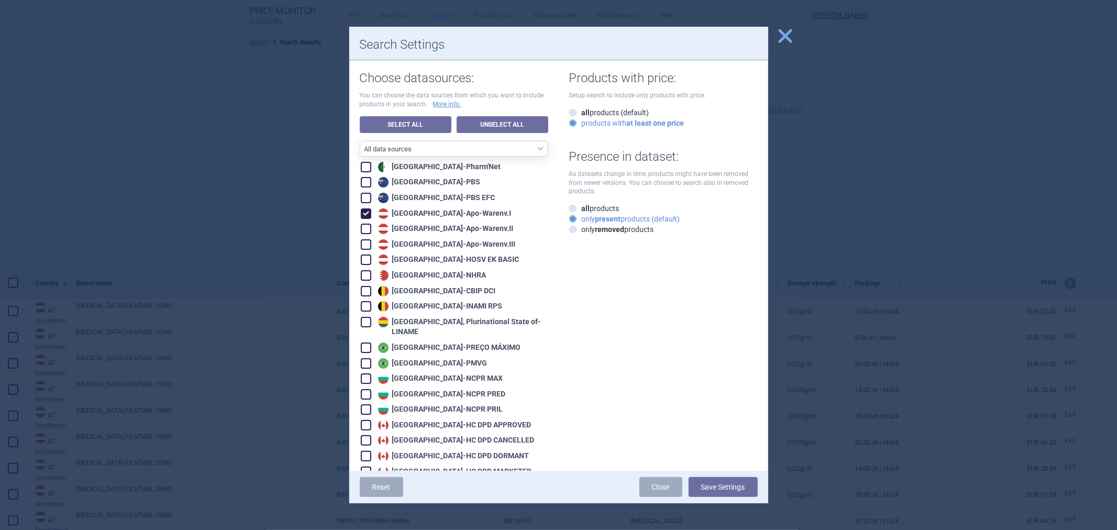
checkbox input "false"
click at [408, 209] on div "Austria - Apo-Warenv.I" at bounding box center [443, 213] width 136 height 10
checkbox input "false"
click at [389, 293] on div "Belgium - CBIP DCI" at bounding box center [435, 291] width 120 height 10
checkbox input "true"
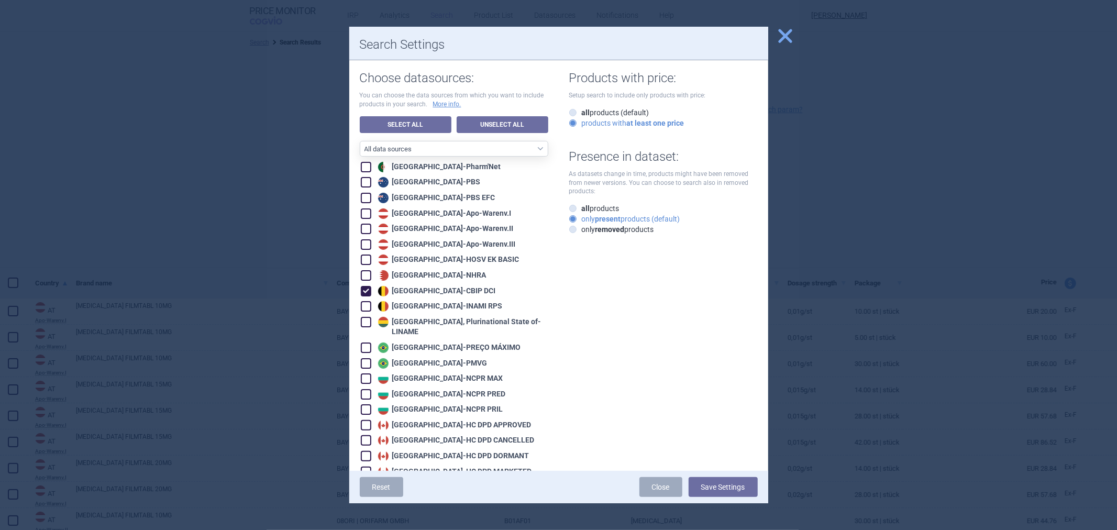
click at [395, 303] on div "Belgium - INAMI RPS" at bounding box center [438, 306] width 127 height 10
checkbox input "true"
click at [721, 482] on button "Save Settings" at bounding box center [723, 487] width 69 height 20
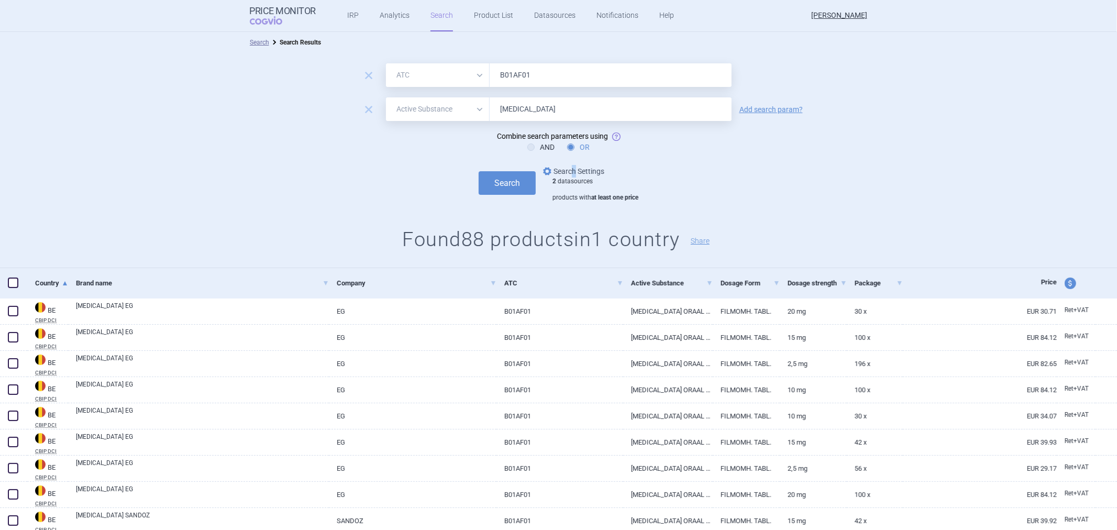
click at [569, 174] on link "options Search Settings" at bounding box center [572, 171] width 63 height 13
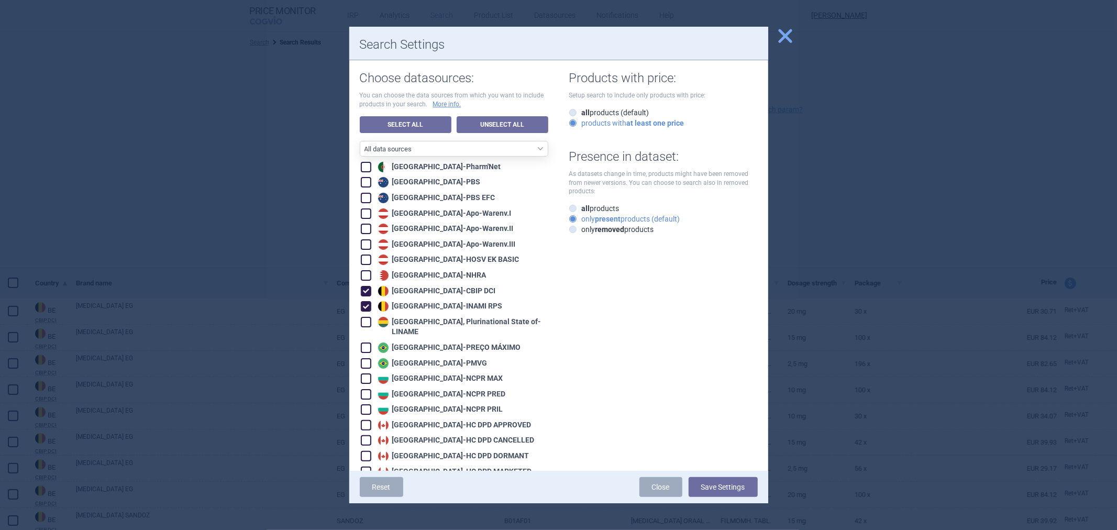
click at [401, 304] on div "Belgium - INAMI RPS" at bounding box center [438, 306] width 127 height 10
checkbox input "false"
click at [402, 293] on div "Belgium - CBIP DCI" at bounding box center [435, 291] width 120 height 10
checkbox input "false"
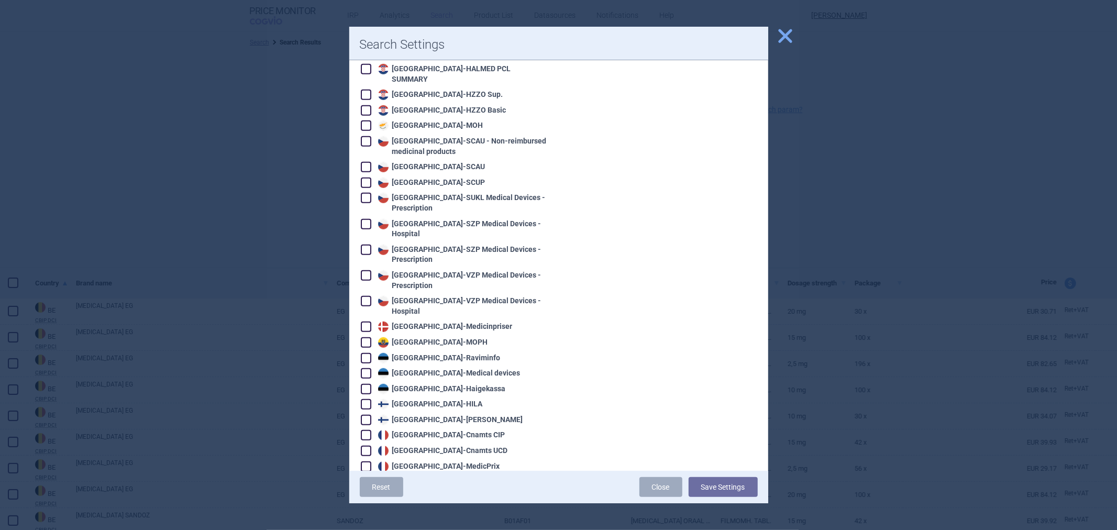
scroll to position [465, 0]
click at [416, 321] on div "Denmark - Medicinpriser" at bounding box center [443, 326] width 137 height 10
checkbox input "true"
click at [702, 484] on button "Save Settings" at bounding box center [723, 487] width 69 height 20
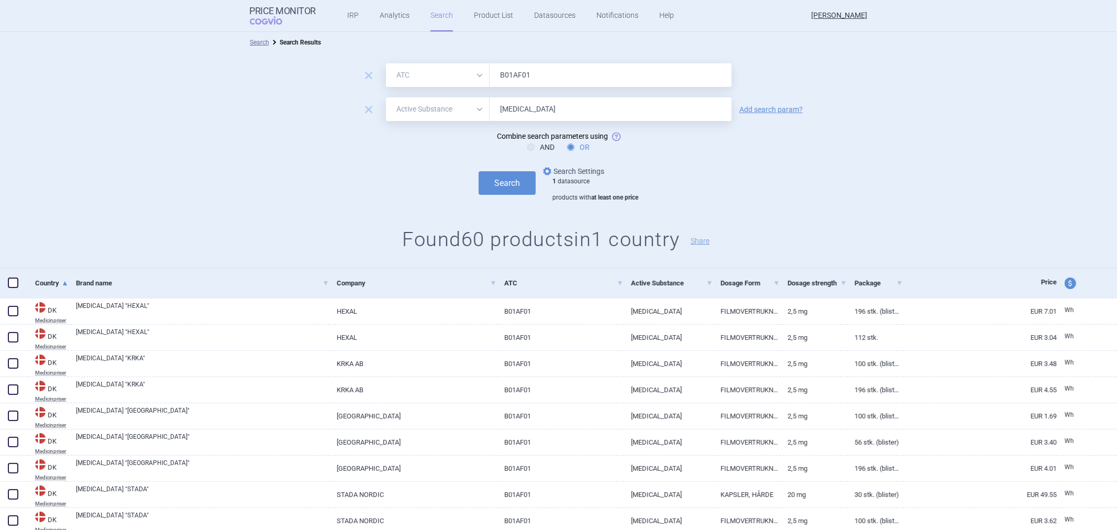
click at [559, 167] on link "options Search Settings" at bounding box center [572, 171] width 63 height 13
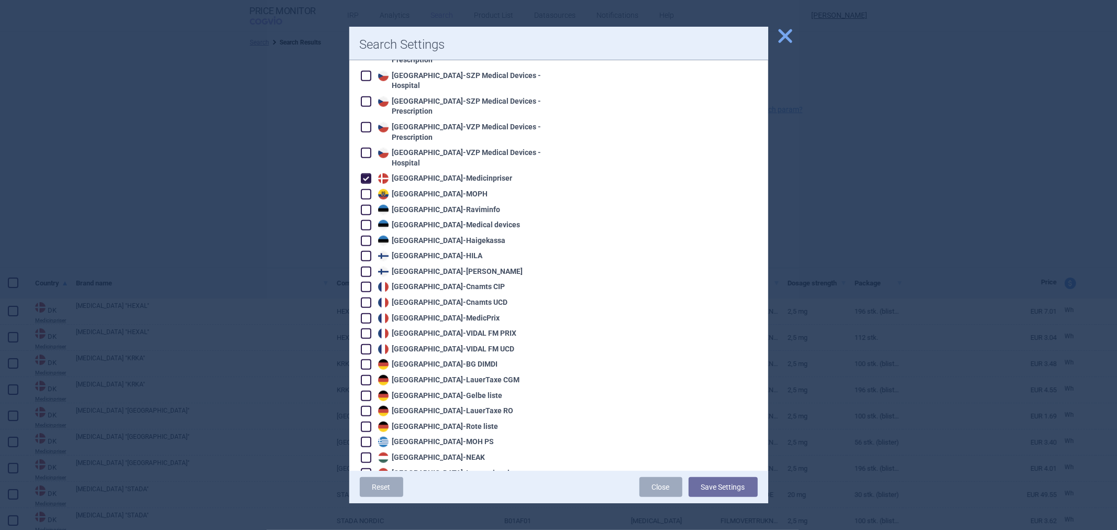
scroll to position [640, 0]
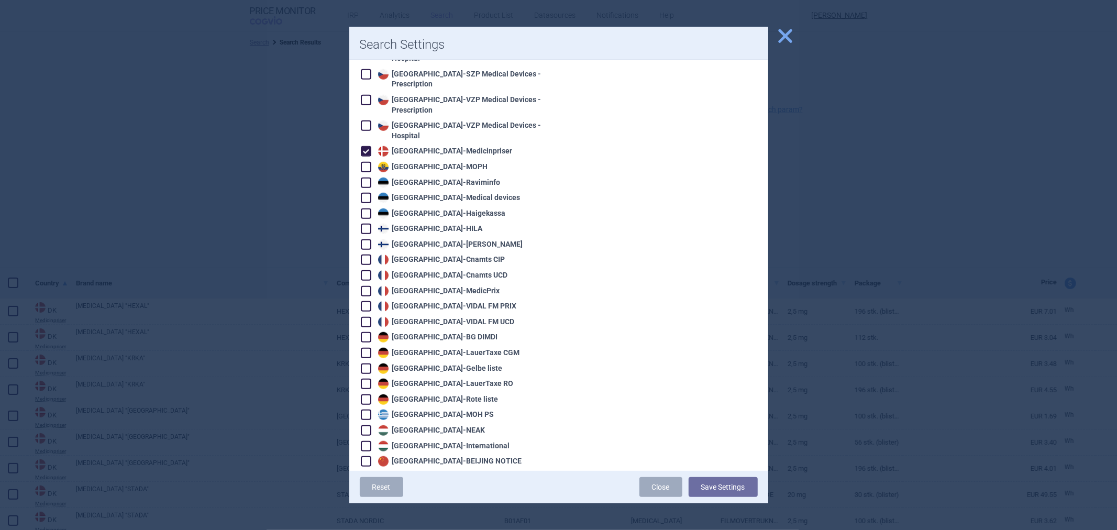
click at [414, 146] on div "Denmark - Medicinpriser" at bounding box center [443, 151] width 137 height 10
checkbox input "false"
click at [403, 255] on div "France - Cnamts CIP" at bounding box center [440, 260] width 130 height 10
checkbox input "true"
click at [399, 270] on div "France - Cnamts UCD" at bounding box center [441, 275] width 132 height 10
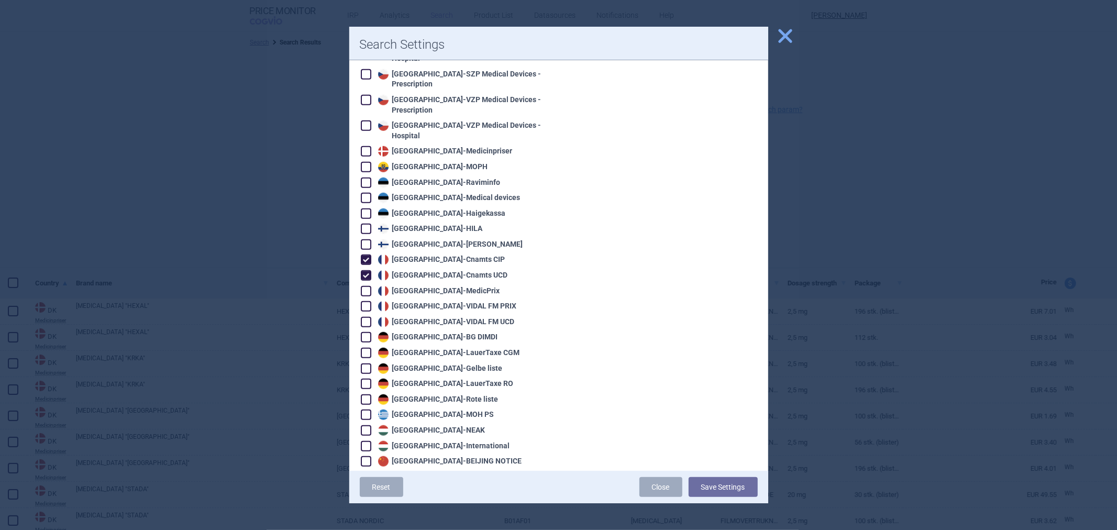
checkbox input "true"
click at [397, 286] on div "France - MedicPrix" at bounding box center [437, 291] width 125 height 10
checkbox input "true"
click at [396, 301] on div "France - VIDAL FM PRIX" at bounding box center [445, 306] width 141 height 10
checkbox input "true"
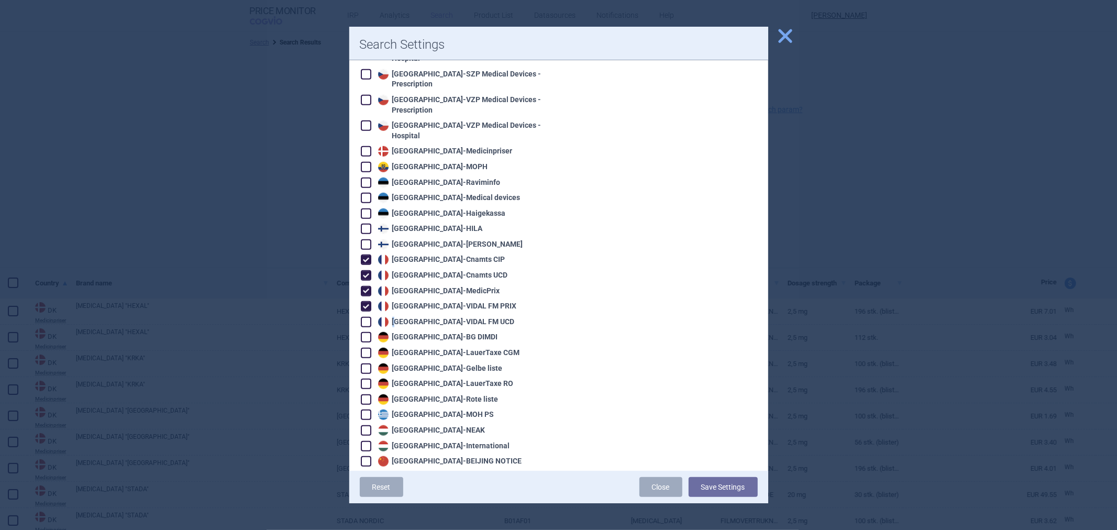
click at [394, 317] on div "France - VIDAL FM UCD" at bounding box center [444, 322] width 139 height 10
checkbox input "true"
click at [720, 484] on button "Save Settings" at bounding box center [723, 487] width 69 height 20
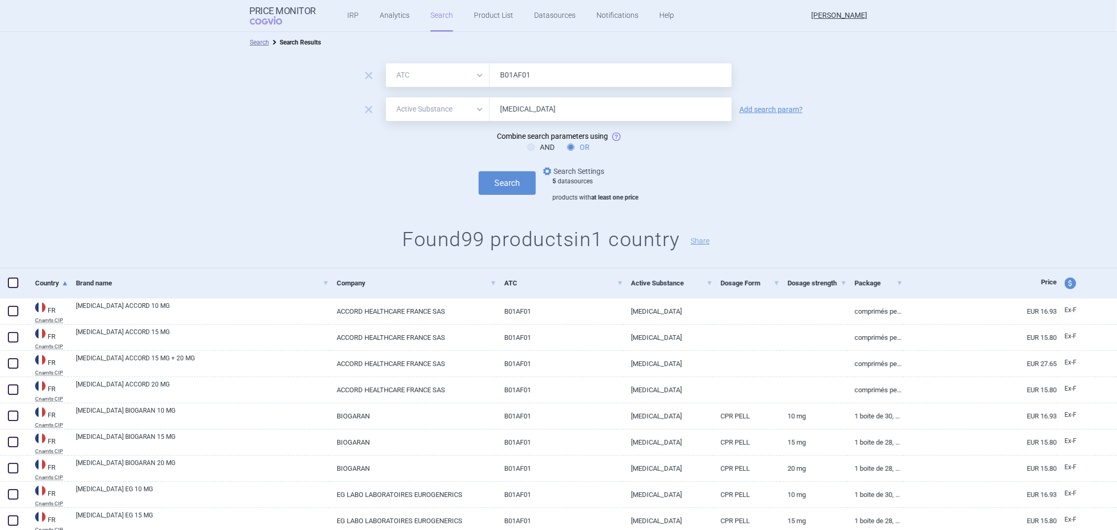
click at [563, 168] on link "options Search Settings" at bounding box center [572, 171] width 63 height 13
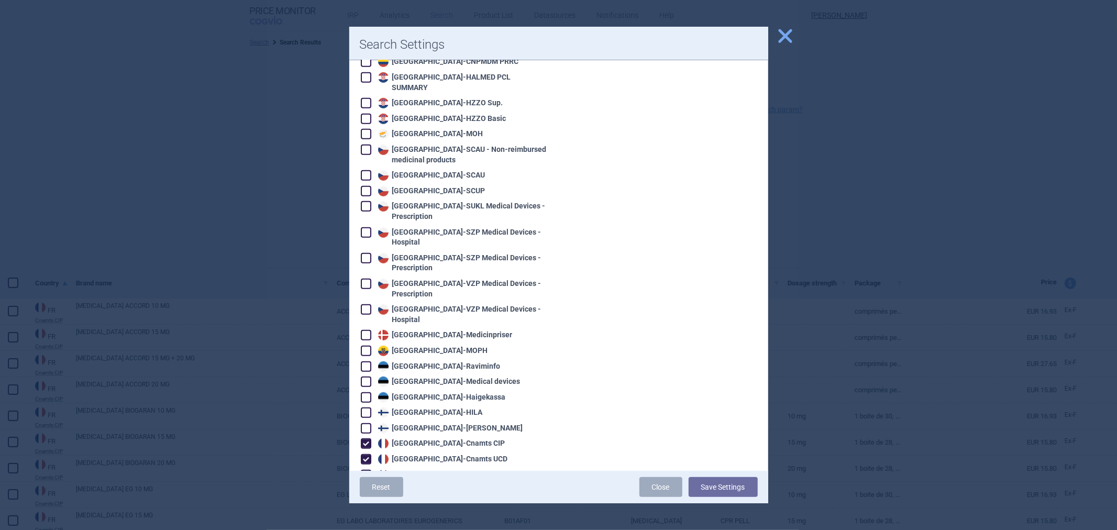
scroll to position [640, 0]
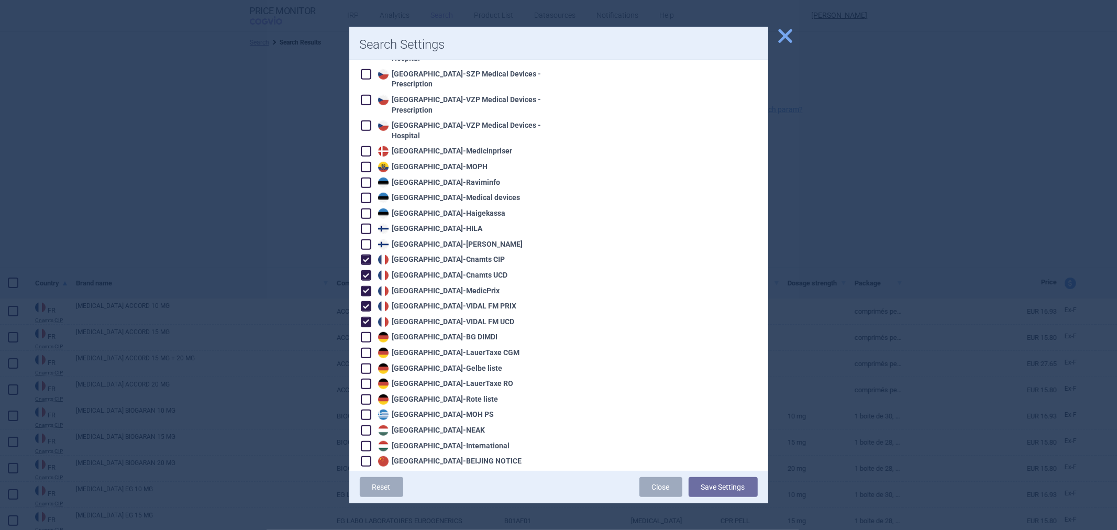
click at [415, 270] on div "France - Cnamts UCD" at bounding box center [441, 275] width 132 height 10
checkbox input "false"
click at [418, 255] on div "France - Cnamts CIP" at bounding box center [440, 260] width 130 height 10
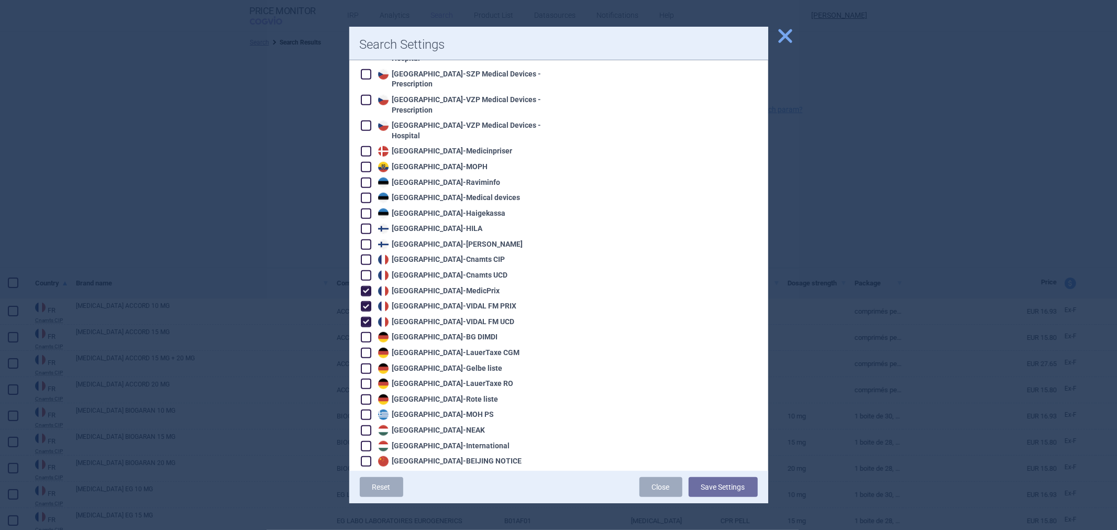
checkbox input "false"
click at [407, 286] on div "France - MedicPrix" at bounding box center [437, 291] width 125 height 10
checkbox input "false"
click at [404, 301] on div "France - VIDAL FM PRIX" at bounding box center [445, 306] width 141 height 10
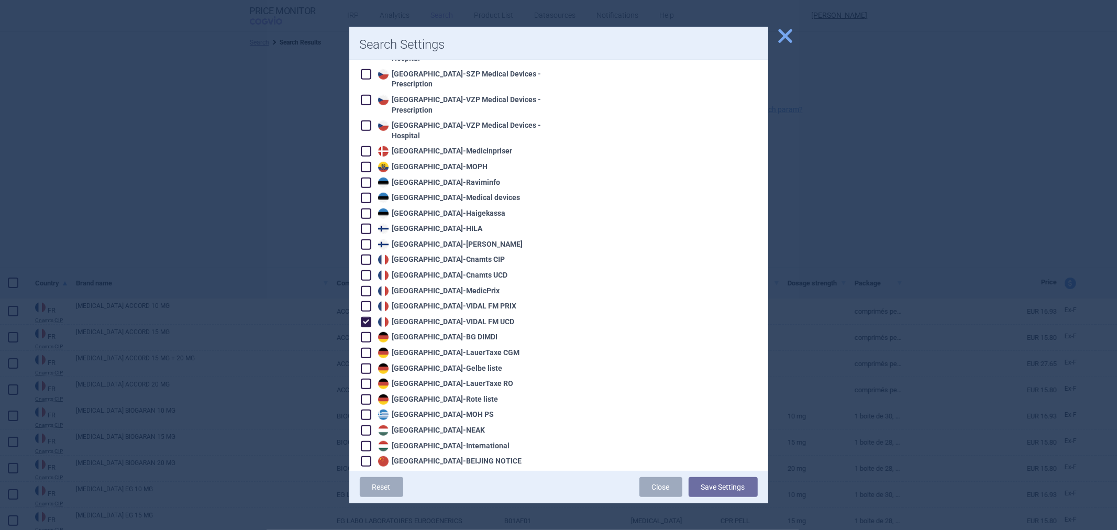
checkbox input "false"
click at [399, 316] on div "France - VIDAL FM UCD" at bounding box center [454, 322] width 187 height 12
click at [399, 317] on div "France - VIDAL FM UCD" at bounding box center [444, 322] width 139 height 10
checkbox input "false"
click at [401, 332] on div "Germany - BG DIMDI" at bounding box center [436, 337] width 123 height 10
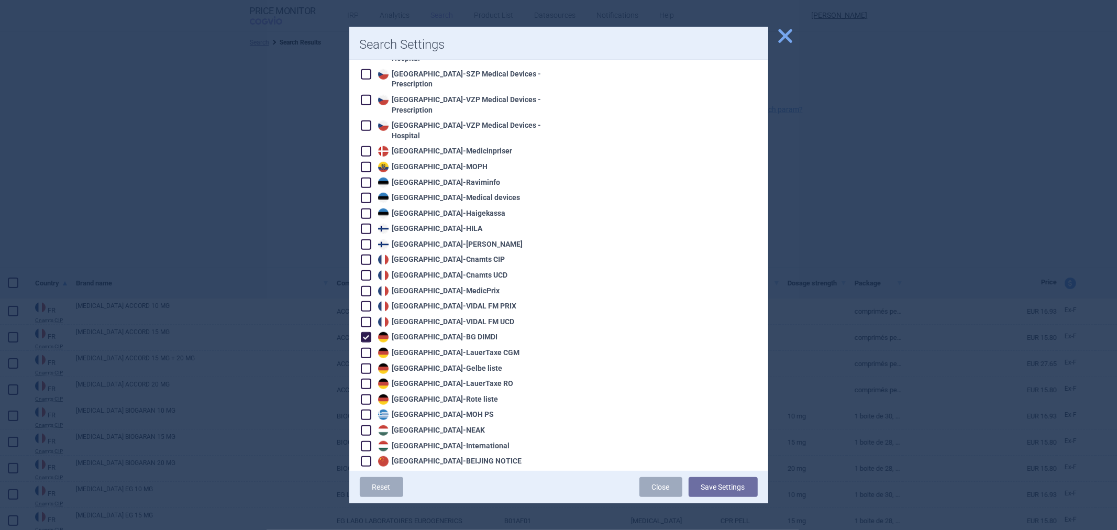
click at [401, 332] on div "Germany - BG DIMDI" at bounding box center [436, 337] width 123 height 10
checkbox input "false"
click at [401, 348] on div "Germany - LauerTaxe CGM" at bounding box center [447, 353] width 145 height 10
checkbox input "true"
click at [428, 379] on div "Germany - LauerTaxe RO" at bounding box center [444, 384] width 138 height 10
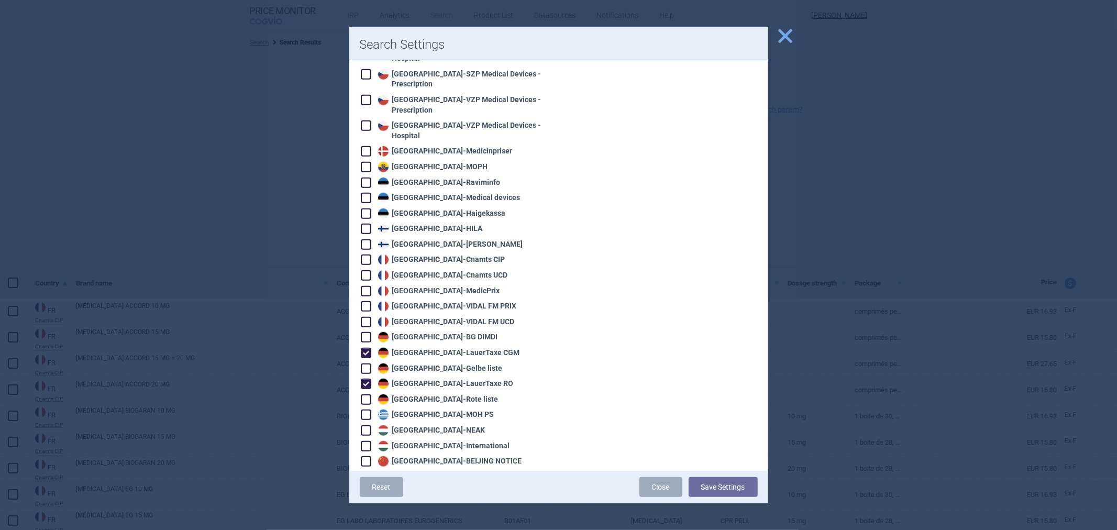
click at [431, 379] on div "Germany - LauerTaxe RO" at bounding box center [444, 384] width 138 height 10
checkbox input "false"
click at [433, 363] on div "Germany - Gelbe liste" at bounding box center [438, 368] width 127 height 10
checkbox input "true"
click at [696, 482] on button "Save Settings" at bounding box center [723, 487] width 69 height 20
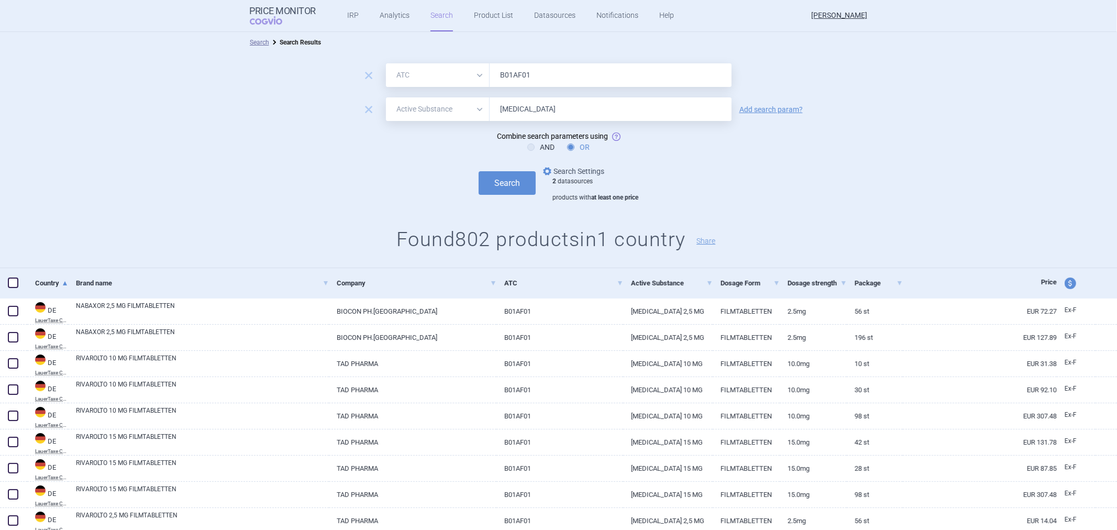
click at [567, 172] on link "options Search Settings" at bounding box center [572, 171] width 63 height 13
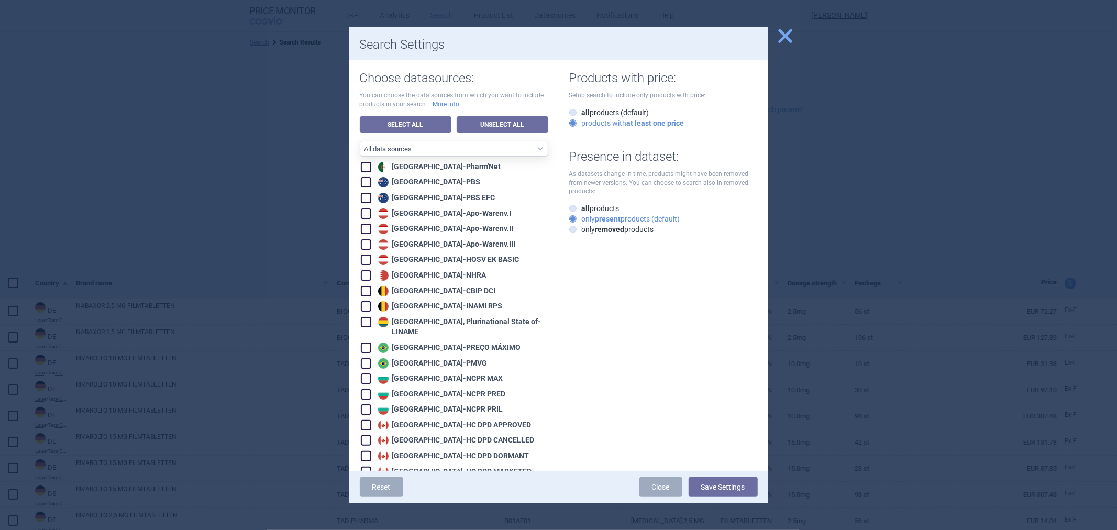
click at [851, 208] on div at bounding box center [558, 265] width 1117 height 530
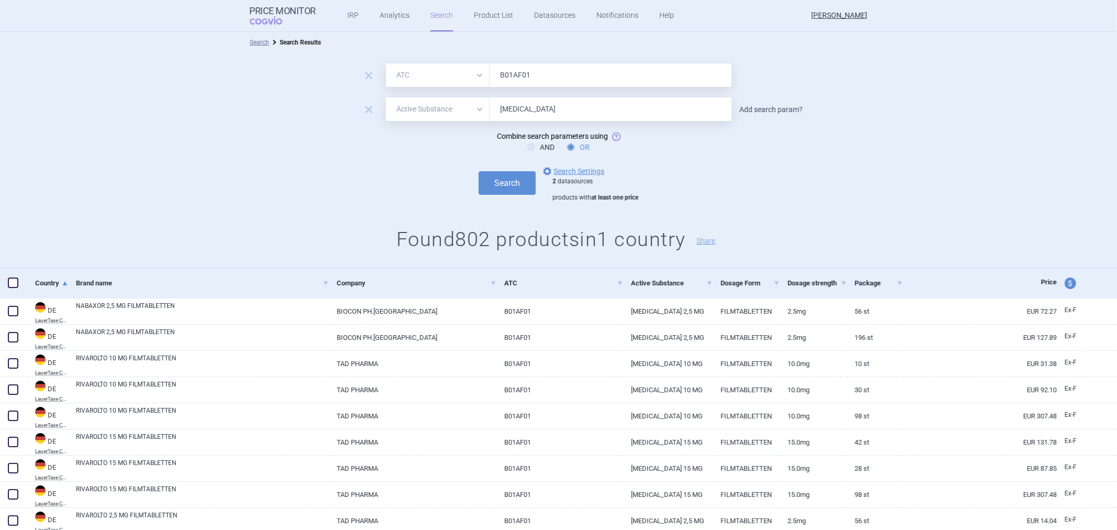
click at [753, 113] on link "Add search param?" at bounding box center [770, 109] width 63 height 7
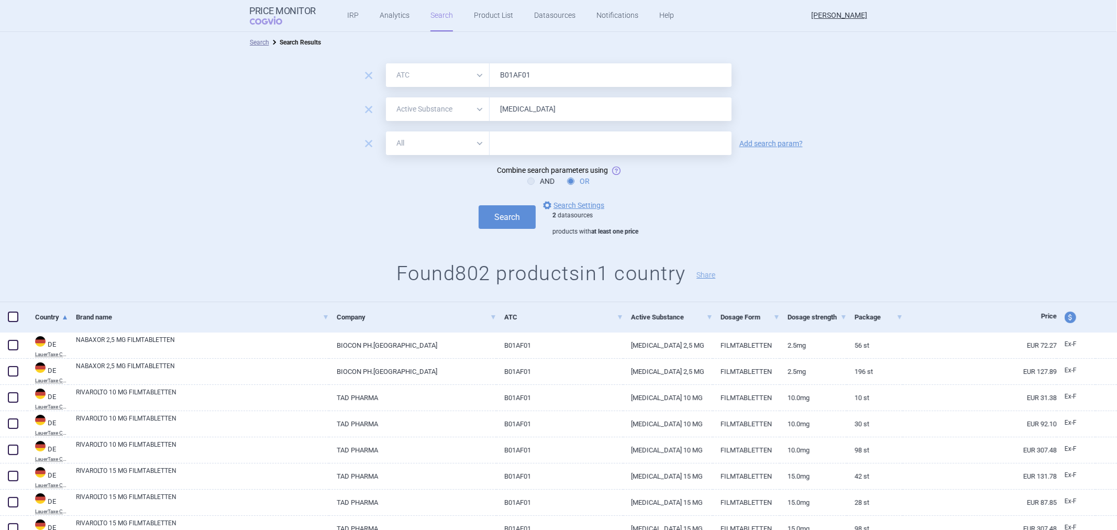
click at [446, 147] on select "All Brand Name ATC Company Active Substance Country Newer than" at bounding box center [438, 143] width 104 height 24
select select "newerThan"
click at [386, 131] on select "All Brand Name ATC Company Active Substance Country Newer than" at bounding box center [438, 143] width 104 height 24
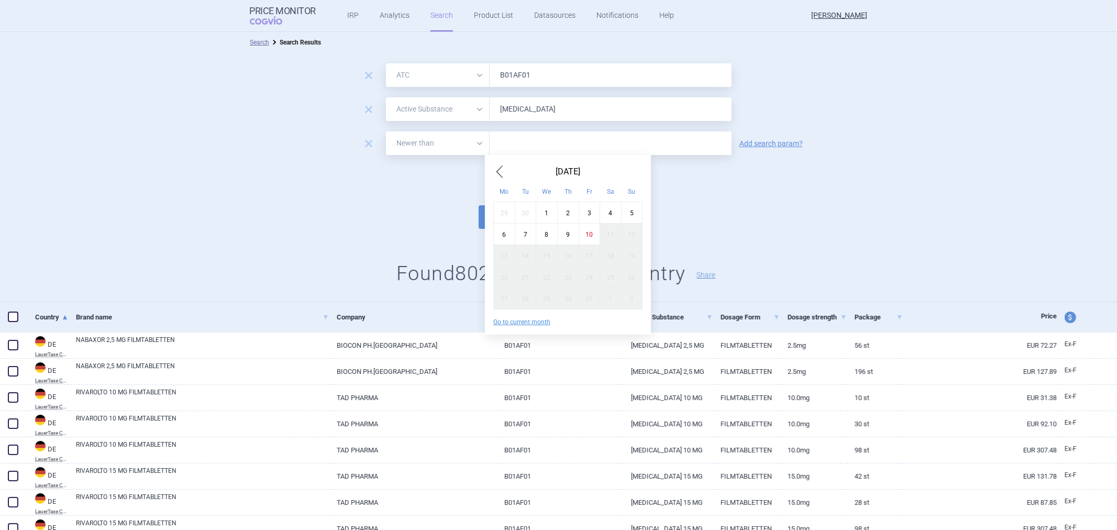
click at [544, 152] on input "text" at bounding box center [611, 143] width 242 height 24
click at [545, 211] on div "1" at bounding box center [546, 212] width 21 height 21
type input "1. 10. 2025"
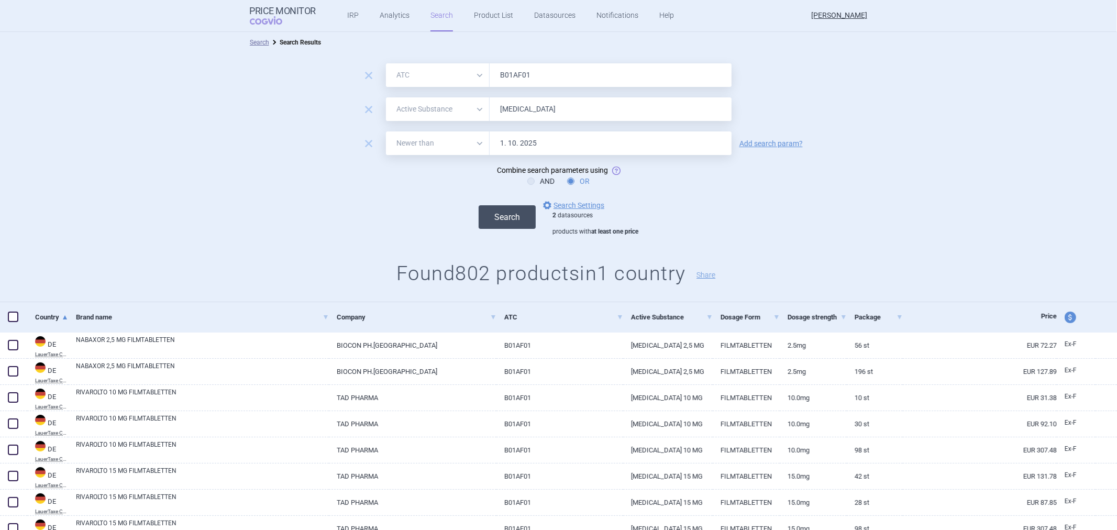
click at [501, 213] on button "Search" at bounding box center [507, 217] width 57 height 24
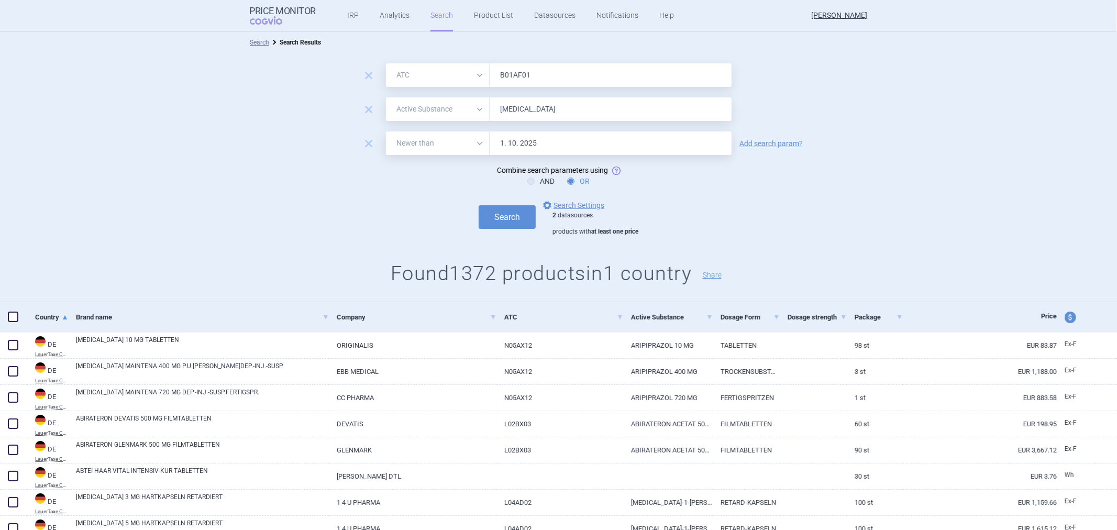
click at [521, 179] on div "AND OR" at bounding box center [558, 181] width 1117 height 10
click at [527, 180] on icon at bounding box center [530, 181] width 7 height 7
click at [528, 180] on input "AND" at bounding box center [533, 181] width 10 height 10
radio input "true"
click at [496, 224] on button "Search" at bounding box center [507, 217] width 57 height 24
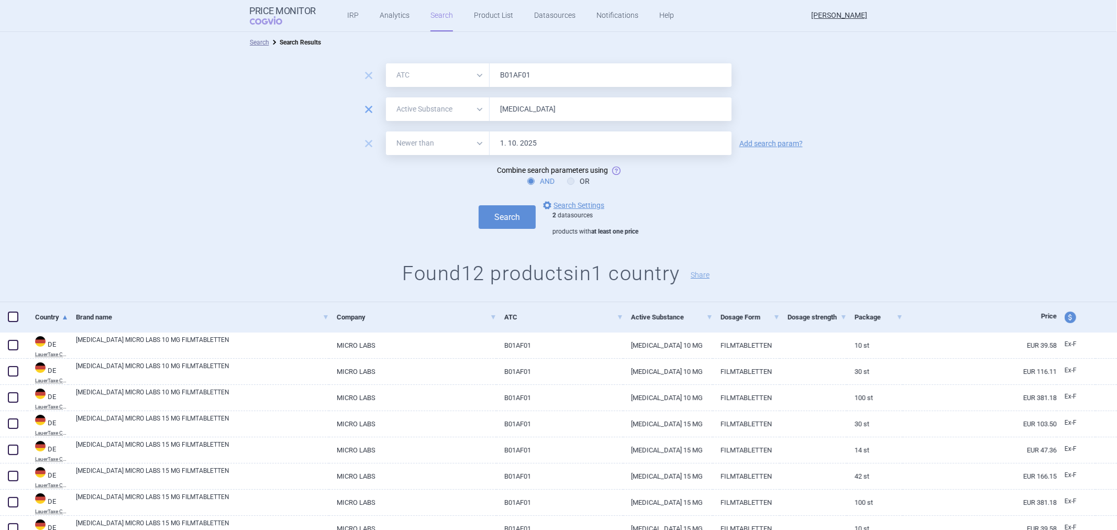
click at [362, 108] on span "remove" at bounding box center [368, 109] width 15 height 15
select select "newerThan"
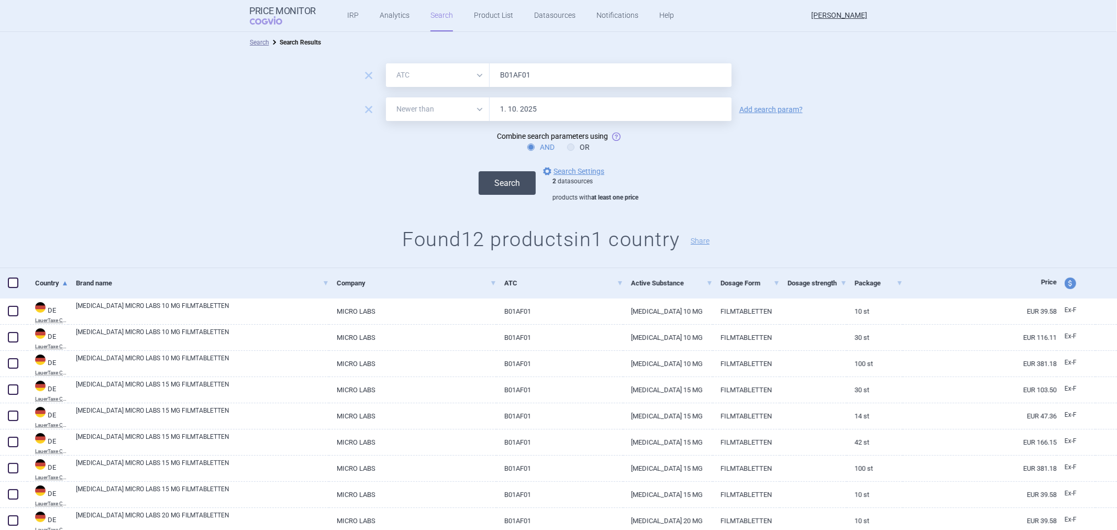
click at [487, 181] on button "Search" at bounding box center [507, 183] width 57 height 24
click at [404, 78] on select "All Brand Name ATC Company Active Substance Country Newer than" at bounding box center [438, 75] width 104 height 24
select select "activeSubstance"
click at [386, 63] on select "All Brand Name ATC Company Active Substance Country Newer than" at bounding box center [438, 75] width 104 height 24
click at [519, 75] on input "B01AF01" at bounding box center [611, 75] width 242 height 24
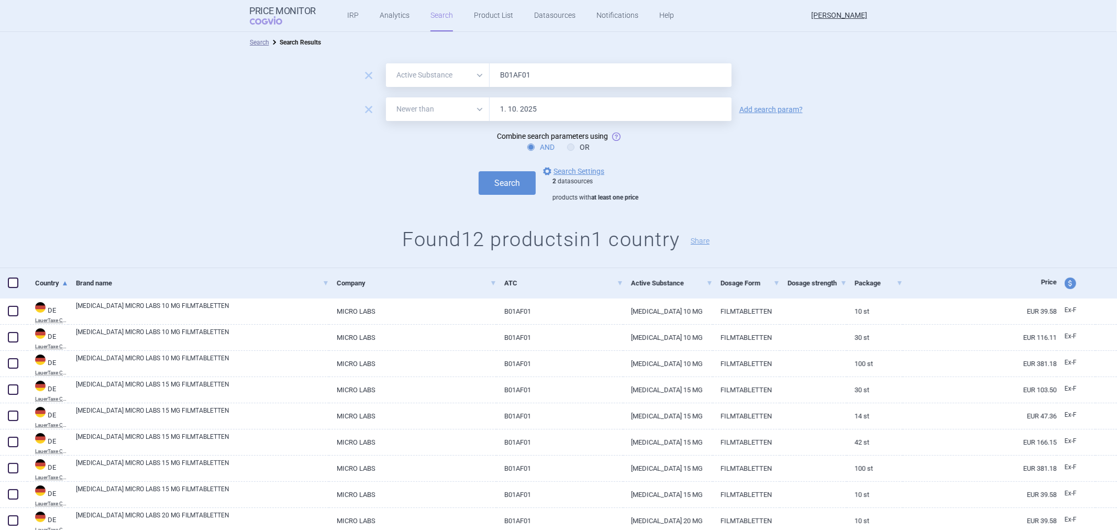
click at [519, 75] on input "B01AF01" at bounding box center [611, 75] width 242 height 24
type input "Rivaroxaban"
click at [503, 170] on div "Search options Search Settings 2 datasources products with at least one price" at bounding box center [558, 183] width 1117 height 37
click at [500, 173] on button "Search" at bounding box center [507, 183] width 57 height 24
click at [777, 107] on link "Add search param?" at bounding box center [770, 109] width 63 height 7
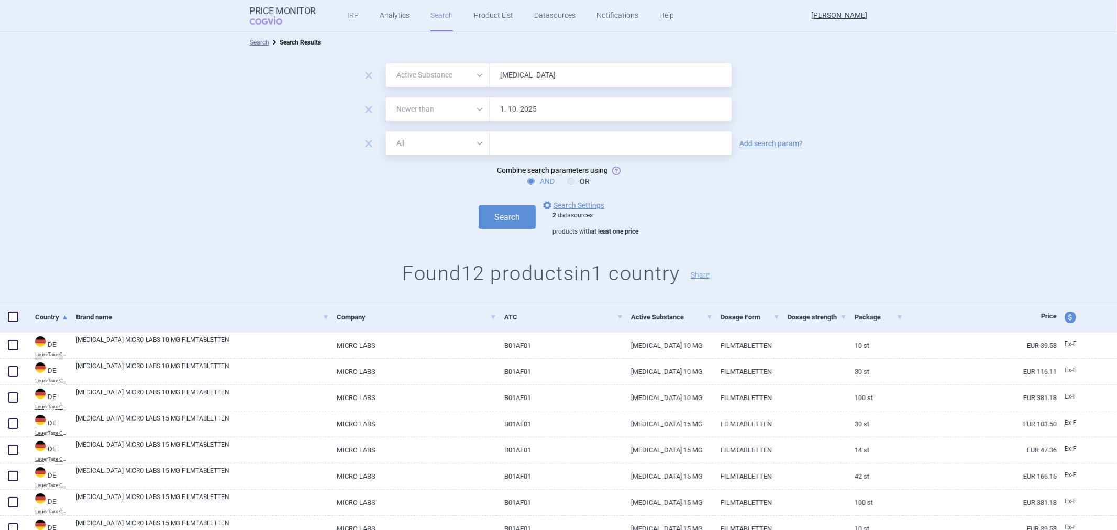
click at [361, 139] on span "remove" at bounding box center [368, 143] width 15 height 15
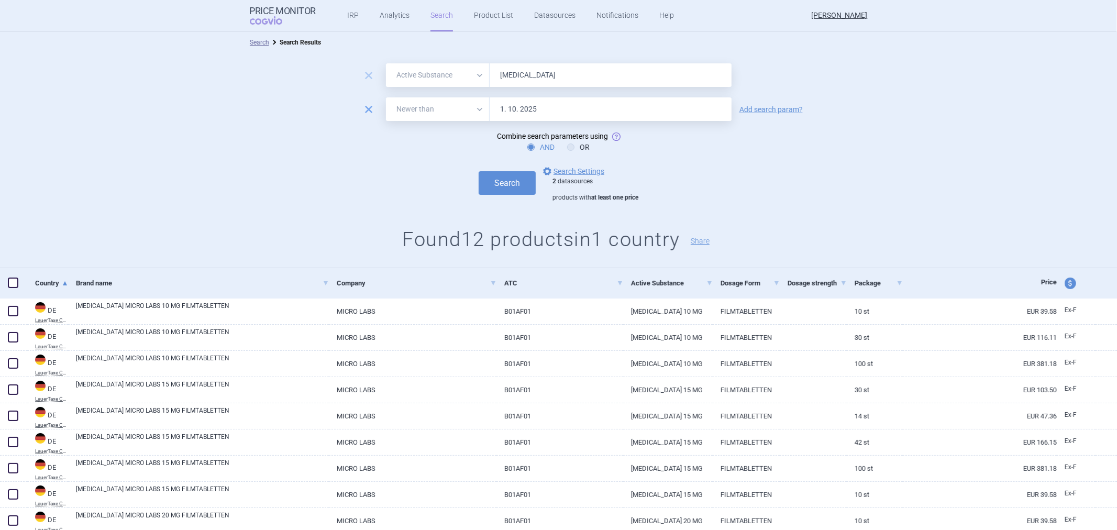
click at [369, 109] on span "remove" at bounding box center [368, 109] width 15 height 15
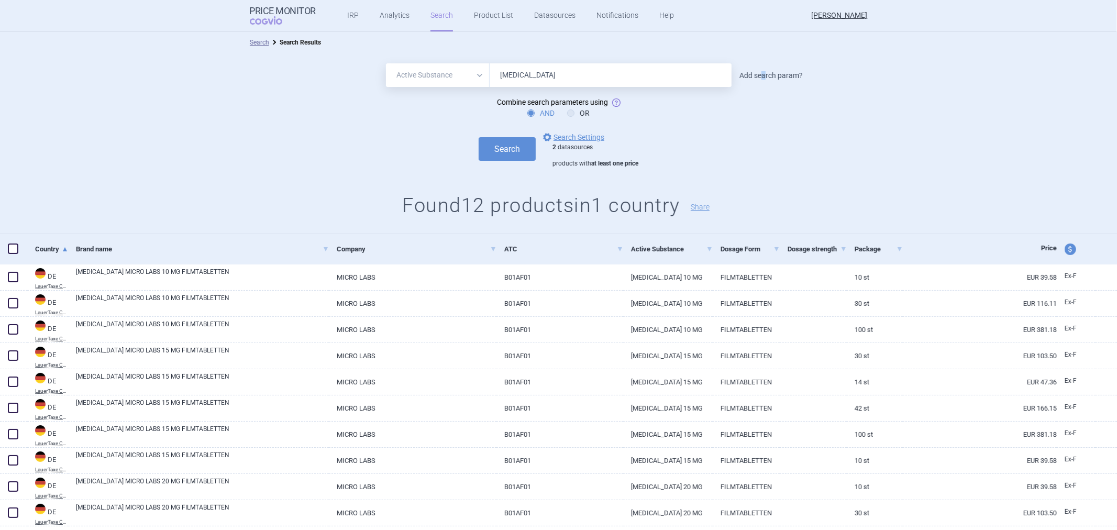
click at [761, 76] on link "Add search param?" at bounding box center [770, 75] width 63 height 7
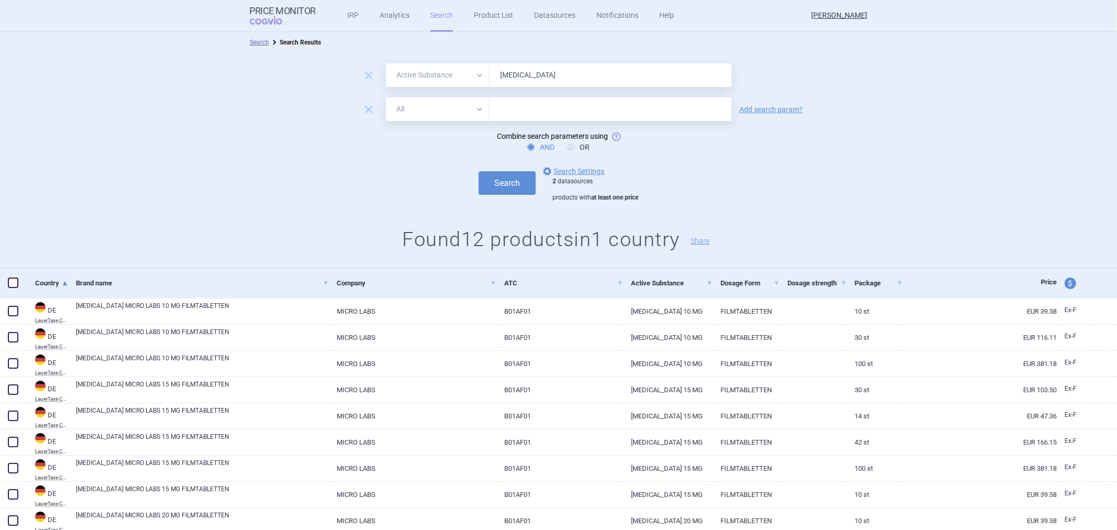
drag, startPoint x: 474, startPoint y: 120, endPoint x: 465, endPoint y: 118, distance: 9.1
click at [473, 120] on select "All Brand Name ATC Company Active Substance Country Newer than" at bounding box center [438, 109] width 104 height 24
select select "atc"
click at [386, 97] on select "All Brand Name ATC Company Active Substance Country Newer than" at bounding box center [438, 109] width 104 height 24
click at [517, 109] on input "text" at bounding box center [611, 109] width 242 height 24
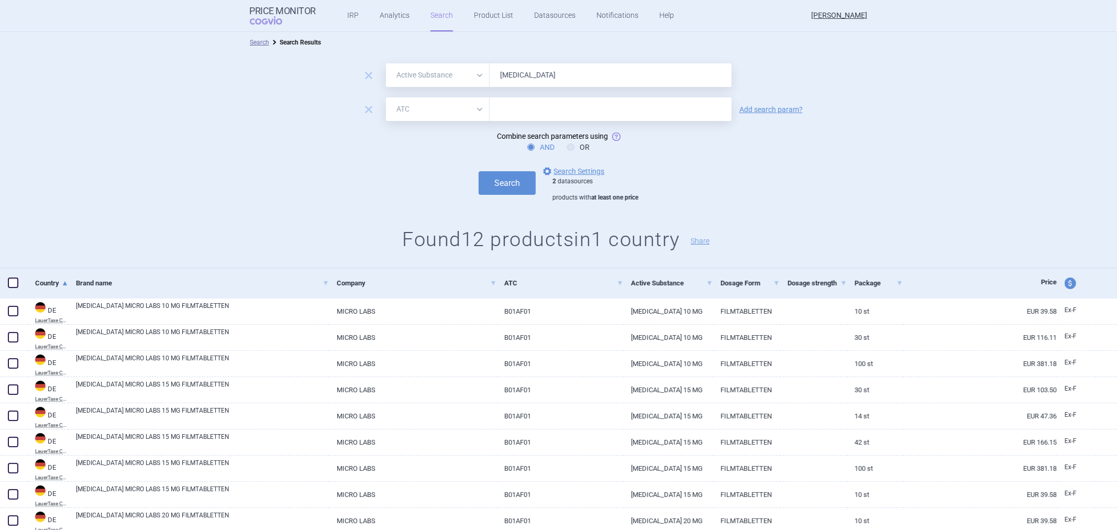
paste input "B01AF01"
type input "B01AF01"
click at [491, 187] on button "Search" at bounding box center [507, 183] width 57 height 24
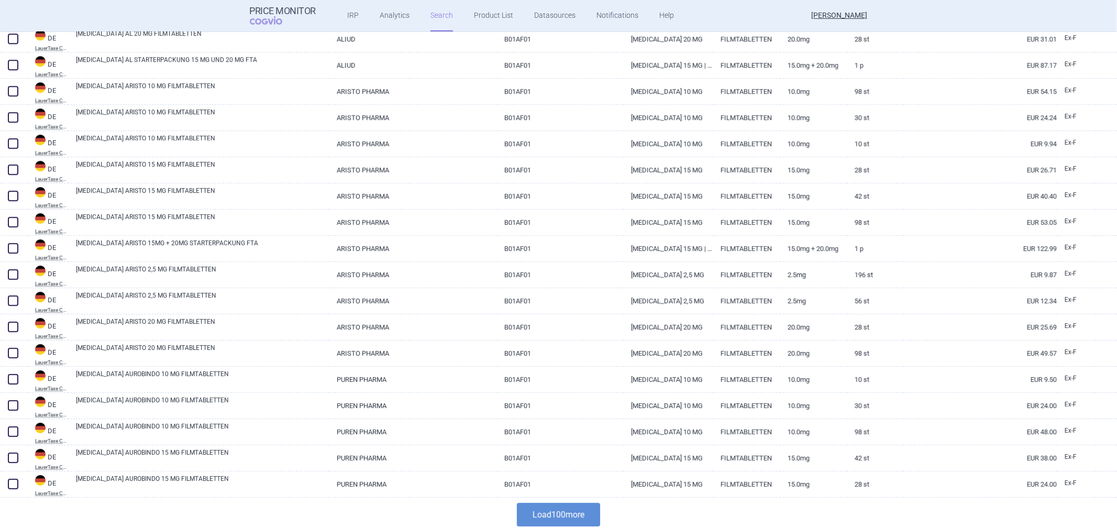
scroll to position [2421, 0]
click at [527, 508] on button "Load 100 more" at bounding box center [558, 513] width 83 height 24
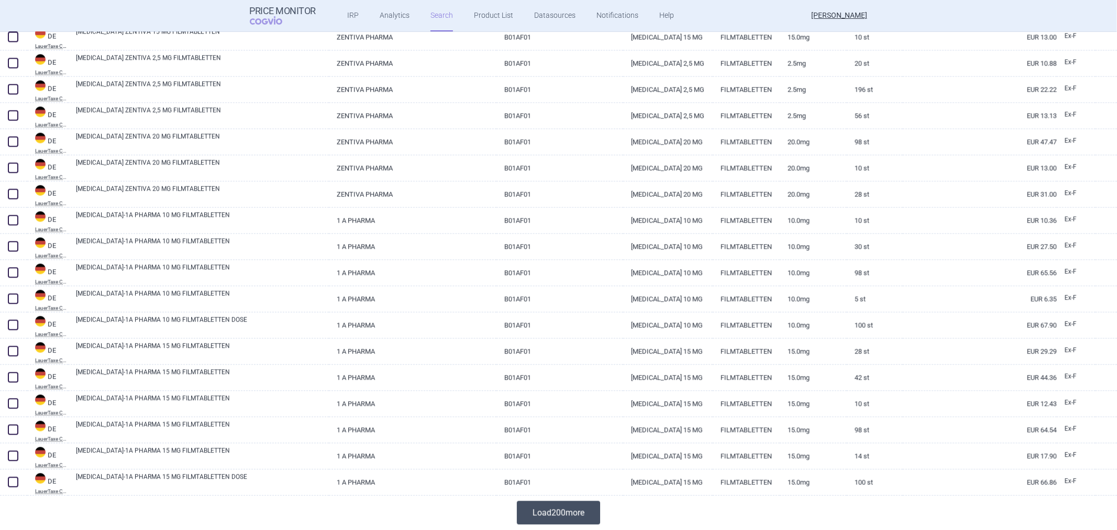
click at [535, 514] on button "Load 200 more" at bounding box center [558, 513] width 83 height 24
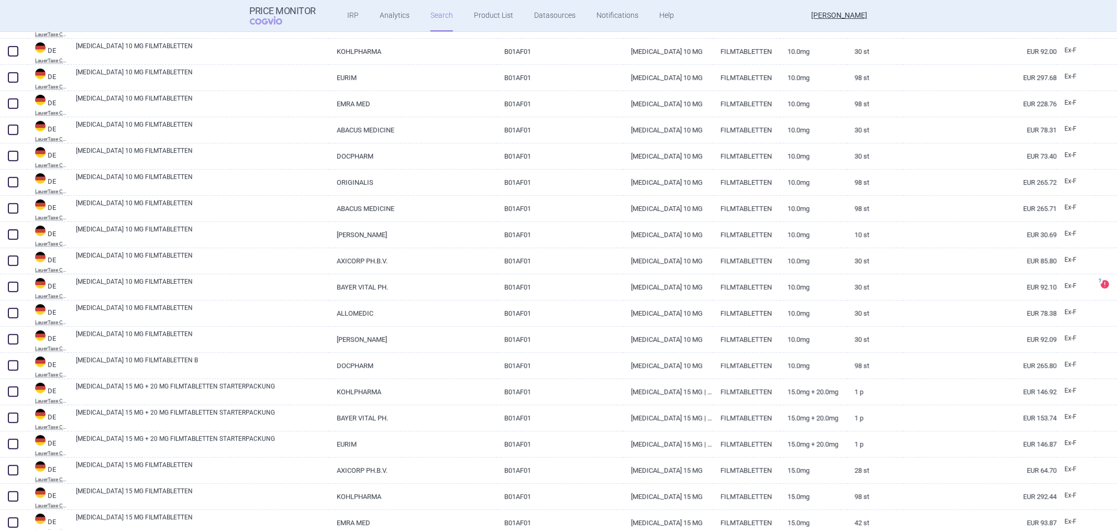
scroll to position [7250, 0]
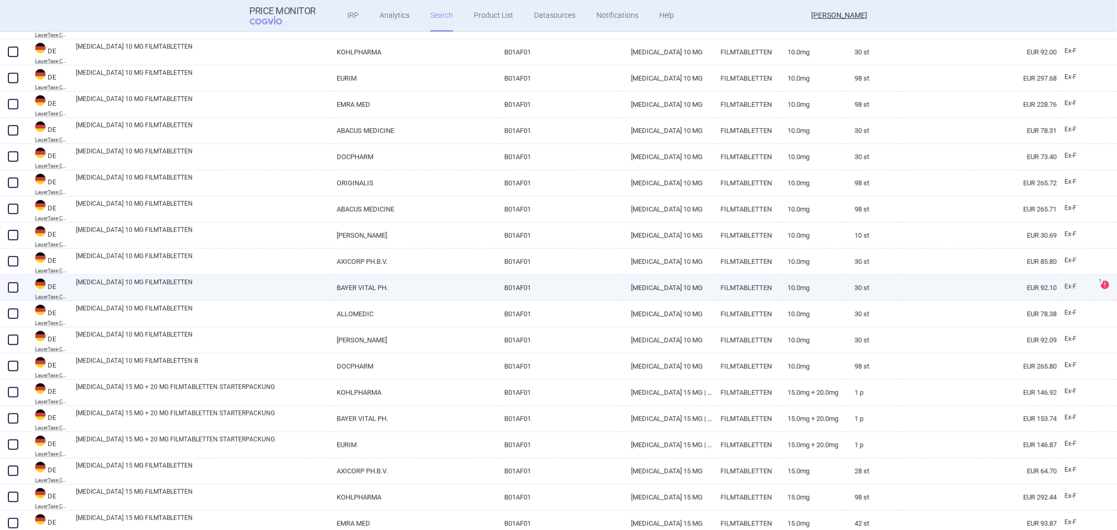
click at [866, 294] on link "30 St" at bounding box center [875, 288] width 56 height 26
select select "EUR"
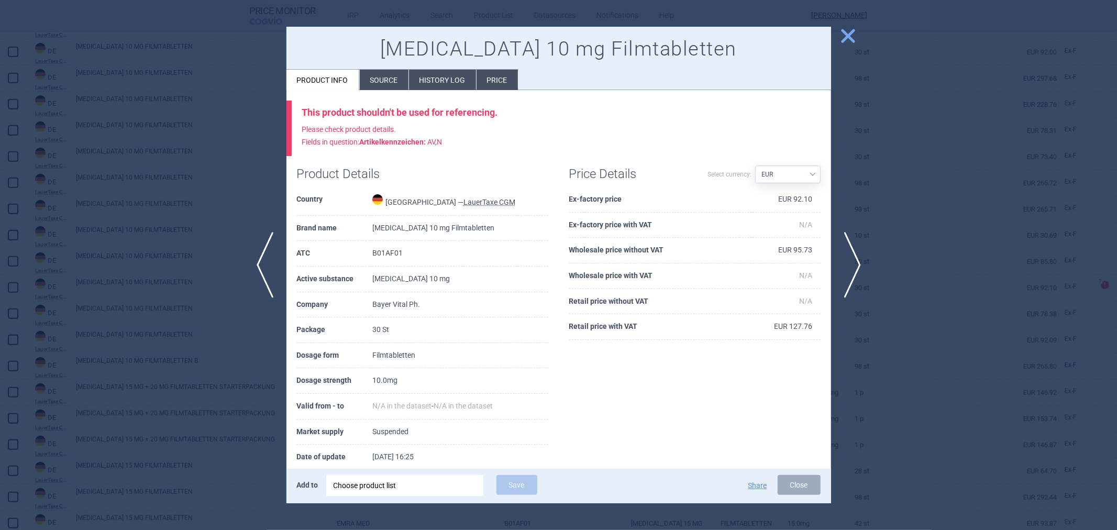
click at [908, 215] on div at bounding box center [558, 265] width 1117 height 530
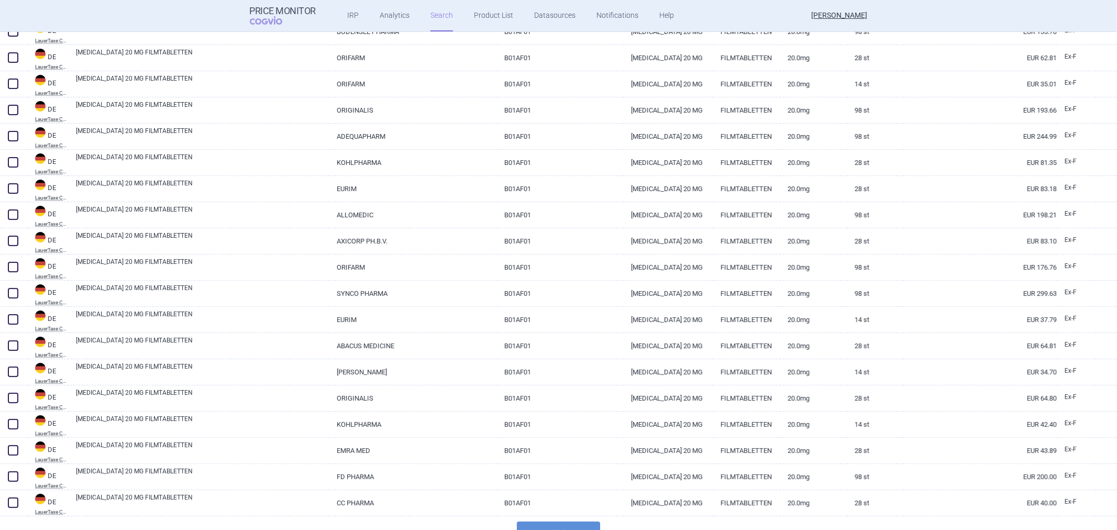
scroll to position [10276, 0]
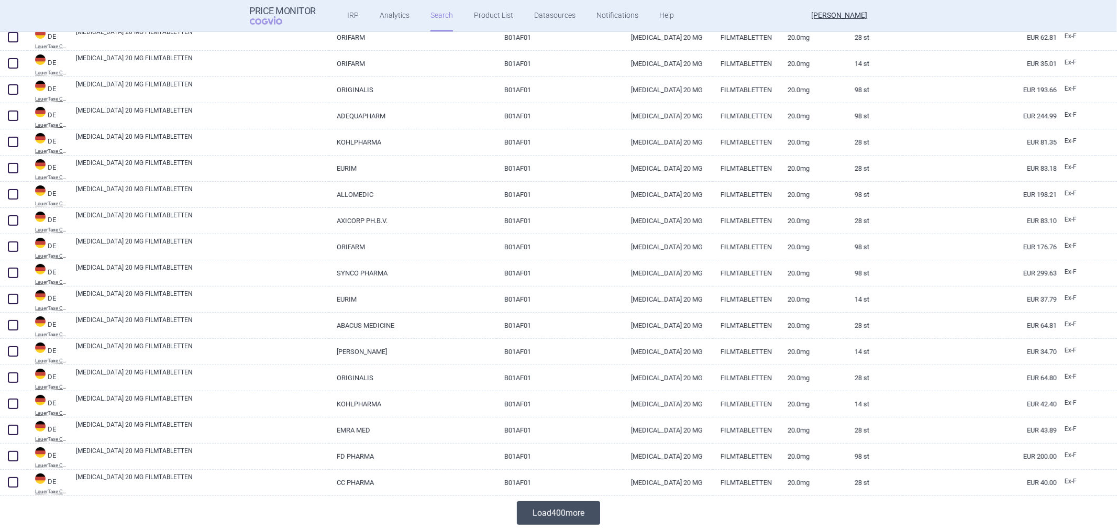
click at [556, 515] on button "Load 400 more" at bounding box center [558, 513] width 83 height 24
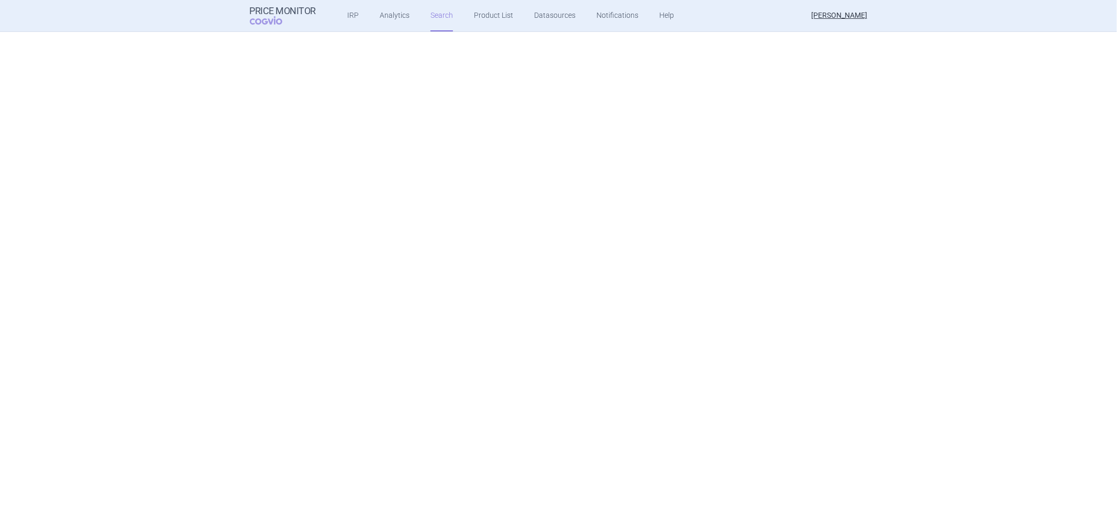
scroll to position [0, 0]
select select "activeSubstance"
select select "atc"
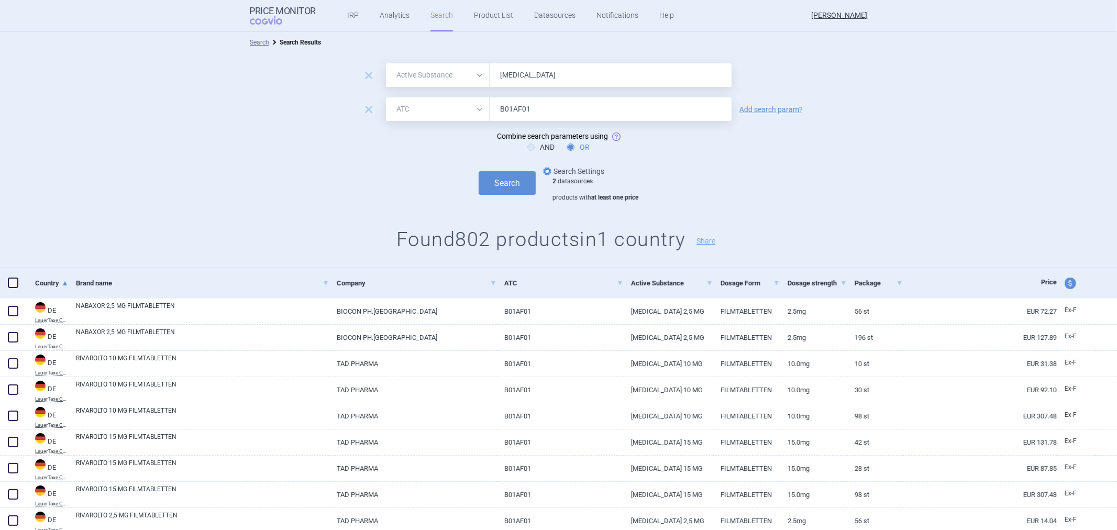
click at [589, 168] on link "options Search Settings" at bounding box center [572, 171] width 63 height 13
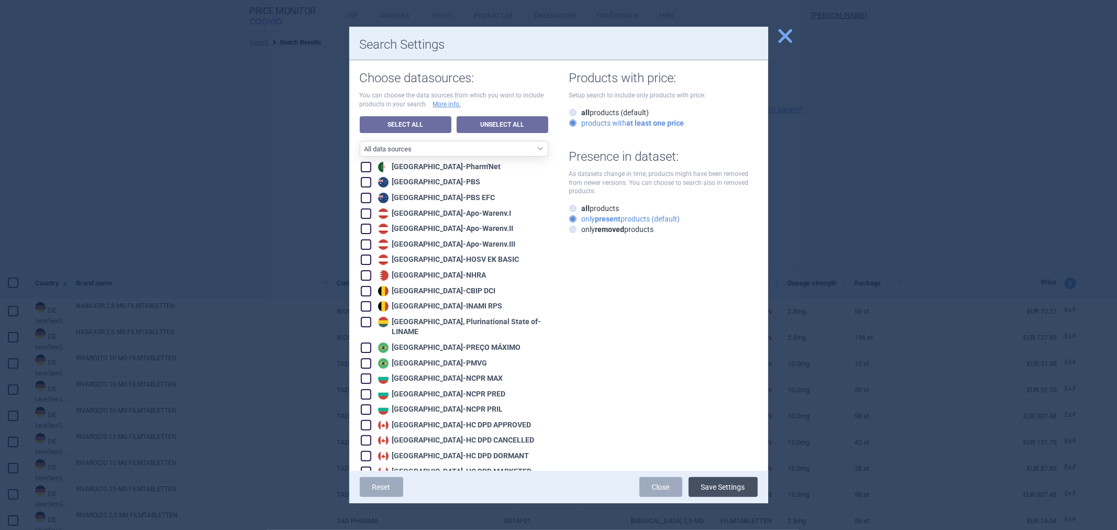
click at [715, 485] on button "Save Settings" at bounding box center [723, 487] width 69 height 20
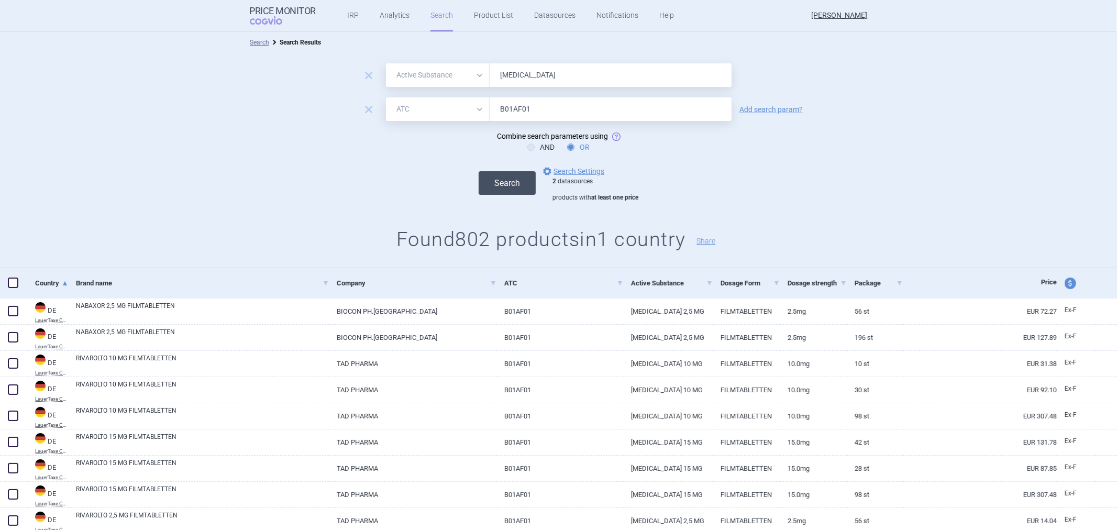
click at [495, 186] on button "Search" at bounding box center [507, 183] width 57 height 24
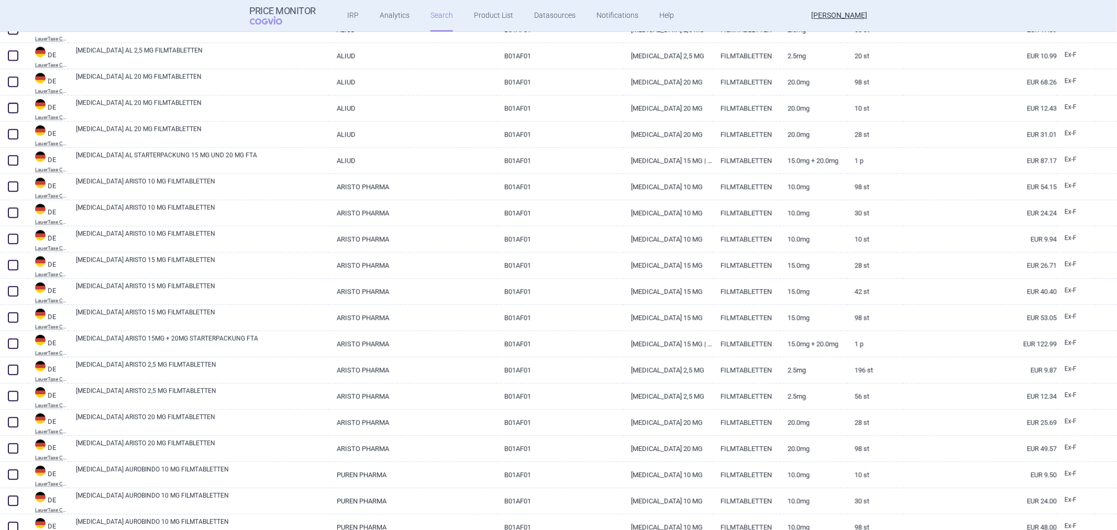
scroll to position [2421, 0]
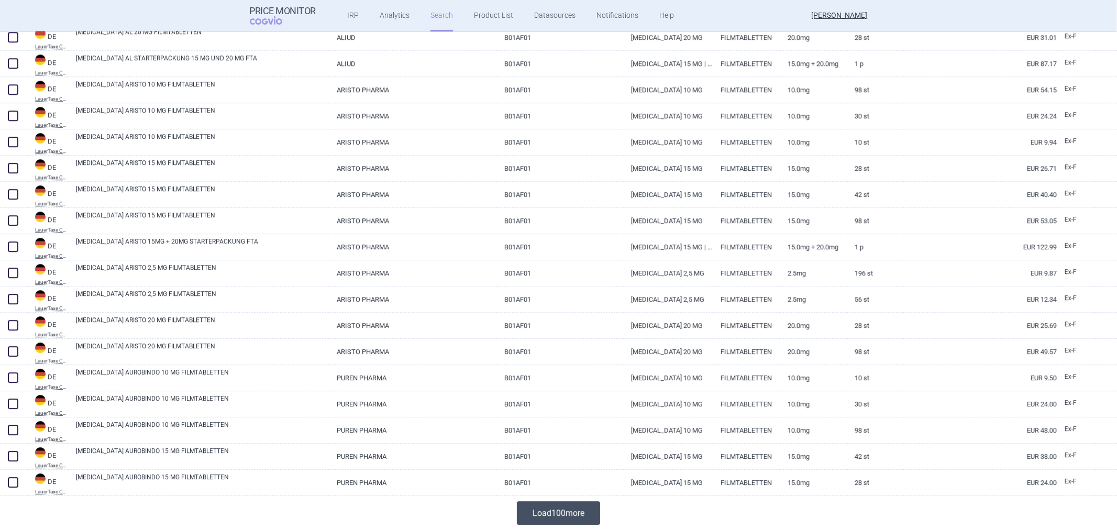
click at [526, 508] on button "Load 100 more" at bounding box center [558, 513] width 83 height 24
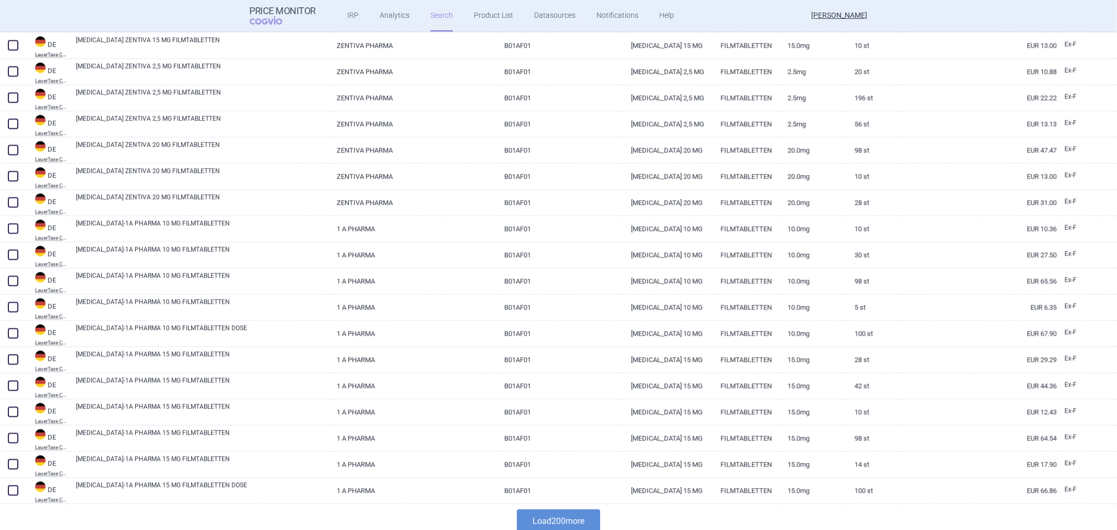
scroll to position [5039, 0]
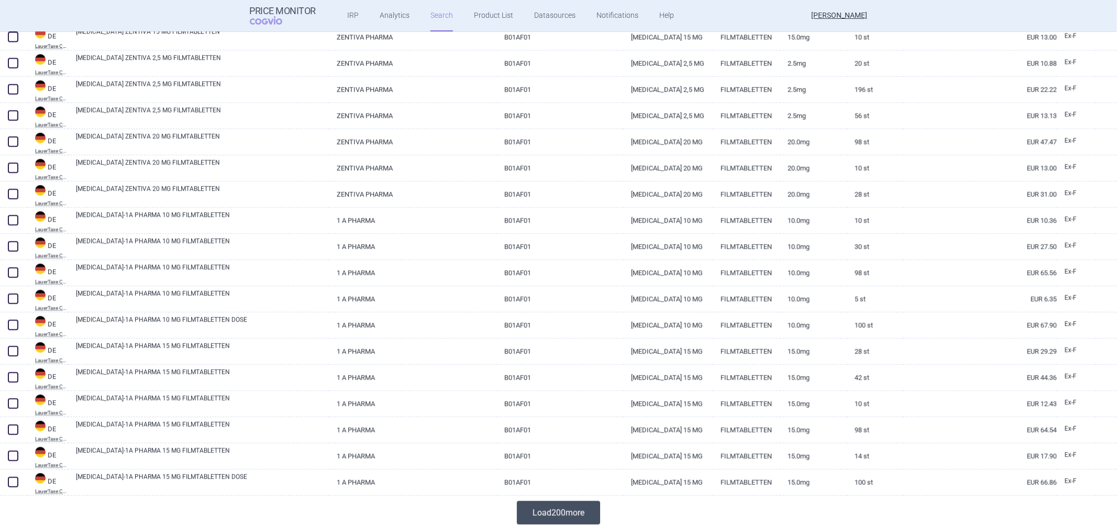
click at [572, 512] on button "Load 200 more" at bounding box center [558, 513] width 83 height 24
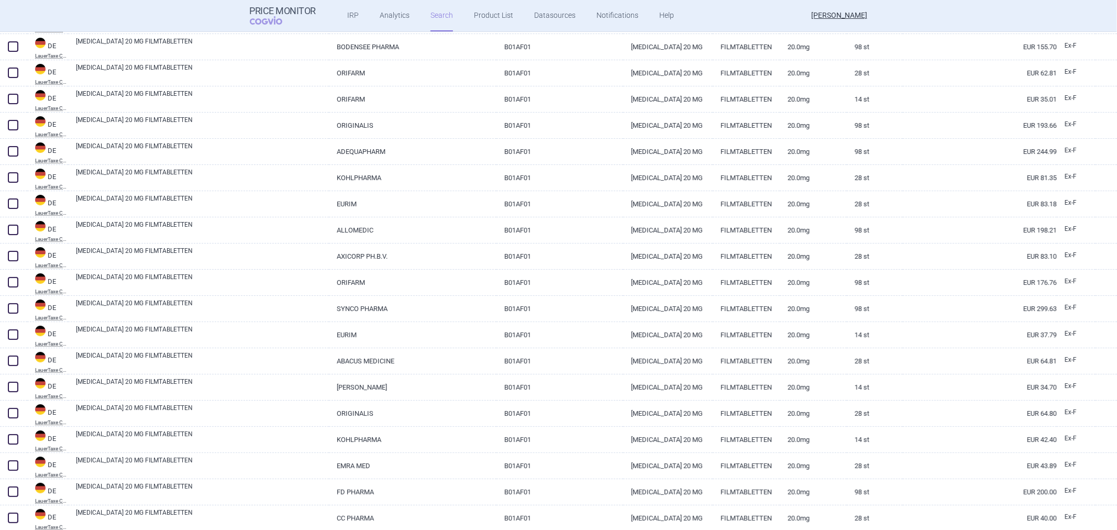
scroll to position [10276, 0]
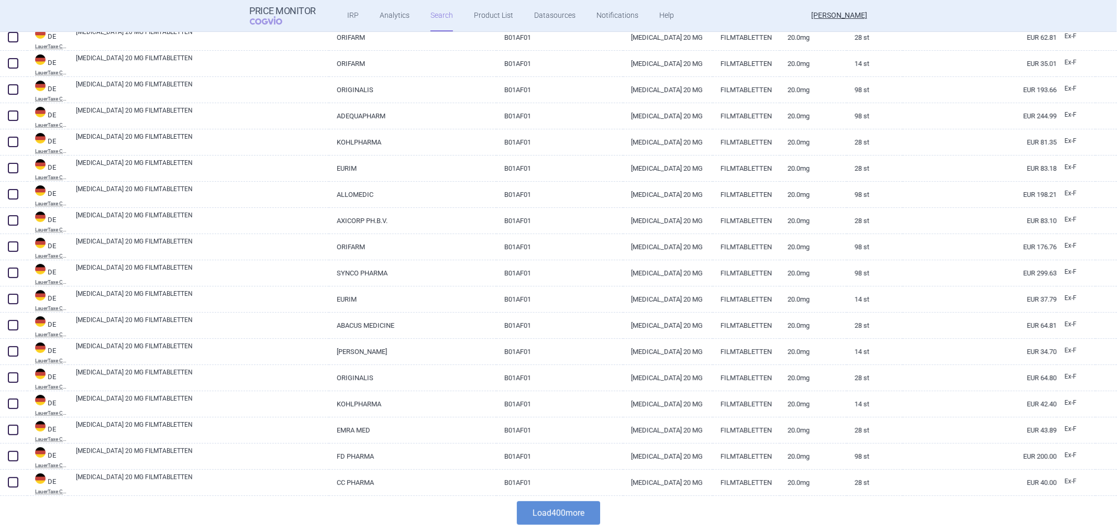
click at [564, 512] on button "Load 400 more" at bounding box center [558, 513] width 83 height 24
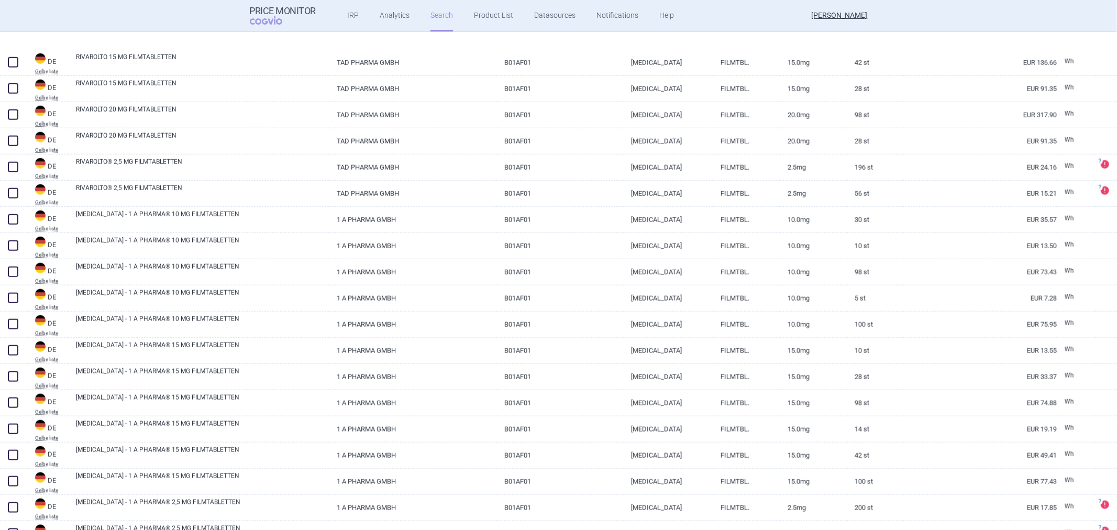
scroll to position [10858, 0]
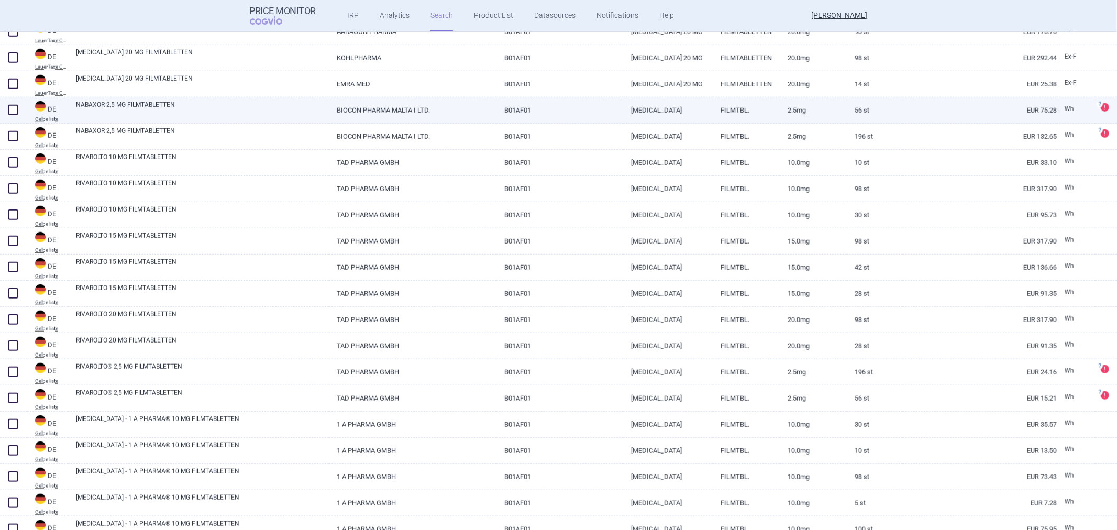
click at [942, 108] on link "EUR 75.28" at bounding box center [980, 110] width 154 height 26
select select "EUR"
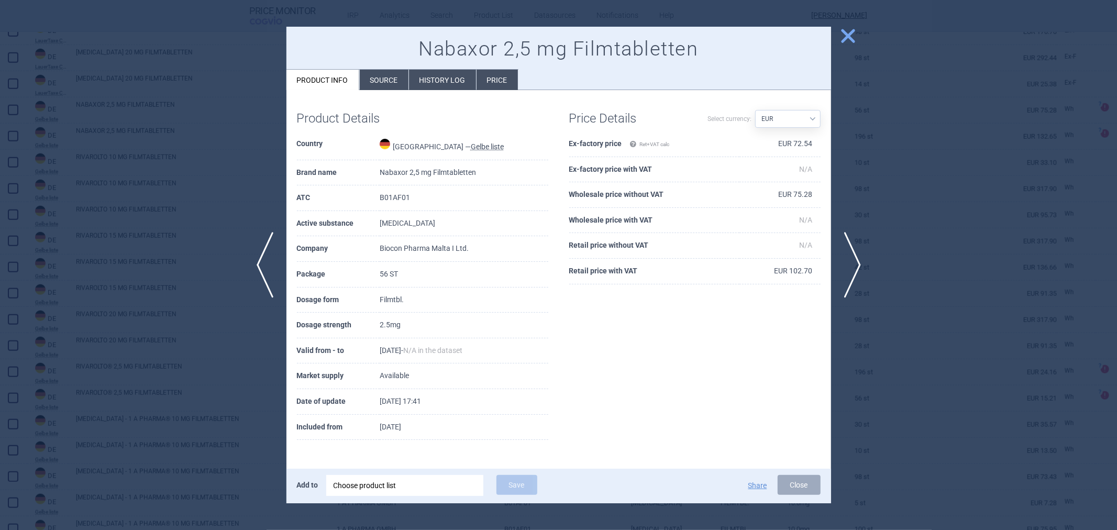
click at [379, 89] on li "Source" at bounding box center [384, 80] width 49 height 20
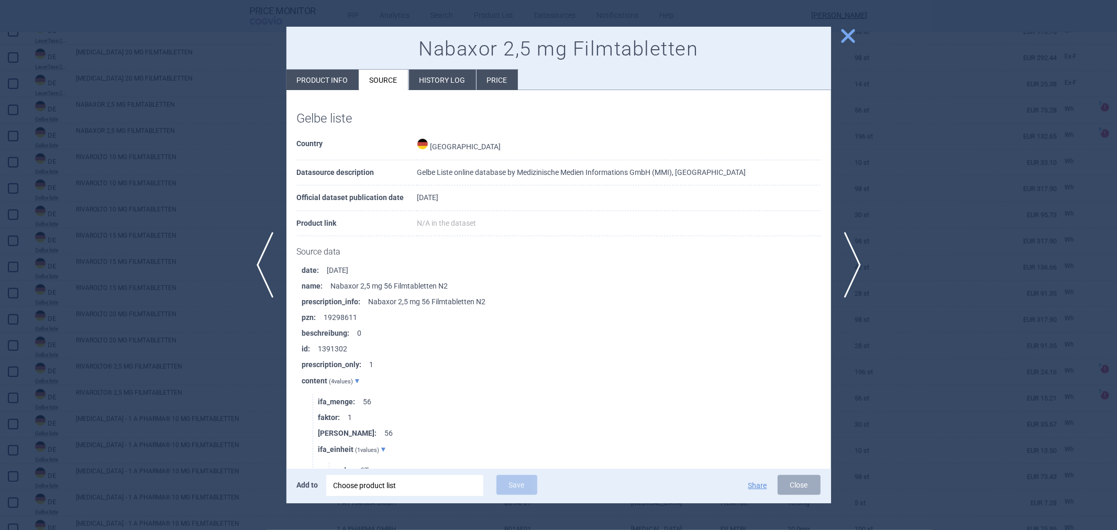
click at [422, 76] on li "History log" at bounding box center [442, 80] width 67 height 20
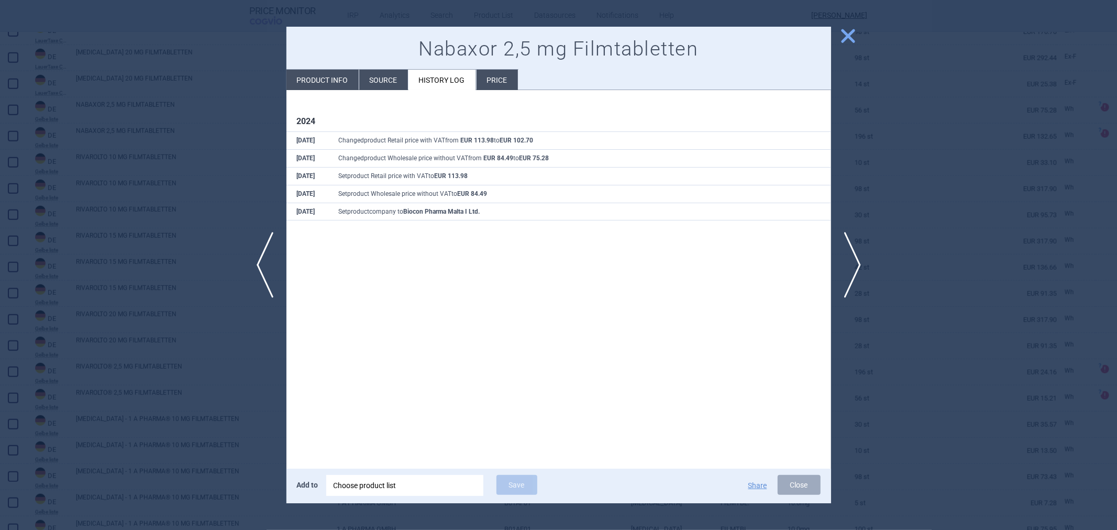
click at [339, 85] on li "Product info" at bounding box center [322, 80] width 72 height 20
select select "EUR"
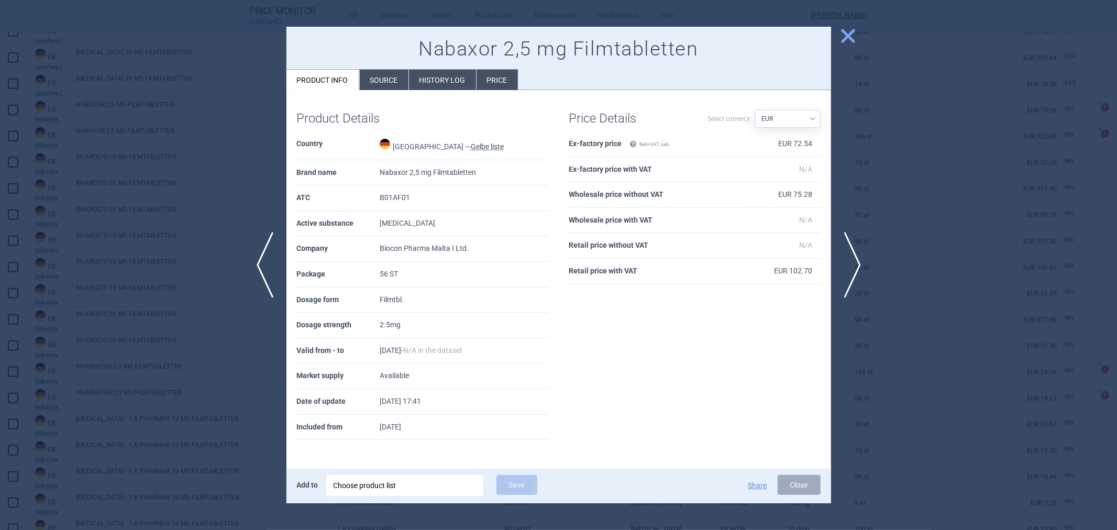
click at [846, 45] on button "close" at bounding box center [844, 37] width 26 height 20
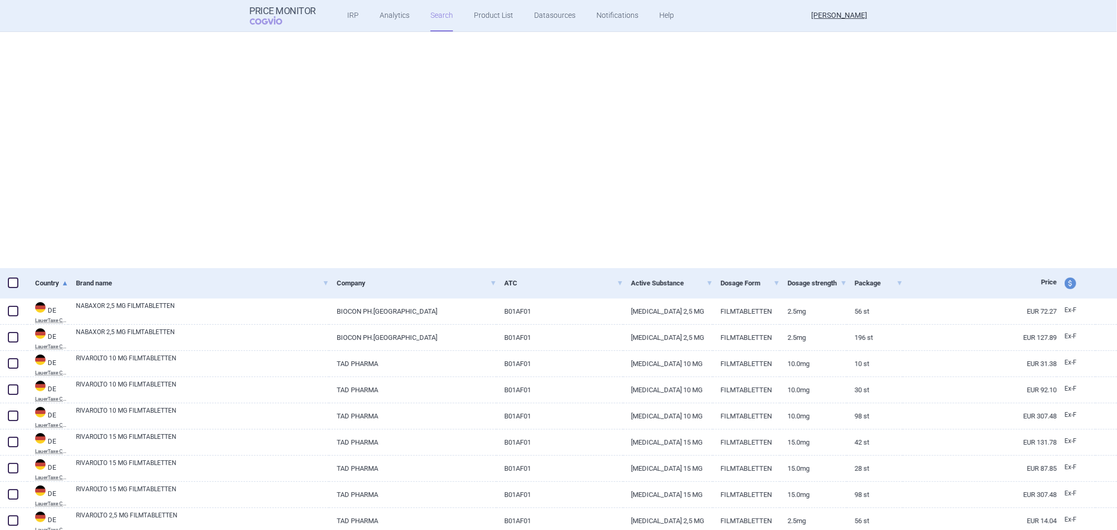
select select "activeSubstance"
select select "atc"
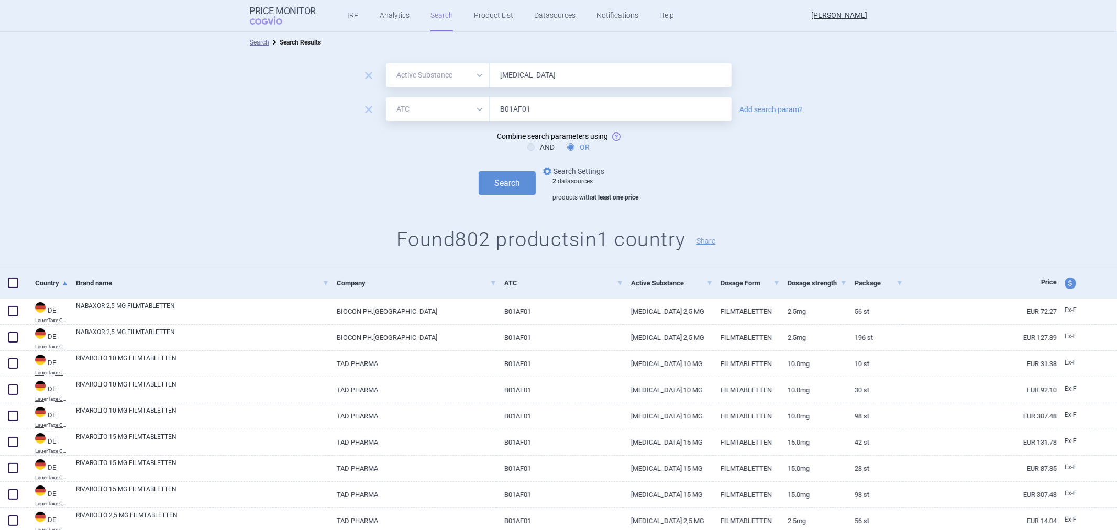
click at [571, 175] on link "options Search Settings" at bounding box center [572, 171] width 63 height 13
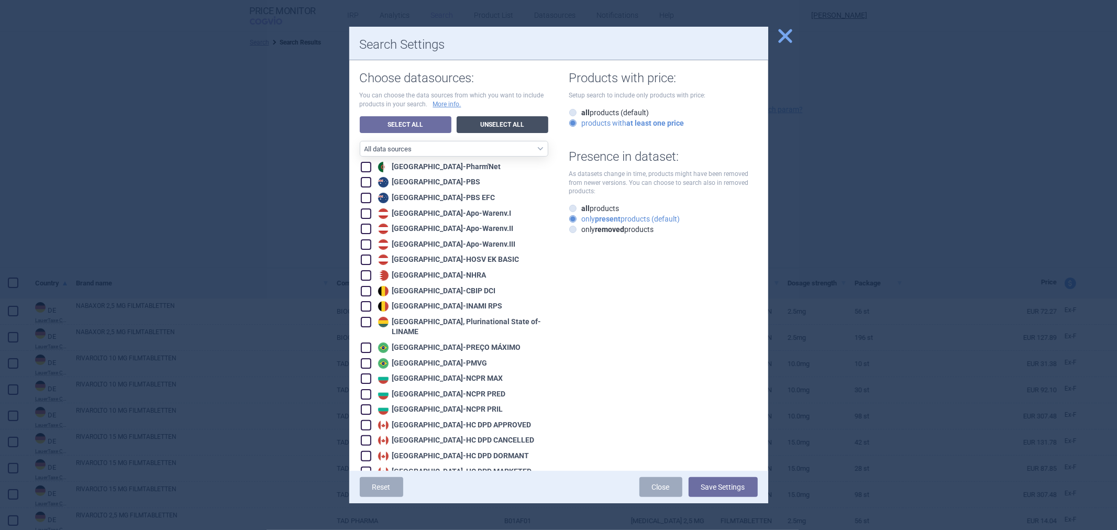
click at [508, 123] on link "Unselect All" at bounding box center [503, 124] width 92 height 17
checkbox input "false"
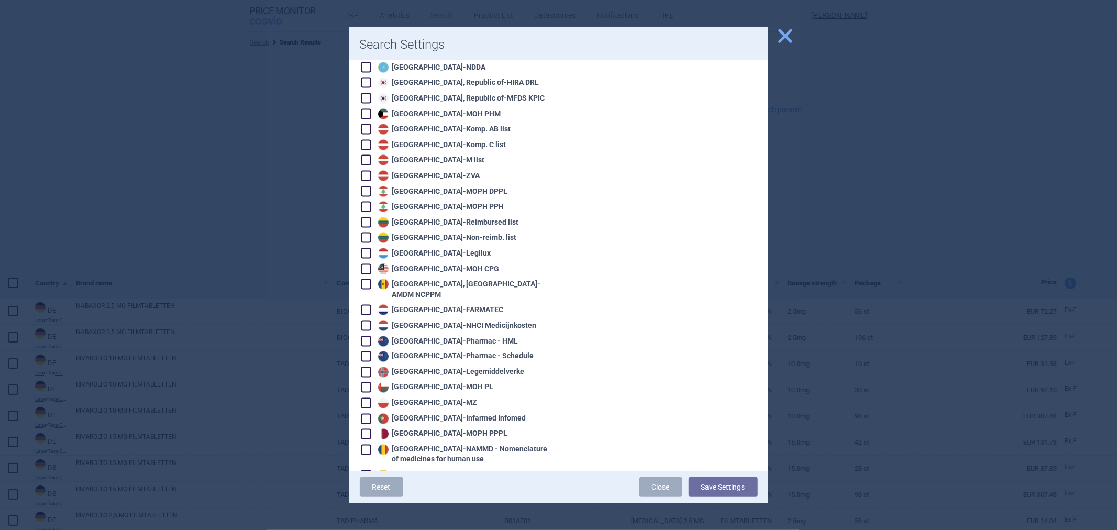
scroll to position [1390, 0]
click at [416, 399] on div "Poland - MZ" at bounding box center [426, 404] width 102 height 10
checkbox input "true"
click at [703, 479] on button "Save Settings" at bounding box center [723, 487] width 69 height 20
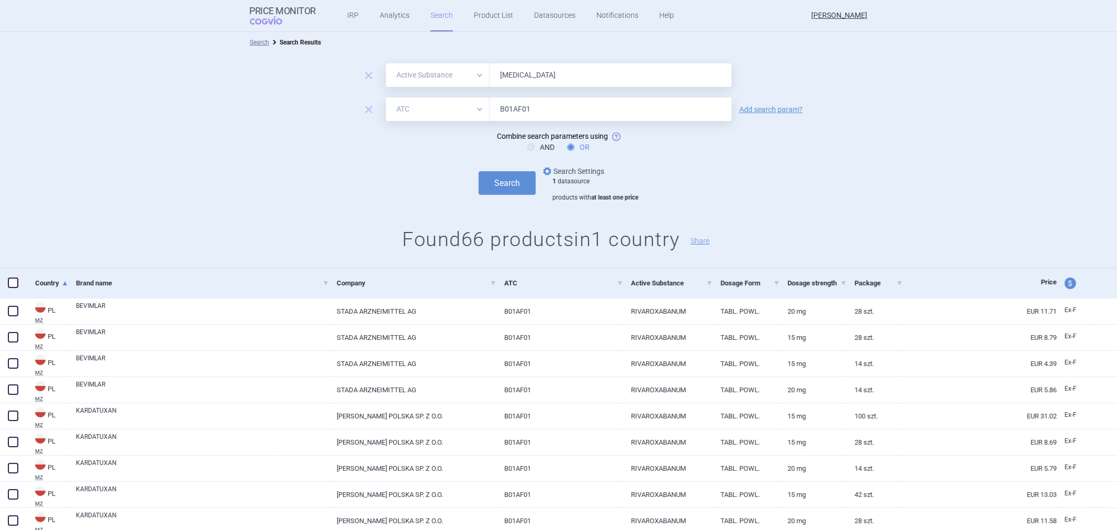
click at [569, 169] on link "options Search Settings" at bounding box center [572, 171] width 63 height 13
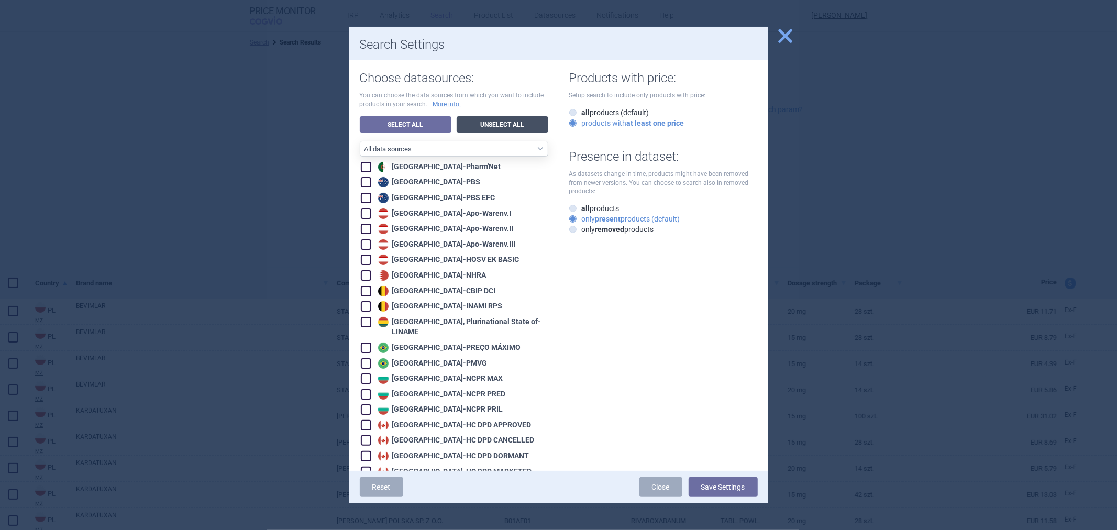
click at [482, 118] on link "Unselect All" at bounding box center [503, 124] width 92 height 17
checkbox input "false"
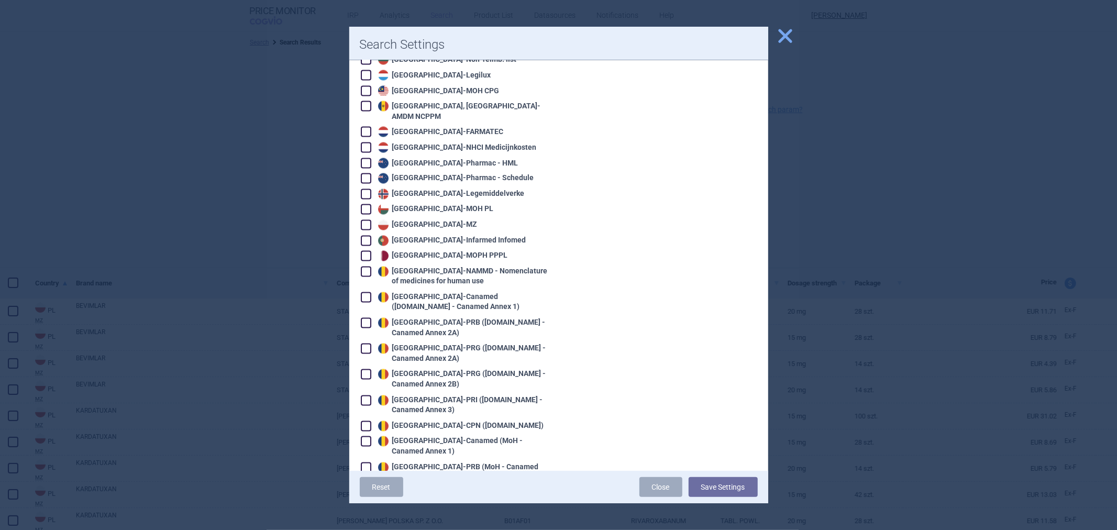
scroll to position [1571, 0]
drag, startPoint x: 414, startPoint y: 260, endPoint x: 414, endPoint y: 269, distance: 8.9
click at [414, 290] on div "Romania - Canamed (Legislatie.just.ro - Canamed Annex 1)" at bounding box center [461, 300] width 173 height 20
checkbox input "true"
click at [414, 315] on div "Romania - PRB (Legislatie.just.ro - Canamed Annex 2A)" at bounding box center [461, 325] width 173 height 20
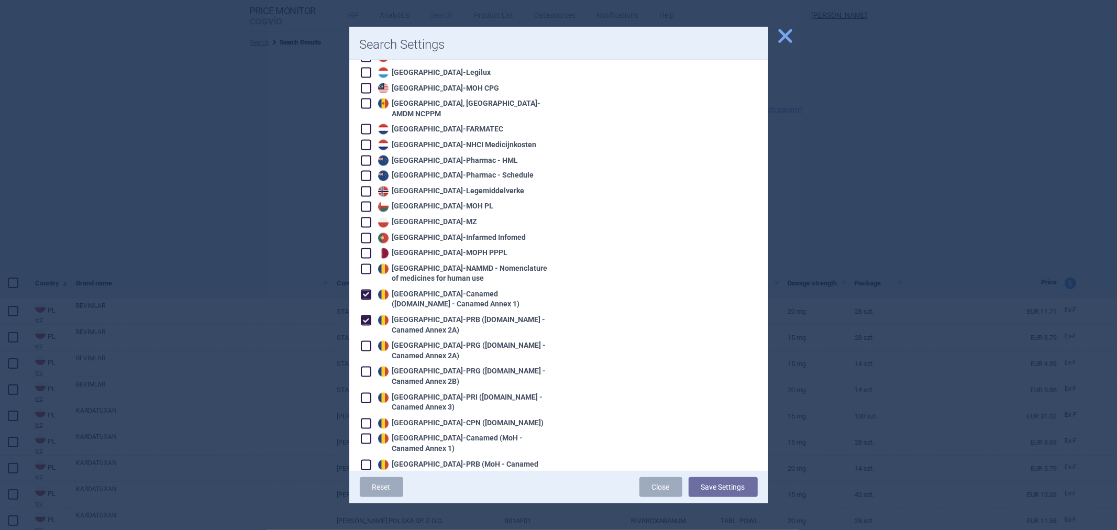
checkbox input "true"
click at [407, 341] on div "Romania - PRG (Legislatie.just.ro - Canamed Annex 2A)" at bounding box center [461, 351] width 173 height 20
checkbox input "true"
click at [405, 367] on div "Romania - PRG (Legislatie.just.ro - Canamed Annex 2B)" at bounding box center [461, 377] width 173 height 20
checkbox input "true"
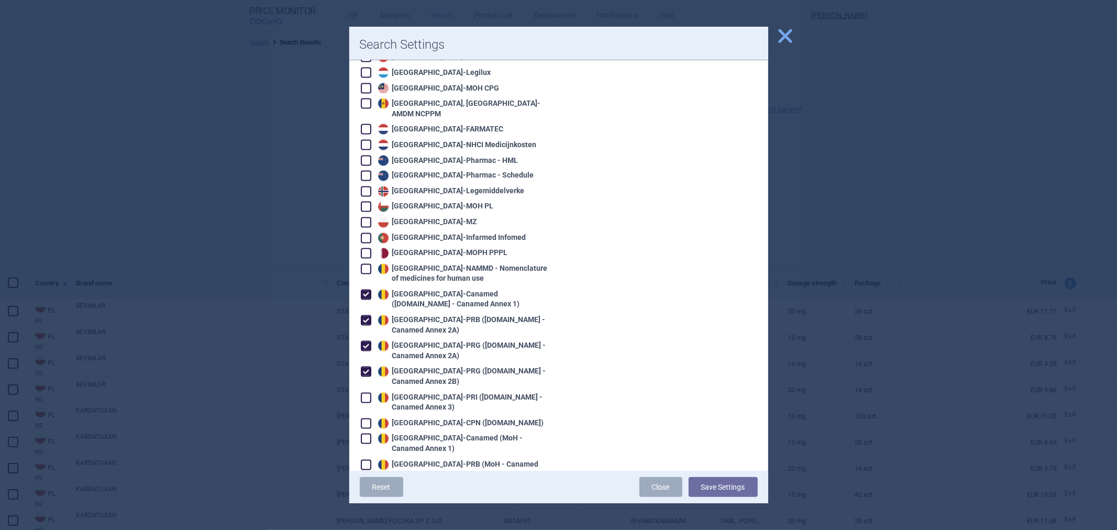
click at [406, 393] on div "Romania - PRI (Legislatie.just.ro - Canamed Annex 3)" at bounding box center [461, 403] width 173 height 20
checkbox input "true"
click at [407, 418] on div "Romania - CPN (Legislatie.just.ro)" at bounding box center [459, 423] width 169 height 10
checkbox input "true"
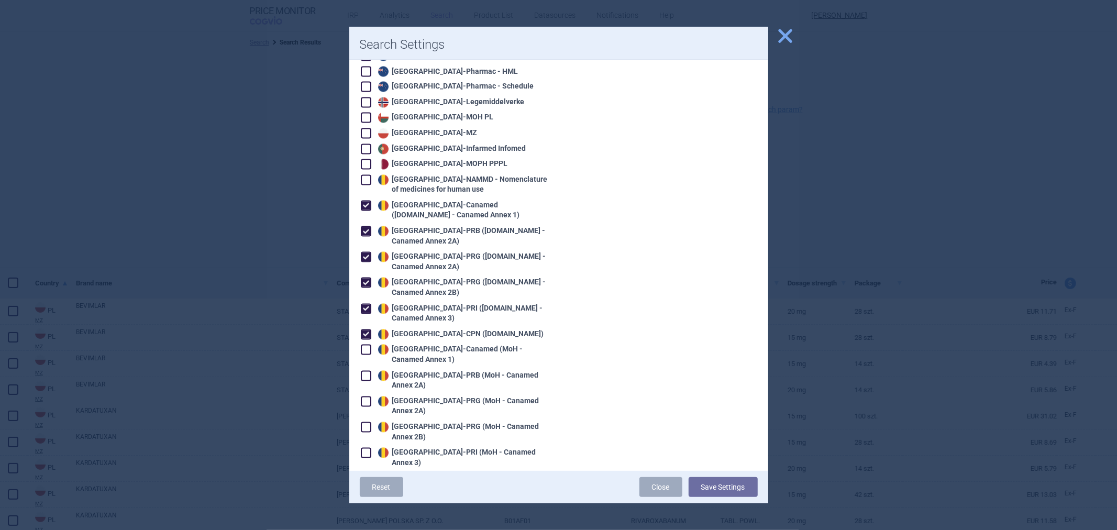
scroll to position [1687, 0]
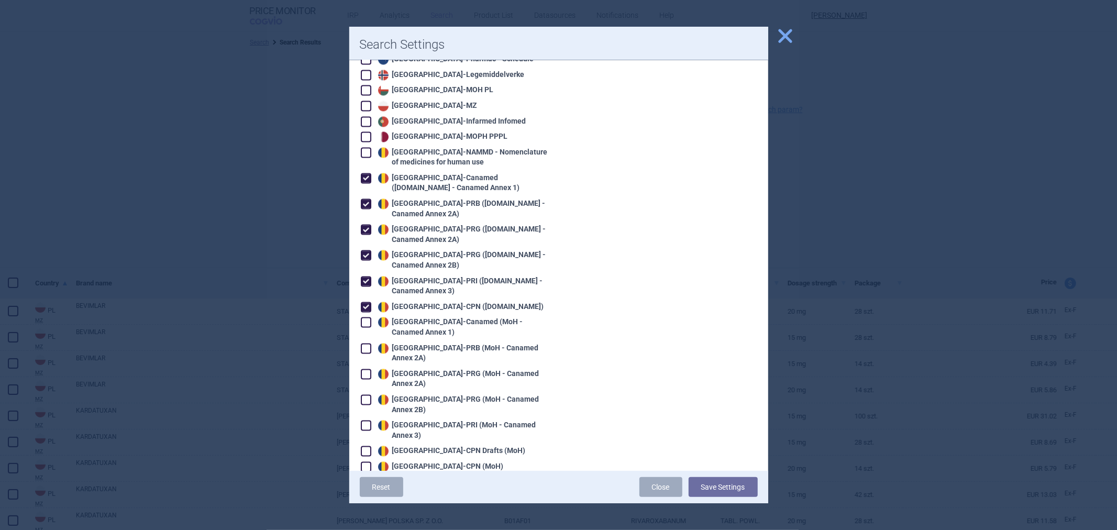
click at [401, 446] on div "Romania - CPN Drafts (MoH)" at bounding box center [450, 451] width 150 height 10
click at [410, 446] on div "Romania - CPN Drafts (MoH)" at bounding box center [450, 451] width 150 height 10
checkbox input "false"
click at [410, 462] on div "Romania - CPN (MoH)" at bounding box center [439, 467] width 128 height 10
checkbox input "true"
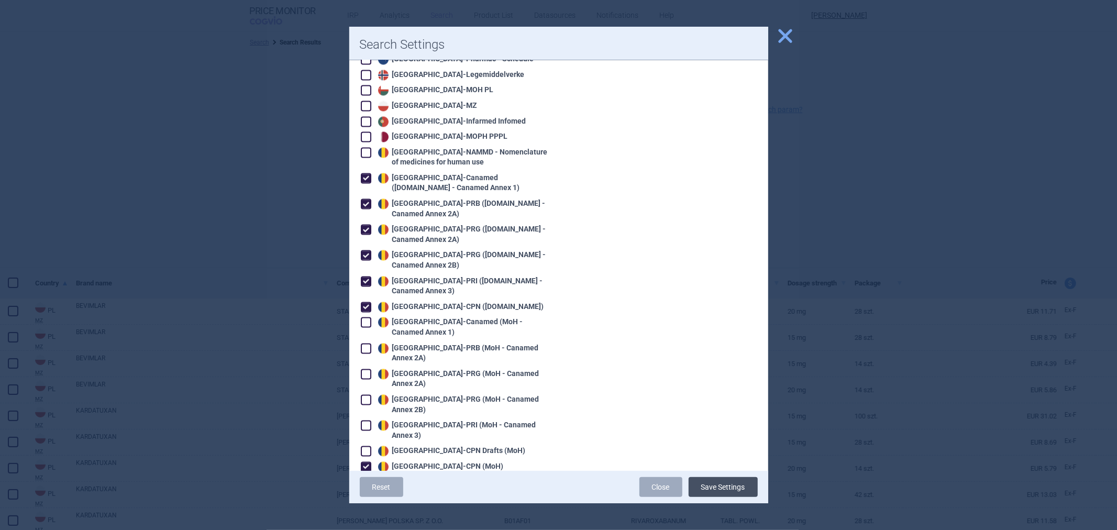
click at [703, 489] on button "Save Settings" at bounding box center [723, 487] width 69 height 20
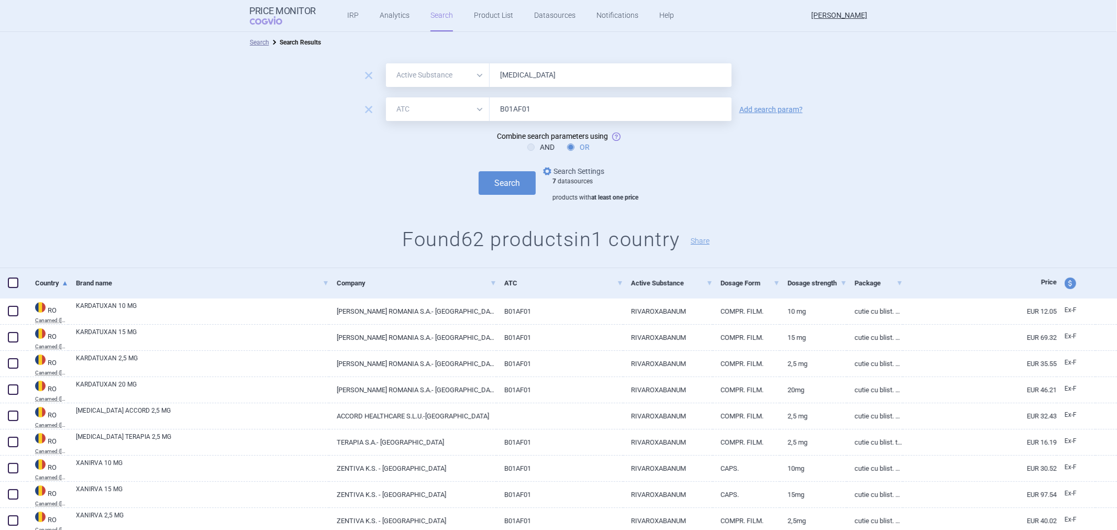
click at [557, 171] on link "options Search Settings" at bounding box center [572, 171] width 63 height 13
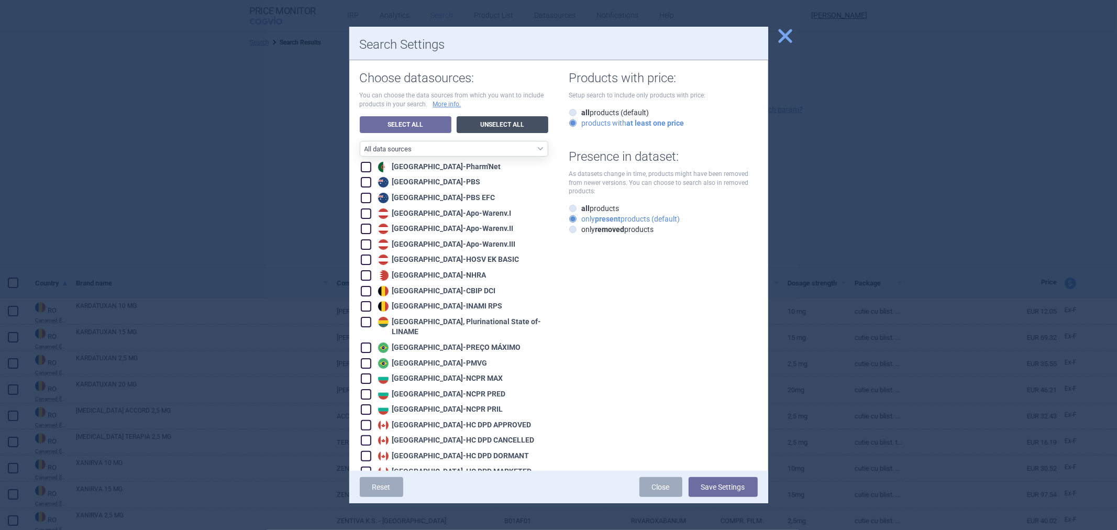
click at [502, 122] on link "Unselect All" at bounding box center [503, 124] width 92 height 17
checkbox input "false"
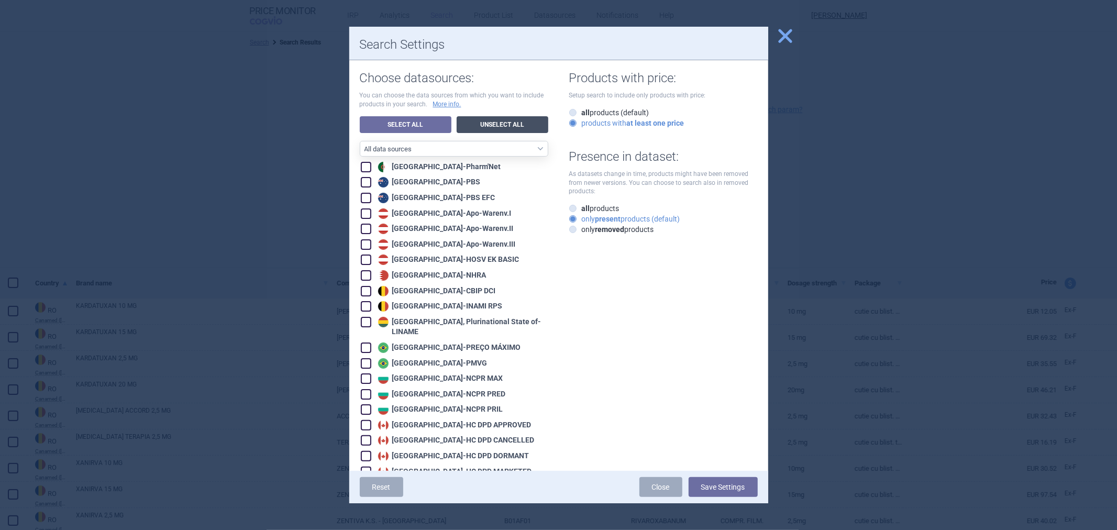
checkbox input "false"
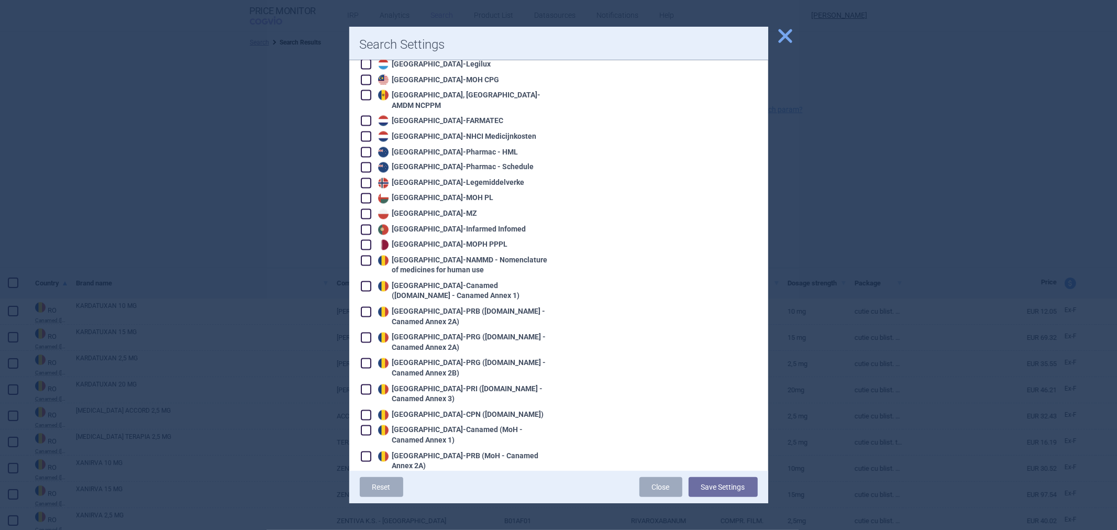
scroll to position [1745, 0]
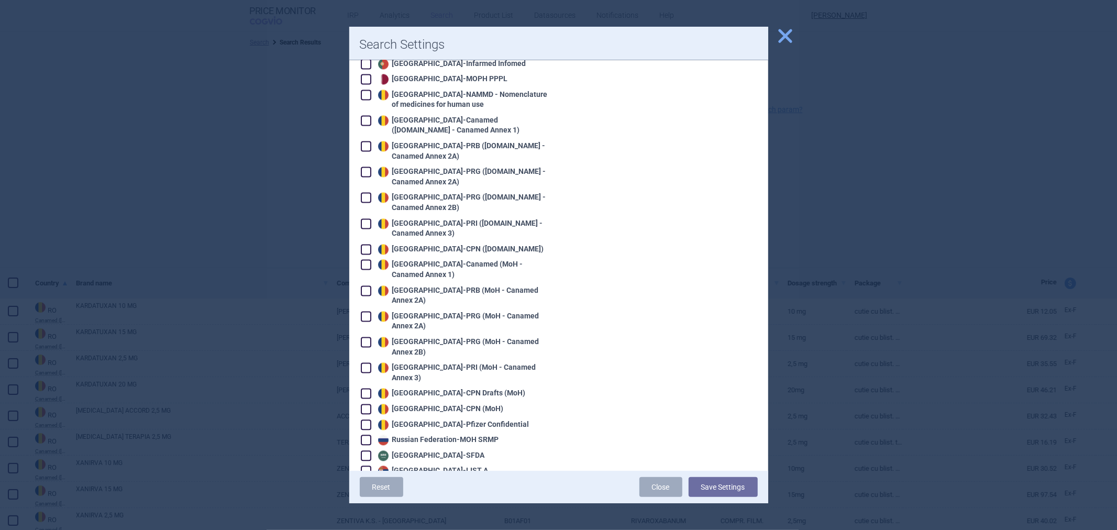
click at [432, 435] on div "Russian Federation - MOH SRMP" at bounding box center [437, 440] width 124 height 10
checkbox input "true"
click at [707, 486] on button "Save Settings" at bounding box center [723, 487] width 69 height 20
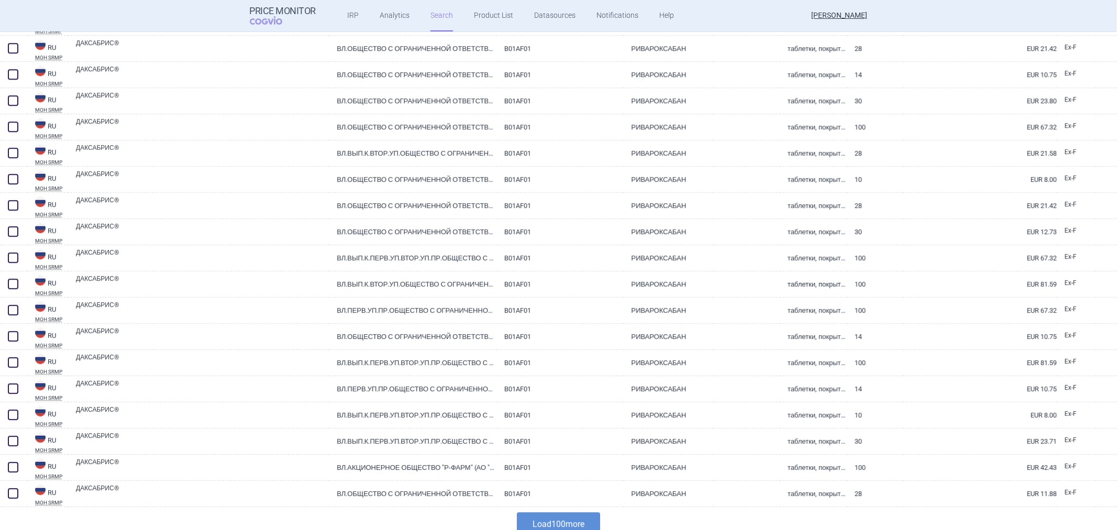
scroll to position [2413, 0]
select select "activeSubstance"
select select "atc"
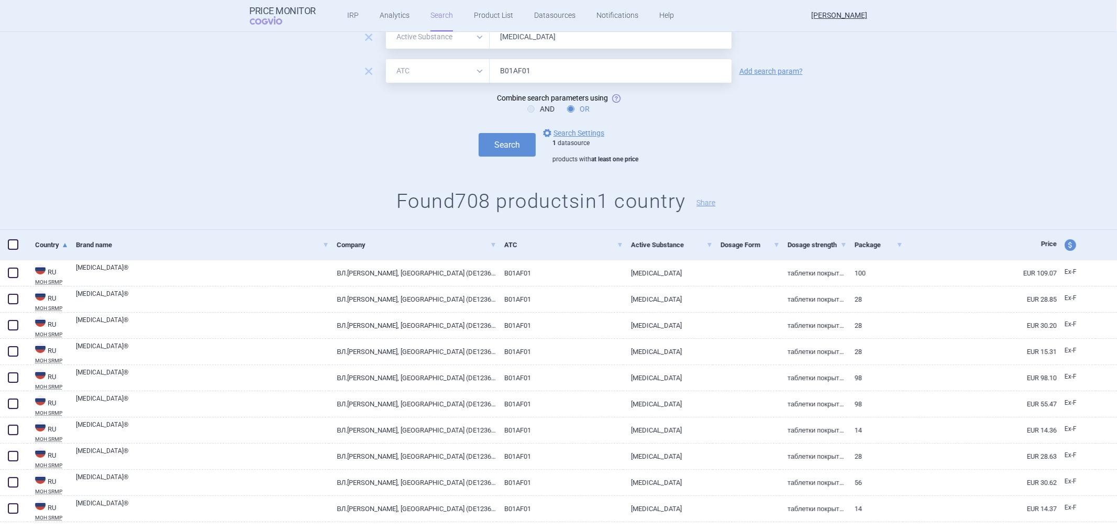
scroll to position [0, 0]
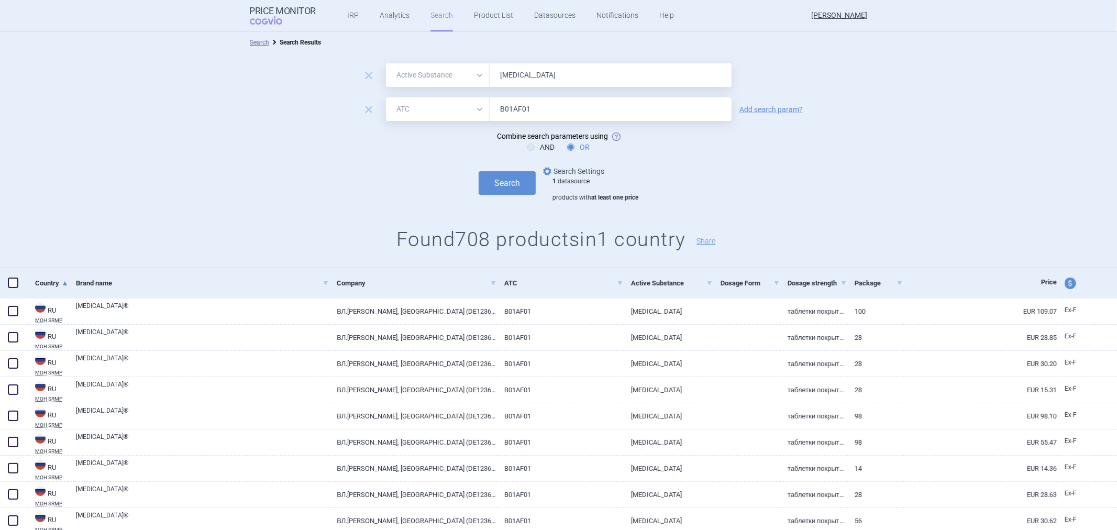
click at [574, 169] on link "options Search Settings" at bounding box center [572, 171] width 63 height 13
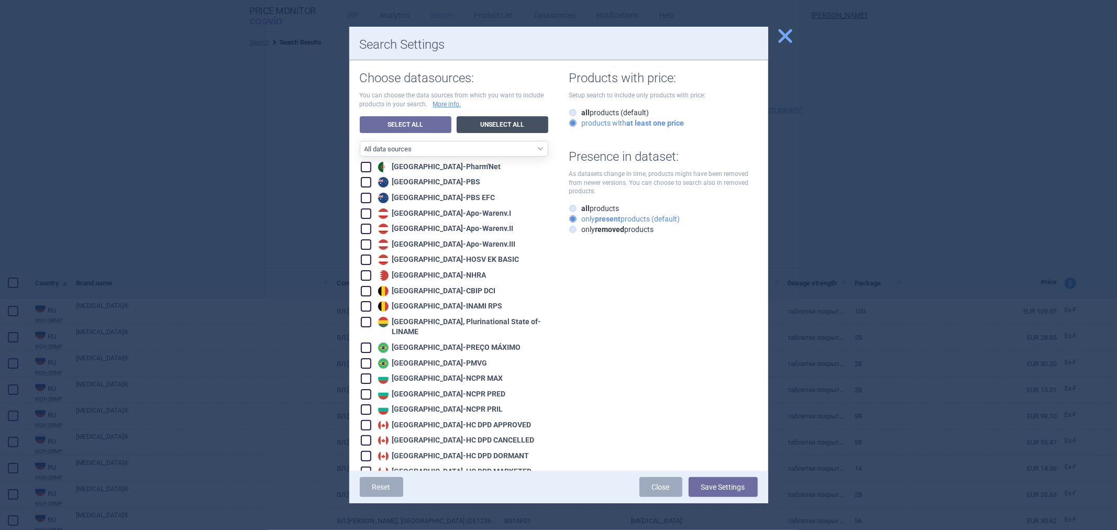
click at [484, 122] on link "Unselect All" at bounding box center [503, 124] width 92 height 17
checkbox input "false"
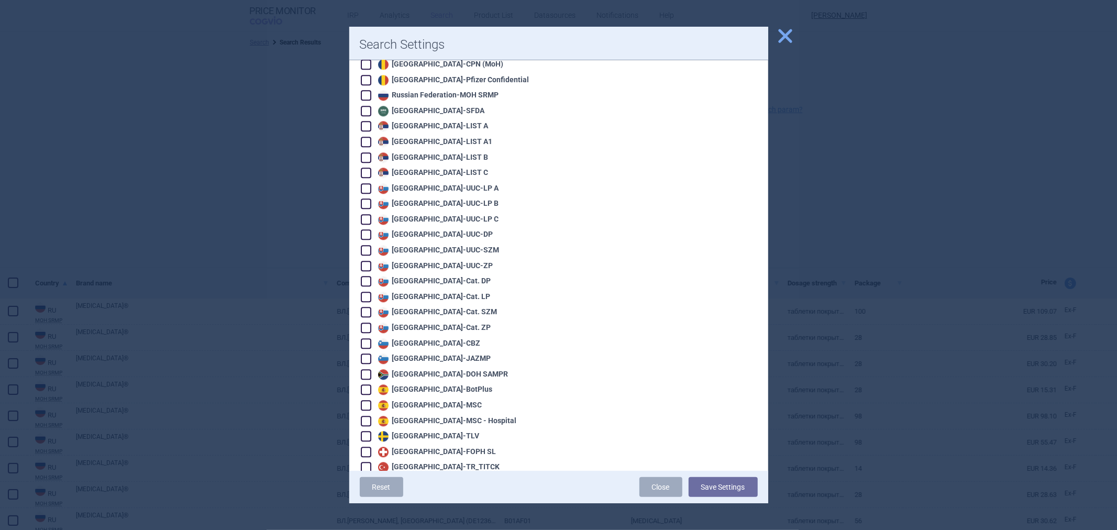
scroll to position [2095, 0]
click at [415, 380] on div "Spain - BotPlus" at bounding box center [433, 385] width 117 height 10
checkbox input "true"
click at [416, 395] on div "Spain - MSC" at bounding box center [428, 400] width 107 height 10
checkbox input "true"
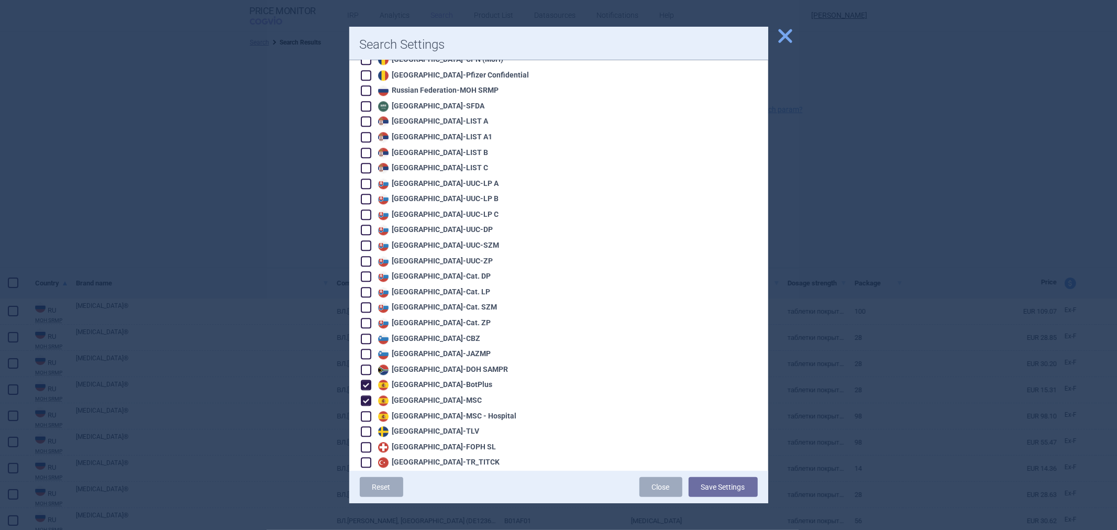
click at [416, 411] on div "Spain - MSC - Hospital" at bounding box center [445, 416] width 141 height 10
checkbox input "true"
click at [705, 488] on button "Save Settings" at bounding box center [723, 487] width 69 height 20
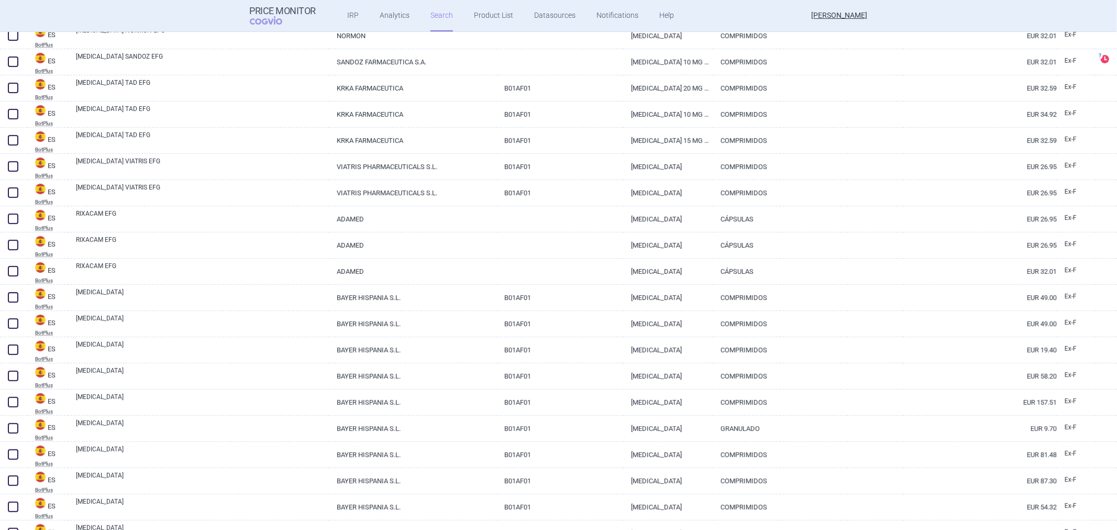
scroll to position [771, 0]
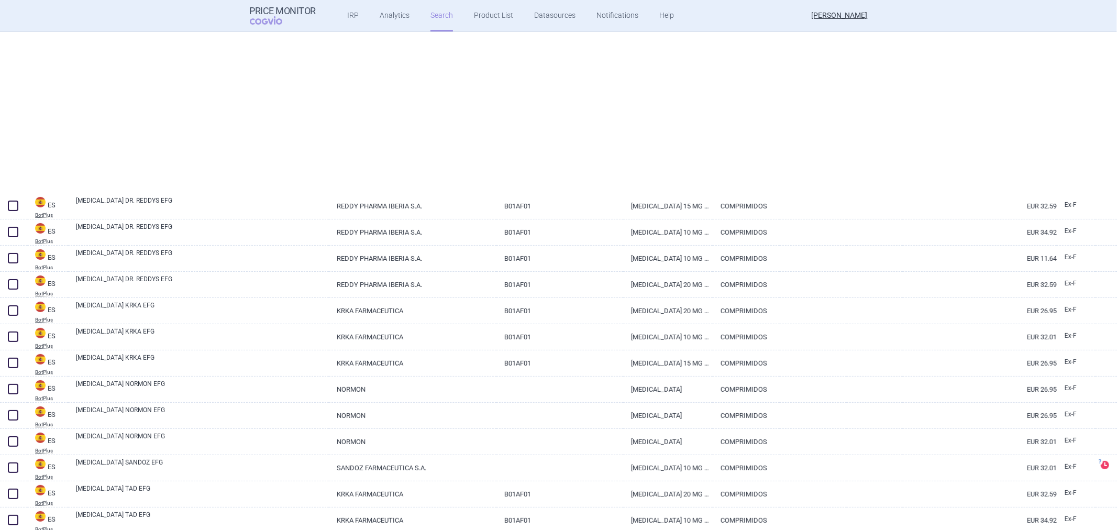
select select "activeSubstance"
select select "atc"
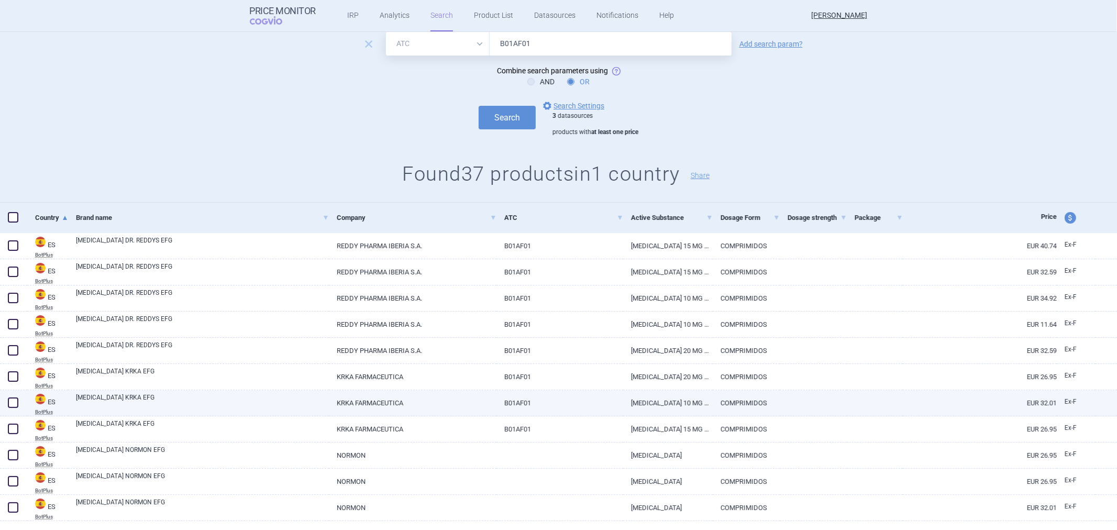
scroll to position [0, 0]
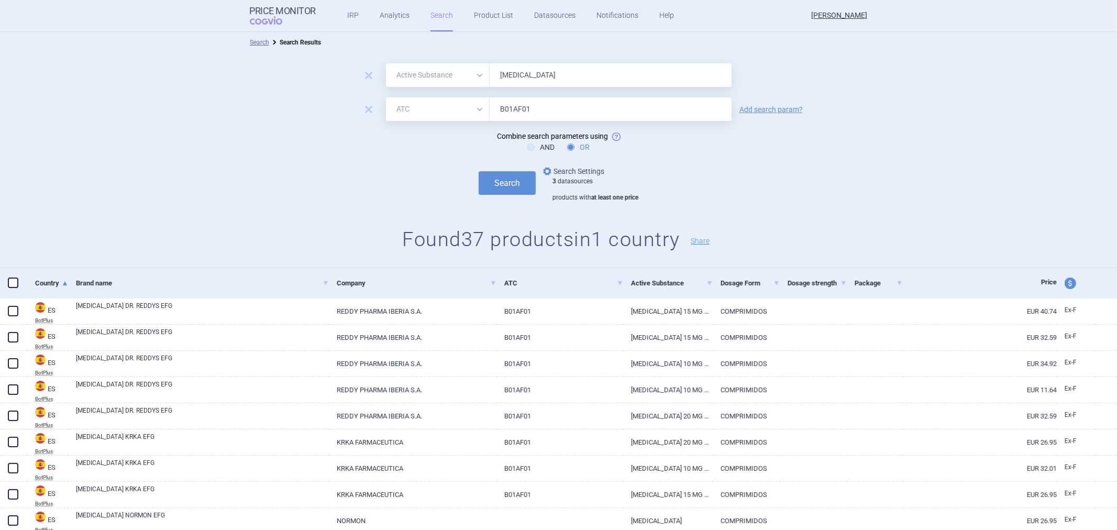
click at [574, 171] on link "options Search Settings" at bounding box center [572, 171] width 63 height 13
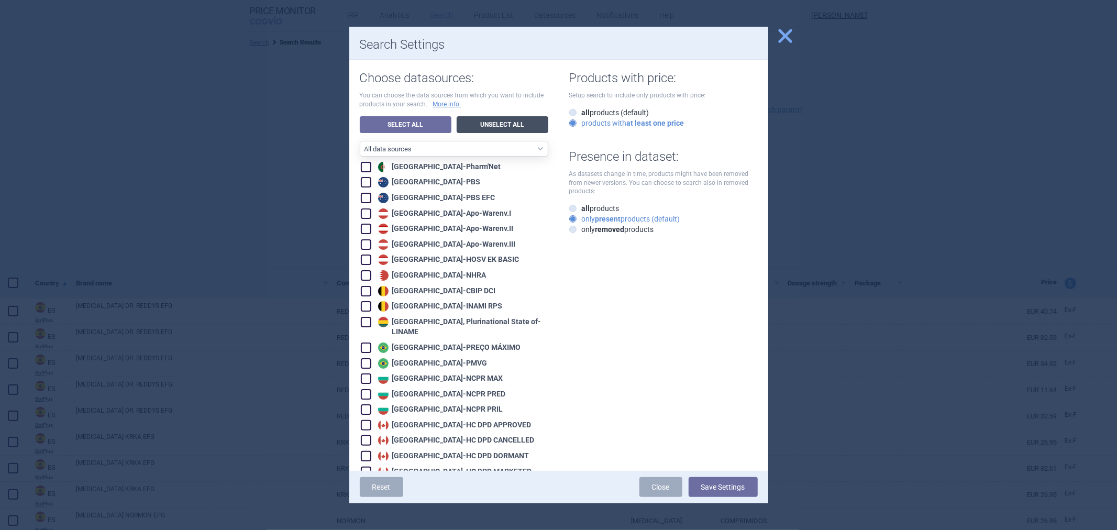
click at [488, 121] on link "Unselect All" at bounding box center [503, 124] width 92 height 17
checkbox input "false"
click at [436, 148] on select "All data sources CZ reference sources - Reimbursement SK reference sources - Of…" at bounding box center [454, 149] width 189 height 16
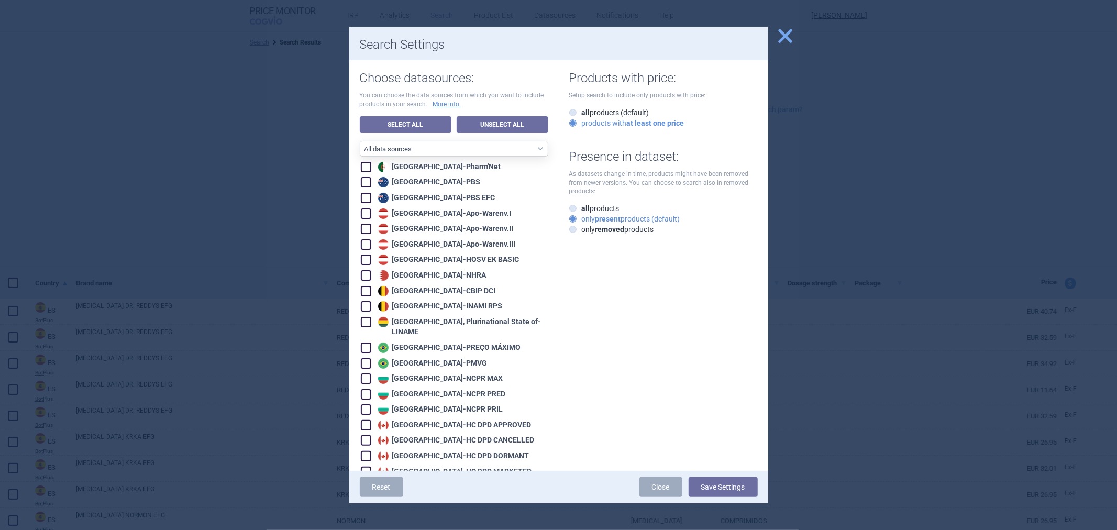
click at [577, 221] on label "only present products (default)" at bounding box center [624, 219] width 111 height 10
click at [577, 221] on input "only present products (default)" at bounding box center [575, 219] width 10 height 10
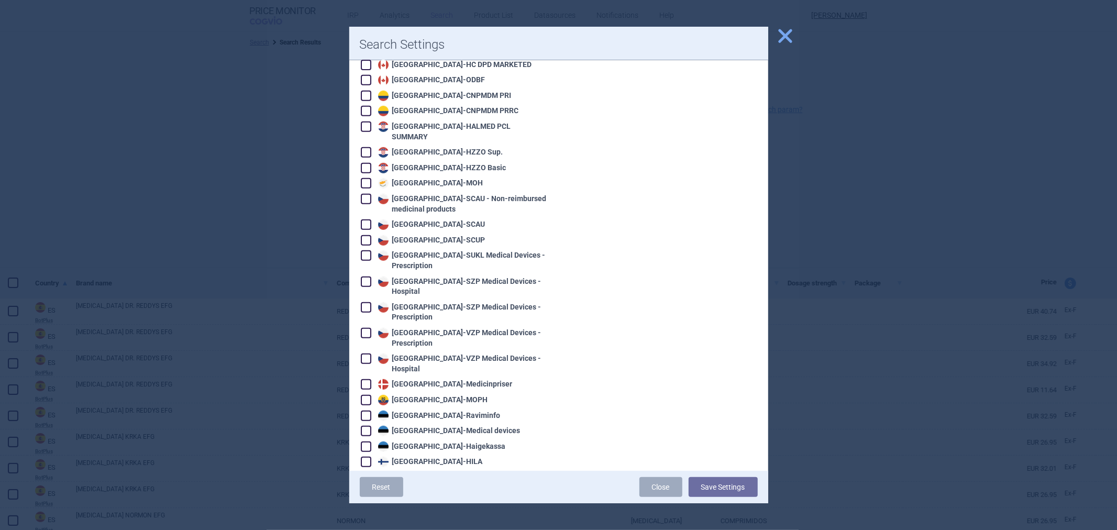
scroll to position [2187, 0]
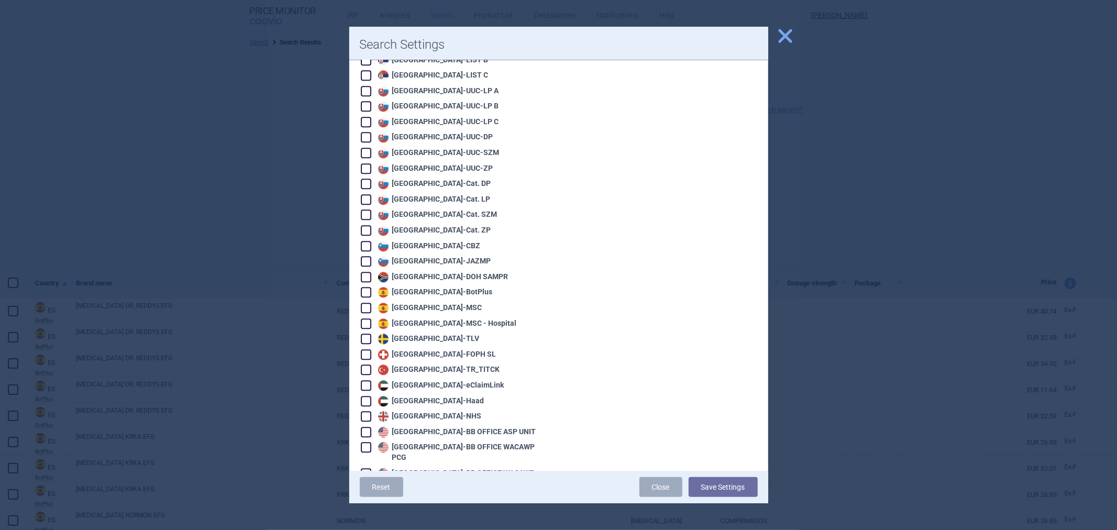
click at [421, 334] on div "Sweden - TLV" at bounding box center [427, 339] width 104 height 10
checkbox input "true"
click at [711, 488] on button "Save Settings" at bounding box center [723, 487] width 69 height 20
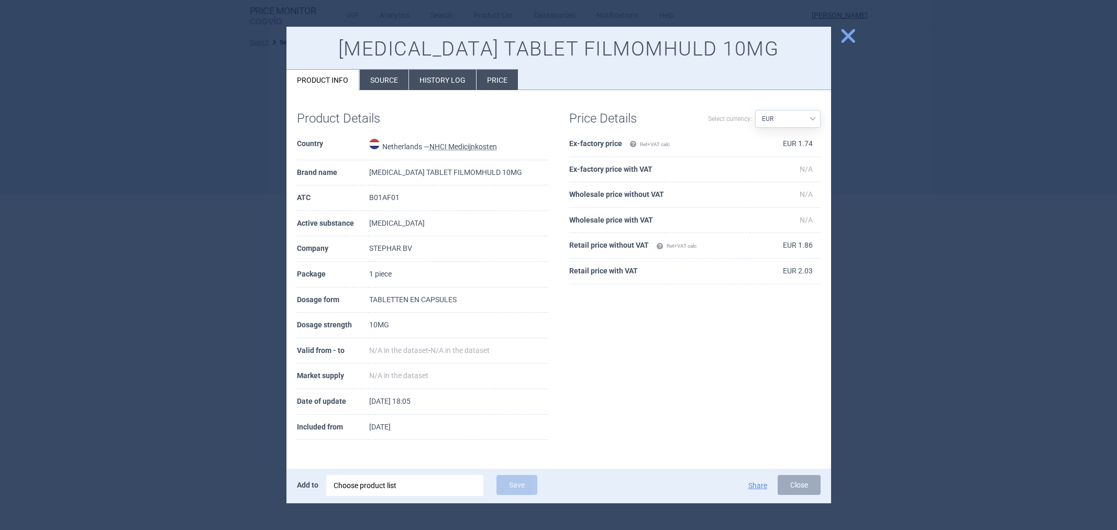
select select "EUR"
click at [374, 79] on li "Source" at bounding box center [384, 80] width 49 height 20
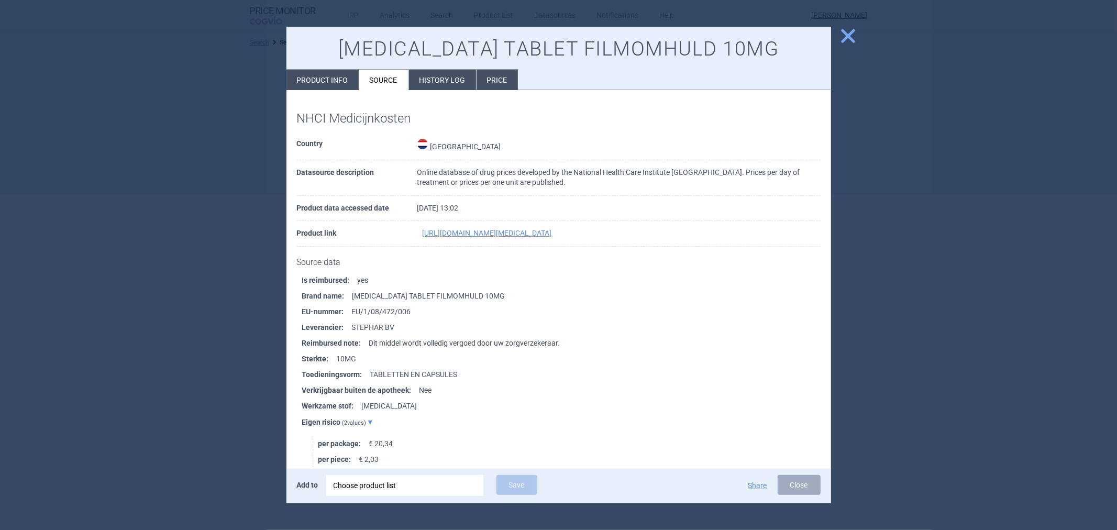
click at [337, 79] on li "Product info" at bounding box center [322, 80] width 72 height 20
select select "EUR"
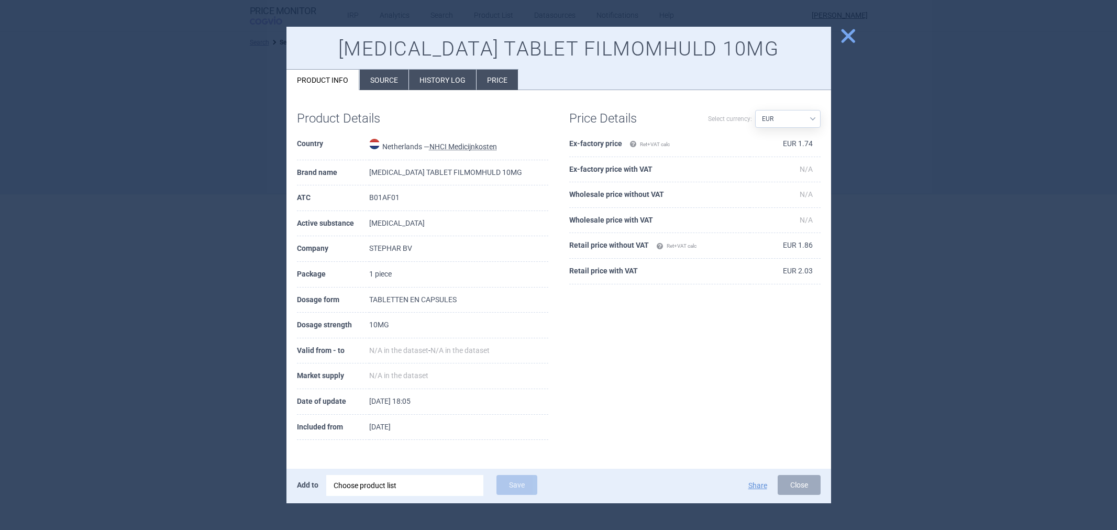
select select "EUR"
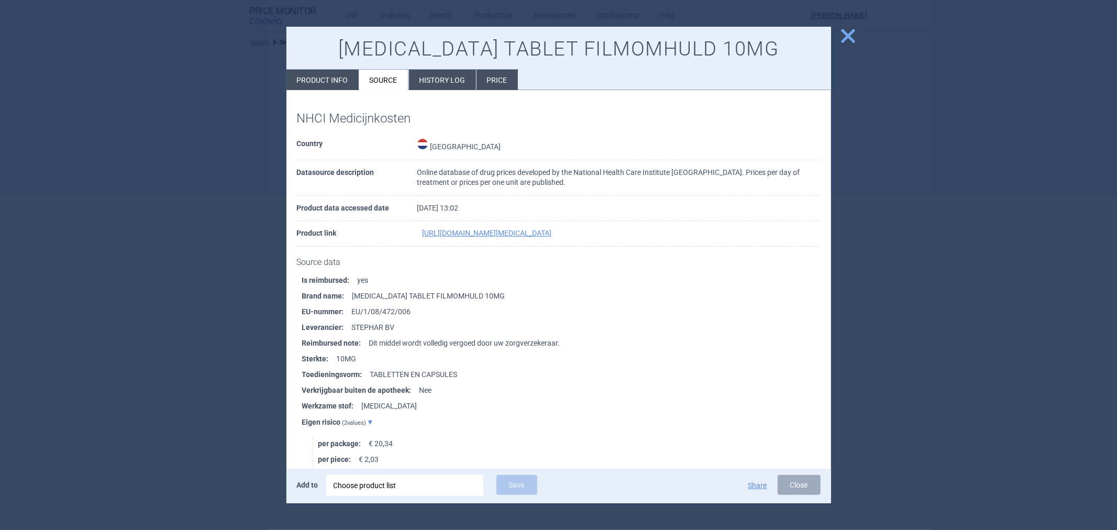
click at [298, 67] on div "[MEDICAL_DATA] TABLET FILMOMHULD 10MG Product info Source History log Price" at bounding box center [558, 59] width 545 height 64
click at [308, 76] on li "Product info" at bounding box center [322, 80] width 72 height 20
select select "EUR"
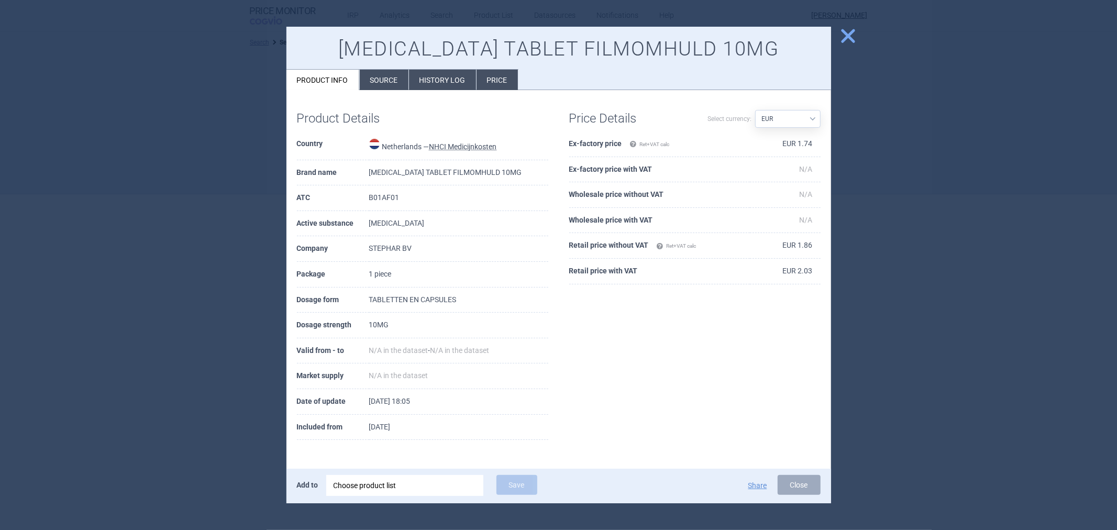
click at [381, 80] on li "Source" at bounding box center [384, 80] width 49 height 20
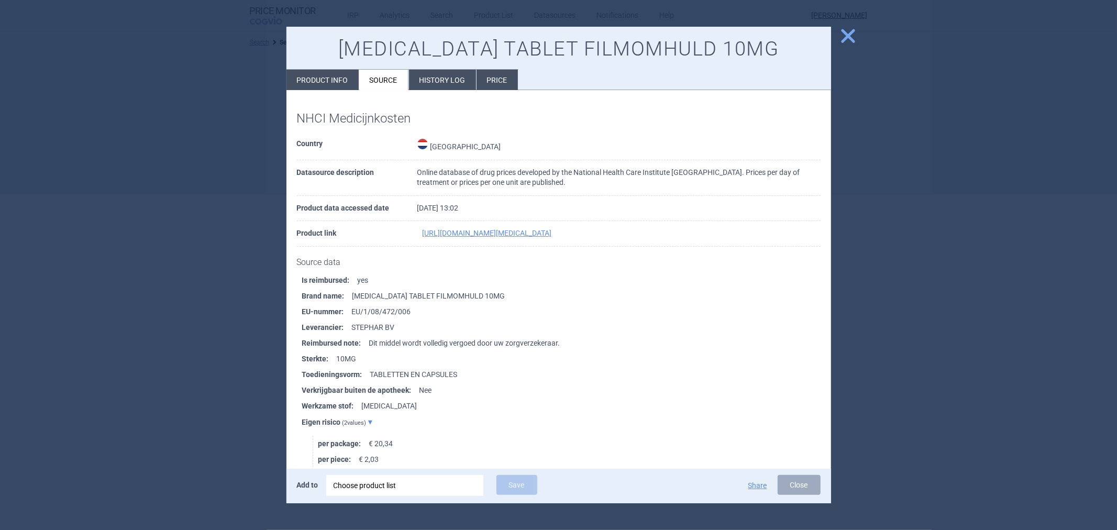
click at [330, 84] on li "Product info" at bounding box center [322, 80] width 72 height 20
select select "EUR"
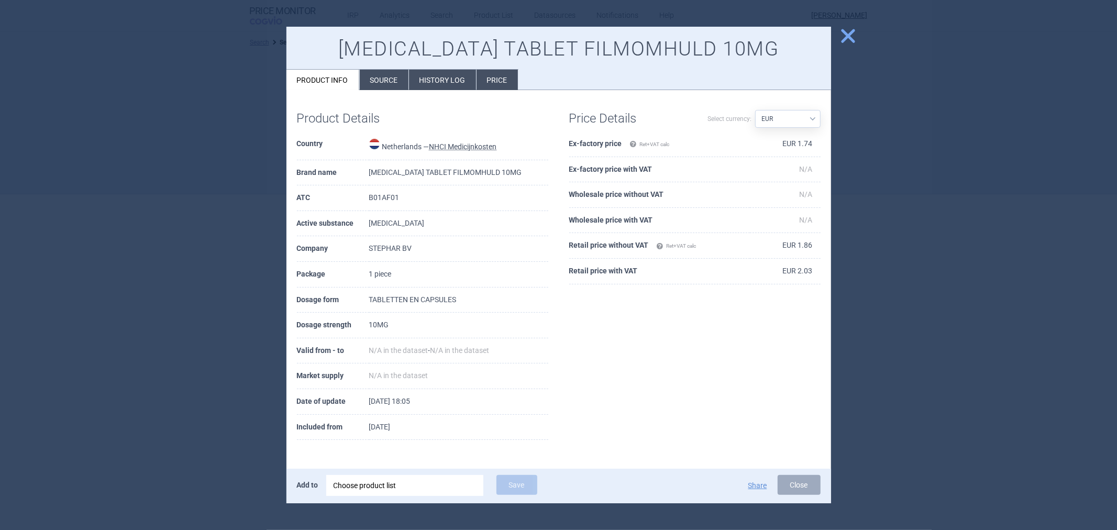
click at [386, 82] on li "Source" at bounding box center [384, 80] width 49 height 20
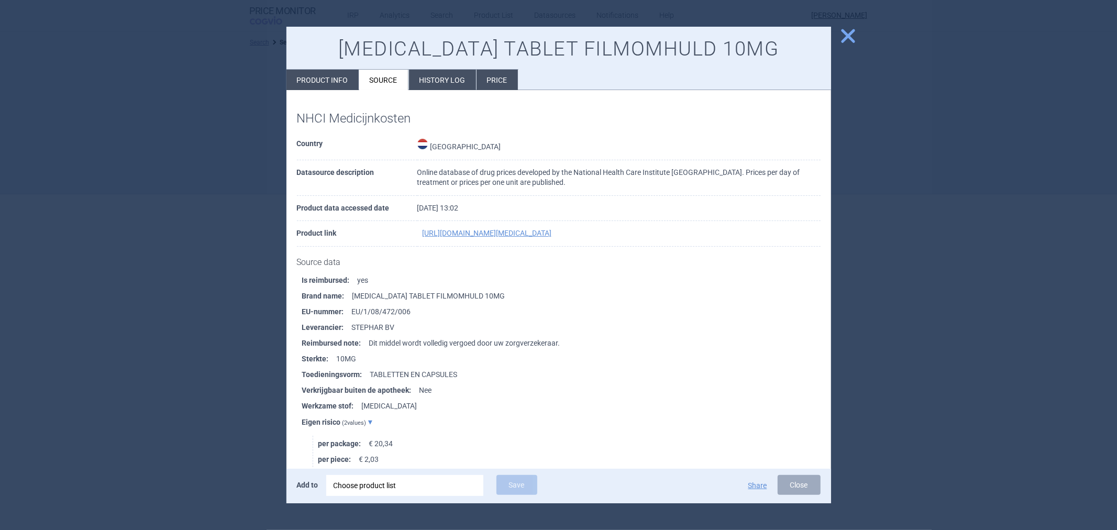
scroll to position [58, 0]
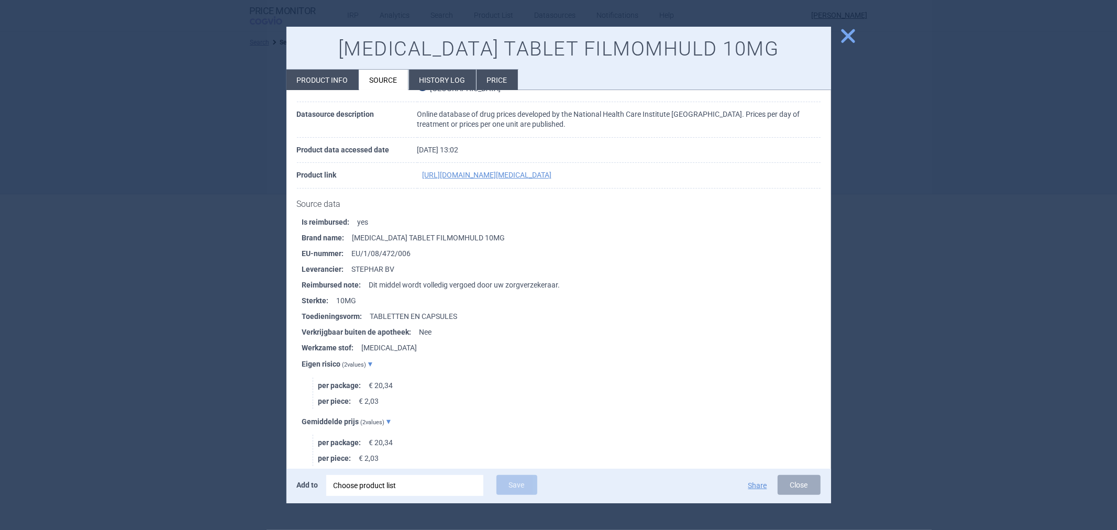
click at [333, 77] on li "Product info" at bounding box center [322, 80] width 72 height 20
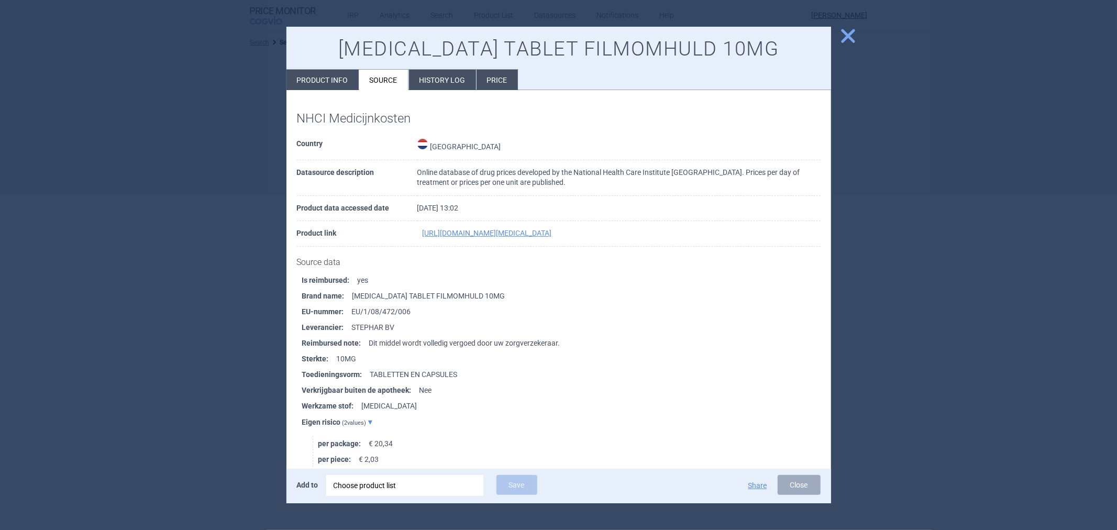
select select "EUR"
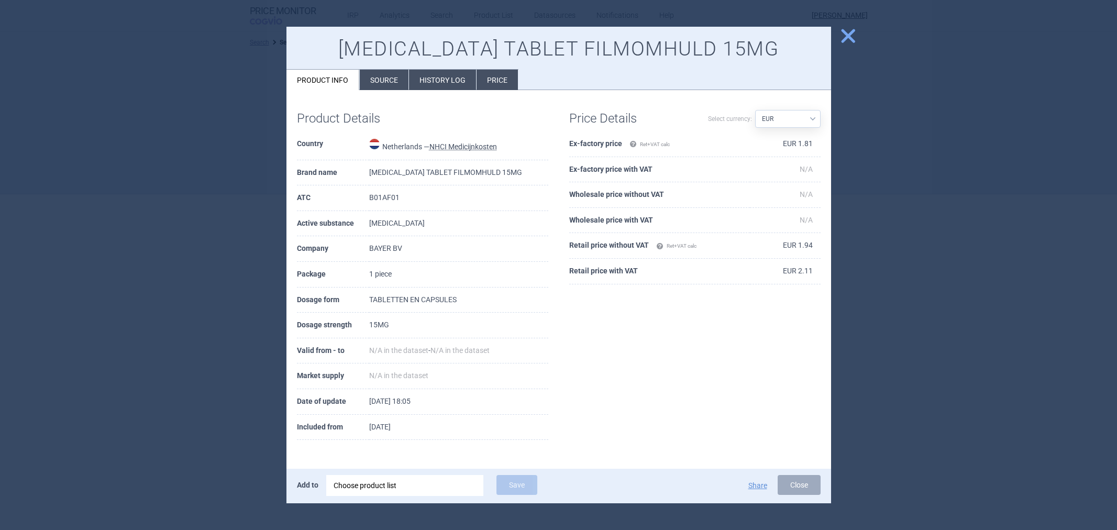
select select "EUR"
click at [379, 79] on li "Source" at bounding box center [384, 80] width 49 height 20
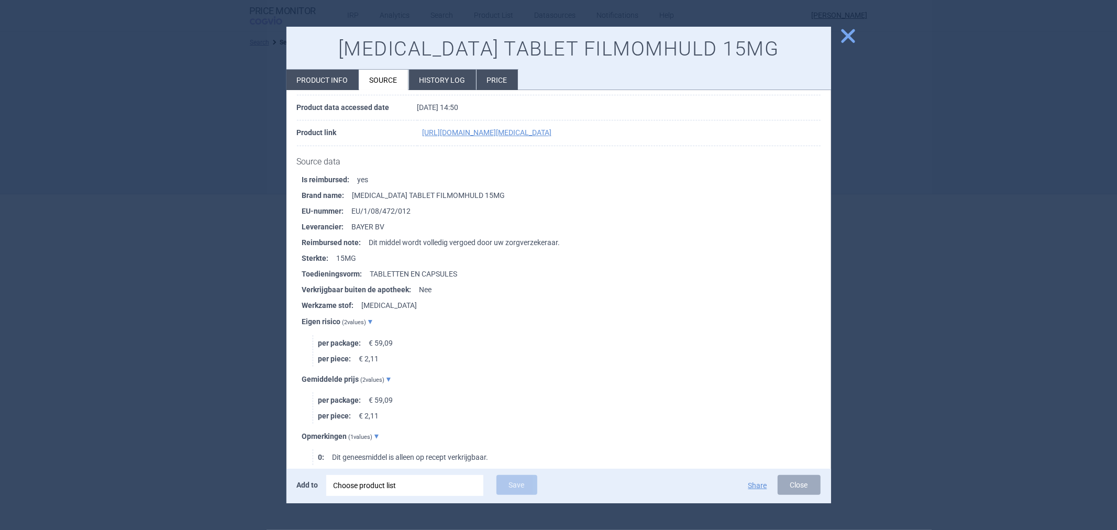
scroll to position [116, 0]
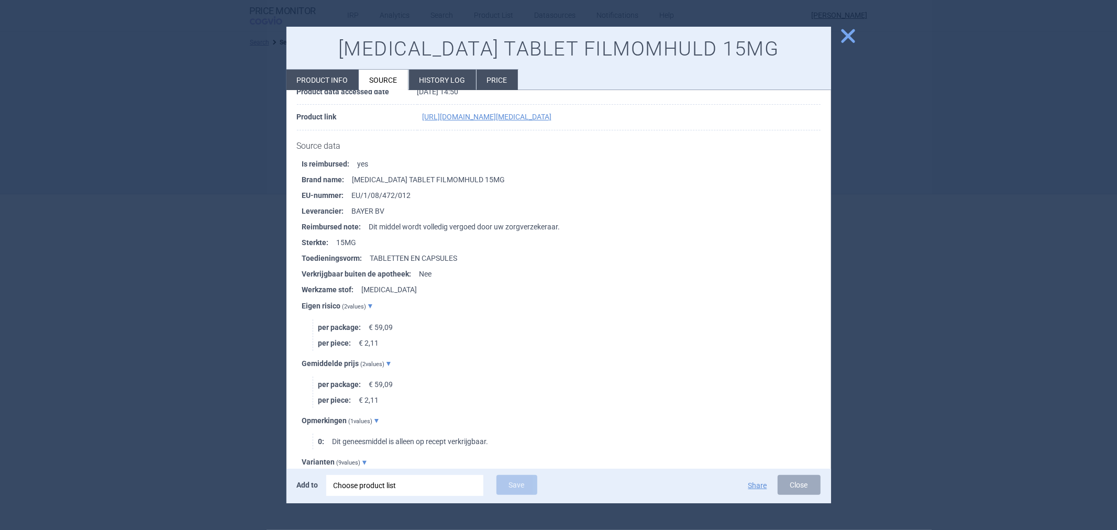
click at [390, 203] on li "EU-nummer : EU/1/08/472/012" at bounding box center [566, 195] width 529 height 16
click at [393, 195] on li "EU-nummer : EU/1/08/472/012" at bounding box center [566, 195] width 529 height 16
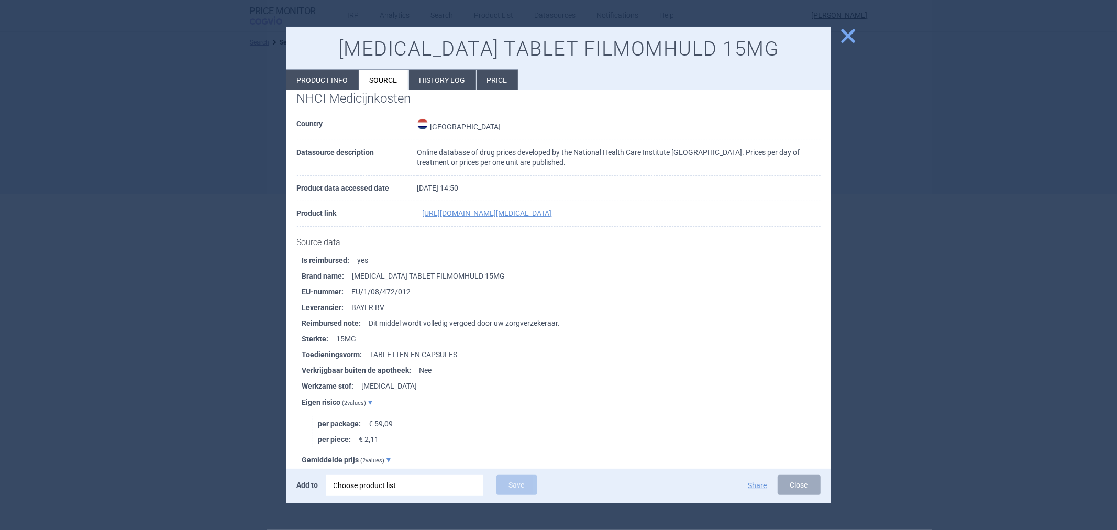
scroll to position [0, 0]
